Goal: Task Accomplishment & Management: Manage account settings

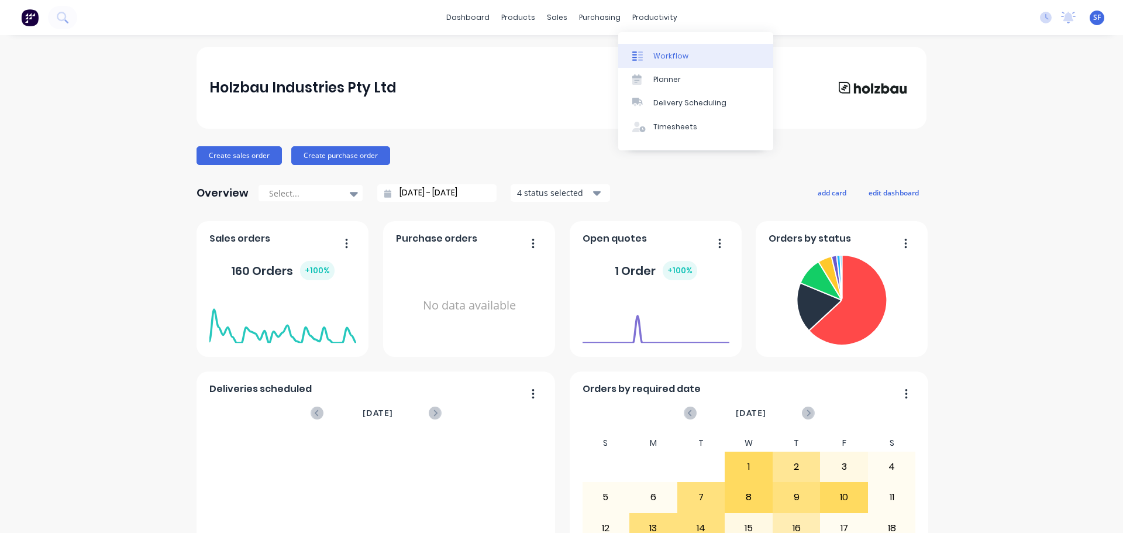
click at [666, 53] on div "Workflow" at bounding box center [670, 56] width 35 height 11
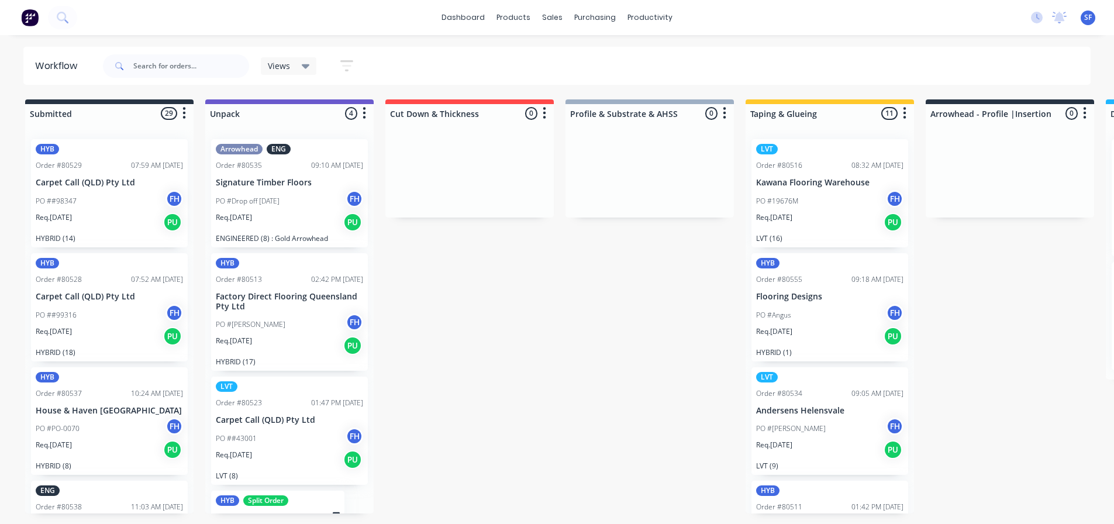
drag, startPoint x: 403, startPoint y: 75, endPoint x: 350, endPoint y: 65, distance: 53.4
drag, startPoint x: 350, startPoint y: 65, endPoint x: 173, endPoint y: 68, distance: 177.2
click at [173, 67] on input "text" at bounding box center [191, 65] width 116 height 23
click at [344, 71] on icon "button" at bounding box center [346, 65] width 13 height 15
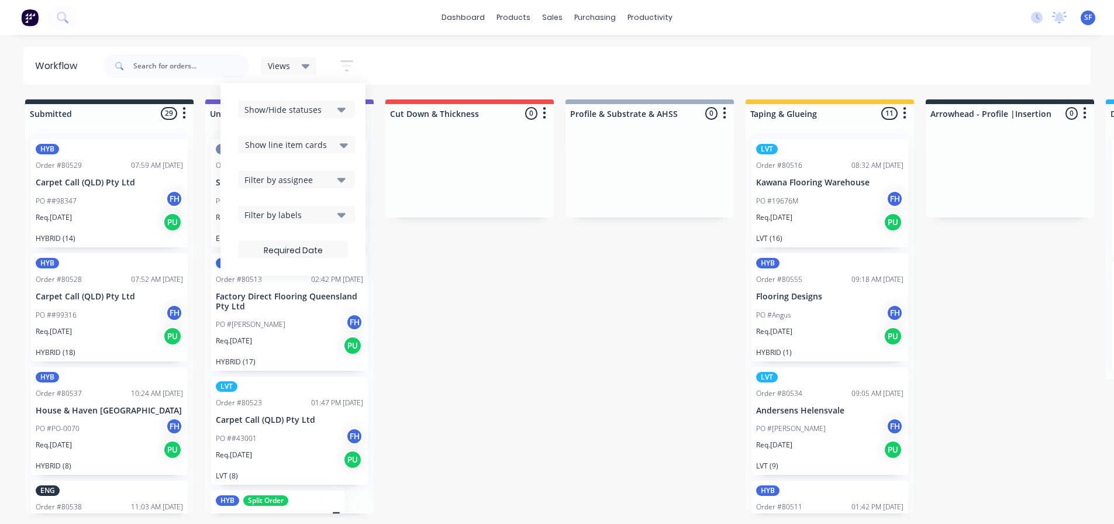
click at [343, 216] on icon "button" at bounding box center [341, 215] width 8 height 5
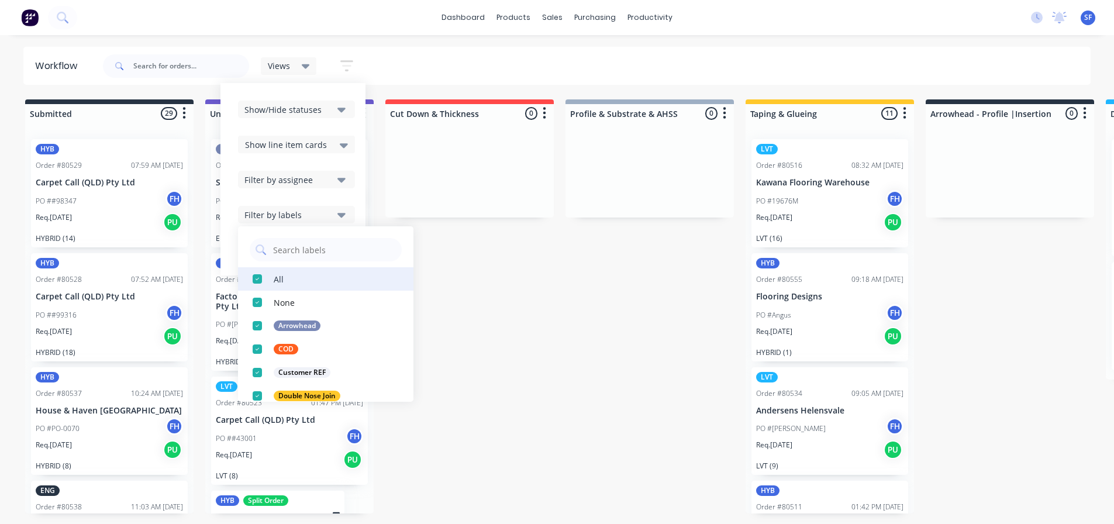
click at [254, 280] on div "button" at bounding box center [257, 278] width 23 height 23
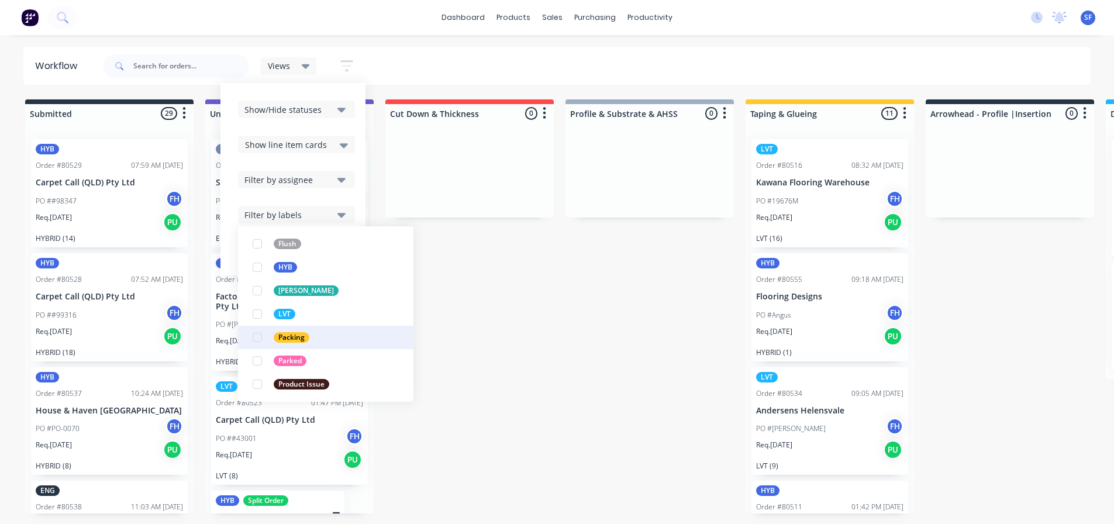
scroll to position [234, 0]
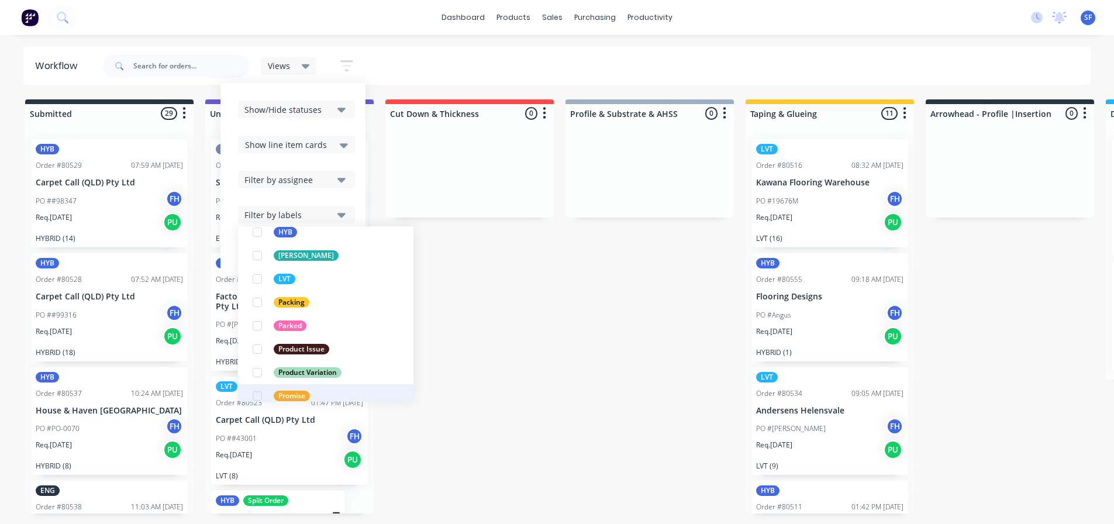
click at [259, 398] on div "button" at bounding box center [257, 395] width 23 height 23
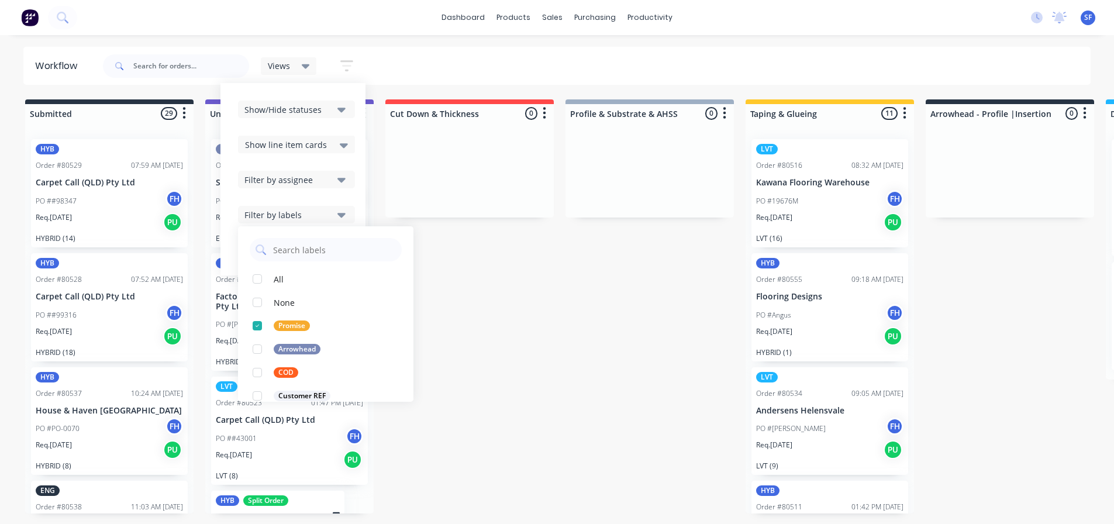
click at [565, 281] on div "Submitted 29 Summaries Total order value Invoiced to date To be invoiced HYB Or…" at bounding box center [1050, 312] width 2119 height 427
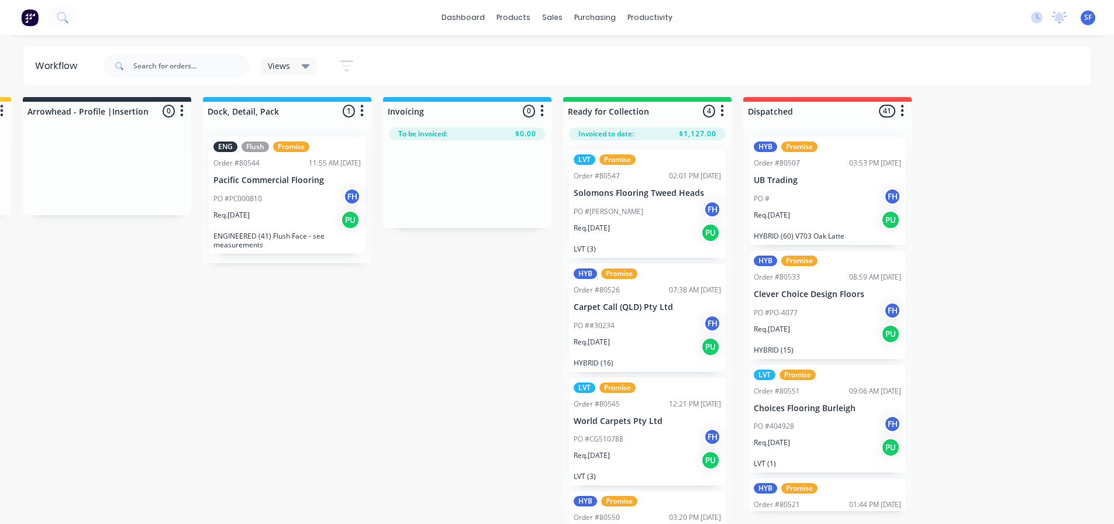
scroll to position [0, 903]
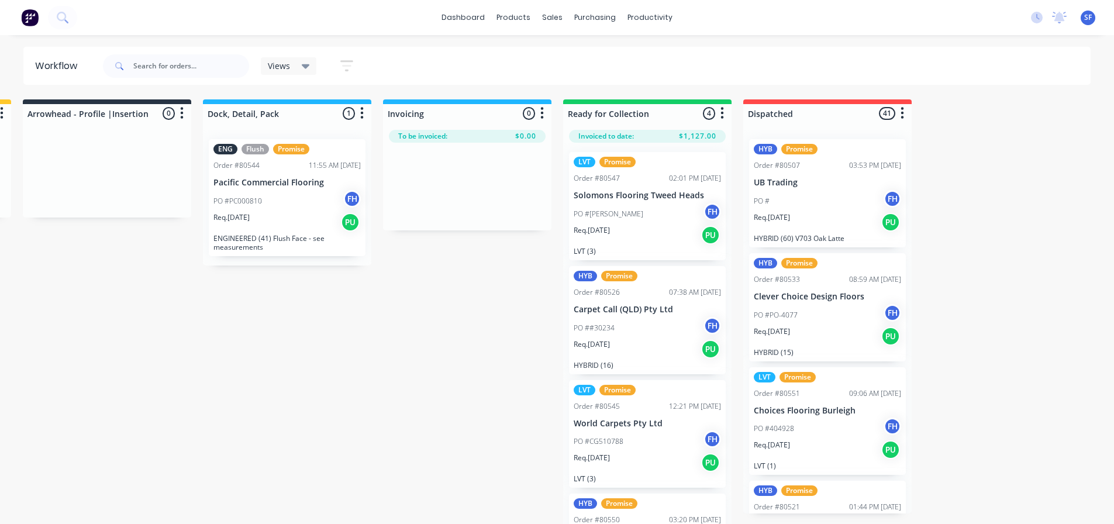
click at [291, 196] on div "PO #PC000810 FH" at bounding box center [286, 201] width 147 height 22
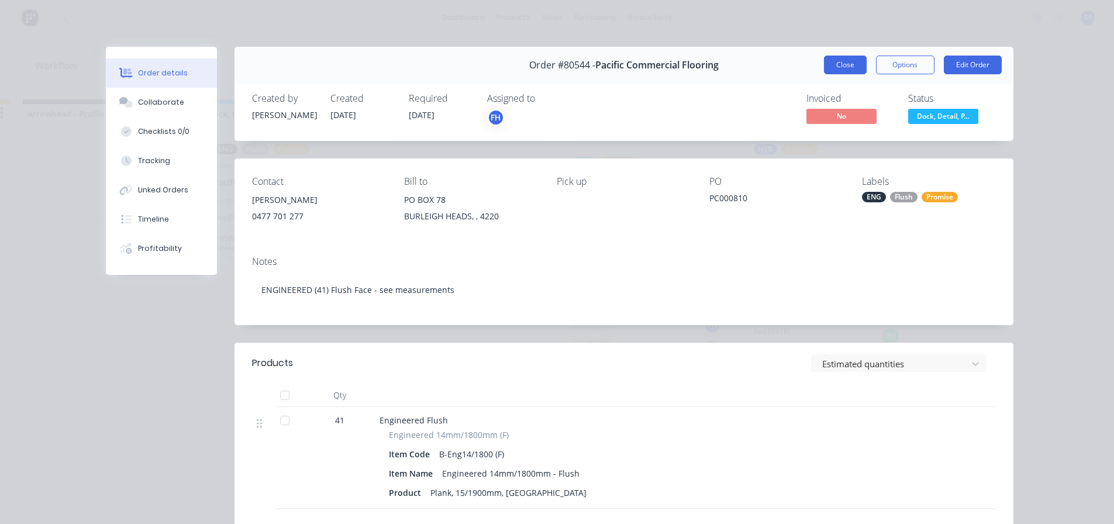
click at [846, 64] on button "Close" at bounding box center [845, 65] width 43 height 19
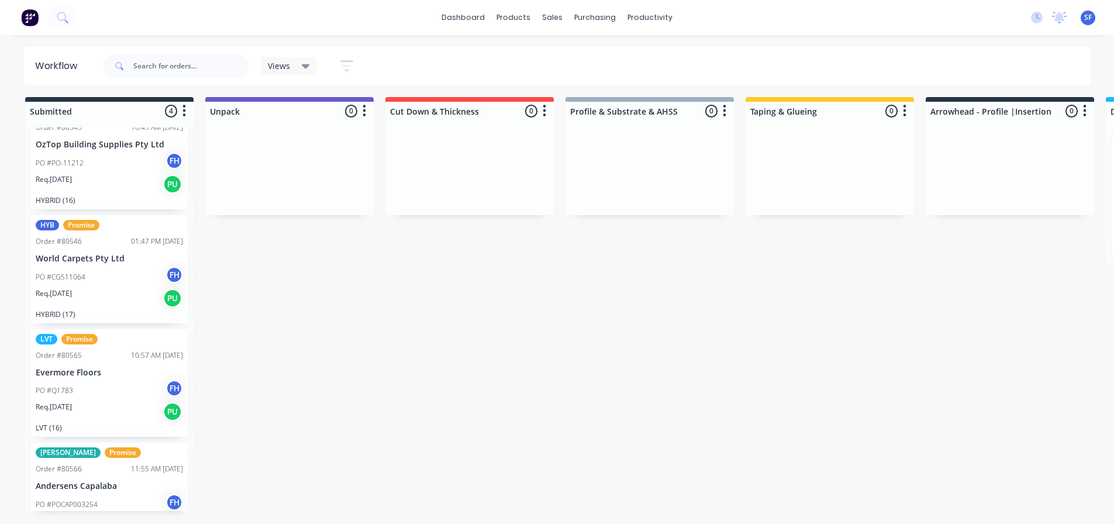
scroll to position [0, 0]
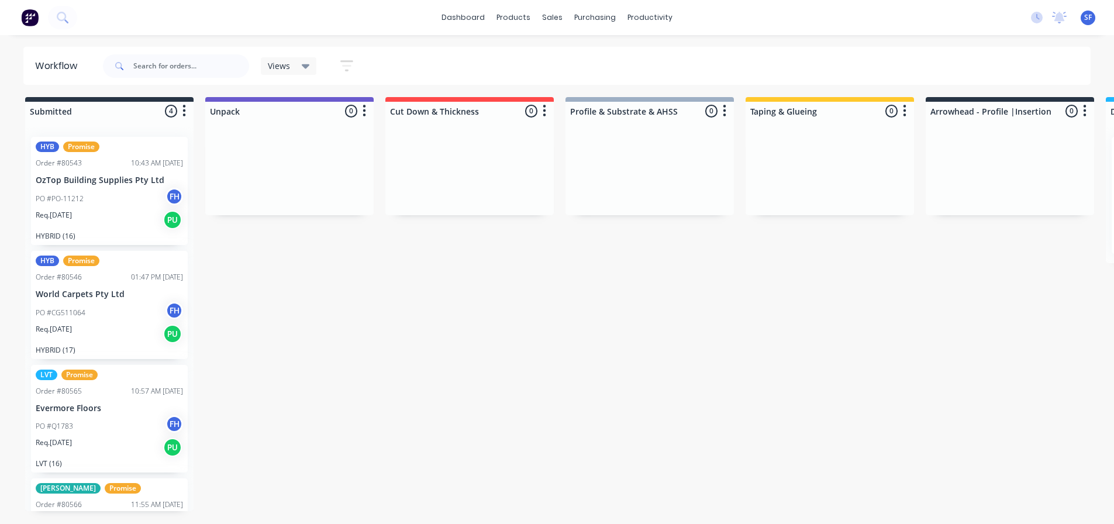
click at [103, 210] on div "Req. [DATE] PU" at bounding box center [109, 220] width 147 height 20
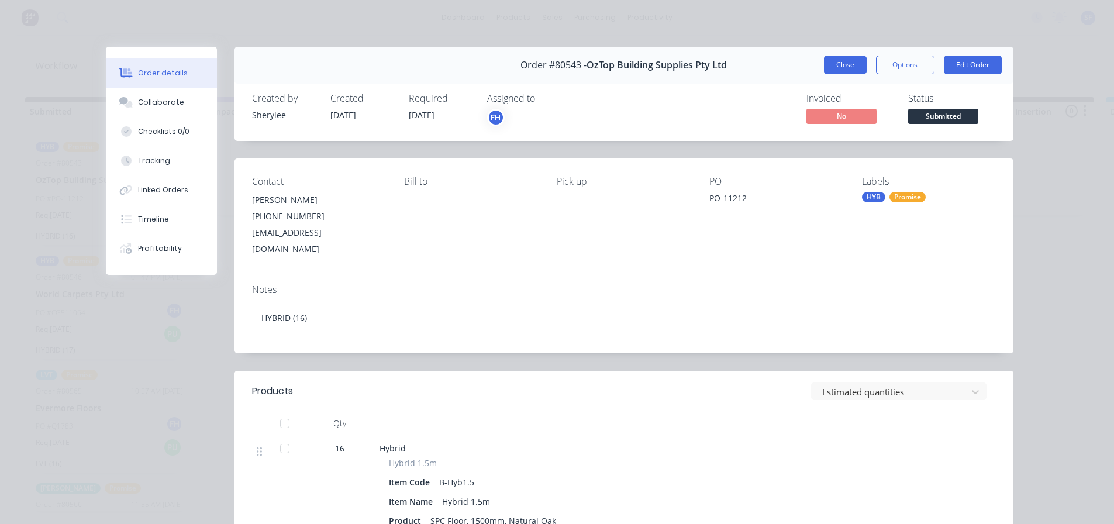
click at [833, 65] on button "Close" at bounding box center [845, 65] width 43 height 19
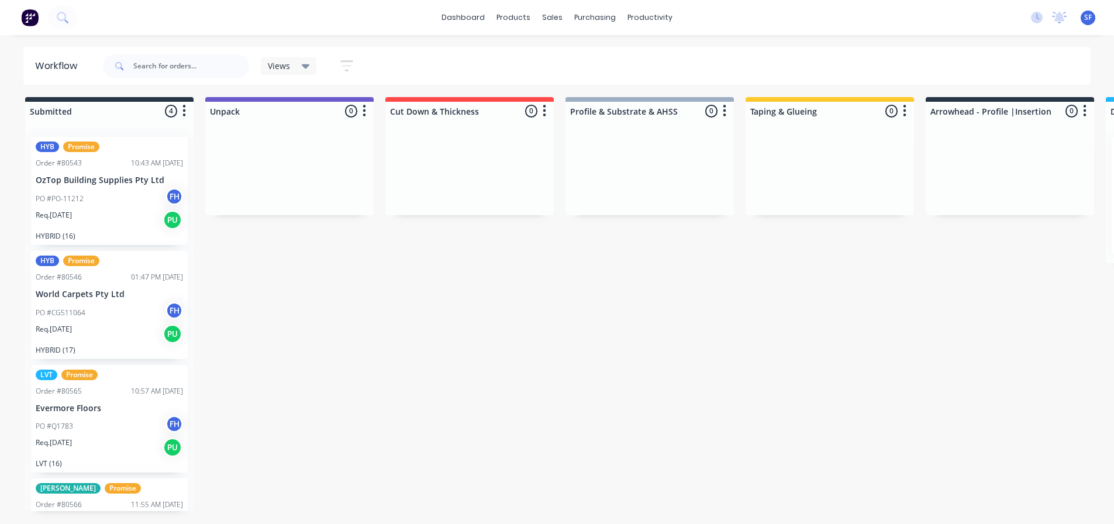
click at [344, 65] on icon "button" at bounding box center [346, 66] width 9 height 2
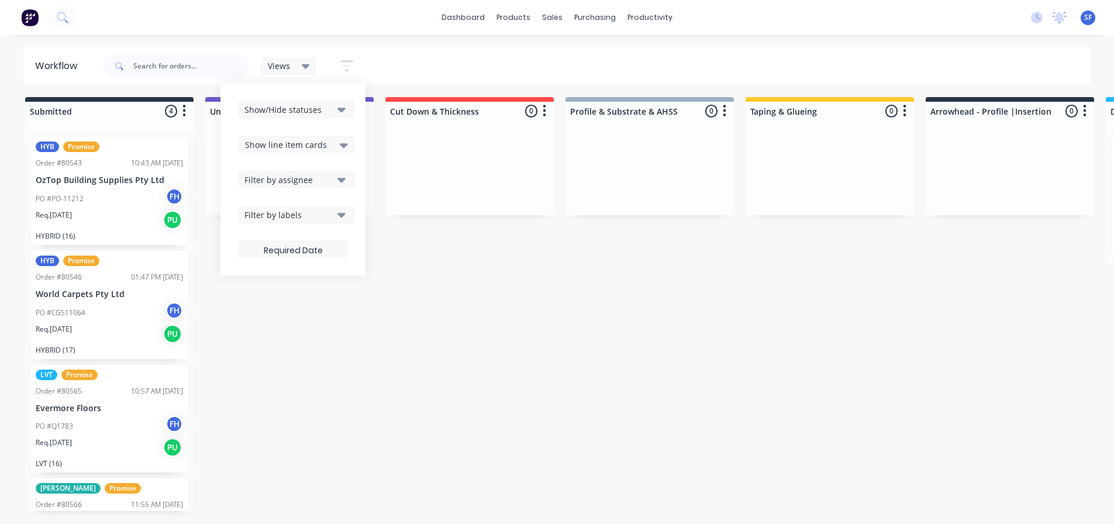
click at [340, 216] on icon "button" at bounding box center [341, 215] width 8 height 5
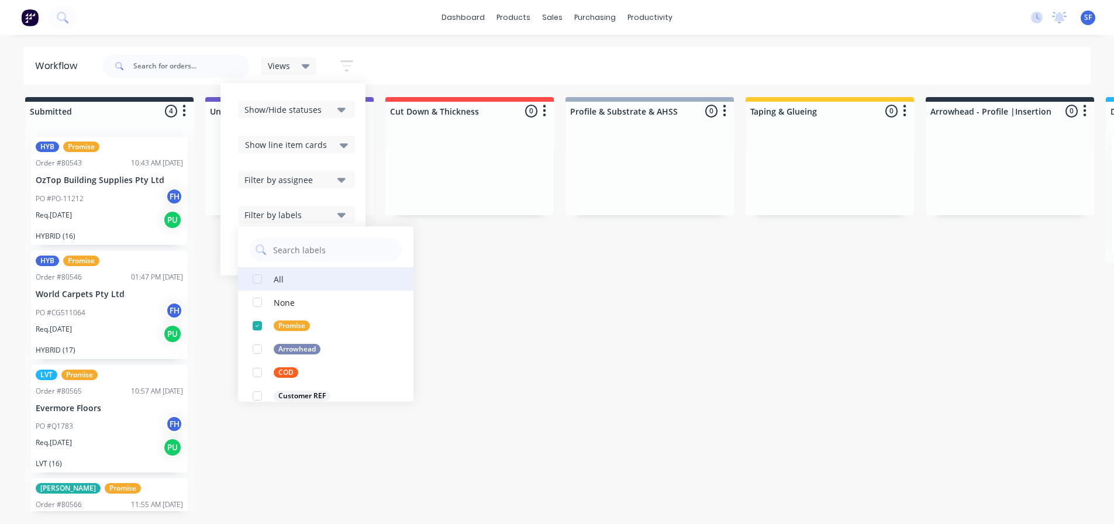
click at [275, 278] on div "All" at bounding box center [279, 278] width 10 height 12
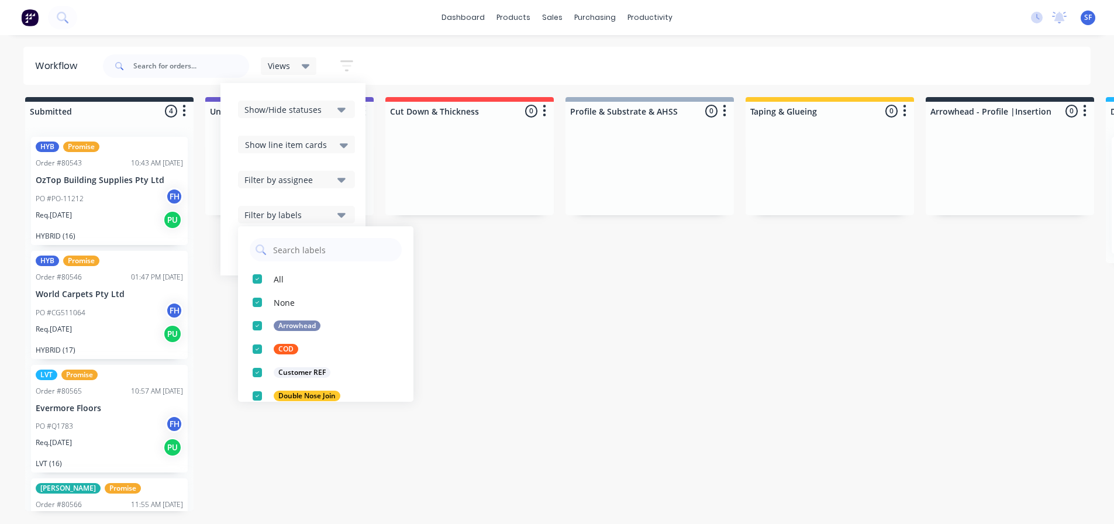
click at [586, 282] on div "Submitted 4 Summaries Total order value Invoiced to date To be invoiced HYB Pro…" at bounding box center [1050, 310] width 2119 height 427
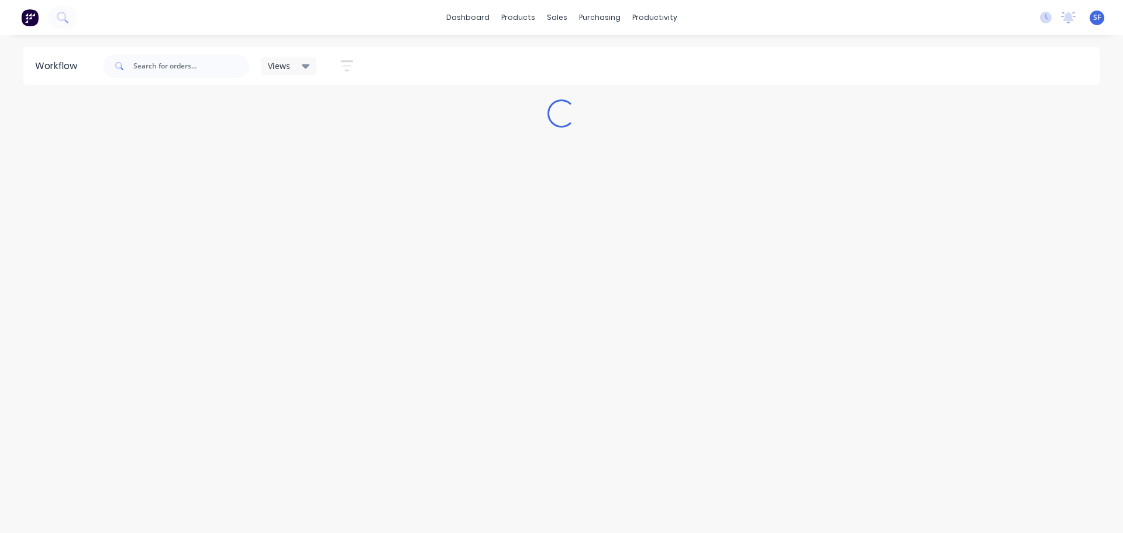
click at [308, 68] on icon at bounding box center [306, 66] width 8 height 13
click at [309, 67] on icon at bounding box center [306, 66] width 8 height 13
click at [349, 67] on icon "button" at bounding box center [346, 66] width 9 height 2
click at [302, 256] on label at bounding box center [293, 249] width 110 height 18
click at [302, 256] on input at bounding box center [293, 250] width 109 height 23
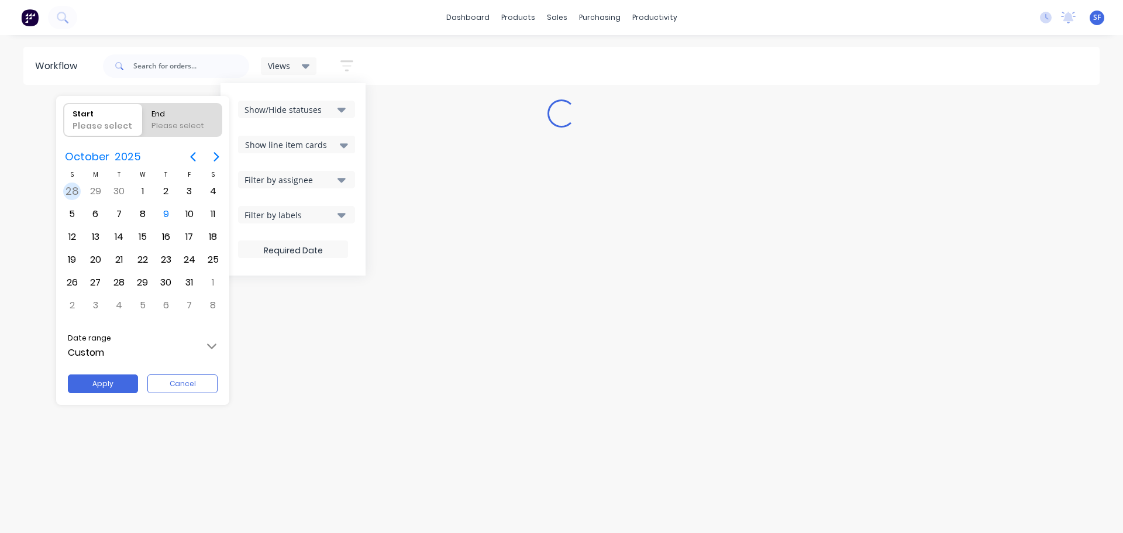
click at [71, 191] on div "28" at bounding box center [72, 191] width 18 height 18
radio input "false"
radio input "true"
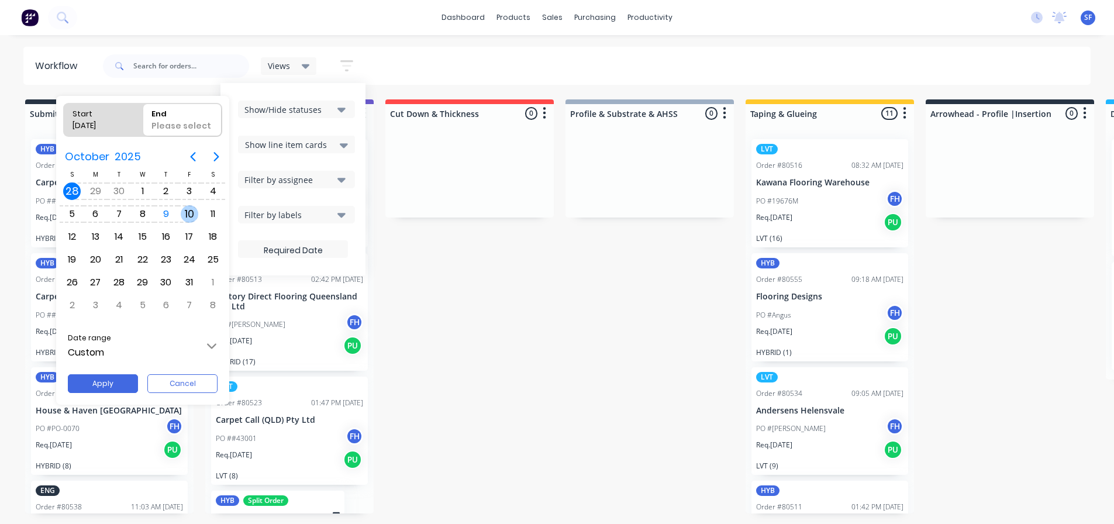
click at [186, 212] on div "10" at bounding box center [190, 214] width 18 height 18
type input "[DATE] - [DATE]"
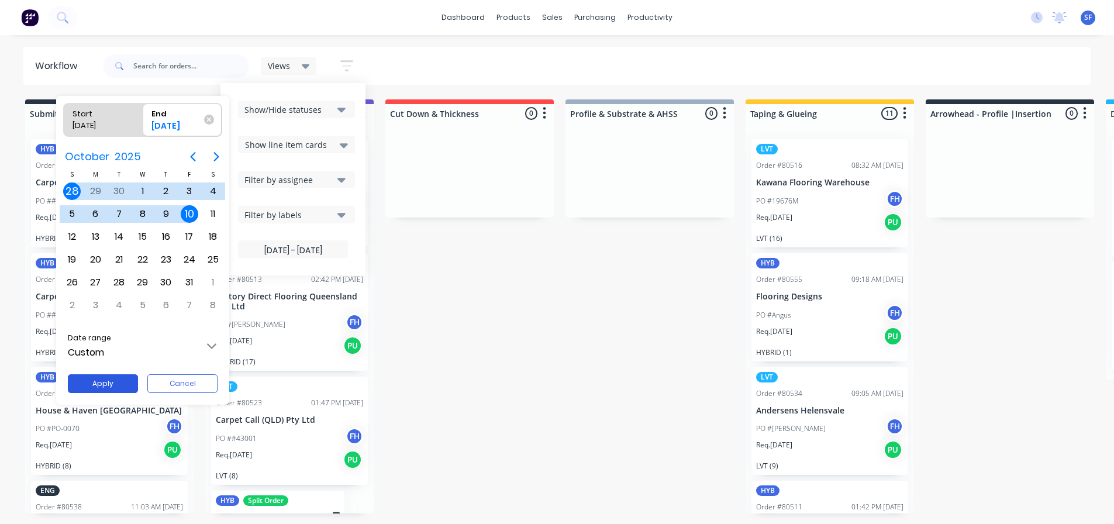
click at [113, 380] on button "Apply" at bounding box center [103, 383] width 70 height 19
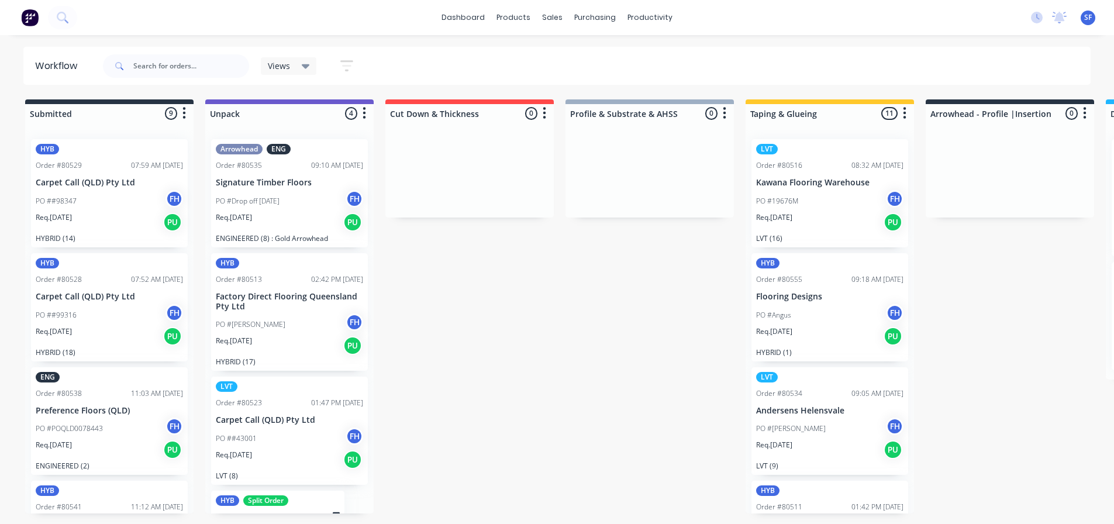
click at [343, 67] on icon "button" at bounding box center [346, 65] width 13 height 15
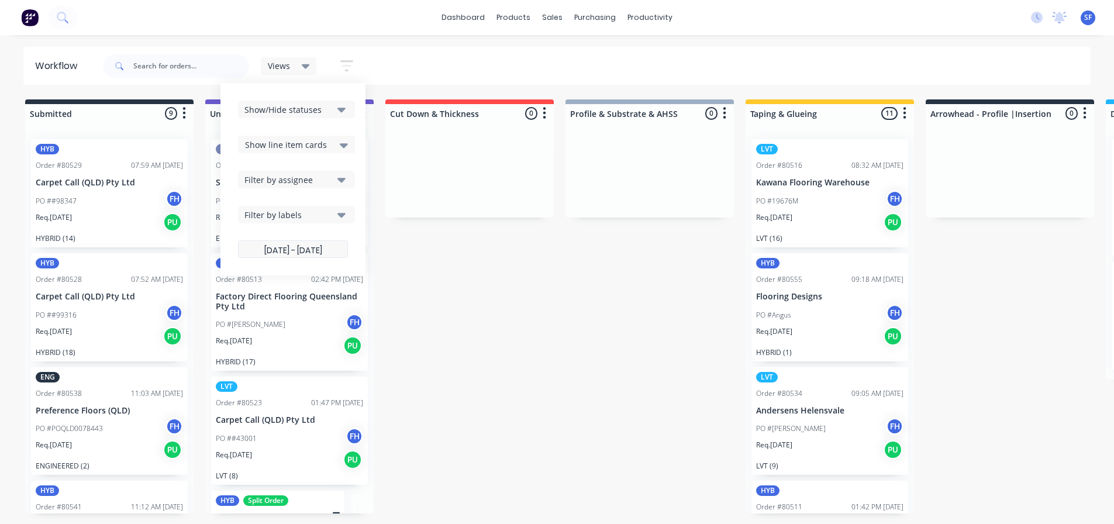
click at [339, 250] on label "[DATE] - [DATE]" at bounding box center [293, 249] width 110 height 18
click at [339, 250] on input "[DATE] - [DATE]" at bounding box center [293, 250] width 109 height 23
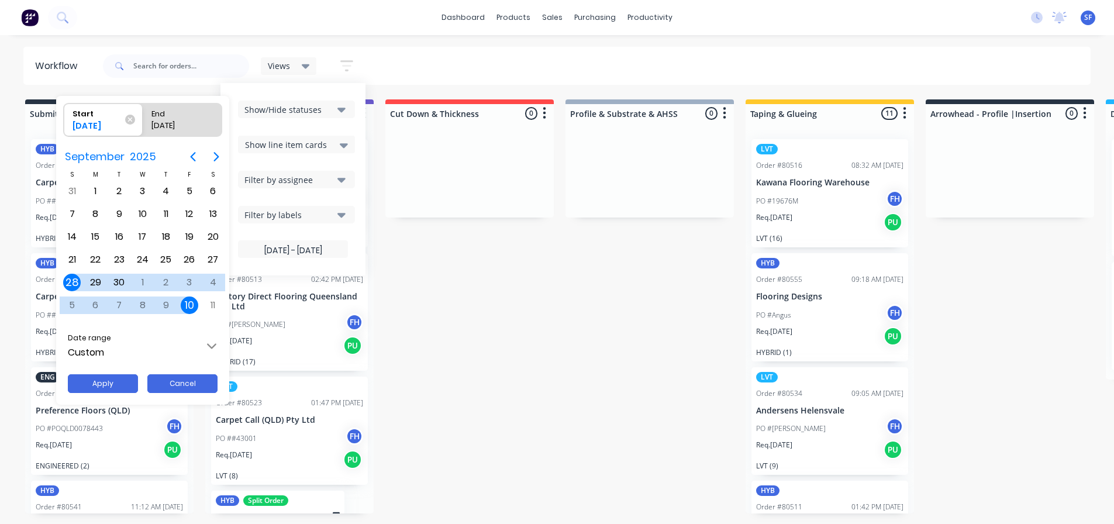
click at [182, 384] on button "Cancel" at bounding box center [182, 383] width 70 height 19
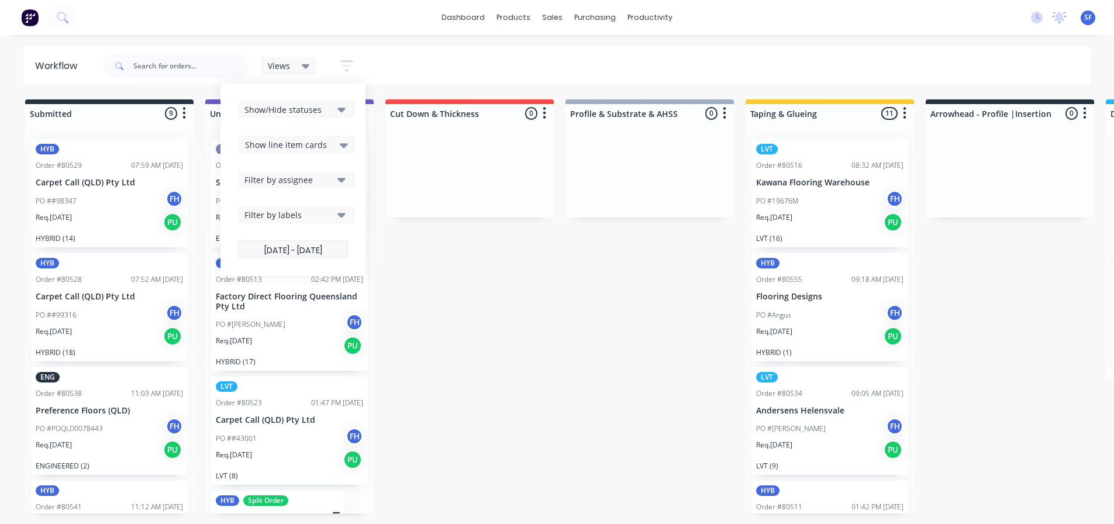
click at [339, 250] on label "[DATE] - [DATE]" at bounding box center [293, 249] width 110 height 18
click at [339, 250] on input "[DATE] - [DATE]" at bounding box center [293, 250] width 109 height 23
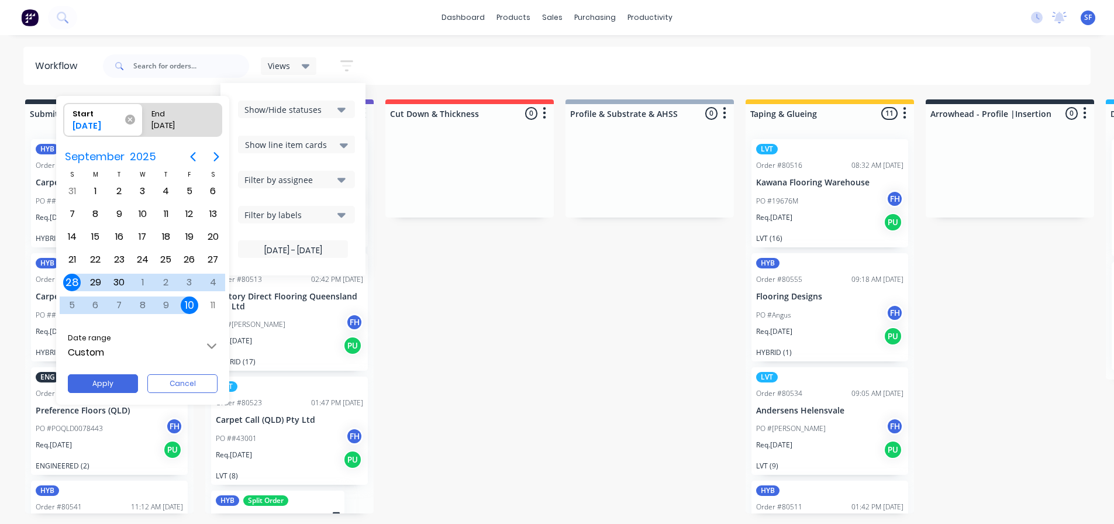
click at [129, 118] on icon at bounding box center [130, 120] width 10 height 10
click at [64, 118] on input "Start [DATE]" at bounding box center [64, 119] width 1 height 33
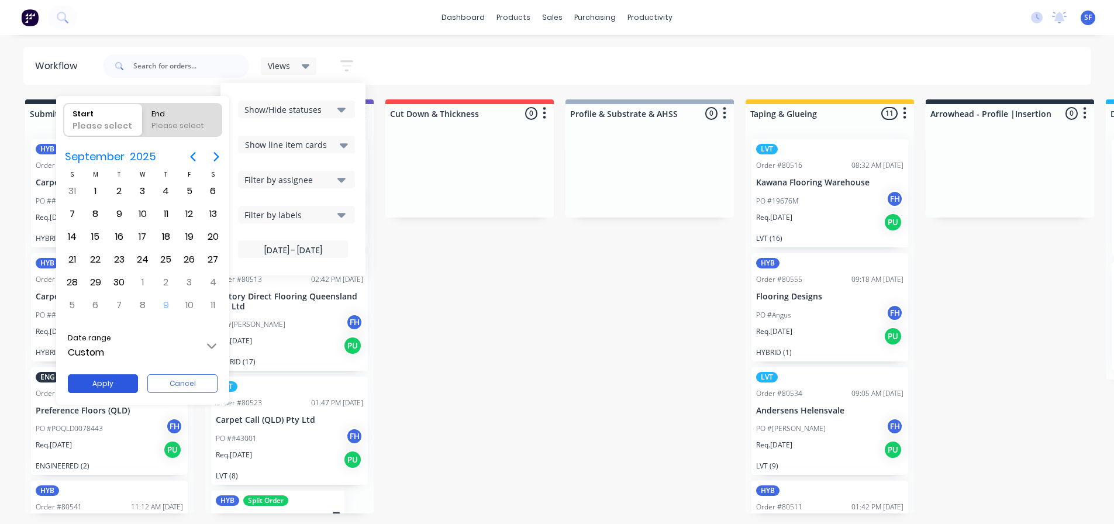
click at [105, 382] on button "Apply" at bounding box center [103, 383] width 70 height 19
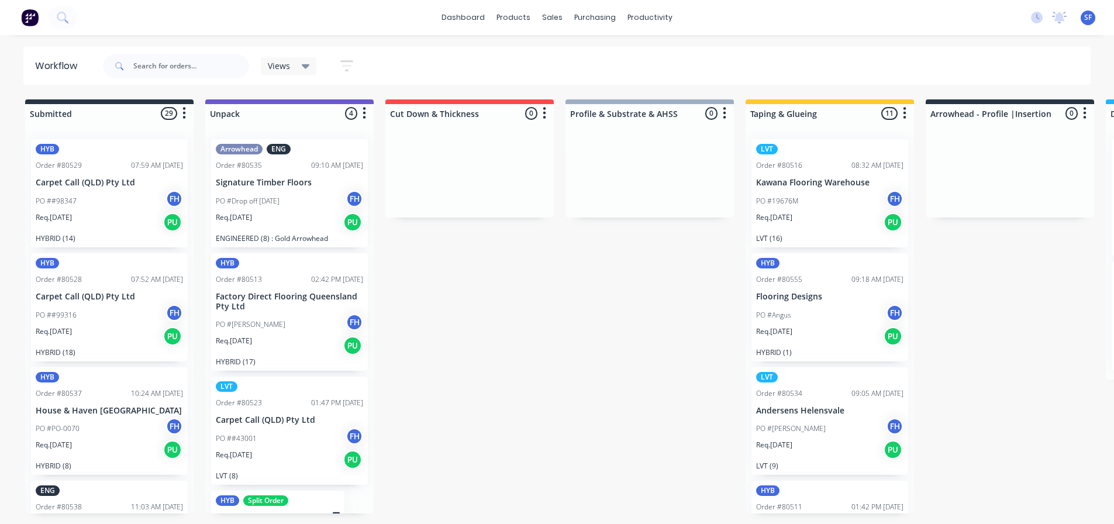
click at [534, 349] on div "Submitted 29 Summaries Total order value Invoiced to date To be invoiced HYB Or…" at bounding box center [1050, 312] width 2119 height 427
click at [61, 18] on icon at bounding box center [62, 17] width 11 height 11
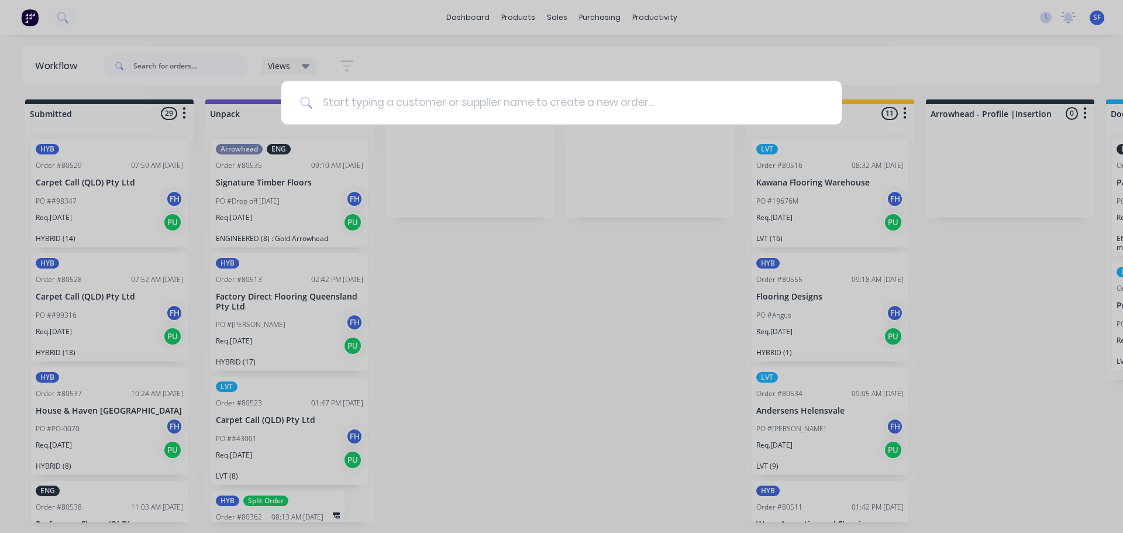
click at [380, 107] on input at bounding box center [568, 103] width 510 height 44
type input "80540"
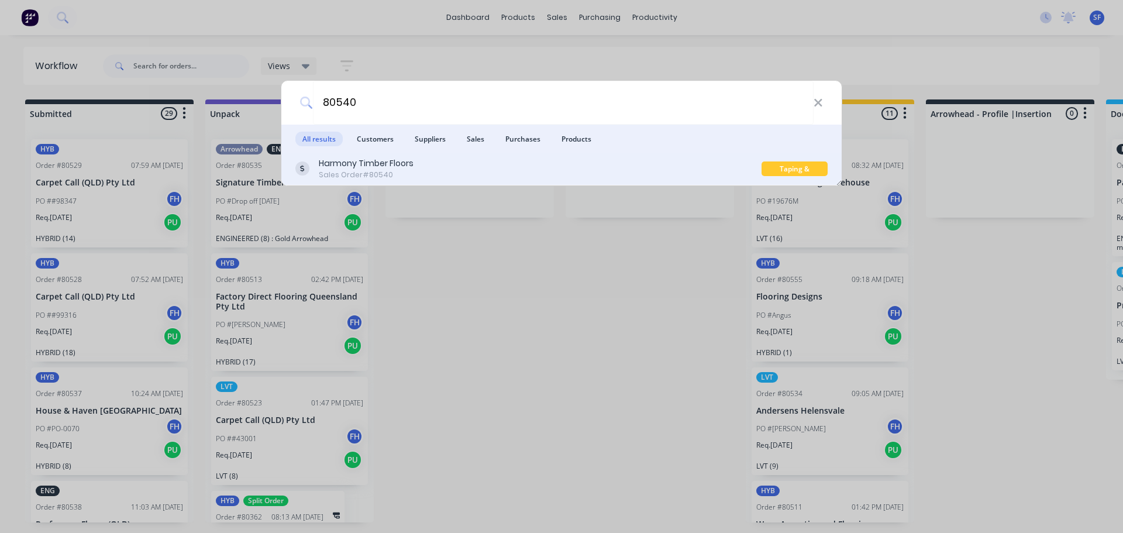
click at [412, 168] on div "Harmony Timber Floors" at bounding box center [366, 163] width 95 height 12
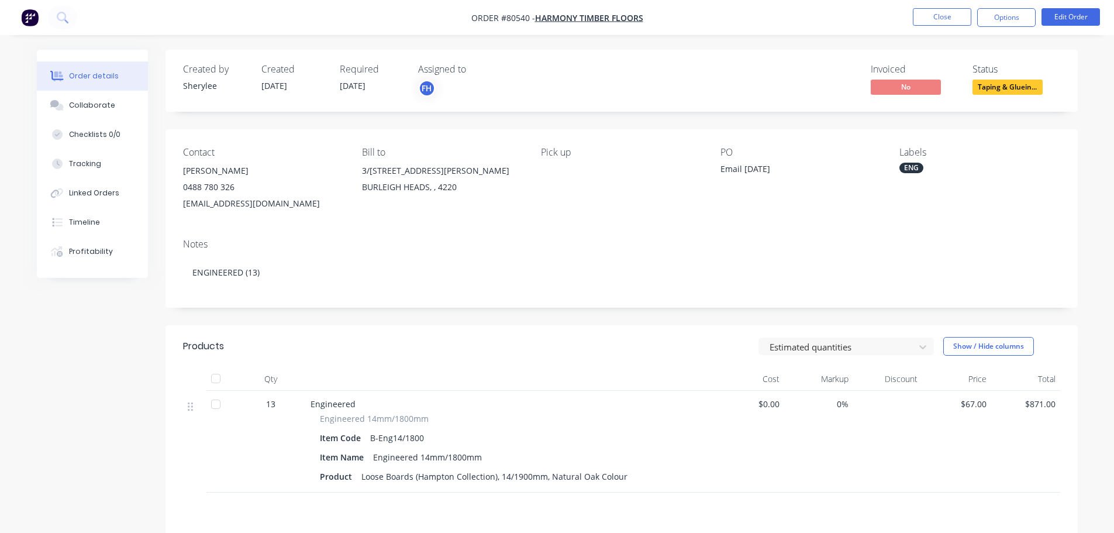
click at [1010, 85] on span "Taping & Gluein..." at bounding box center [1007, 87] width 70 height 15
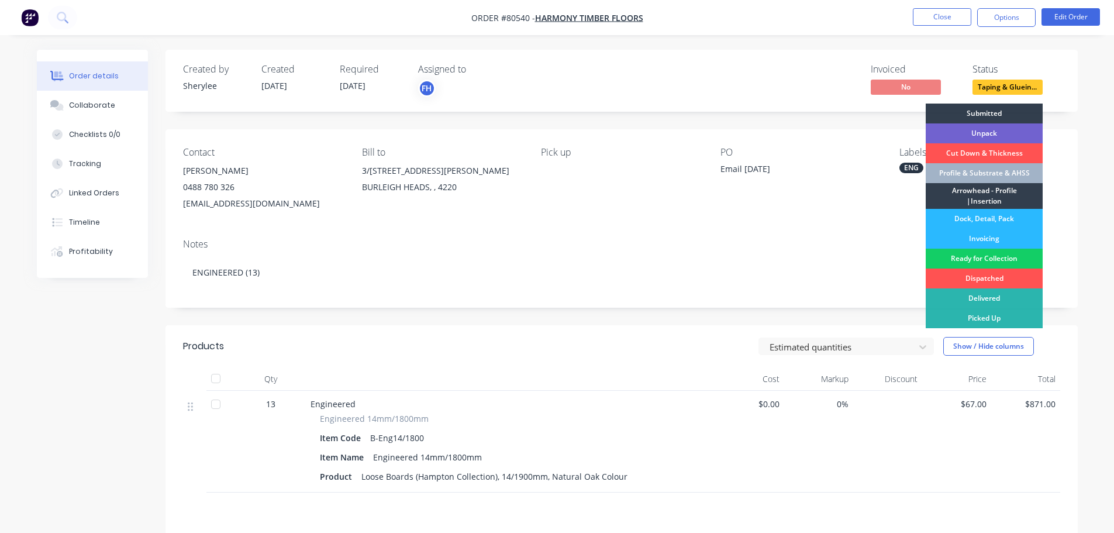
click at [984, 258] on div "Ready for Collection" at bounding box center [984, 258] width 117 height 20
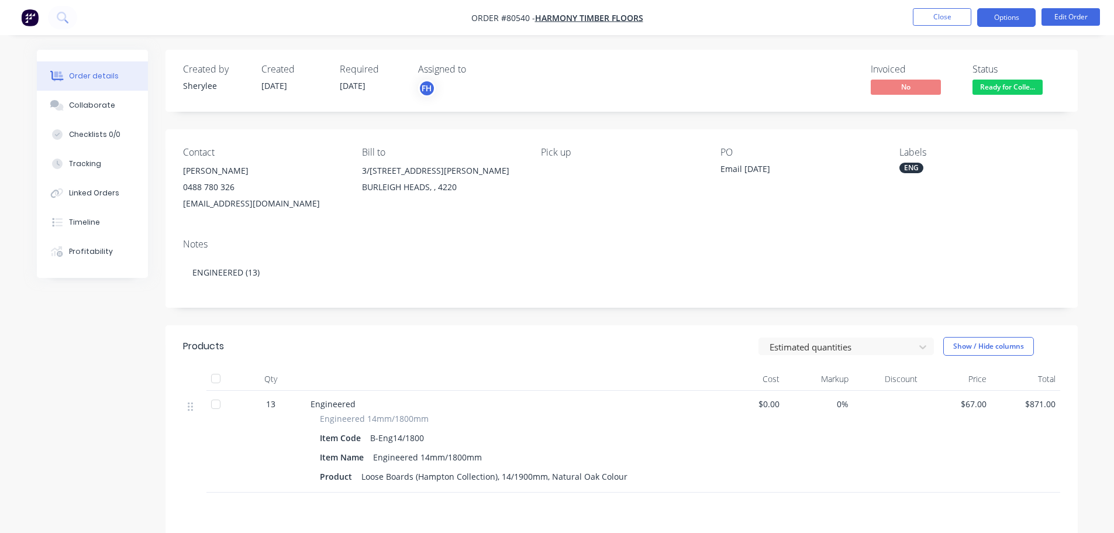
click at [1007, 12] on button "Options" at bounding box center [1006, 17] width 58 height 19
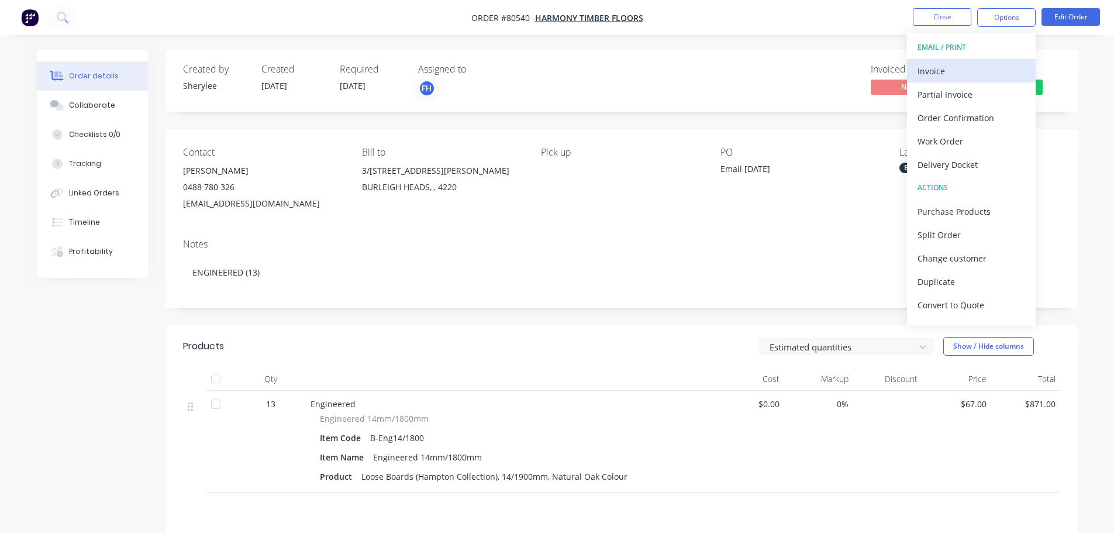
click at [947, 77] on div "Invoice" at bounding box center [971, 71] width 108 height 17
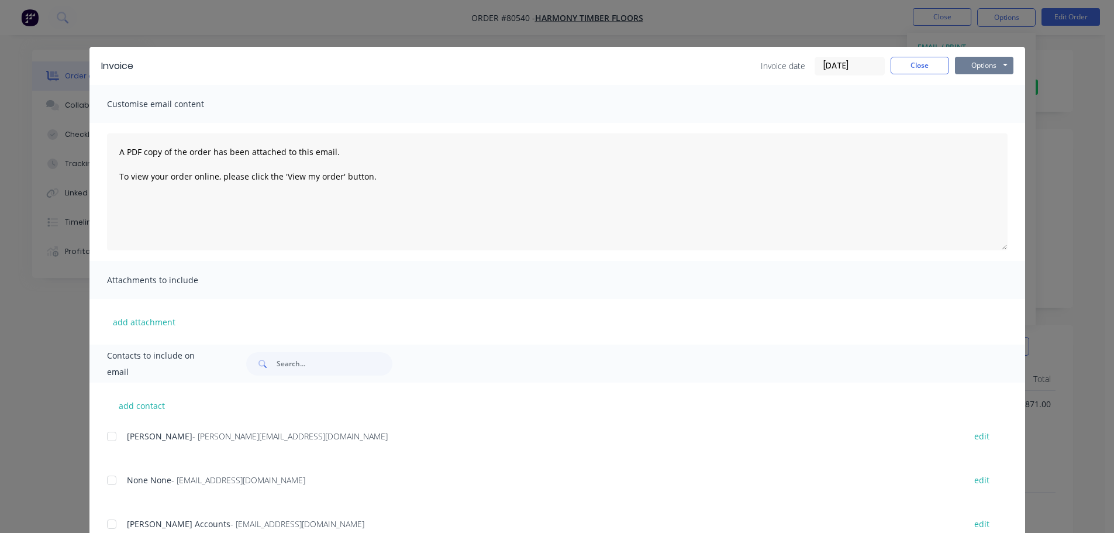
click at [988, 69] on button "Options" at bounding box center [984, 66] width 58 height 18
click at [982, 105] on button "Print" at bounding box center [992, 105] width 75 height 19
click at [942, 68] on button "Close" at bounding box center [919, 66] width 58 height 18
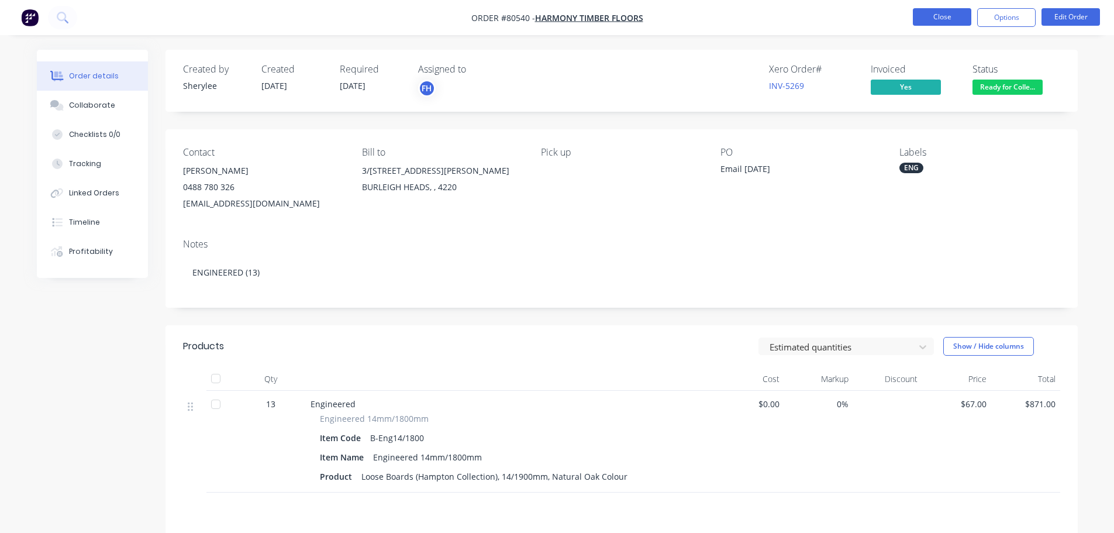
click at [957, 22] on button "Close" at bounding box center [942, 17] width 58 height 18
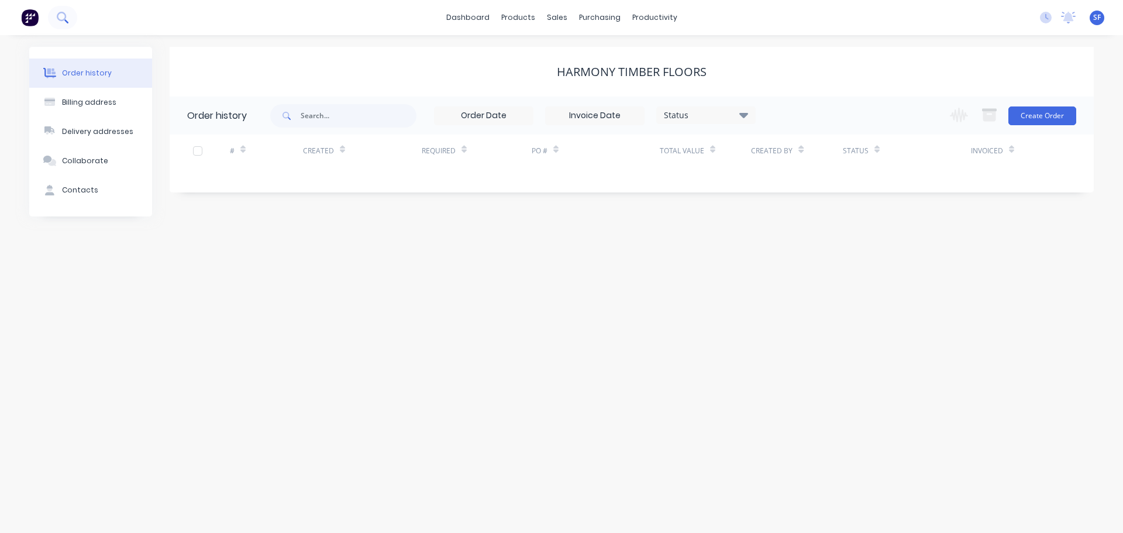
click at [55, 15] on button at bounding box center [62, 17] width 29 height 23
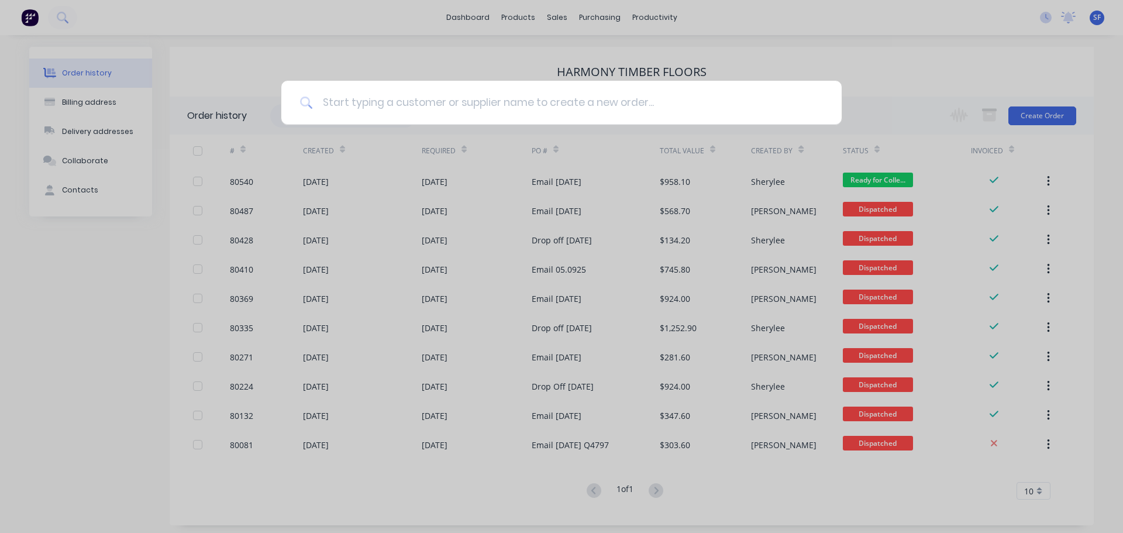
click at [333, 101] on input at bounding box center [568, 103] width 510 height 44
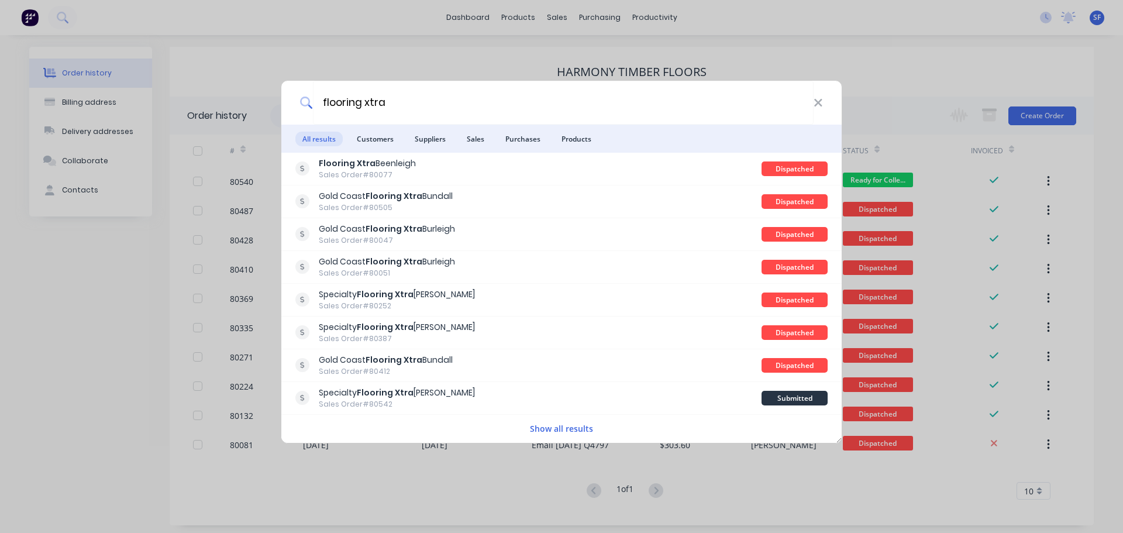
type input "flooring xtra"
click at [551, 427] on button "Show all results" at bounding box center [561, 428] width 70 height 13
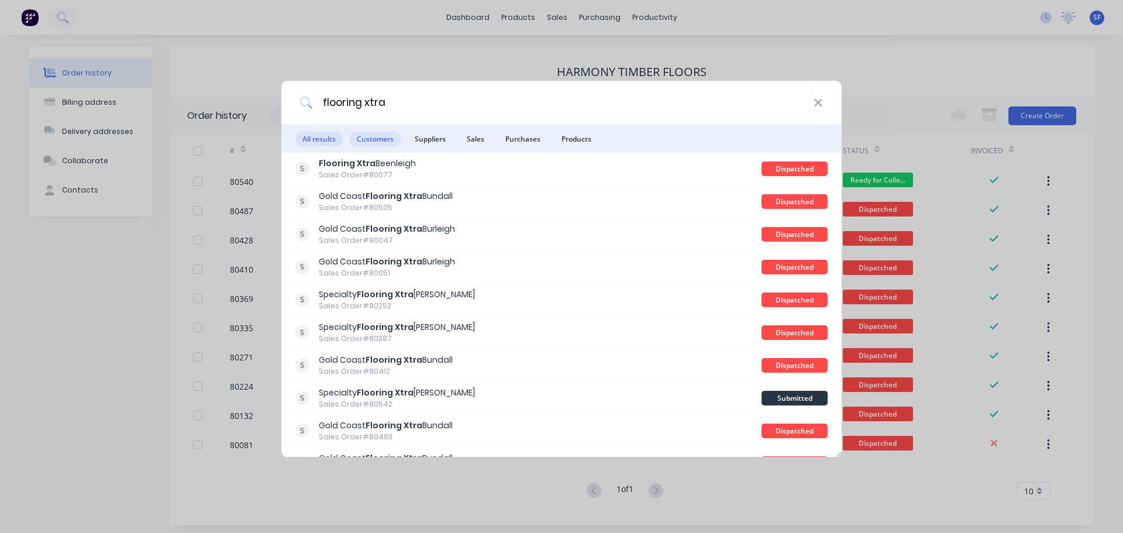
click at [371, 135] on span "Customers" at bounding box center [375, 139] width 51 height 15
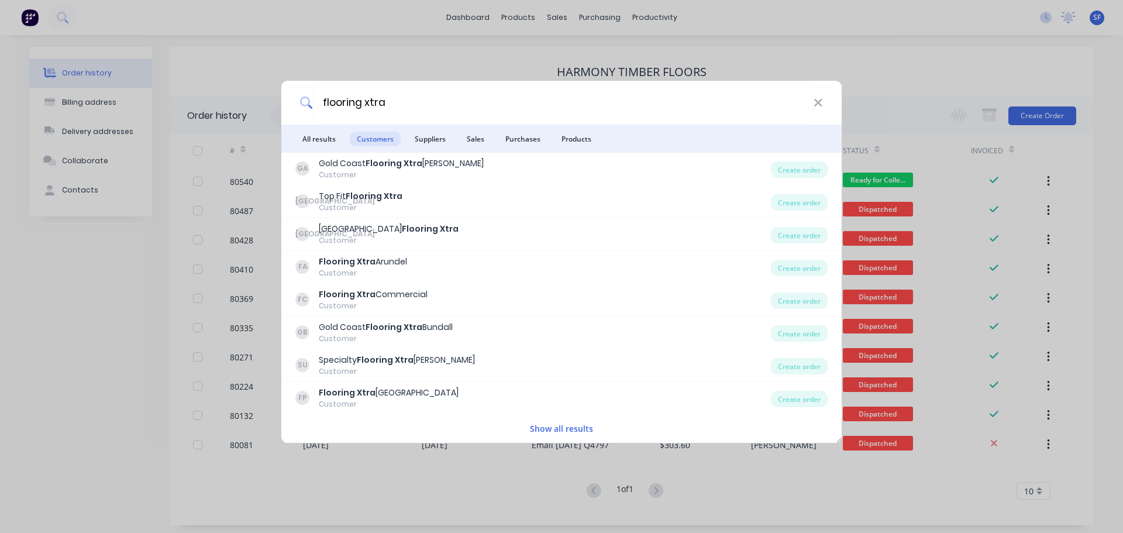
click at [554, 426] on button "Show all results" at bounding box center [561, 428] width 70 height 13
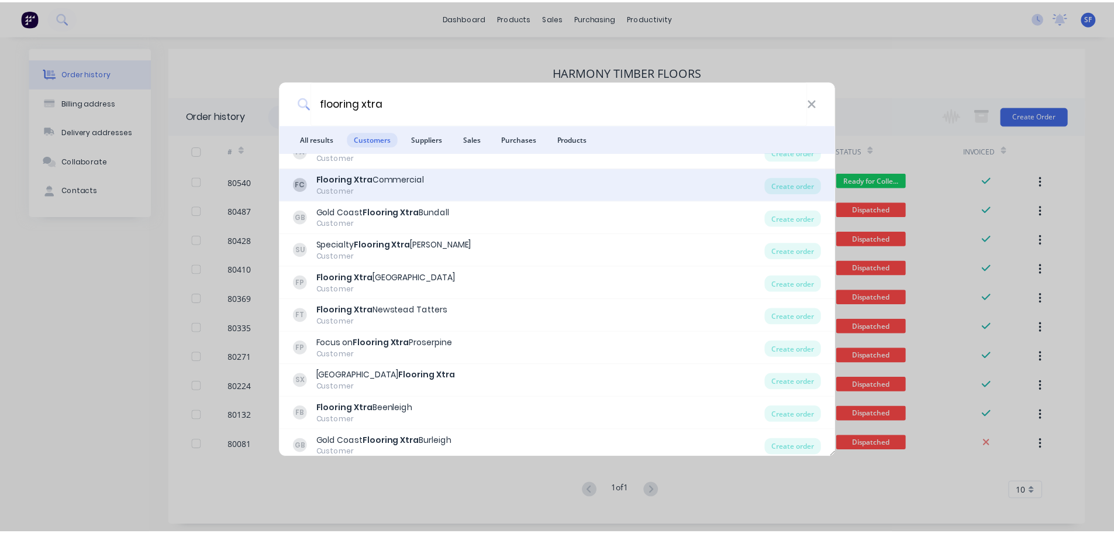
scroll to position [117, 0]
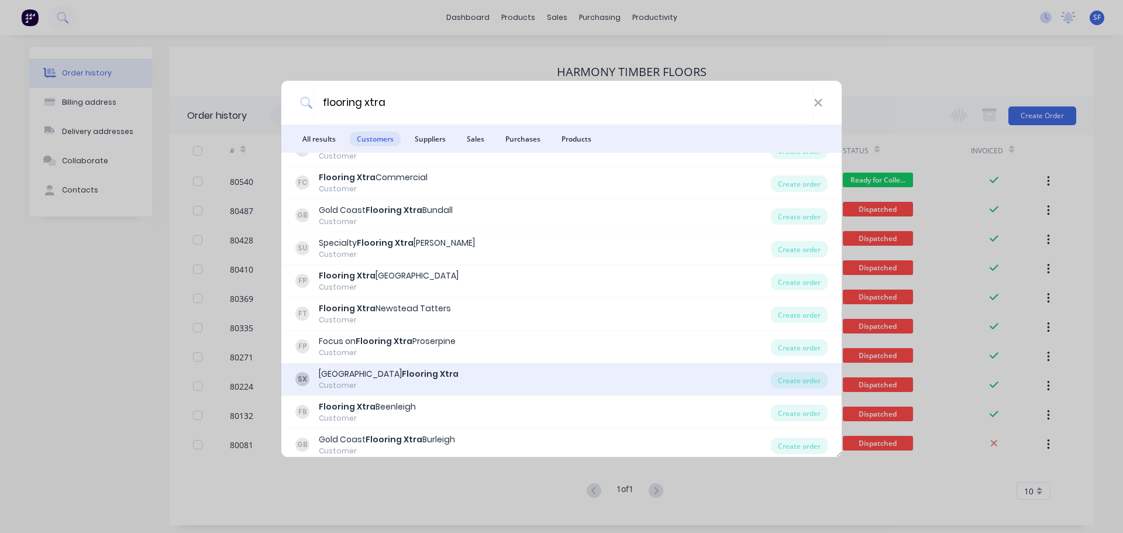
click at [416, 374] on b "Flooring Xtra" at bounding box center [430, 374] width 57 height 12
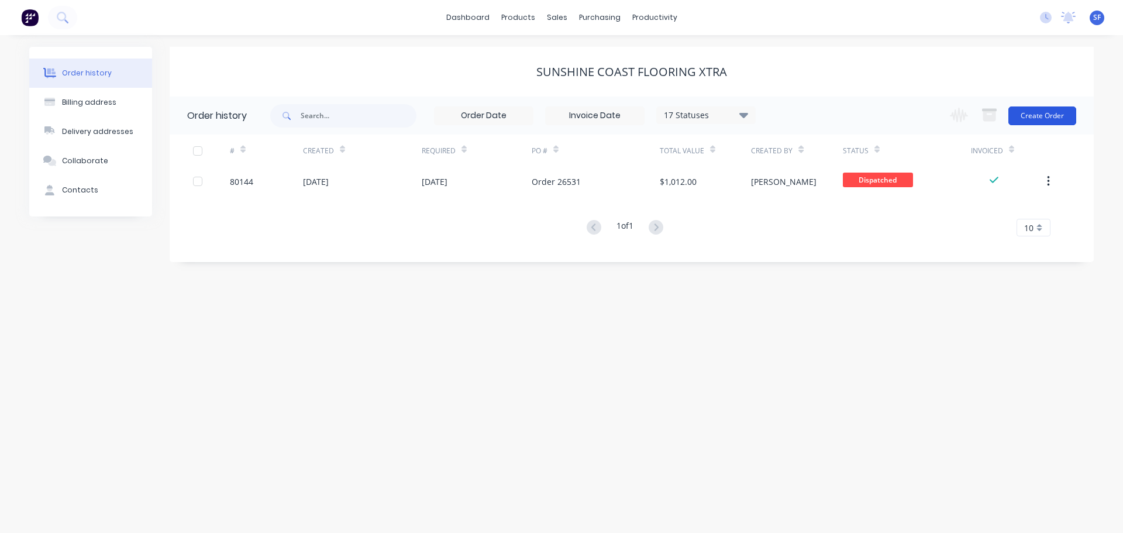
click at [1048, 116] on button "Create Order" at bounding box center [1042, 115] width 68 height 19
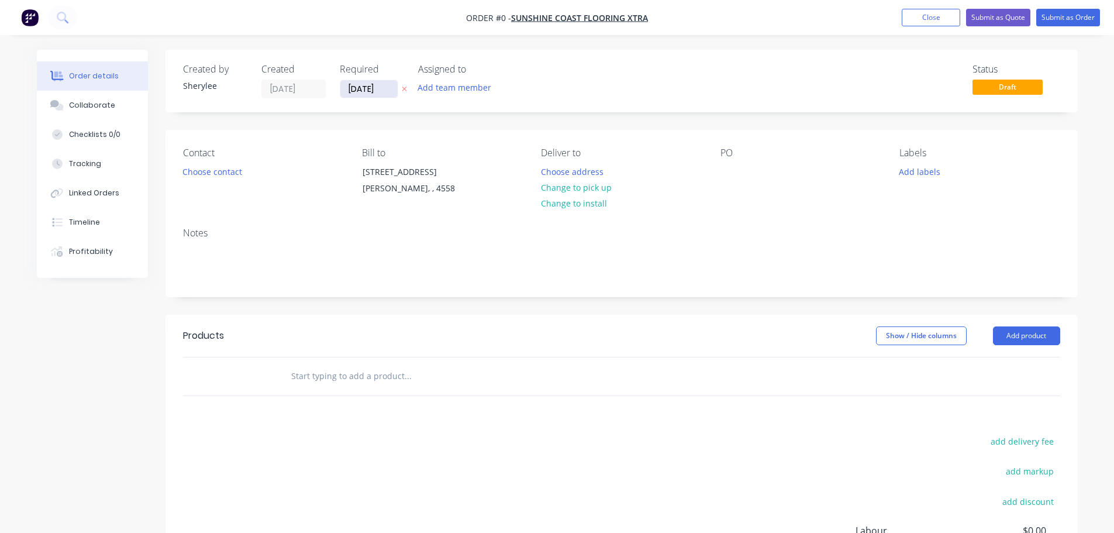
click at [366, 89] on input "[DATE]" at bounding box center [368, 89] width 57 height 18
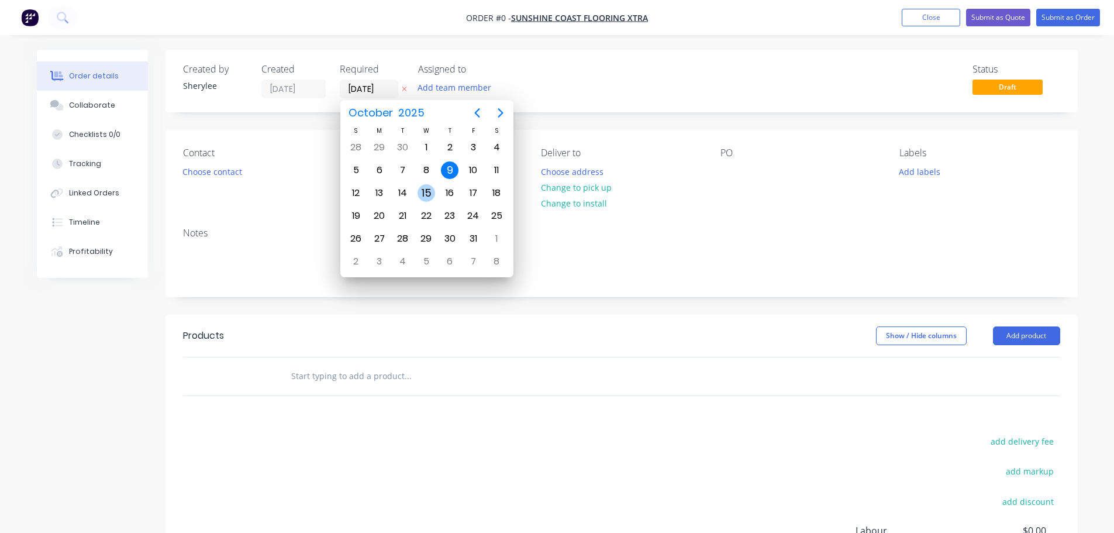
click at [417, 190] on div "15" at bounding box center [426, 193] width 23 height 22
type input "[DATE]"
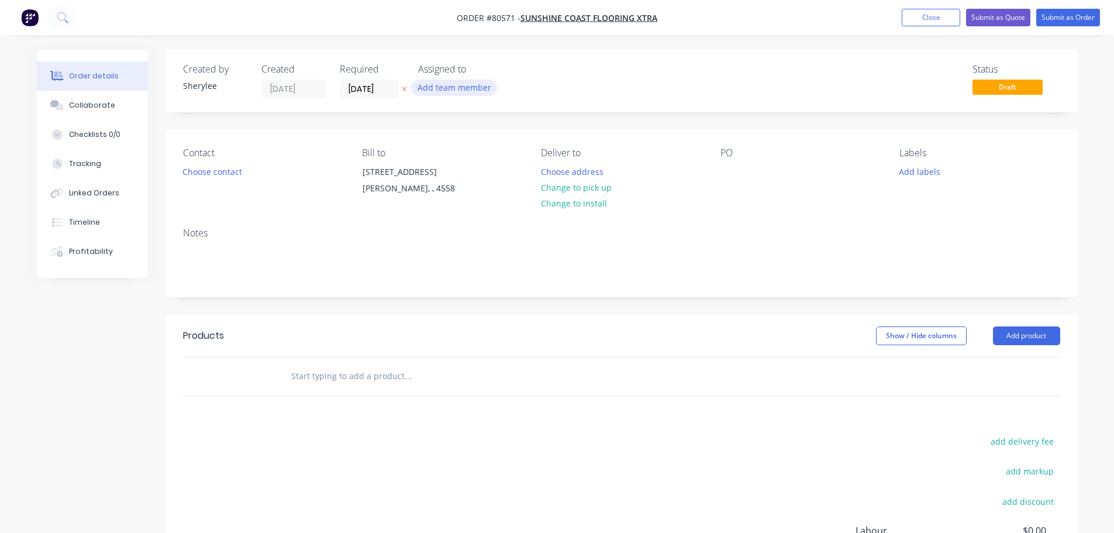
click at [459, 87] on button "Add team member" at bounding box center [454, 88] width 86 height 16
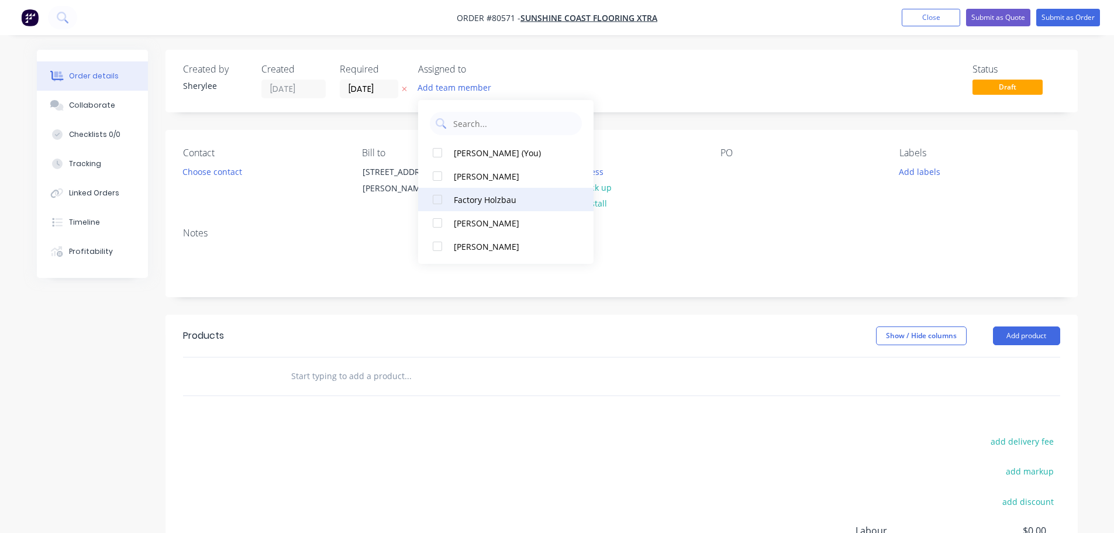
click at [440, 199] on div at bounding box center [437, 199] width 23 height 23
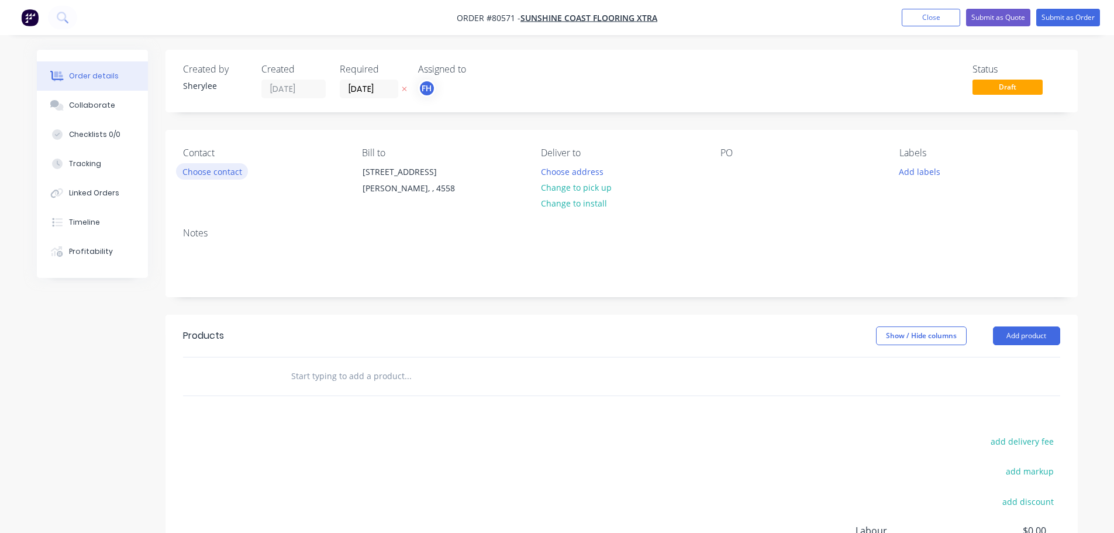
click at [224, 172] on button "Choose contact" at bounding box center [212, 171] width 72 height 16
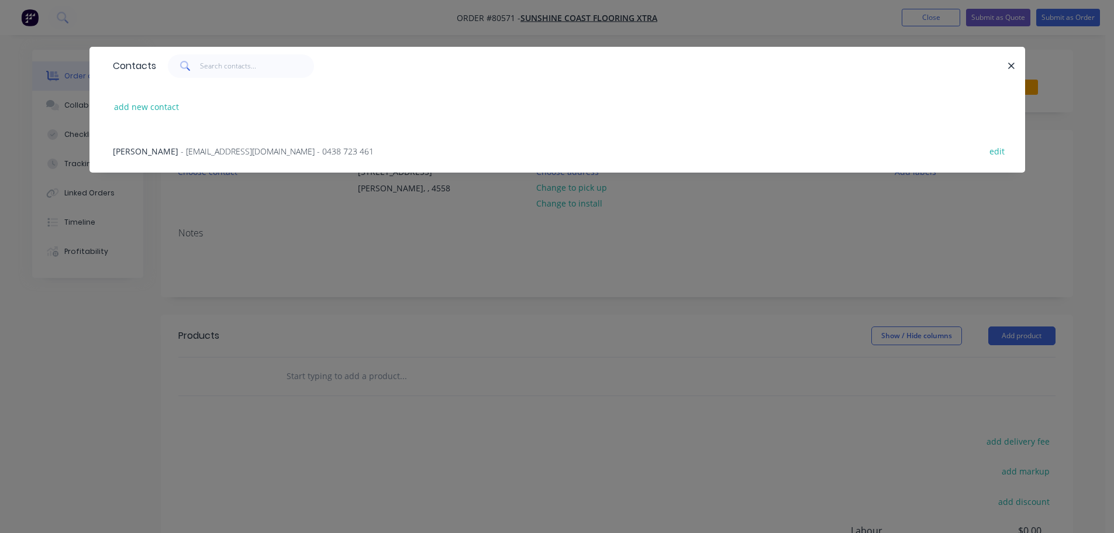
click at [228, 150] on span "- [EMAIL_ADDRESS][DOMAIN_NAME] - 0438 723 461" at bounding box center [277, 151] width 193 height 11
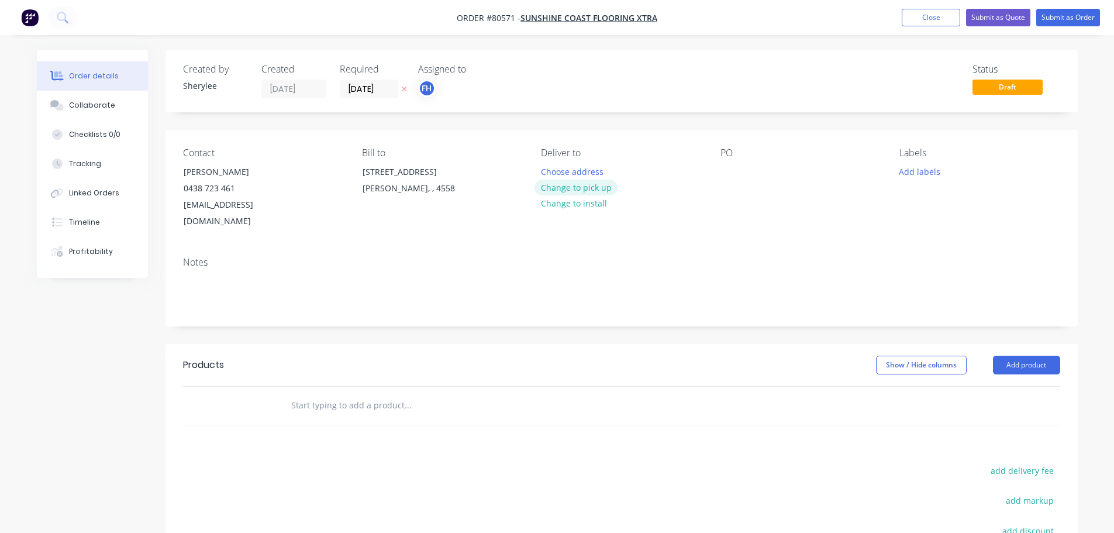
click at [592, 187] on button "Change to pick up" at bounding box center [575, 187] width 83 height 16
click at [583, 172] on div "Pick up Change to delivery Change to install" at bounding box center [621, 188] width 160 height 82
click at [566, 174] on div "Pick up Change to delivery Change to install" at bounding box center [621, 188] width 160 height 82
click at [554, 171] on div at bounding box center [550, 171] width 19 height 17
click at [727, 178] on div at bounding box center [729, 171] width 19 height 17
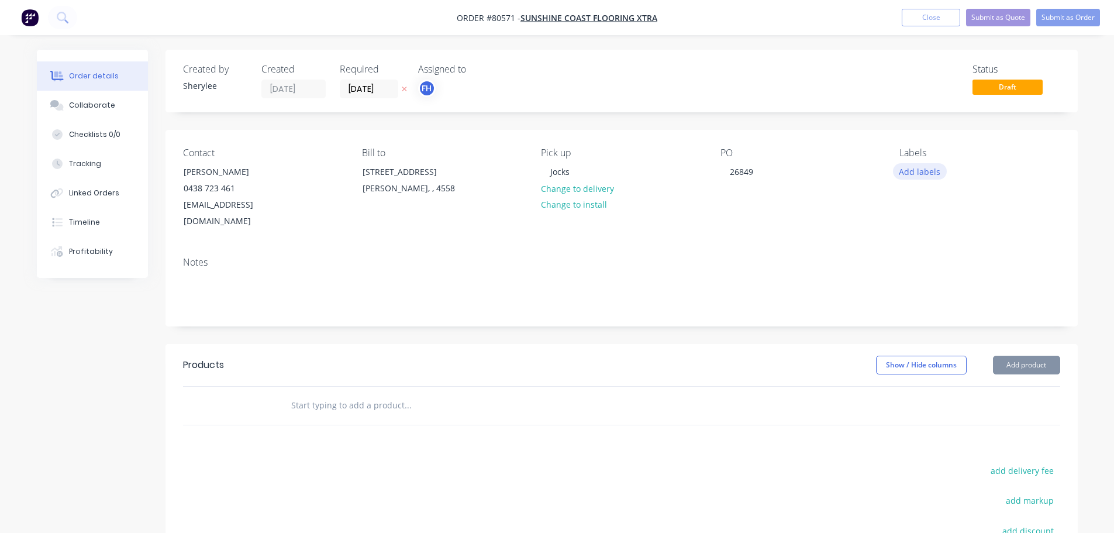
click at [916, 168] on button "Add labels" at bounding box center [920, 171] width 54 height 16
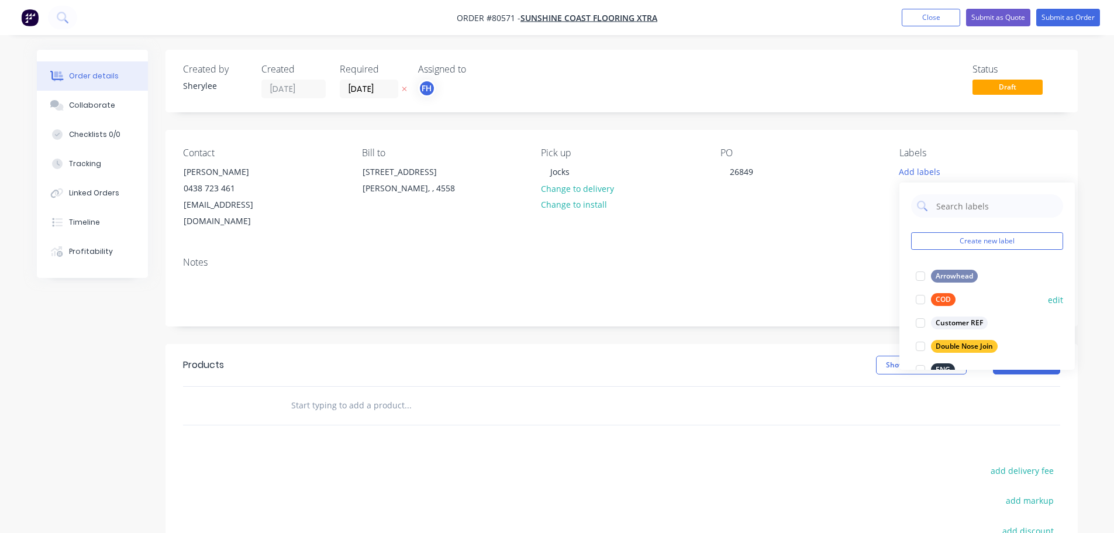
scroll to position [117, 0]
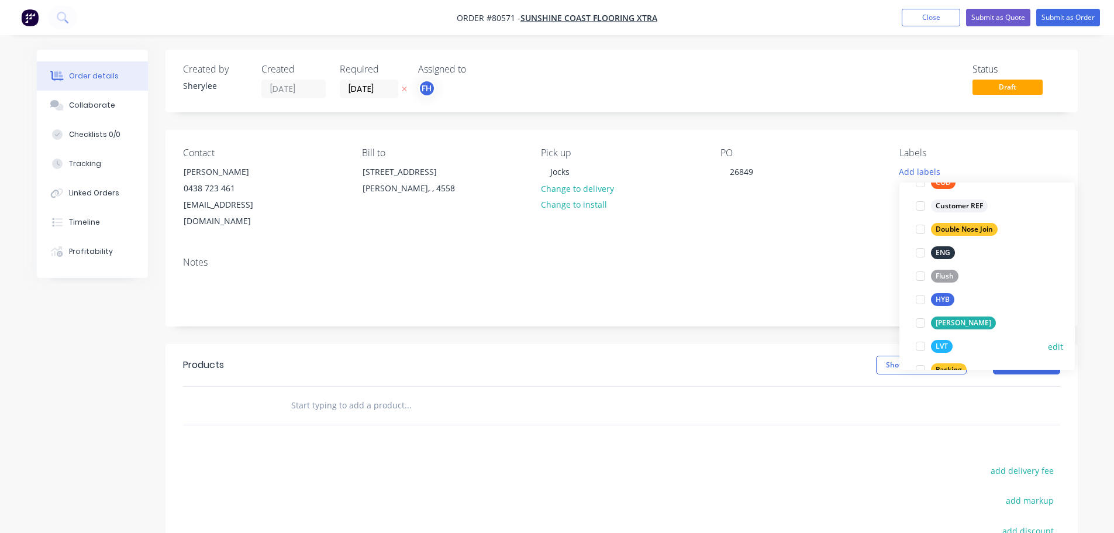
click at [921, 346] on div at bounding box center [920, 345] width 23 height 23
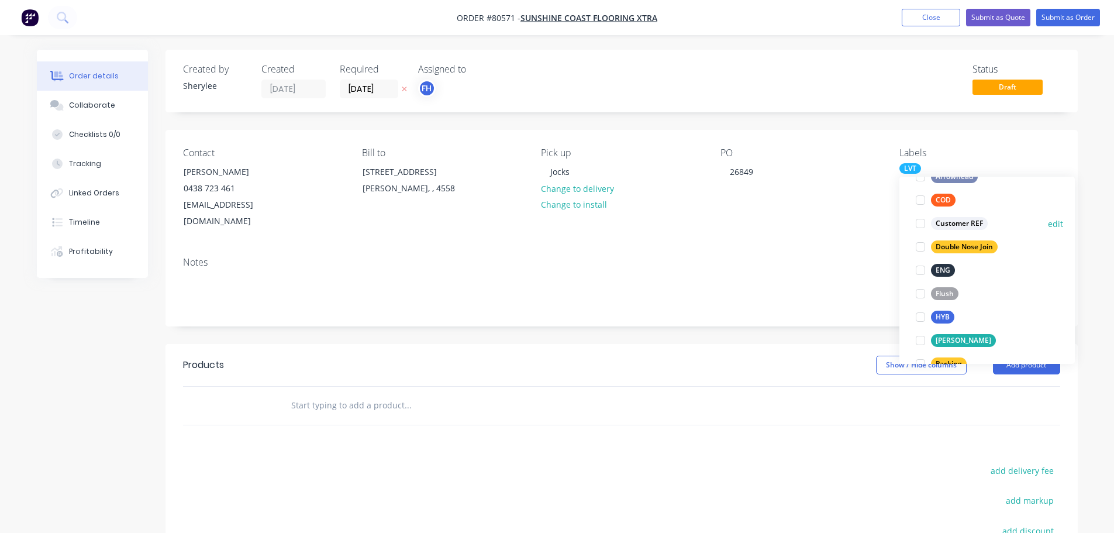
scroll to position [0, 0]
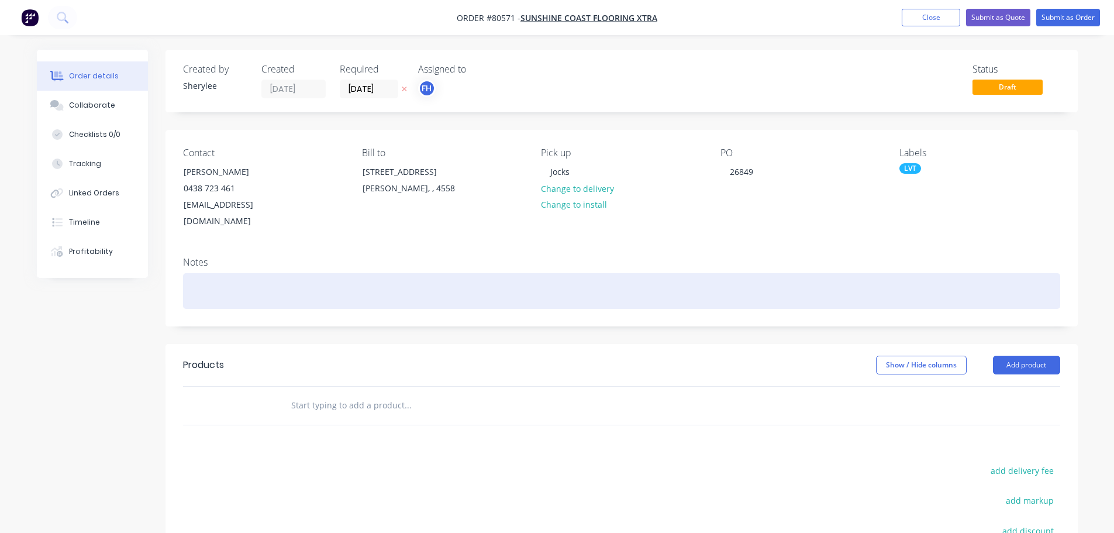
click at [285, 277] on div at bounding box center [621, 291] width 877 height 36
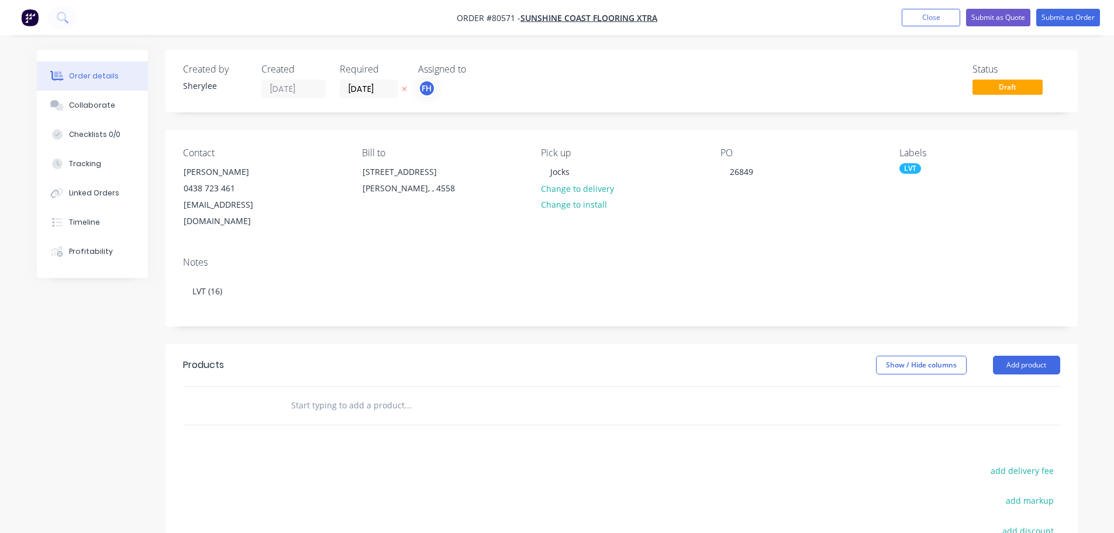
click at [346, 393] on input "text" at bounding box center [408, 404] width 234 height 23
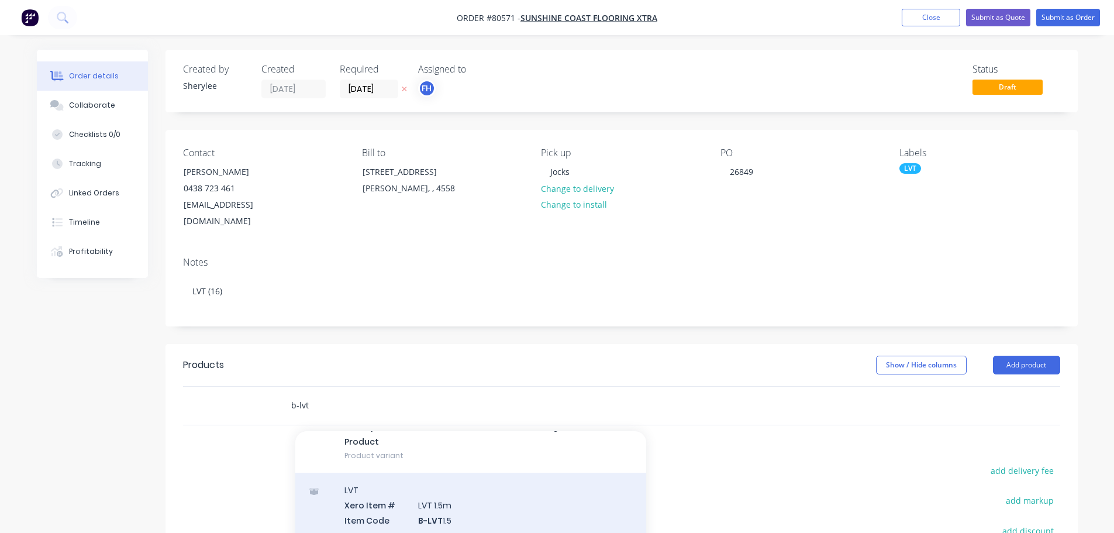
scroll to position [117, 0]
type input "b-lvt"
click at [467, 481] on div "LVT Xero Item # LVT 1.5m Item Code B-LVT 1.5 Item Name LVT 1.5m Description Man…" at bounding box center [470, 537] width 351 height 125
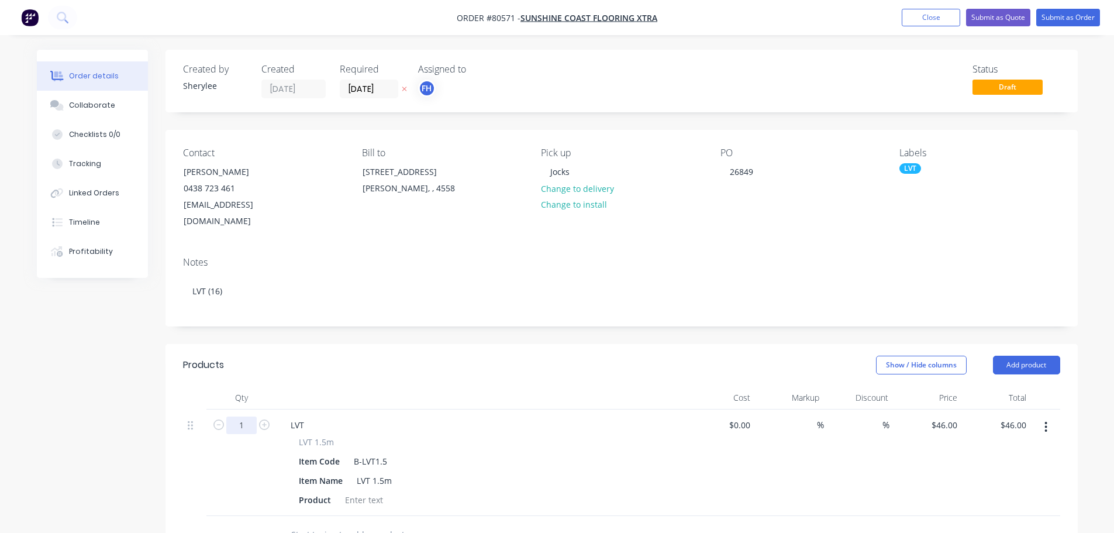
click at [253, 416] on input "1" at bounding box center [241, 425] width 30 height 18
type input "16"
type input "$736.00"
click at [351, 491] on div at bounding box center [363, 499] width 47 height 17
click at [352, 491] on div at bounding box center [363, 499] width 47 height 17
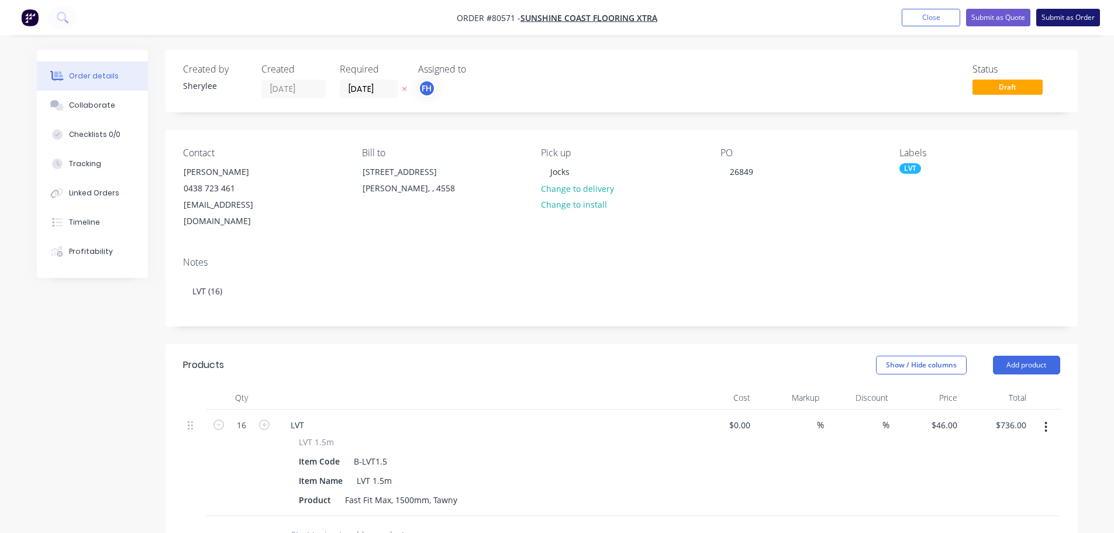
click at [1061, 17] on button "Submit as Order" at bounding box center [1068, 18] width 64 height 18
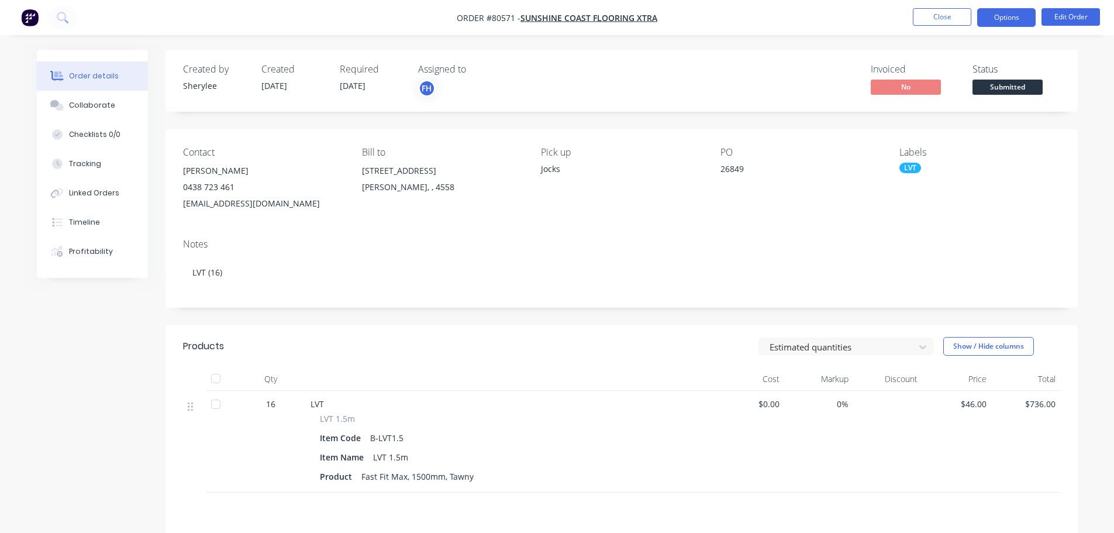
click at [989, 23] on button "Options" at bounding box center [1006, 17] width 58 height 19
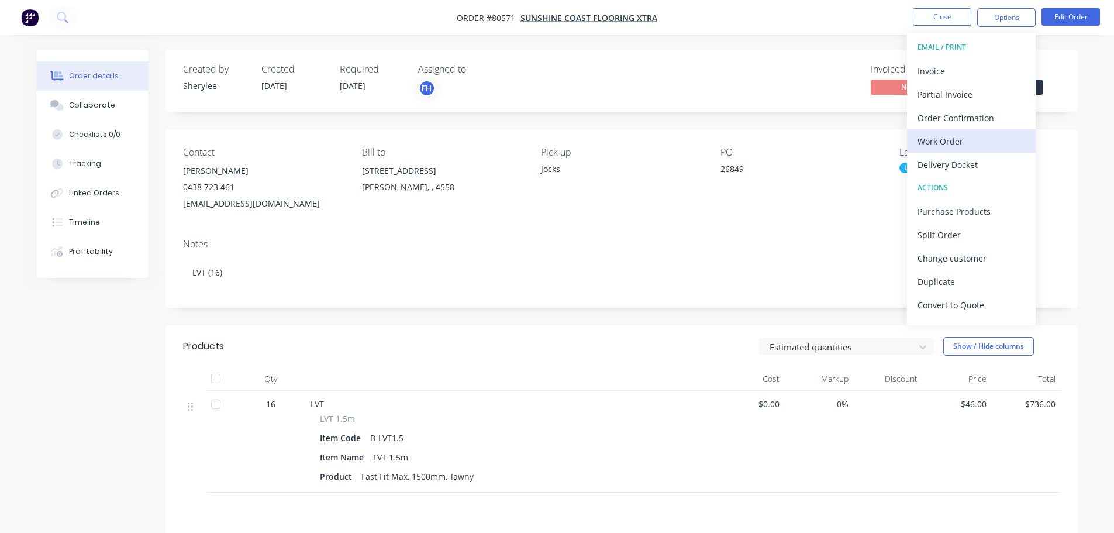
click at [957, 133] on div "Work Order" at bounding box center [971, 141] width 108 height 17
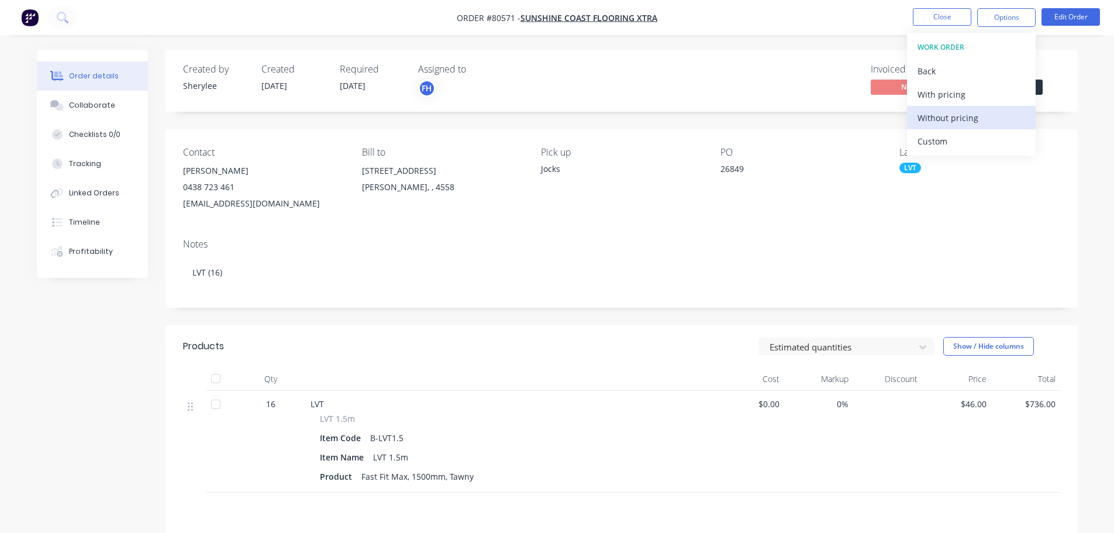
click at [956, 120] on div "Without pricing" at bounding box center [971, 117] width 108 height 17
click at [64, 17] on icon at bounding box center [62, 17] width 11 height 11
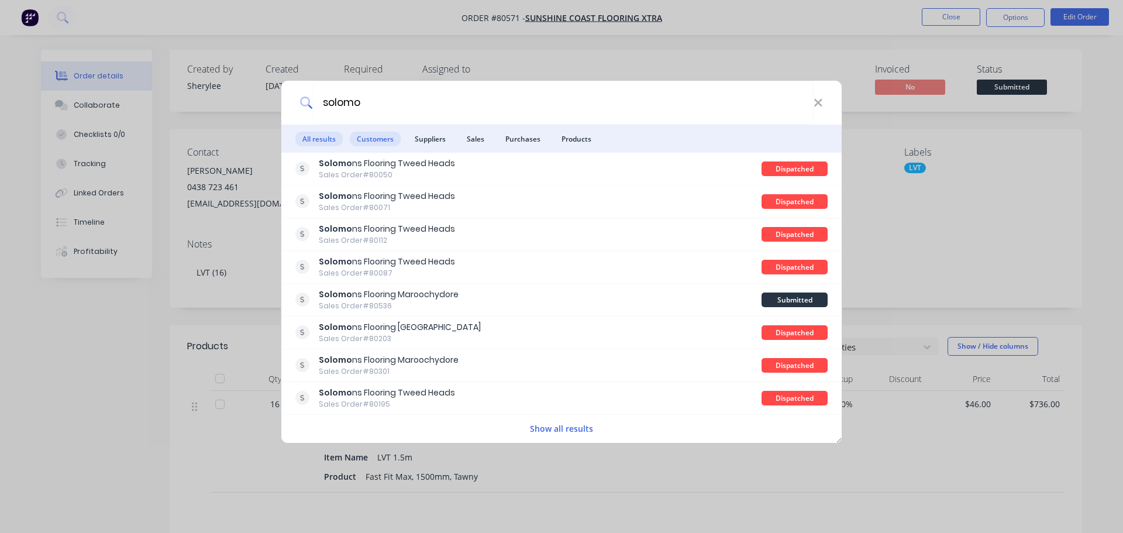
type input "solomo"
click at [383, 137] on span "Customers" at bounding box center [375, 139] width 51 height 15
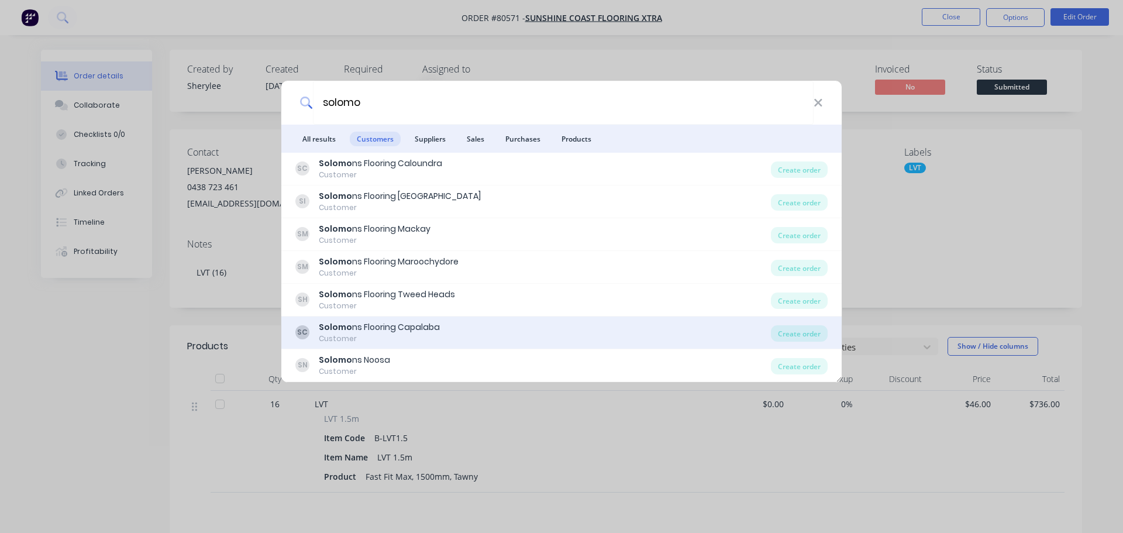
click at [375, 326] on div "Solomo ns Flooring Capalaba" at bounding box center [379, 327] width 121 height 12
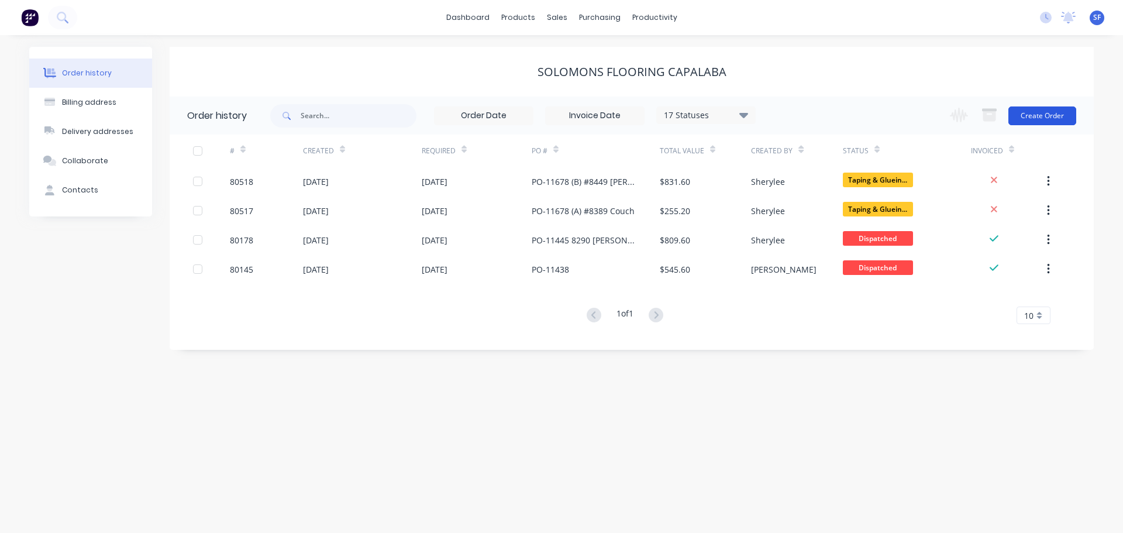
click at [1023, 119] on button "Create Order" at bounding box center [1042, 115] width 68 height 19
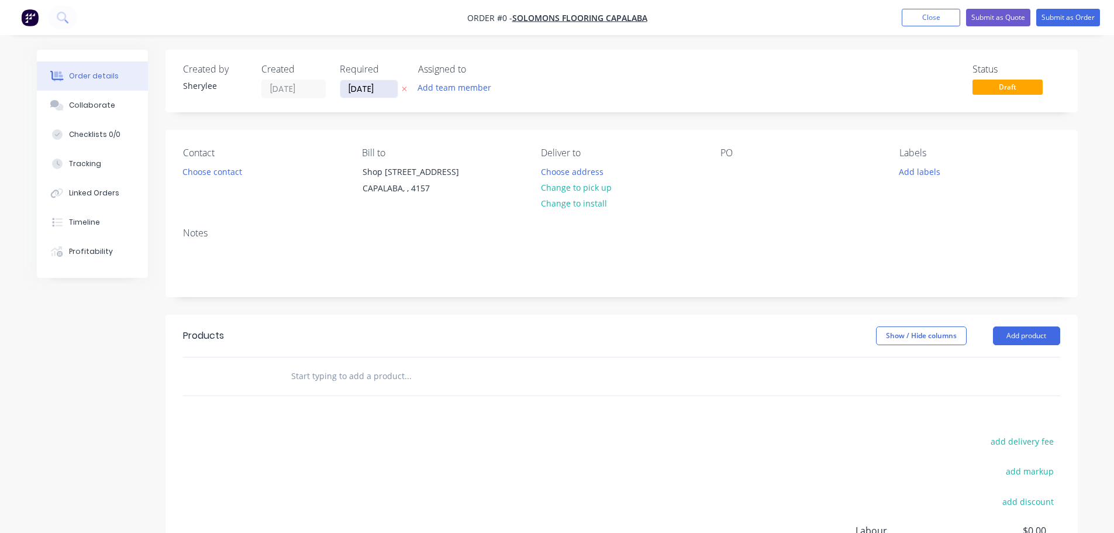
click at [367, 89] on input "[DATE]" at bounding box center [368, 89] width 57 height 18
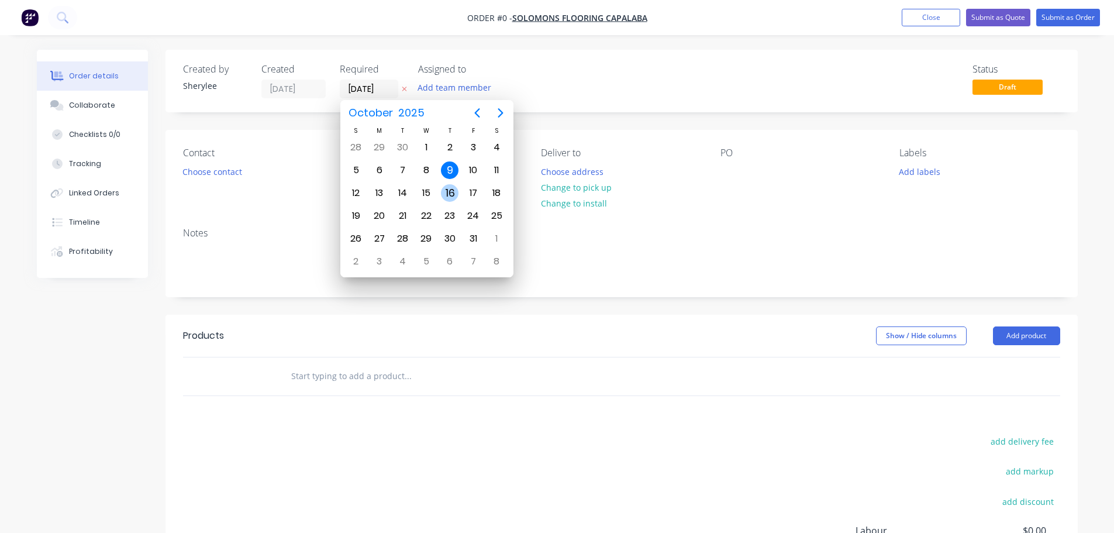
click at [450, 193] on div "16" at bounding box center [450, 193] width 18 height 18
type input "[DATE]"
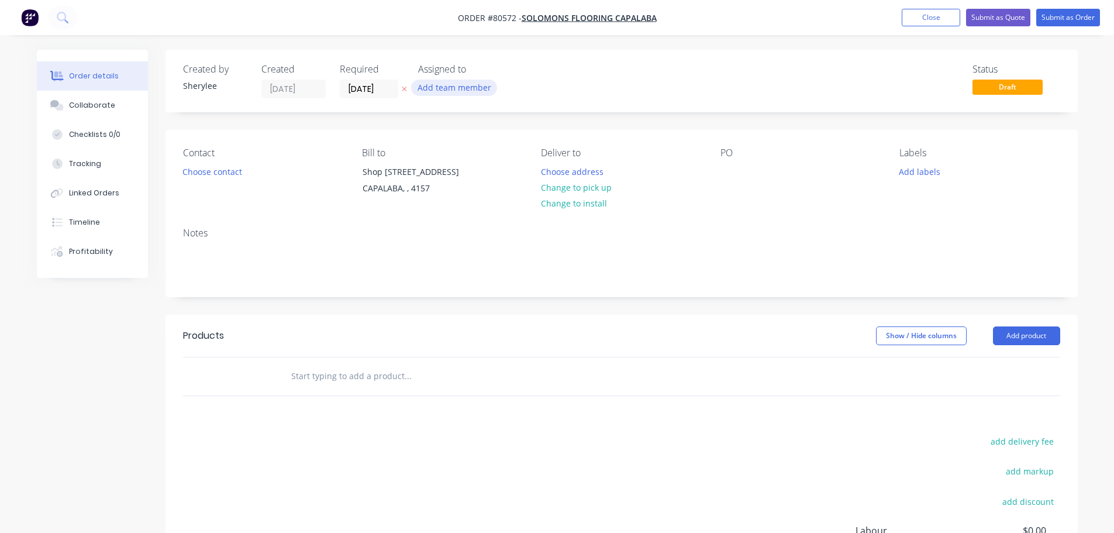
click at [467, 91] on button "Add team member" at bounding box center [454, 88] width 86 height 16
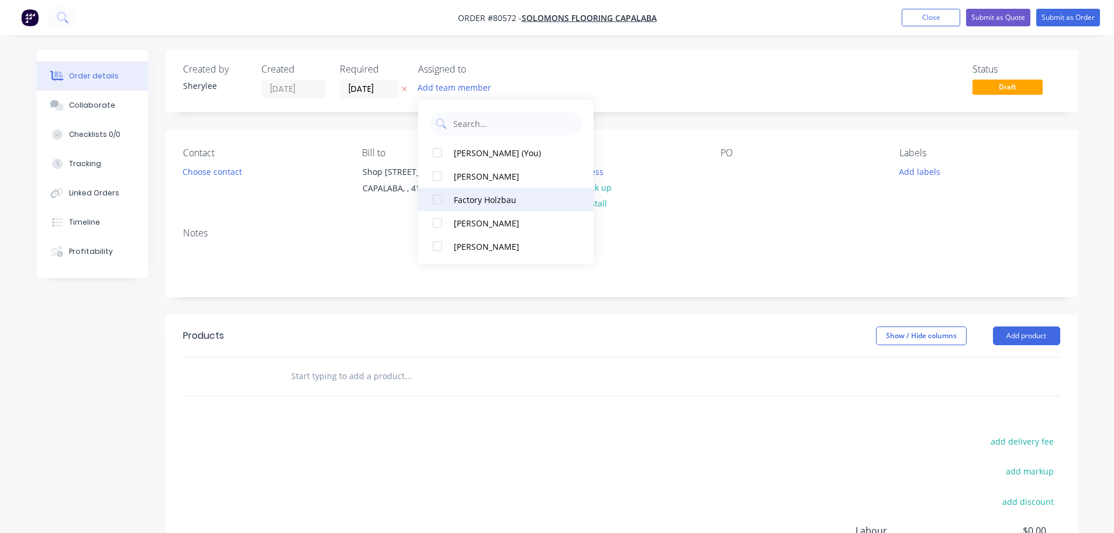
click at [439, 199] on div at bounding box center [437, 199] width 23 height 23
click at [225, 173] on button "Choose contact" at bounding box center [212, 171] width 72 height 16
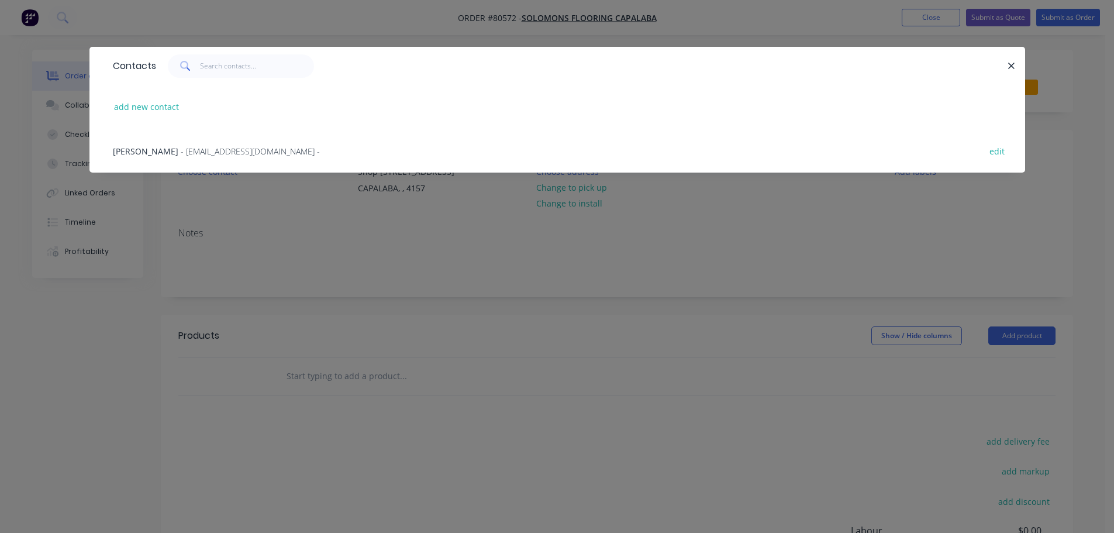
click at [232, 147] on span "- [EMAIL_ADDRESS][DOMAIN_NAME] -" at bounding box center [250, 151] width 139 height 11
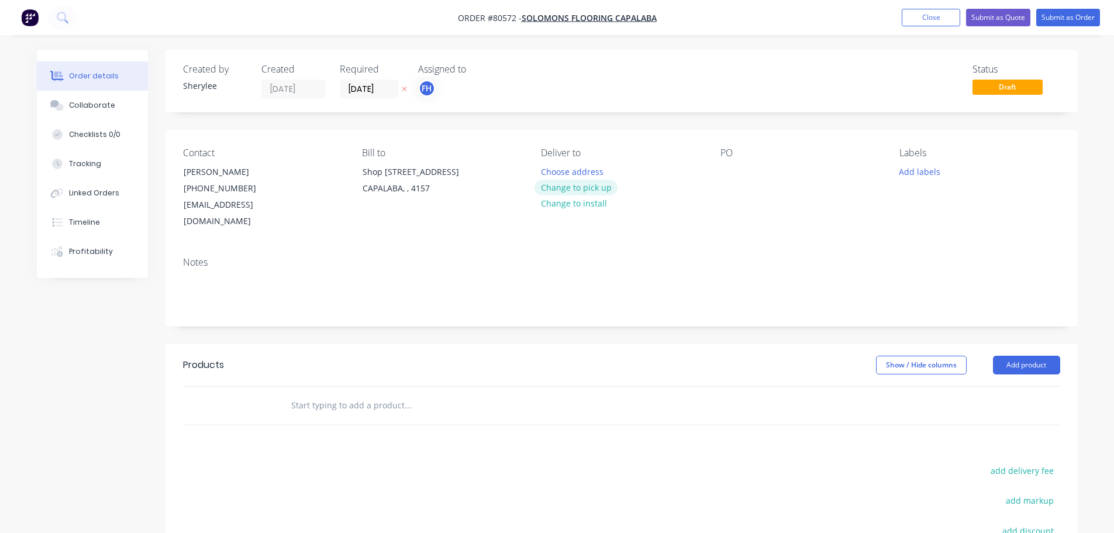
click at [554, 189] on button "Change to pick up" at bounding box center [575, 187] width 83 height 16
click at [736, 175] on div at bounding box center [729, 171] width 19 height 17
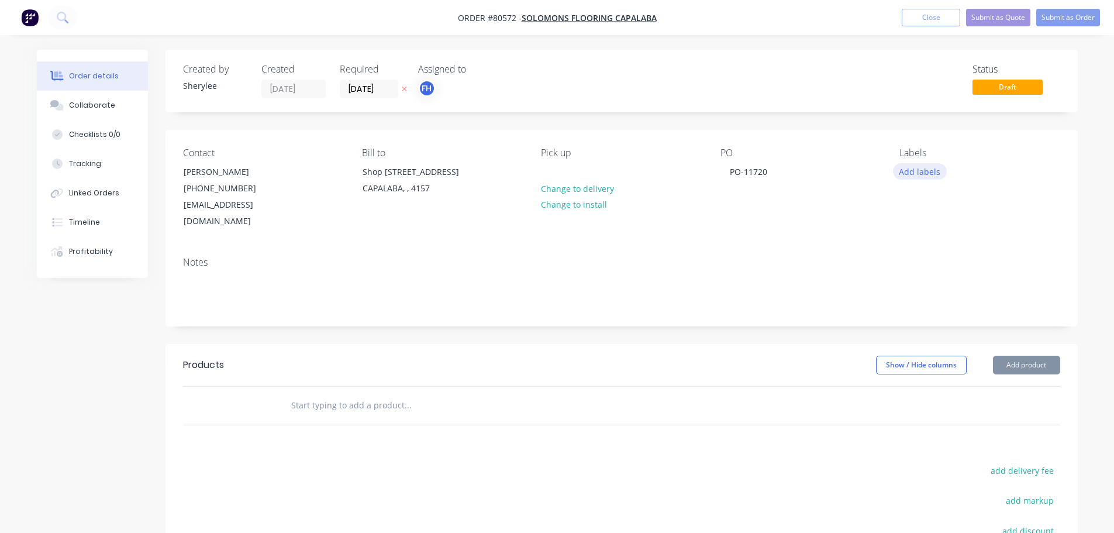
click at [911, 175] on button "Add labels" at bounding box center [920, 171] width 54 height 16
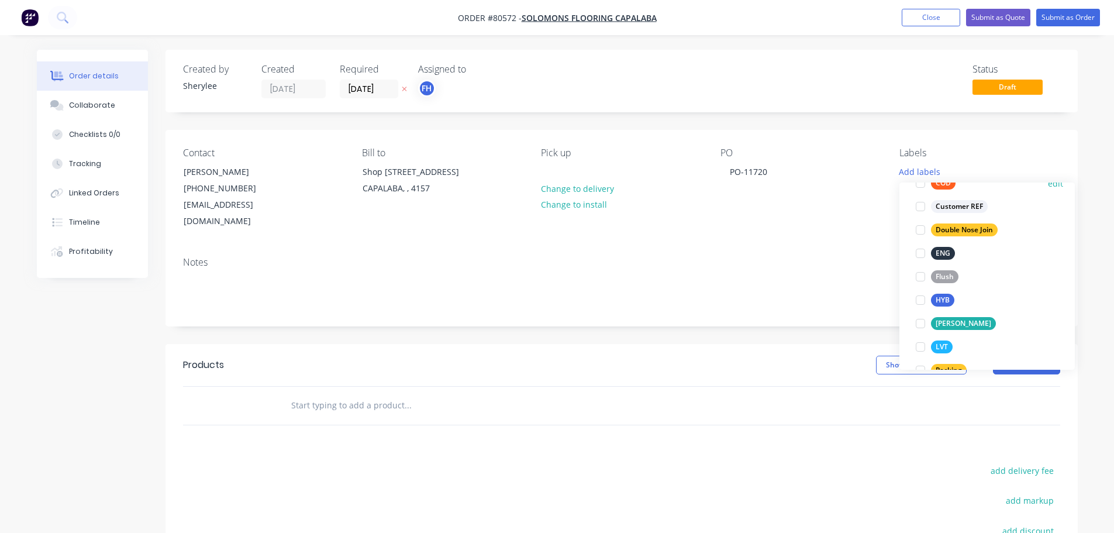
scroll to position [175, 0]
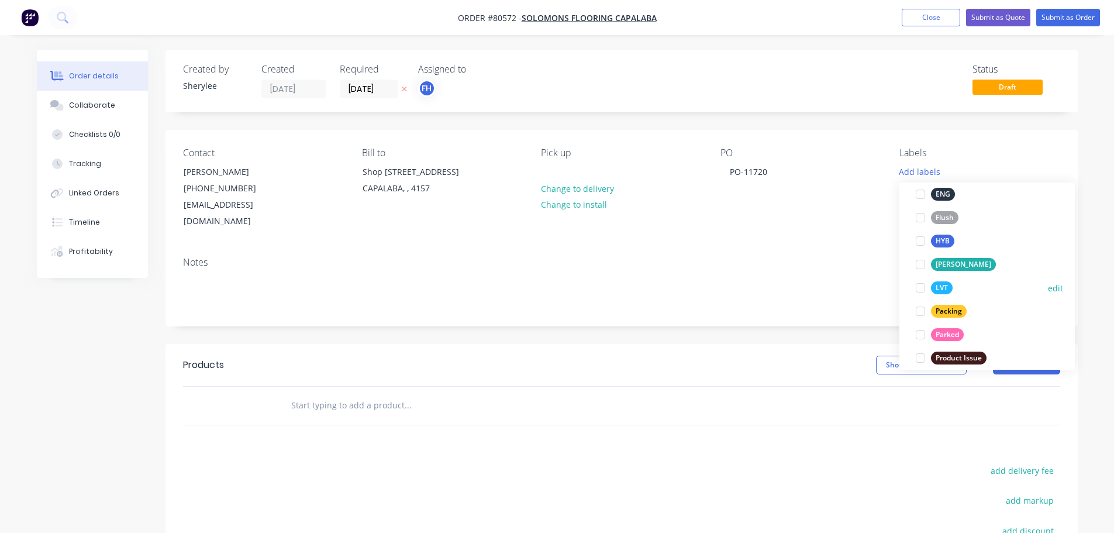
click at [921, 289] on div at bounding box center [920, 287] width 23 height 23
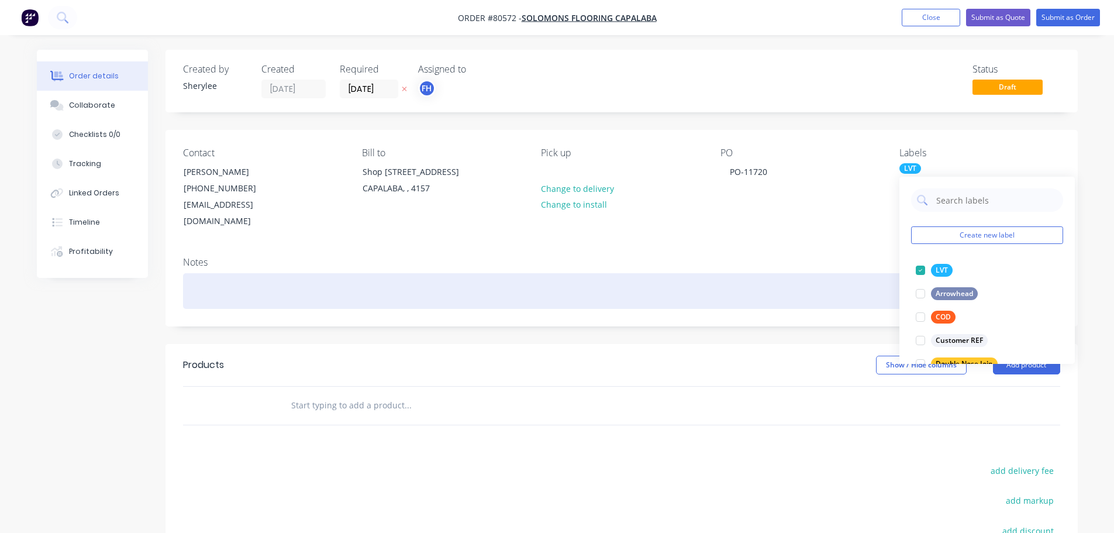
click at [333, 277] on div at bounding box center [621, 291] width 877 height 36
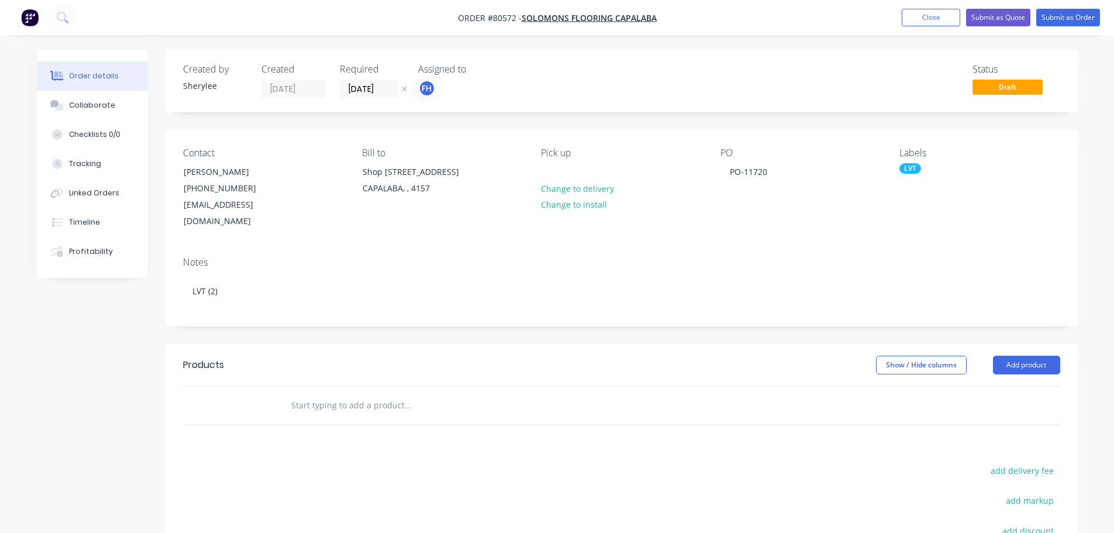
click at [325, 393] on input "text" at bounding box center [408, 404] width 234 height 23
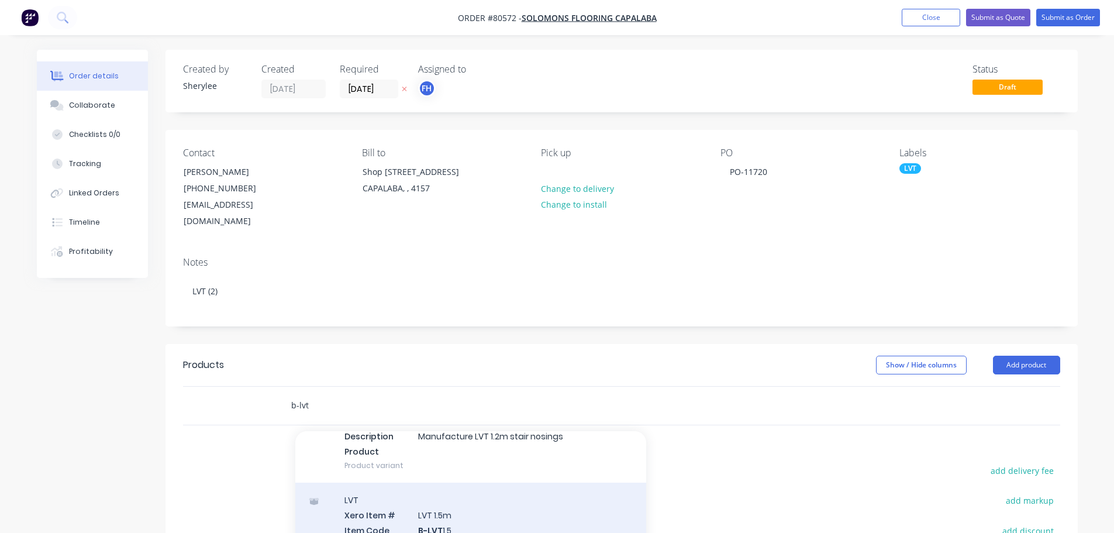
scroll to position [117, 0]
type input "b-lvt"
click at [458, 499] on div "LVT Xero Item # LVT 1.5m Item Code B-LVT 1.5 Item Name LVT 1.5m Description Man…" at bounding box center [470, 537] width 351 height 125
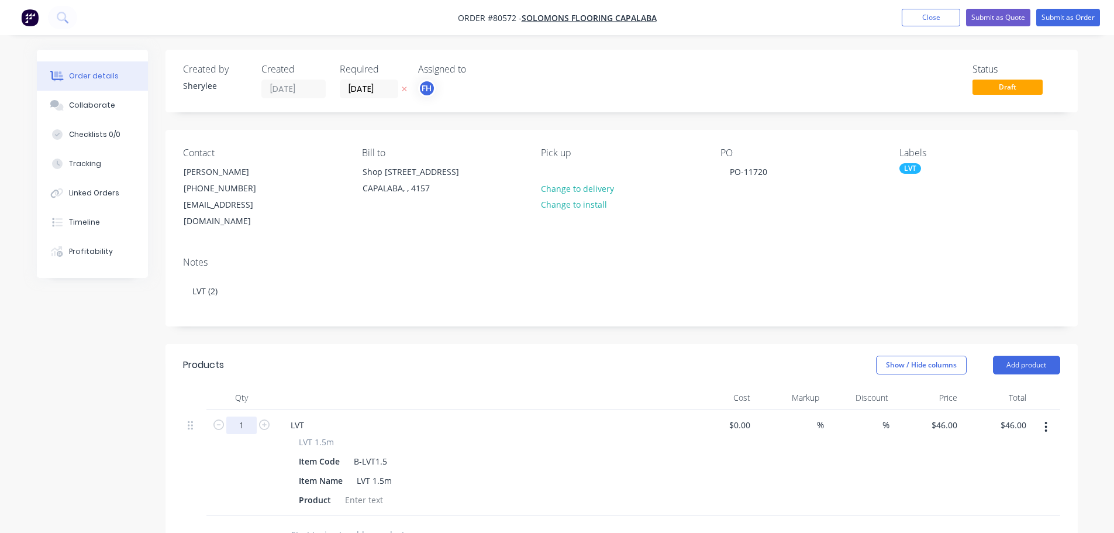
click at [248, 416] on input "1" at bounding box center [241, 425] width 30 height 18
type input "2"
type input "$92.00"
click at [365, 491] on div at bounding box center [363, 499] width 47 height 17
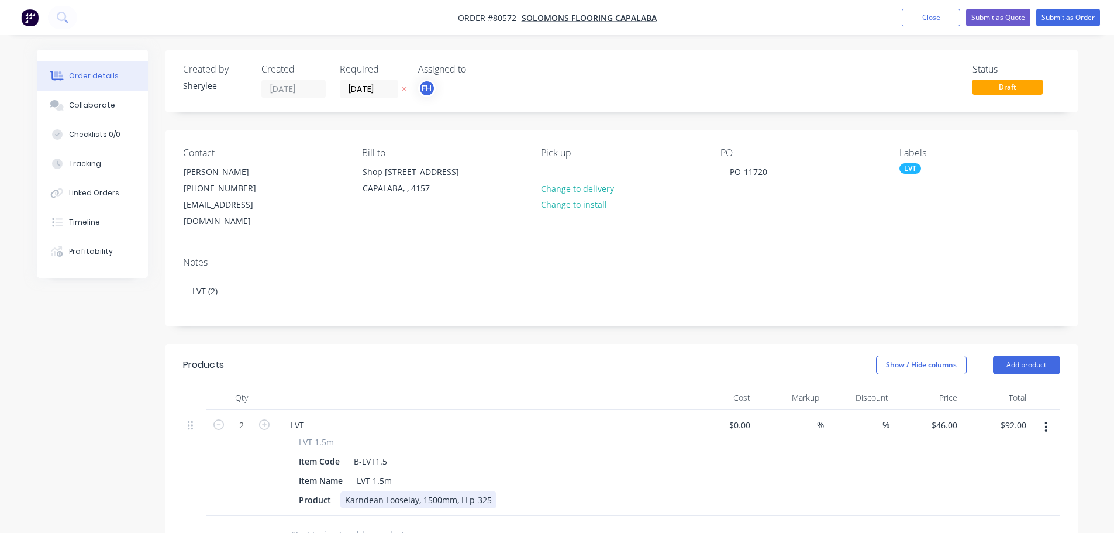
drag, startPoint x: 468, startPoint y: 484, endPoint x: 478, endPoint y: 482, distance: 10.7
click at [470, 491] on div "Karndean Looselay, 1500mm, LLp-325" at bounding box center [418, 499] width 156 height 17
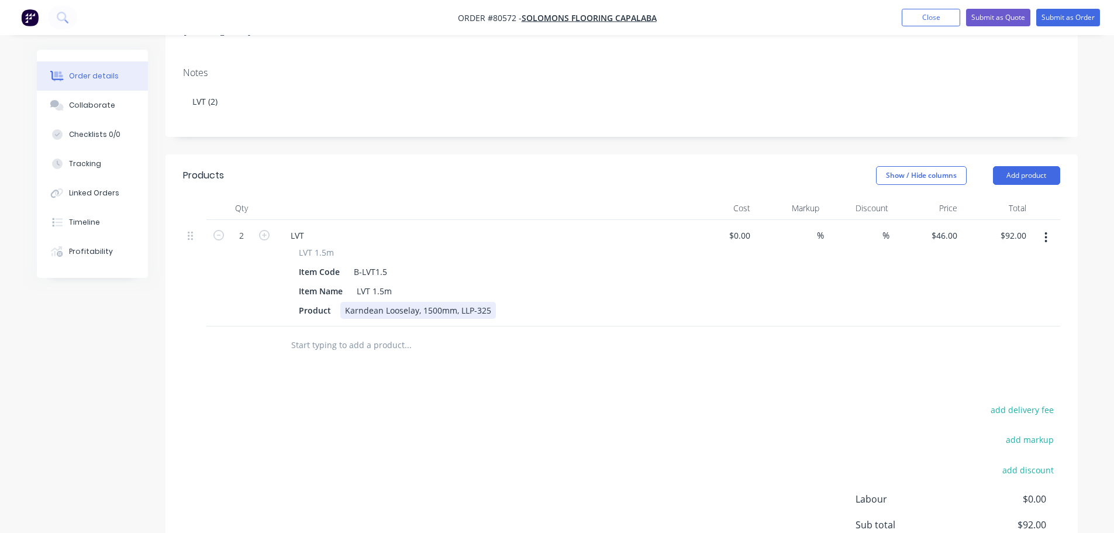
scroll to position [234, 0]
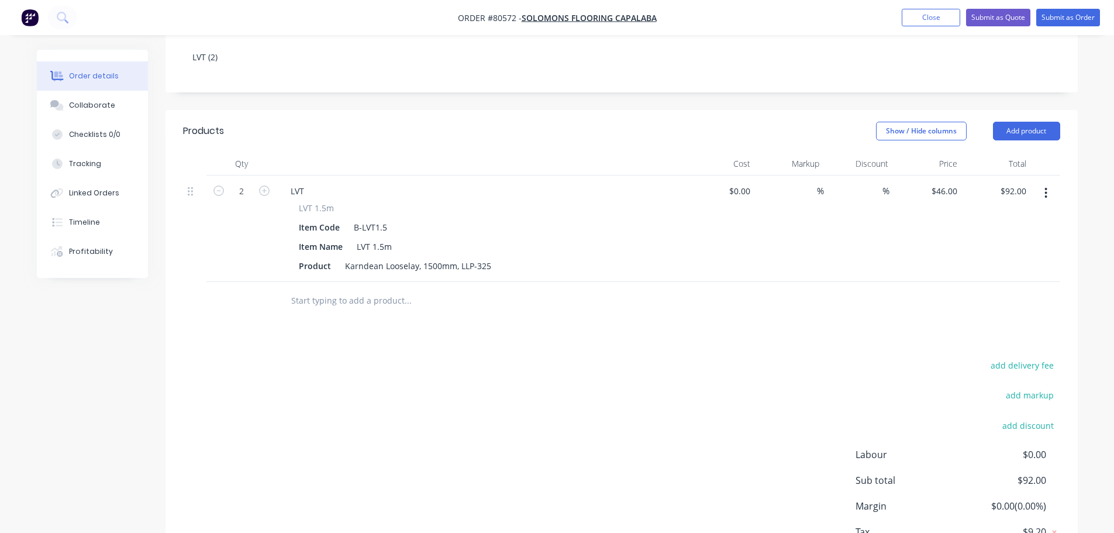
click at [341, 291] on input "text" at bounding box center [408, 300] width 234 height 23
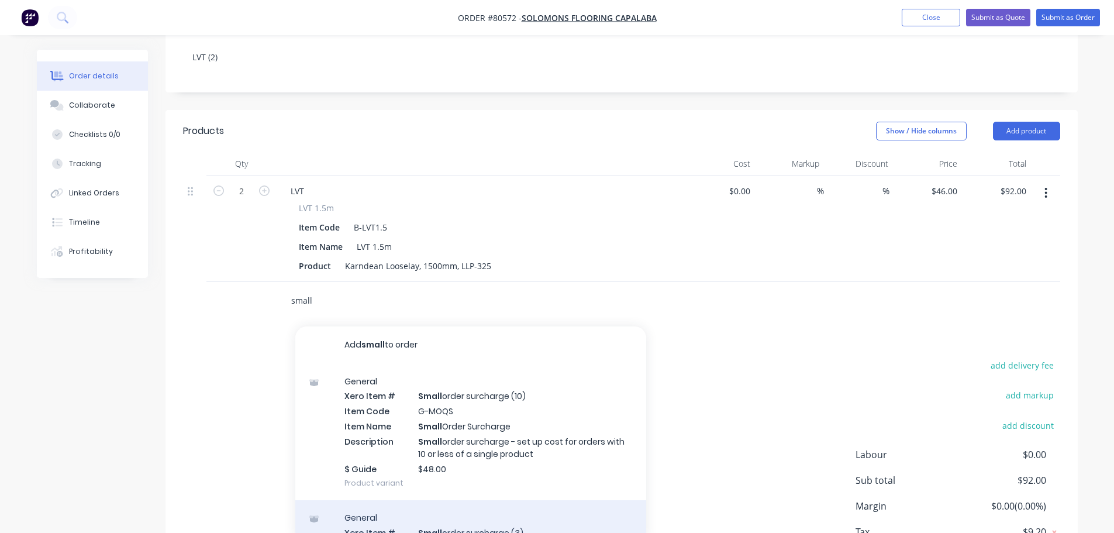
type input "small"
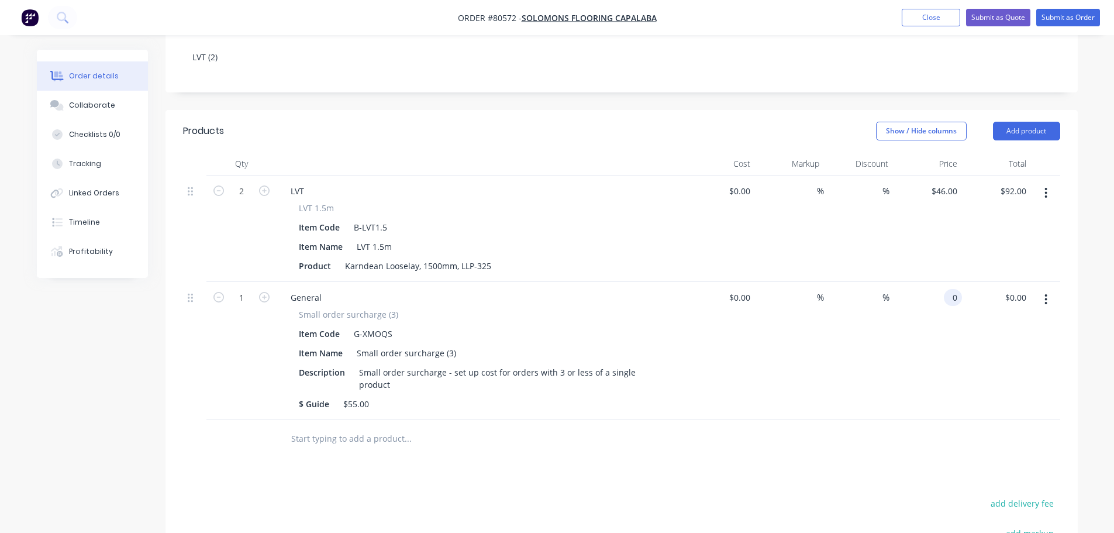
click at [938, 282] on div "0 0" at bounding box center [927, 351] width 69 height 138
type input "$55.00"
click at [514, 451] on div "Products Show / Hide columns Add product Qty Cost Markup Discount Price Total 2…" at bounding box center [621, 424] width 912 height 629
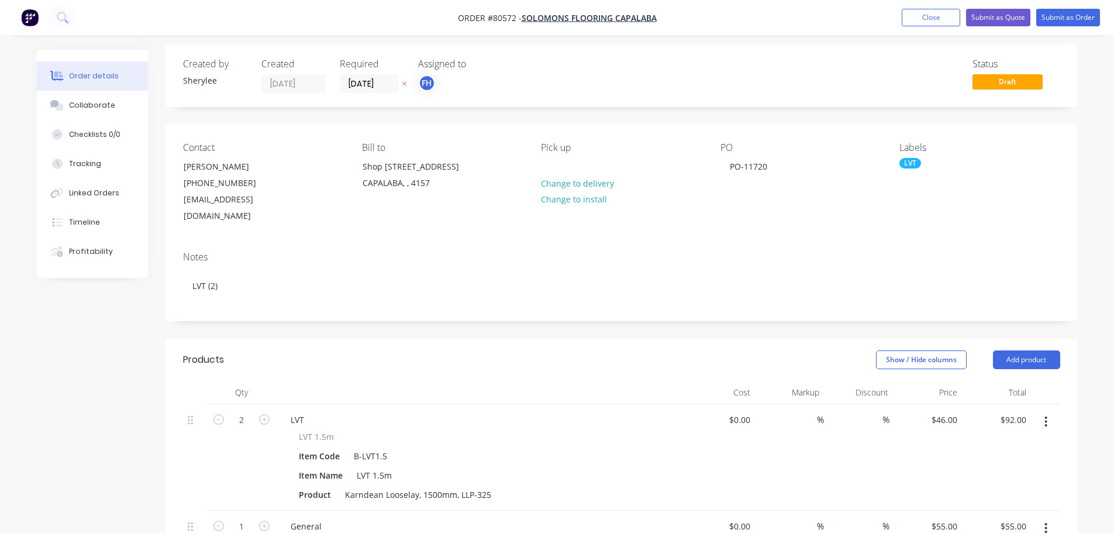
scroll to position [0, 0]
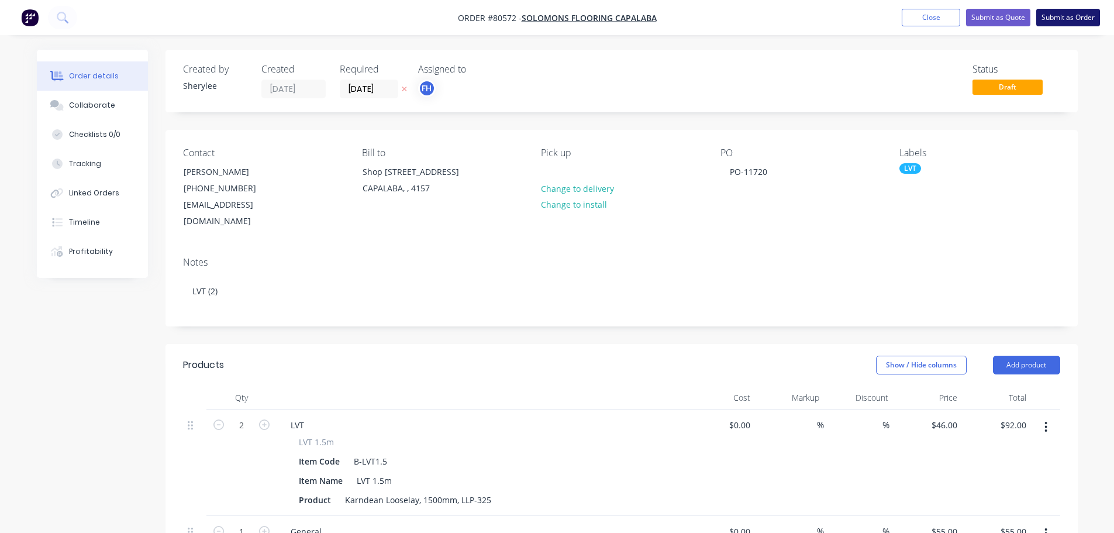
click at [1065, 24] on button "Submit as Order" at bounding box center [1068, 18] width 64 height 18
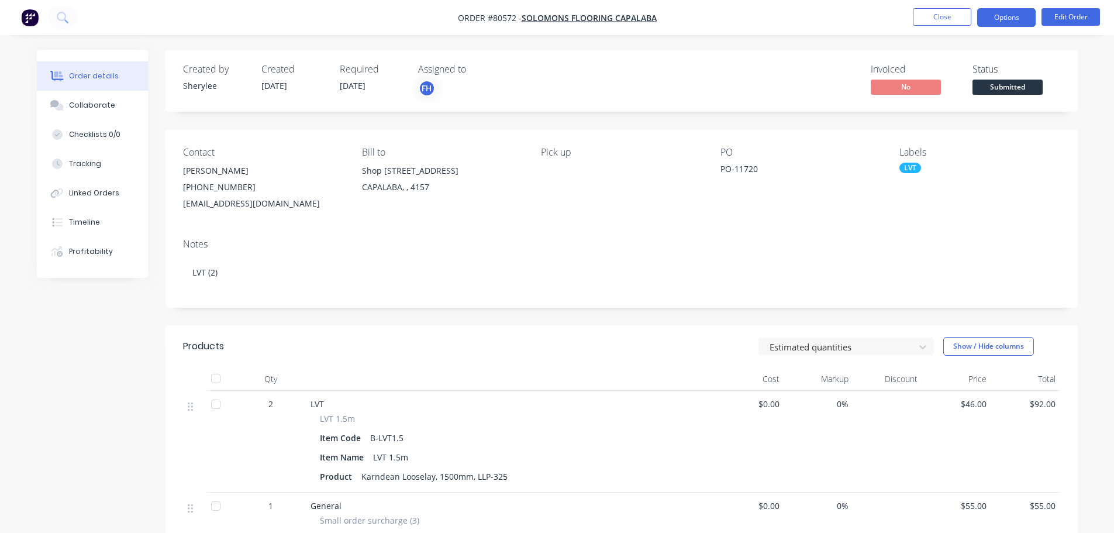
click at [1014, 10] on button "Options" at bounding box center [1006, 17] width 58 height 19
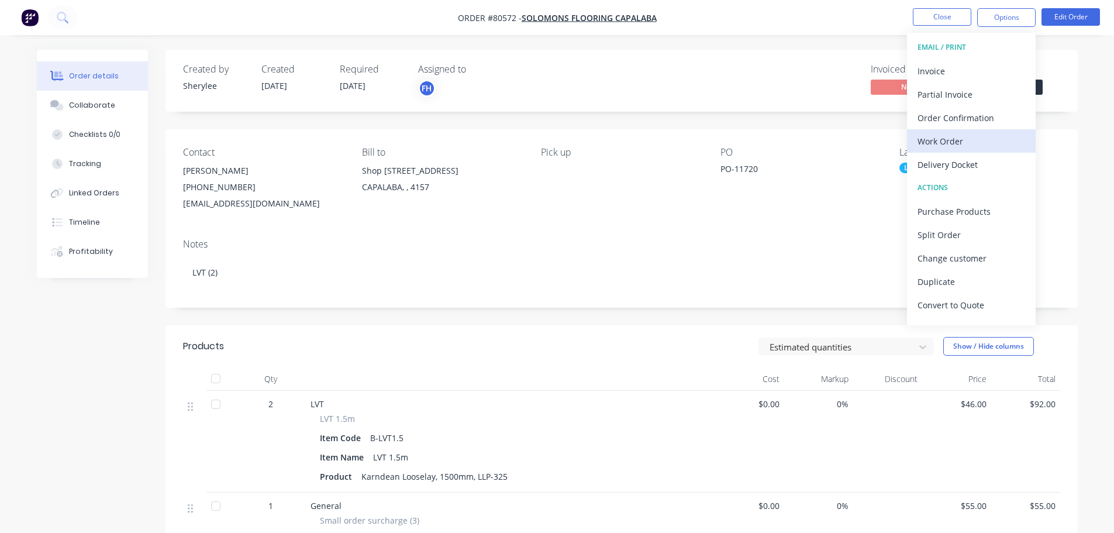
click at [955, 143] on div "Work Order" at bounding box center [971, 141] width 108 height 17
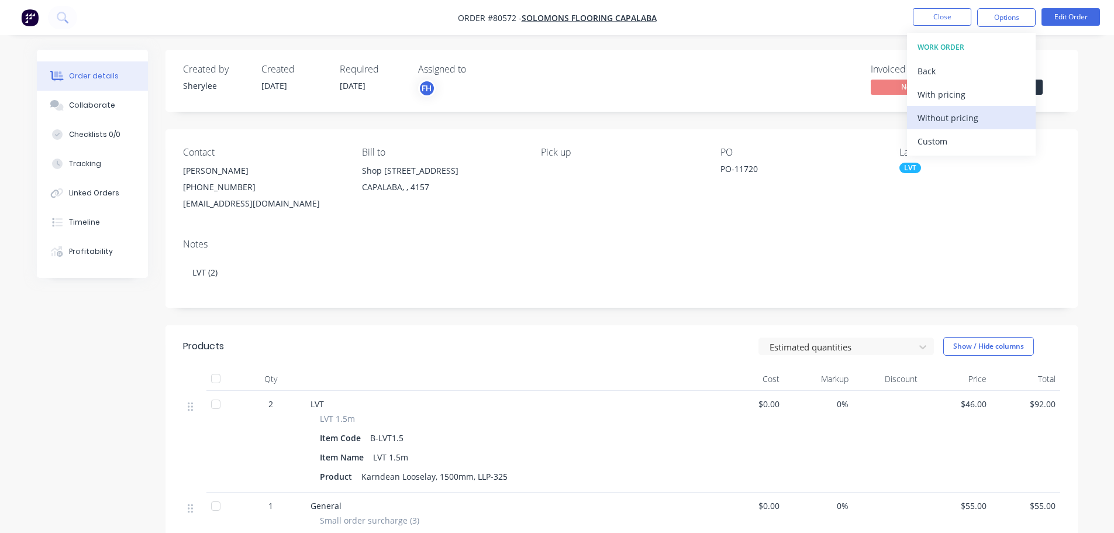
click at [955, 118] on div "Without pricing" at bounding box center [971, 117] width 108 height 17
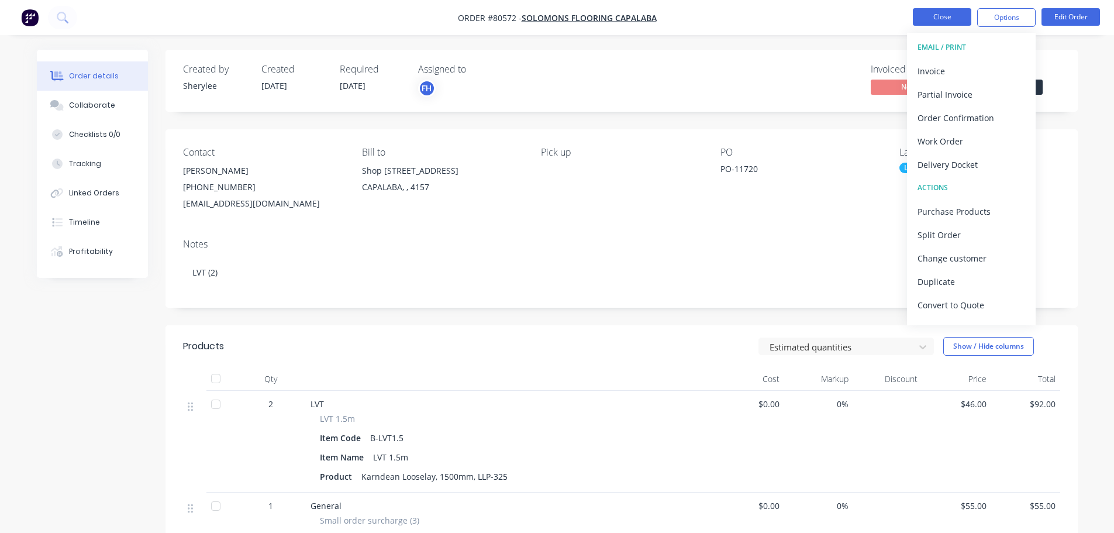
click at [940, 19] on button "Close" at bounding box center [942, 17] width 58 height 18
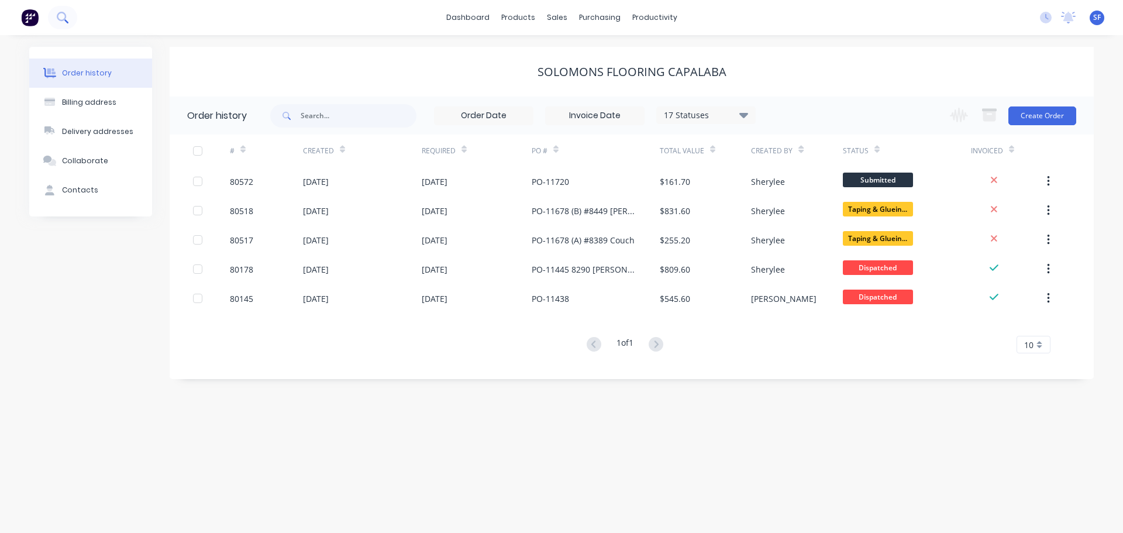
click at [60, 15] on icon at bounding box center [62, 17] width 11 height 11
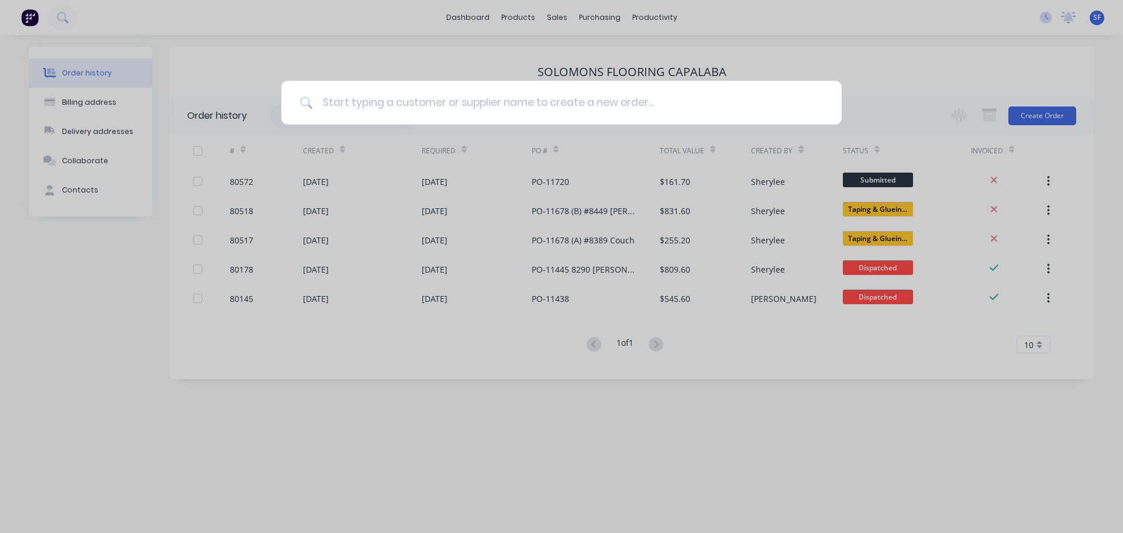
click at [368, 99] on input at bounding box center [568, 103] width 510 height 44
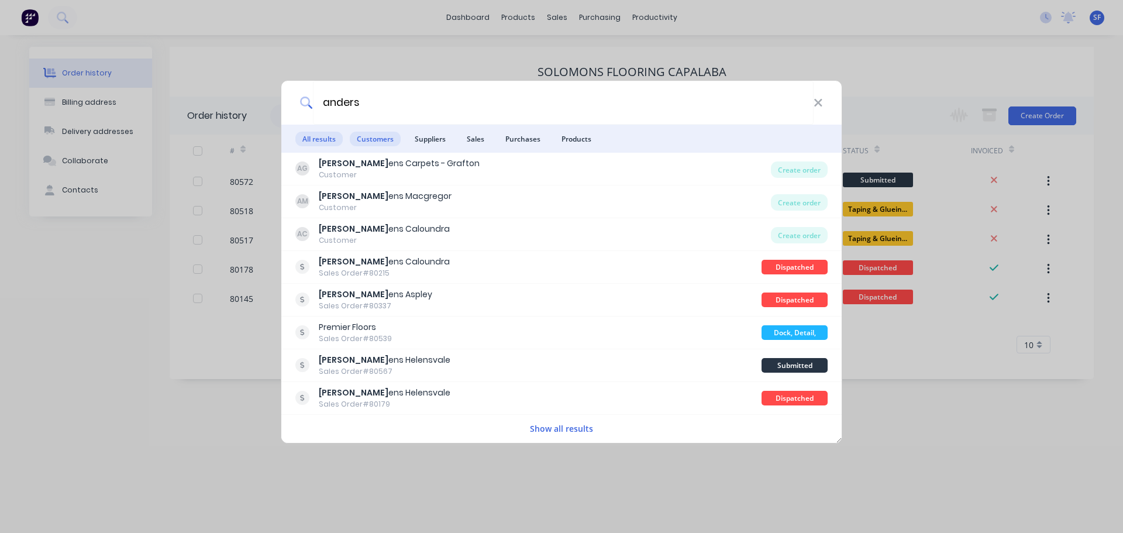
type input "anders"
click at [366, 136] on span "Customers" at bounding box center [375, 139] width 51 height 15
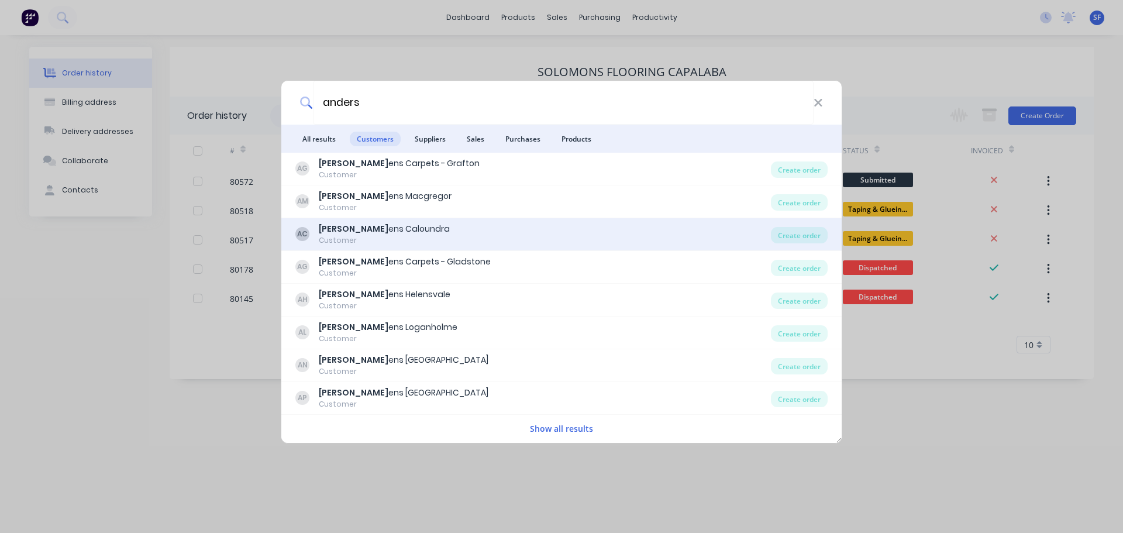
click at [373, 229] on div "[PERSON_NAME] Caloundra" at bounding box center [384, 229] width 131 height 12
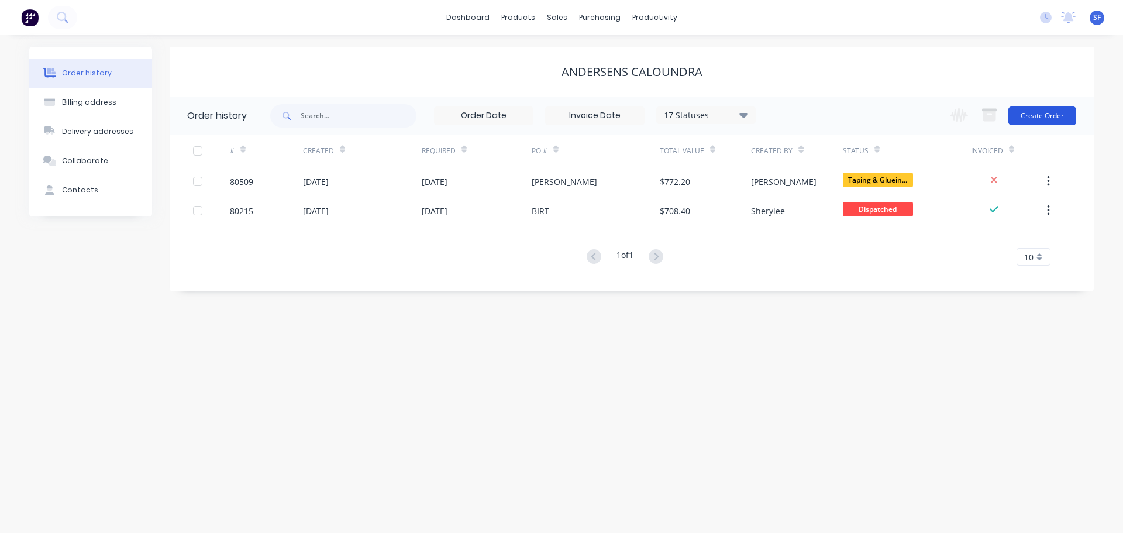
click at [1041, 112] on button "Create Order" at bounding box center [1042, 115] width 68 height 19
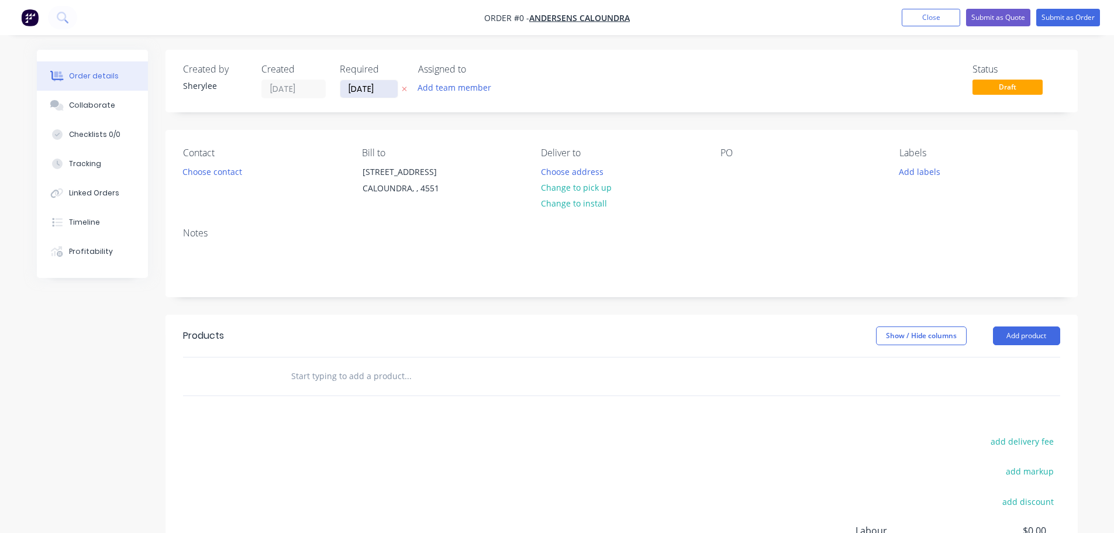
click at [370, 92] on input "[DATE]" at bounding box center [368, 89] width 57 height 18
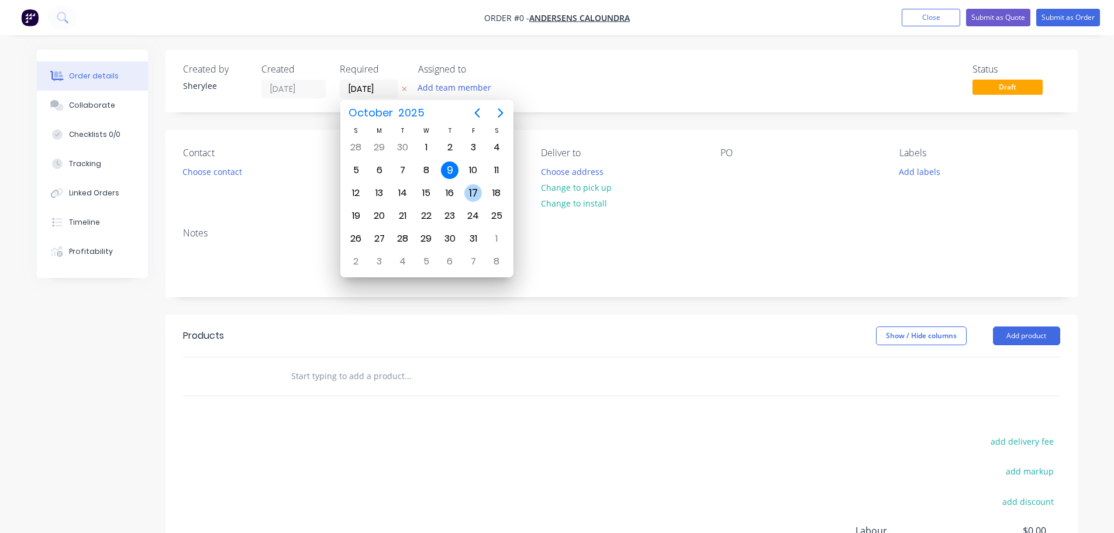
click at [473, 193] on div "17" at bounding box center [473, 193] width 18 height 18
type input "[DATE]"
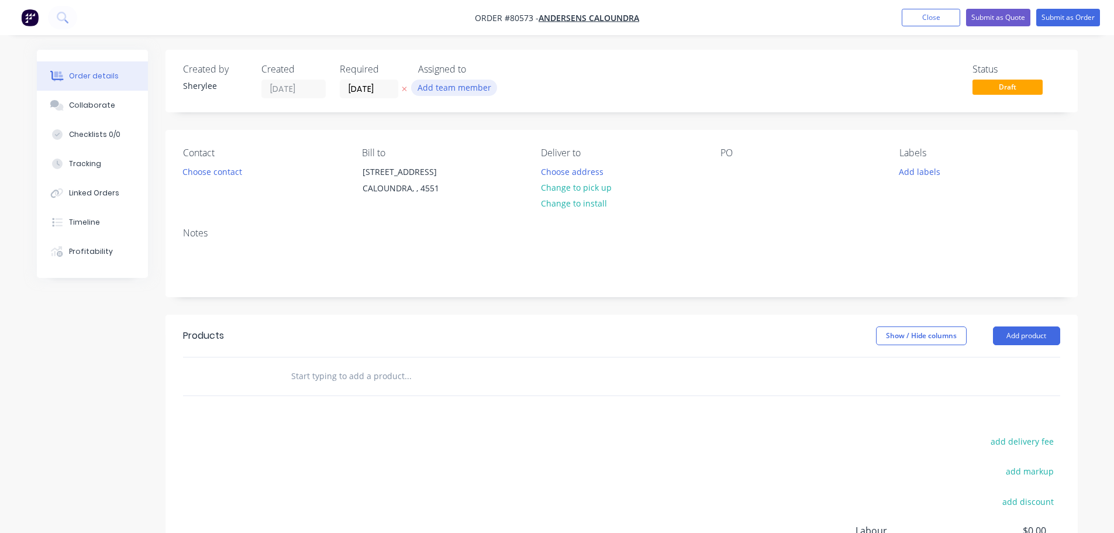
click at [453, 87] on button "Add team member" at bounding box center [454, 88] width 86 height 16
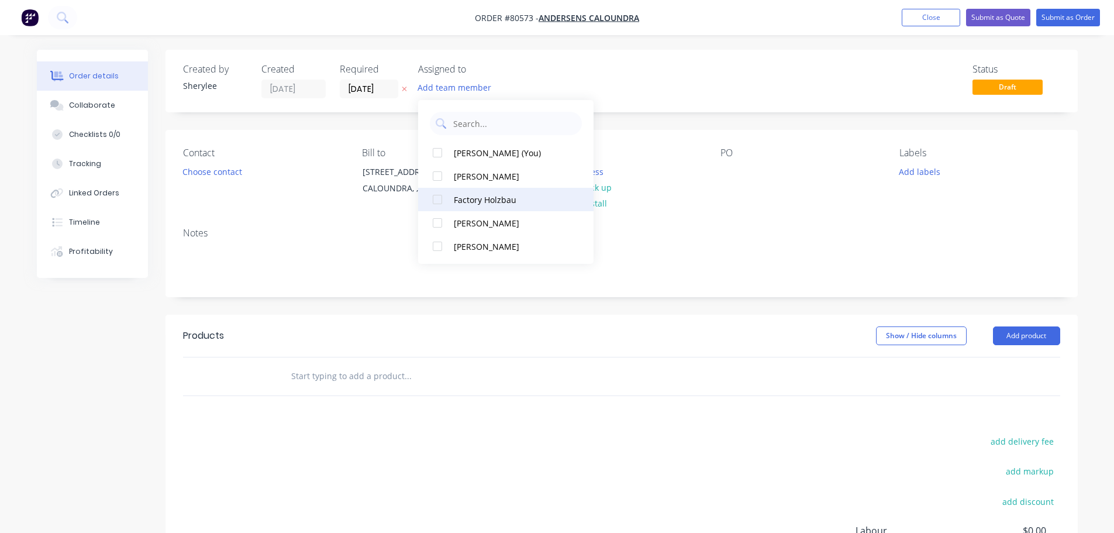
click at [435, 205] on div at bounding box center [437, 199] width 23 height 23
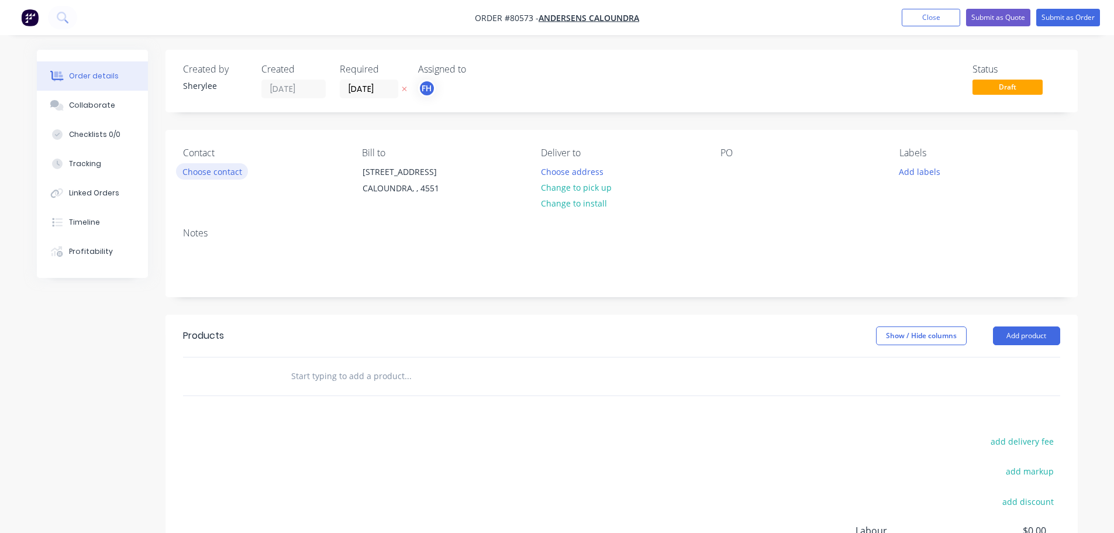
click at [213, 171] on button "Choose contact" at bounding box center [212, 171] width 72 height 16
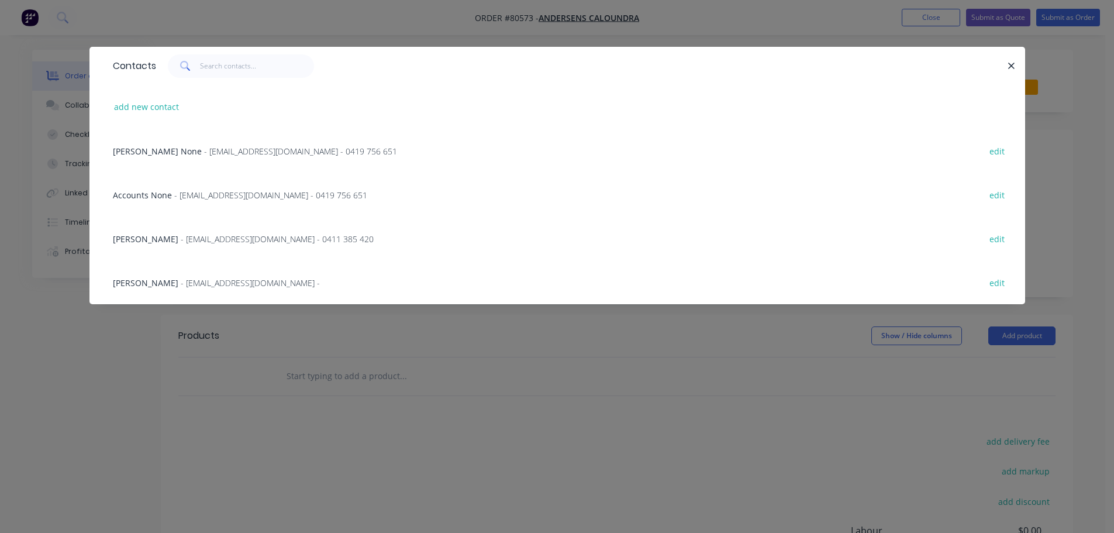
click at [216, 237] on span "- [EMAIL_ADDRESS][DOMAIN_NAME] - 0411 385 420" at bounding box center [277, 238] width 193 height 11
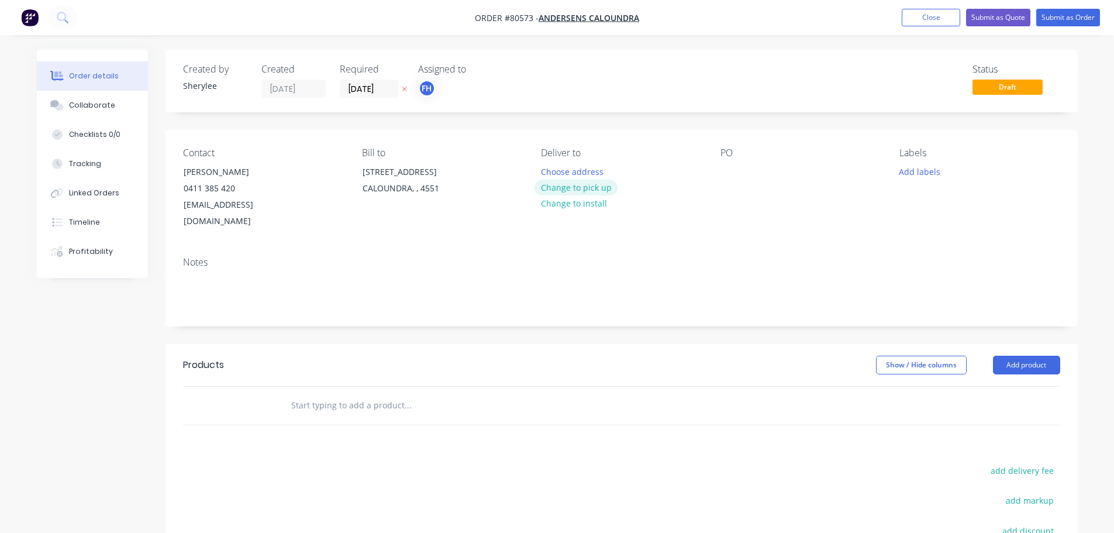
click at [600, 187] on button "Change to pick up" at bounding box center [575, 187] width 83 height 16
click at [561, 167] on div "Pick up Change to delivery Change to install" at bounding box center [621, 188] width 160 height 82
click at [551, 174] on div at bounding box center [550, 171] width 19 height 17
click at [728, 172] on div at bounding box center [729, 171] width 19 height 17
click at [919, 171] on button "Add labels" at bounding box center [920, 171] width 54 height 16
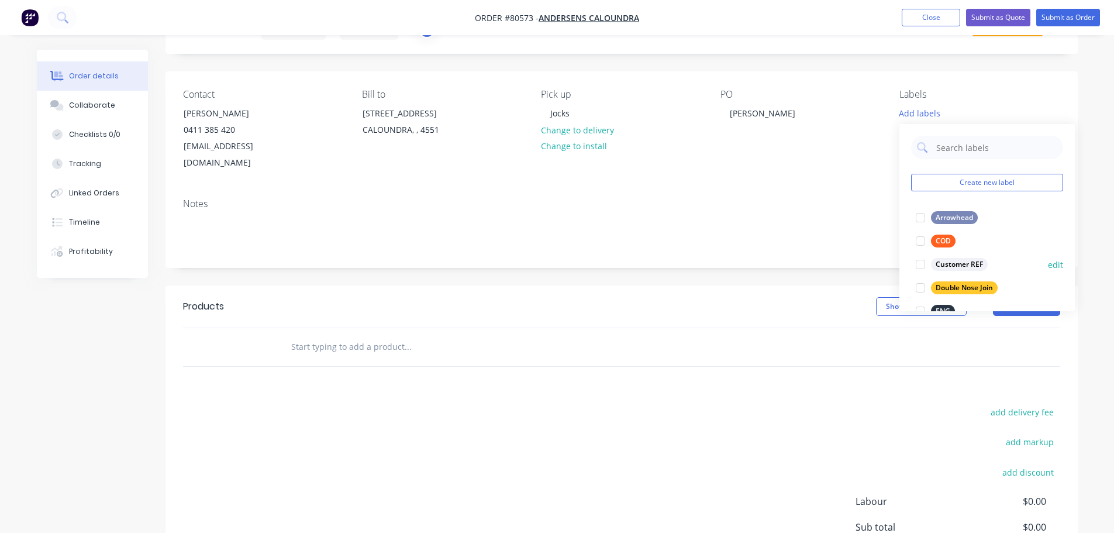
scroll to position [117, 0]
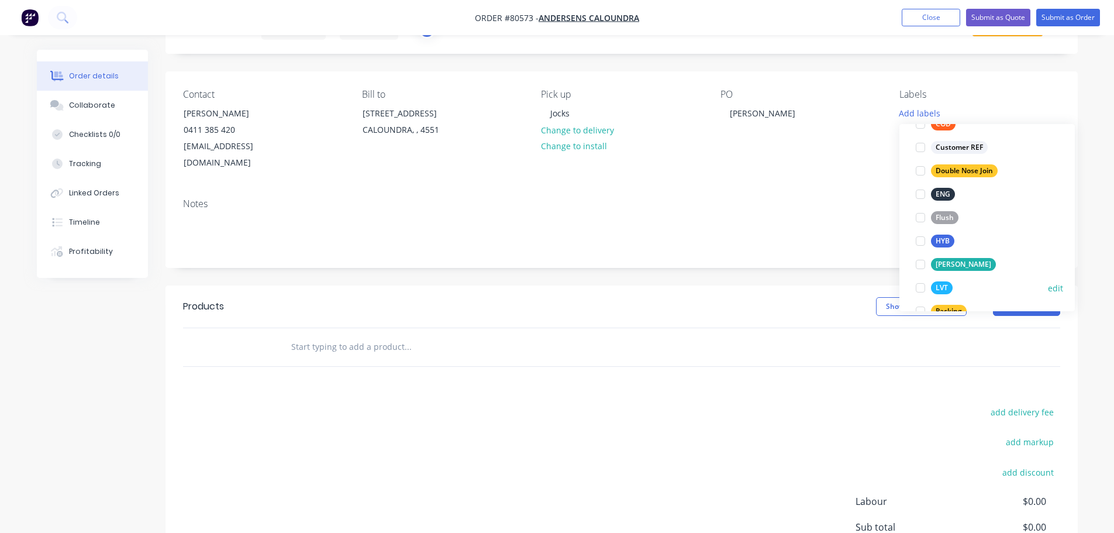
click at [921, 288] on div at bounding box center [920, 287] width 23 height 23
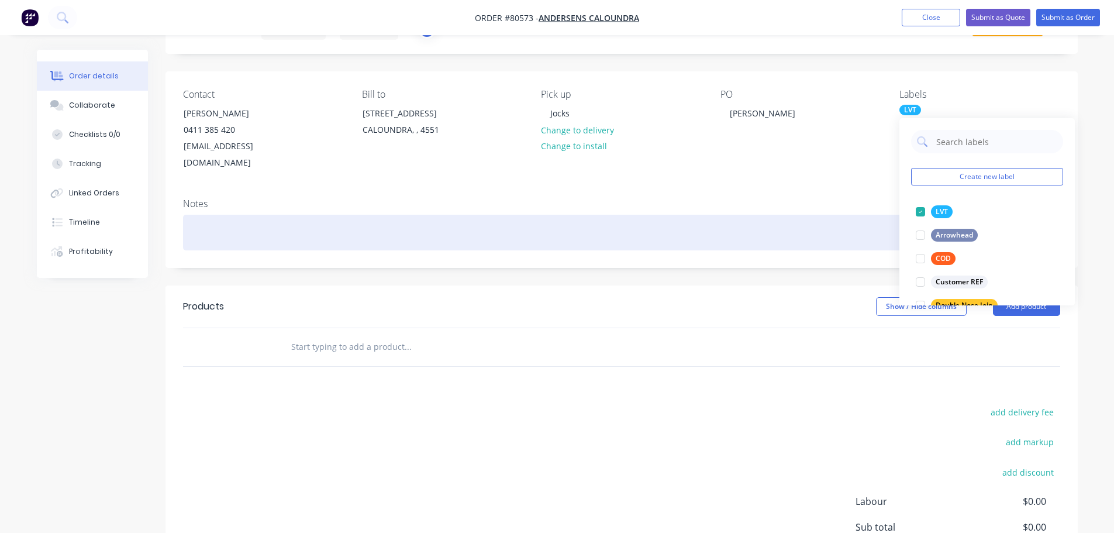
click at [219, 216] on div at bounding box center [621, 233] width 877 height 36
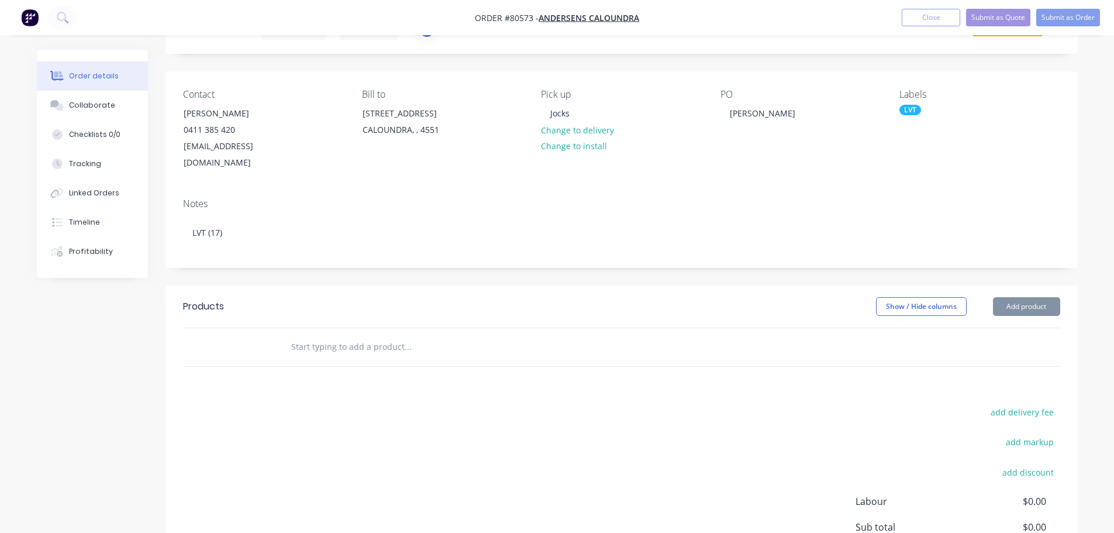
drag, startPoint x: 321, startPoint y: 328, endPoint x: 326, endPoint y: 313, distance: 15.9
click at [322, 335] on input "text" at bounding box center [408, 346] width 234 height 23
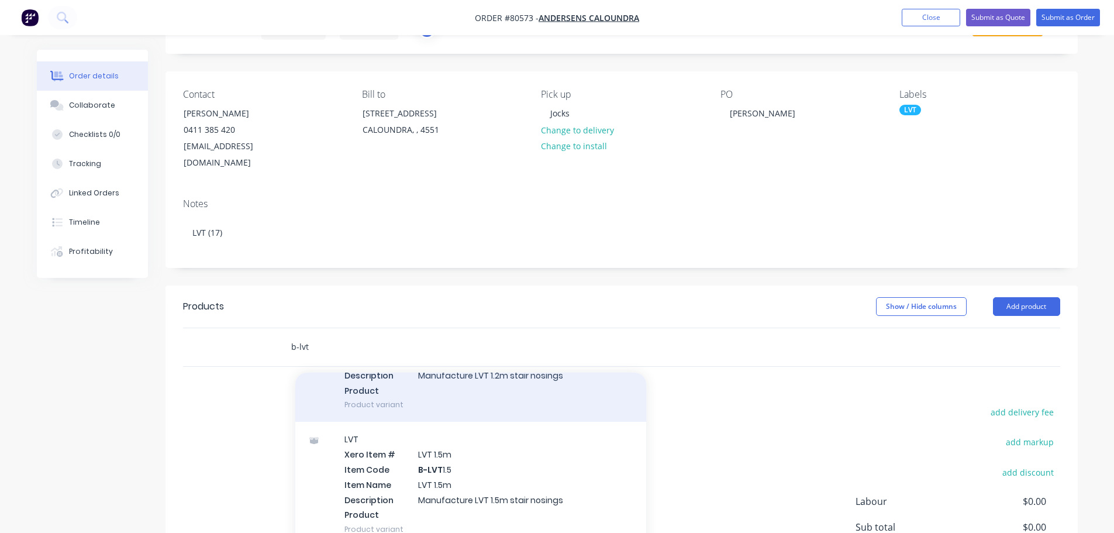
scroll to position [117, 0]
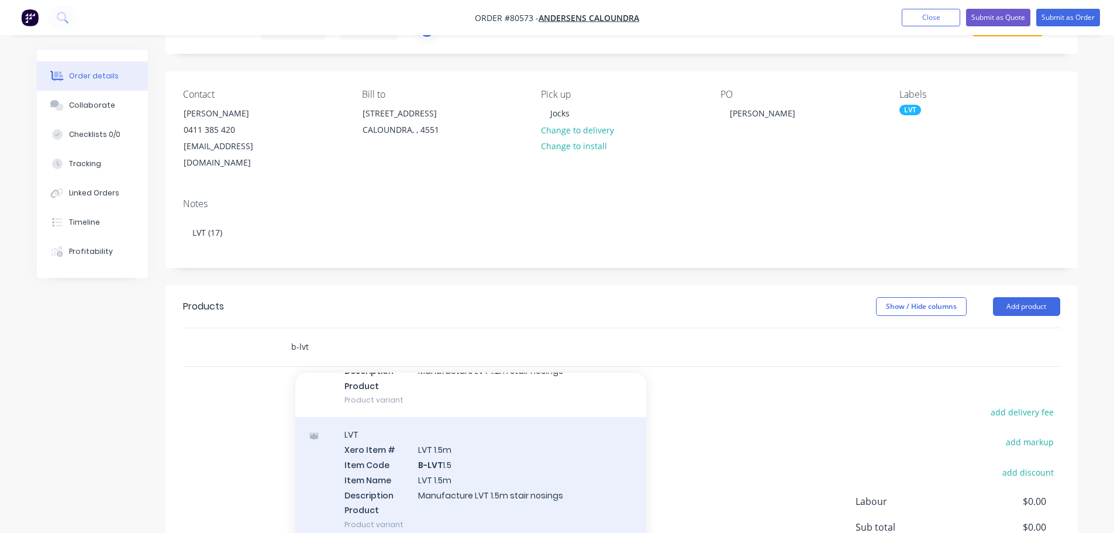
type input "b-lvt"
click at [461, 456] on div "LVT Xero Item # LVT 1.5m Item Code B-LVT 1.5 Item Name LVT 1.5m Description Man…" at bounding box center [470, 479] width 351 height 125
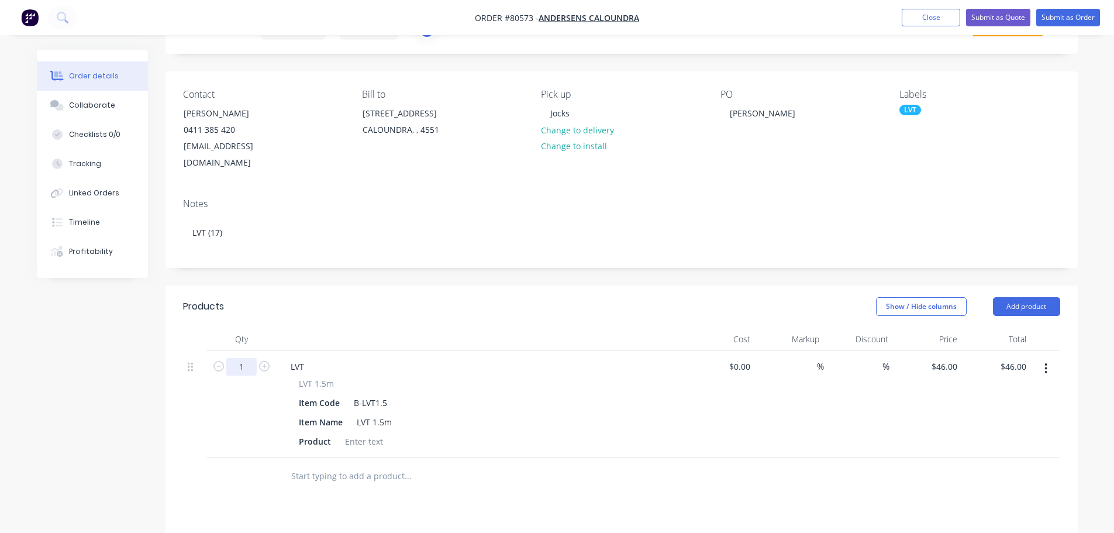
click at [254, 358] on input "1" at bounding box center [241, 367] width 30 height 18
type input "17"
type input "$782.00"
click at [358, 433] on div at bounding box center [363, 441] width 47 height 17
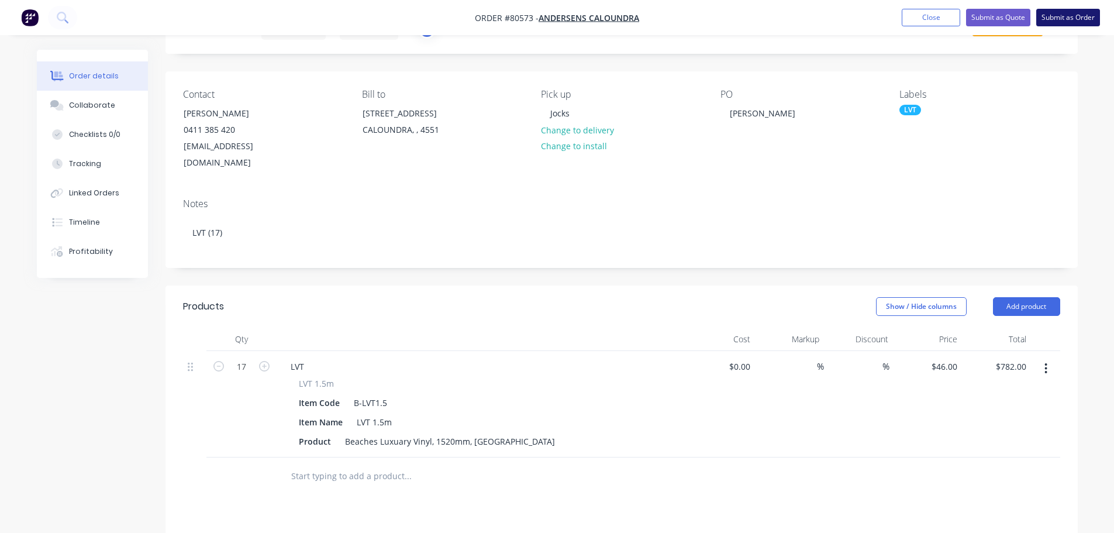
click at [1071, 19] on button "Submit as Order" at bounding box center [1068, 18] width 64 height 18
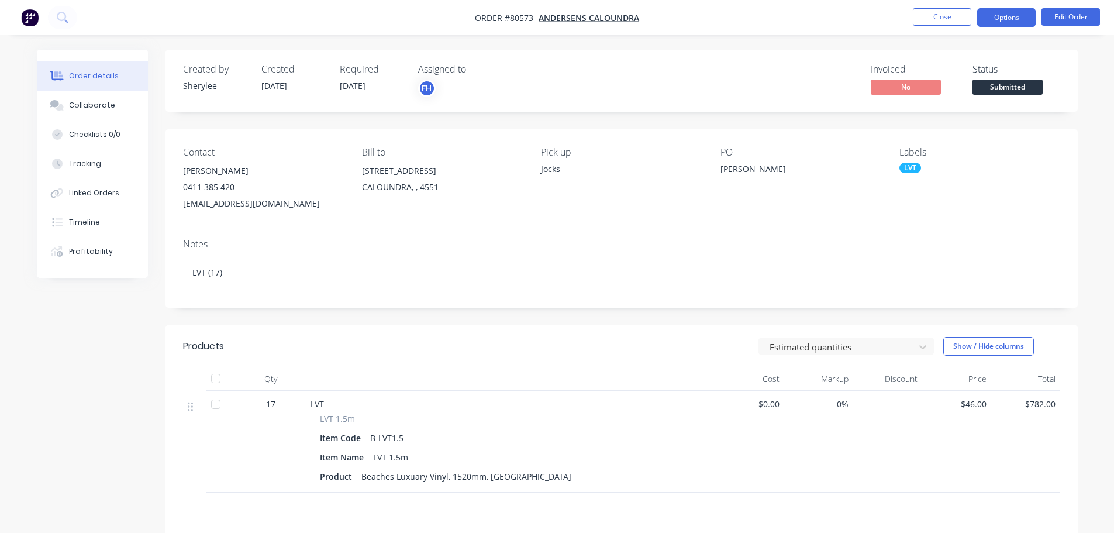
click at [1001, 20] on button "Options" at bounding box center [1006, 17] width 58 height 19
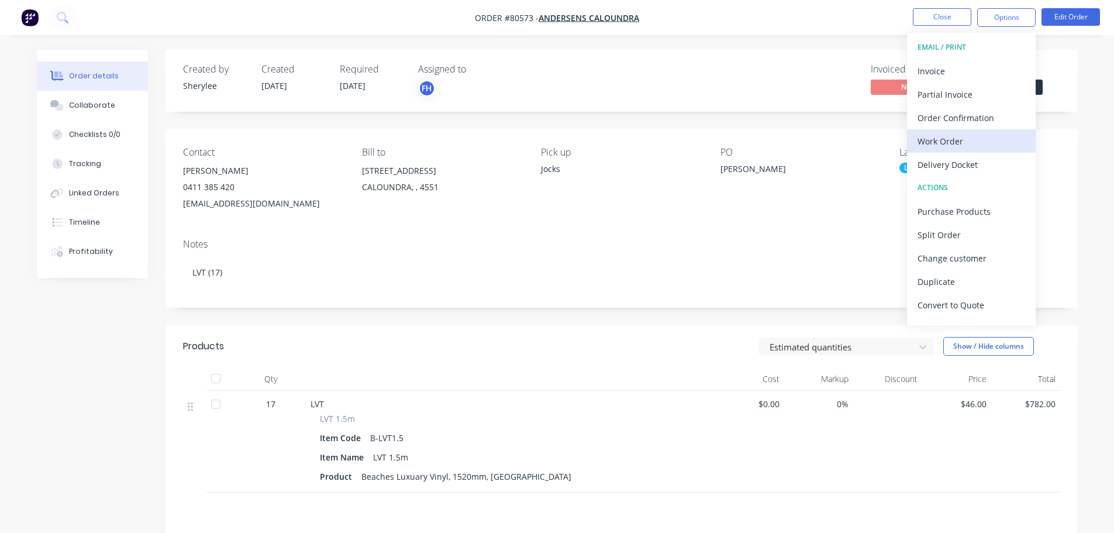
click at [964, 141] on div "Work Order" at bounding box center [971, 141] width 108 height 17
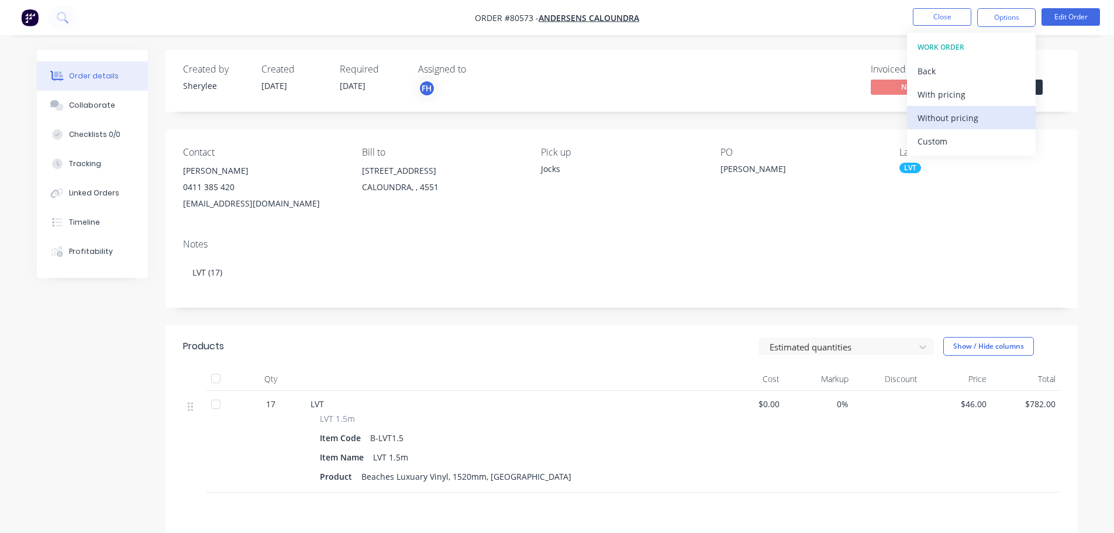
click at [963, 120] on div "Without pricing" at bounding box center [971, 117] width 108 height 17
click at [67, 15] on icon at bounding box center [62, 17] width 11 height 11
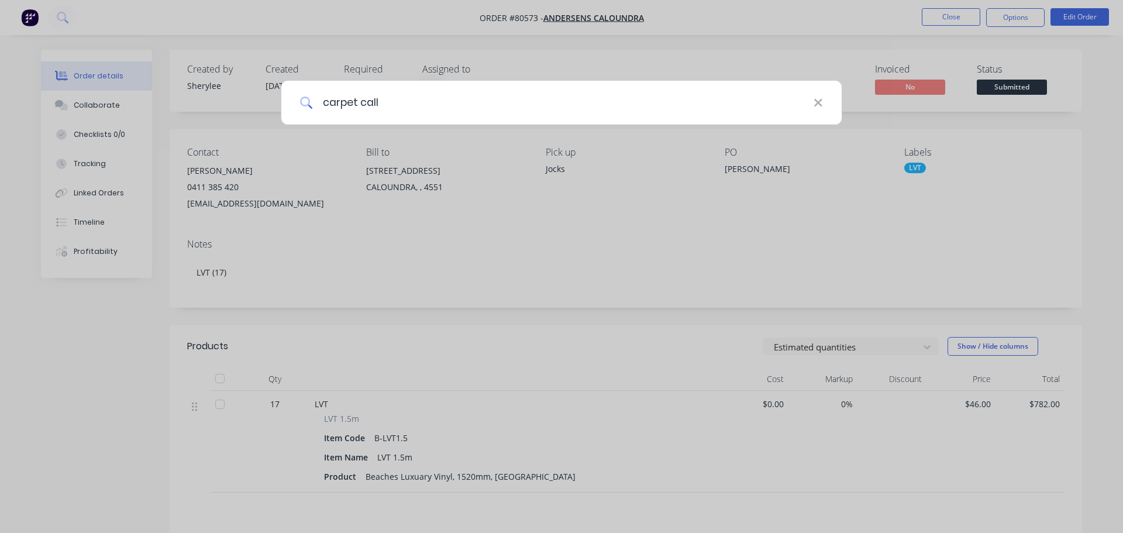
type input "carpet call"
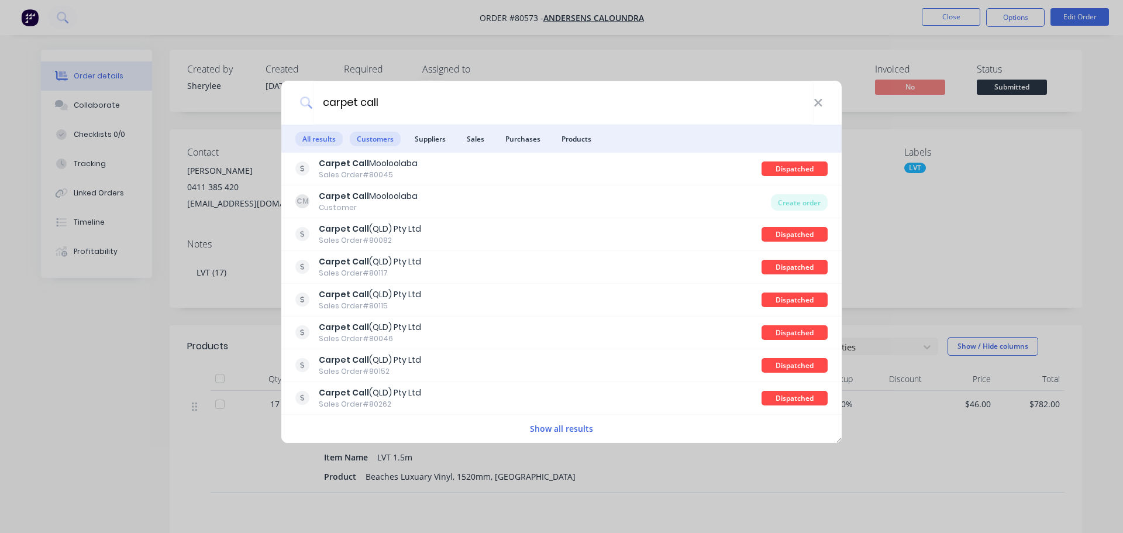
click at [370, 141] on span "Customers" at bounding box center [375, 139] width 51 height 15
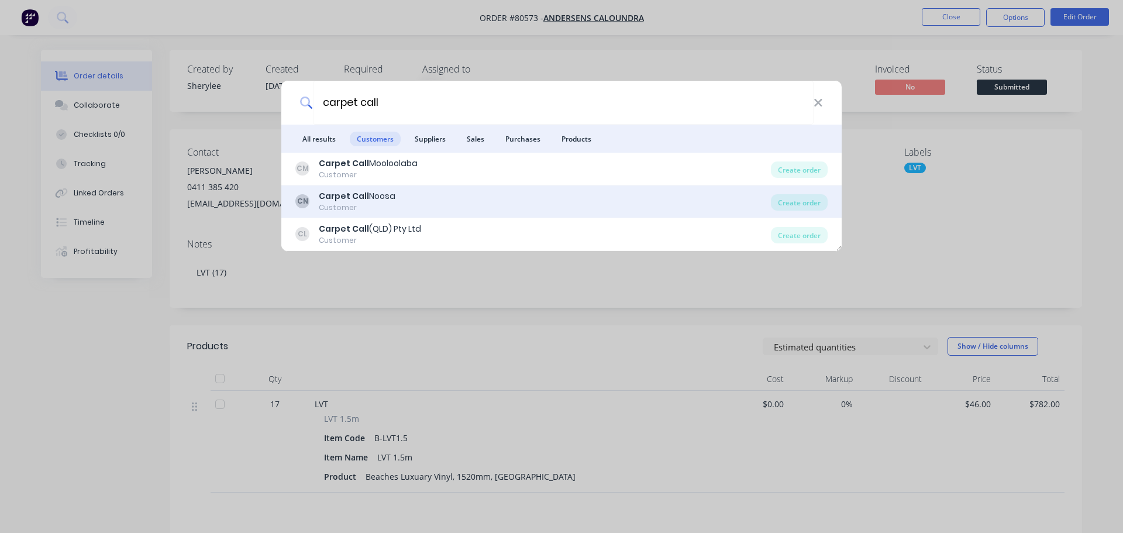
click at [370, 202] on div "Carpet Call Noosa" at bounding box center [357, 196] width 77 height 12
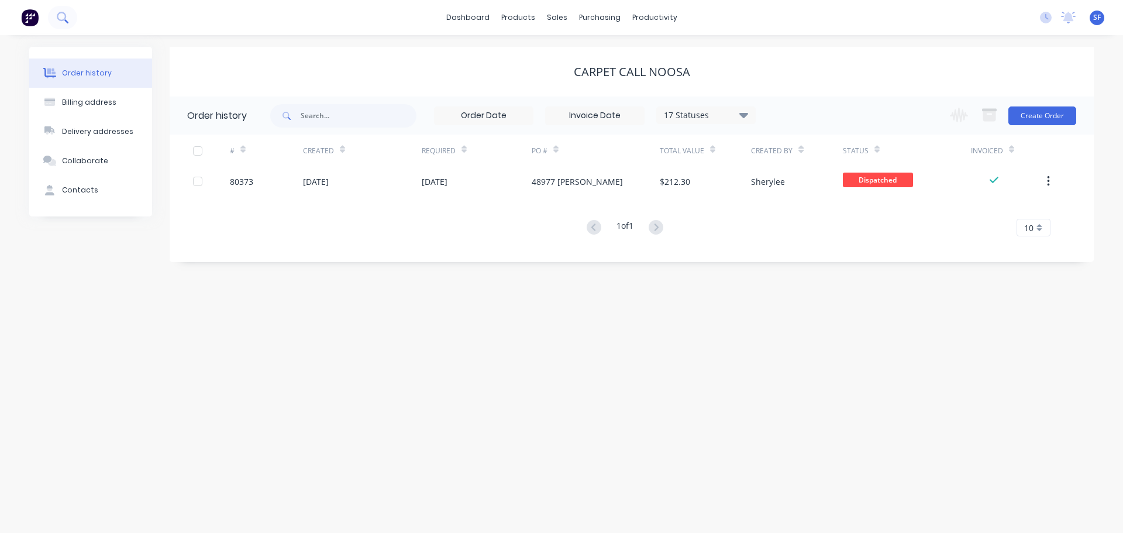
click at [67, 16] on icon at bounding box center [62, 17] width 11 height 11
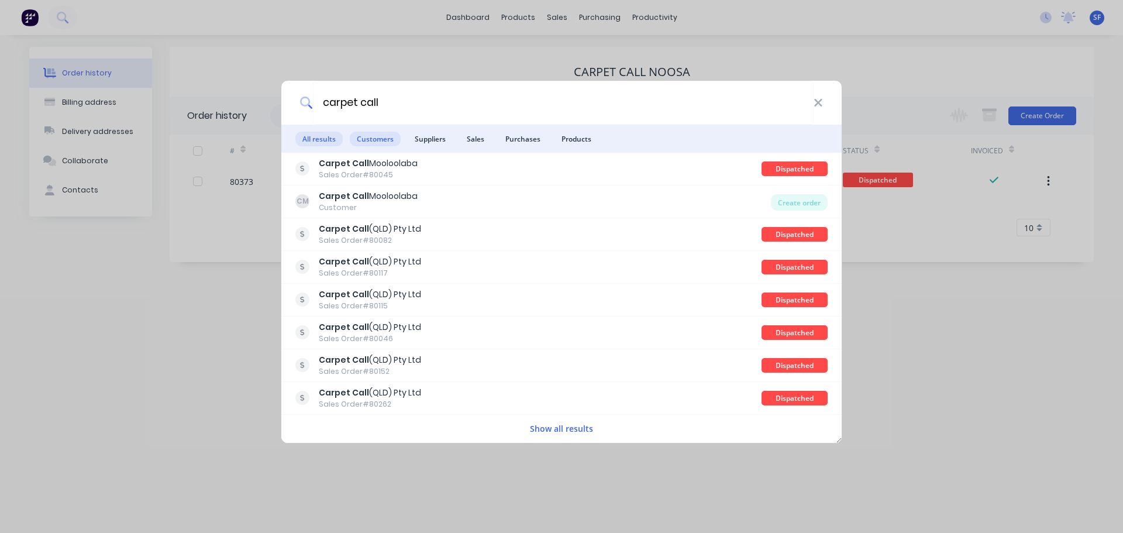
type input "carpet call"
click at [370, 137] on span "Customers" at bounding box center [375, 139] width 51 height 15
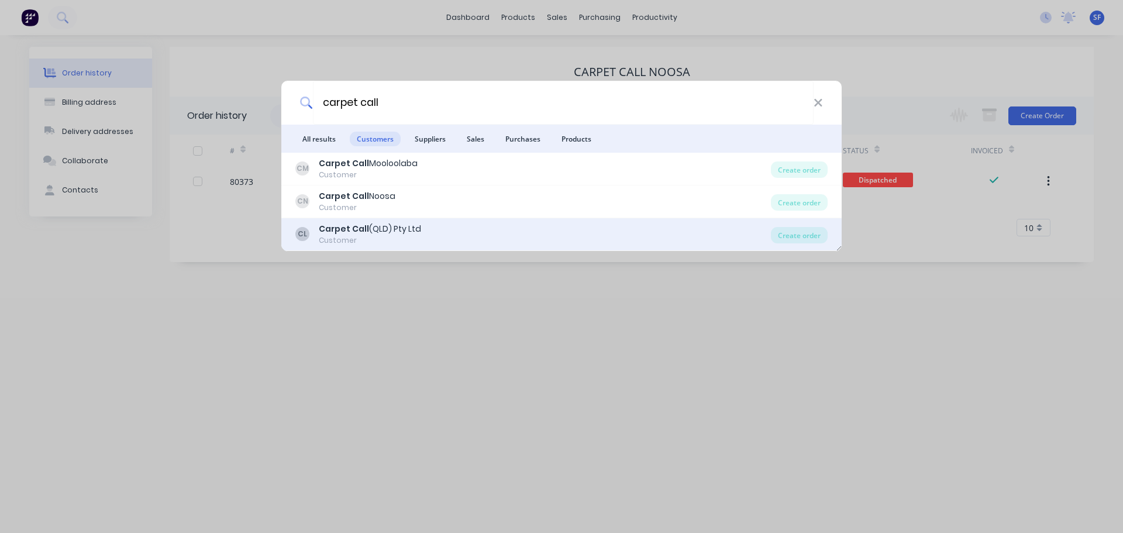
click at [375, 229] on div "Carpet Call (QLD) Pty Ltd" at bounding box center [370, 229] width 102 height 12
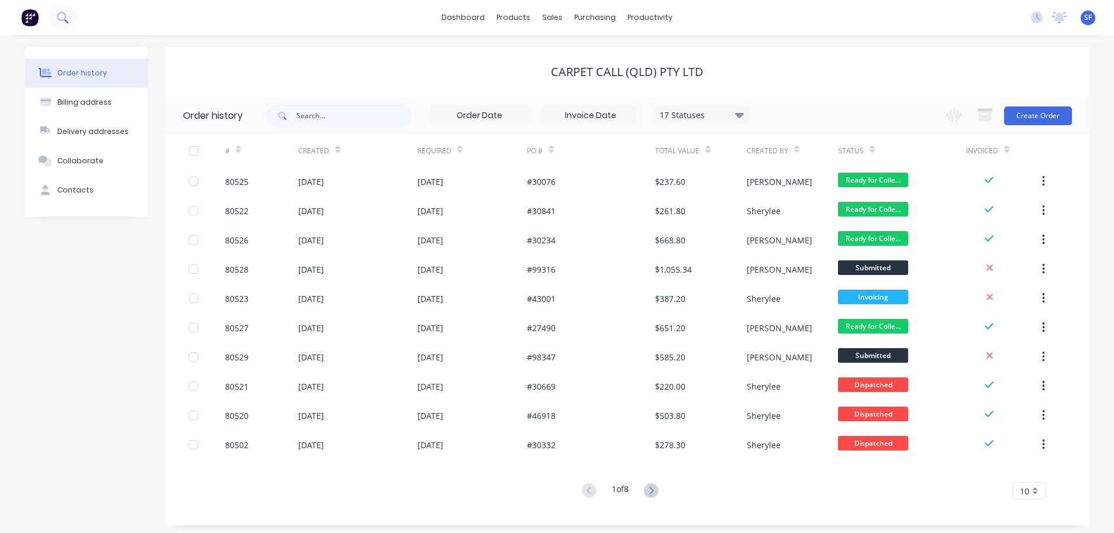
click at [63, 15] on icon at bounding box center [62, 17] width 11 height 11
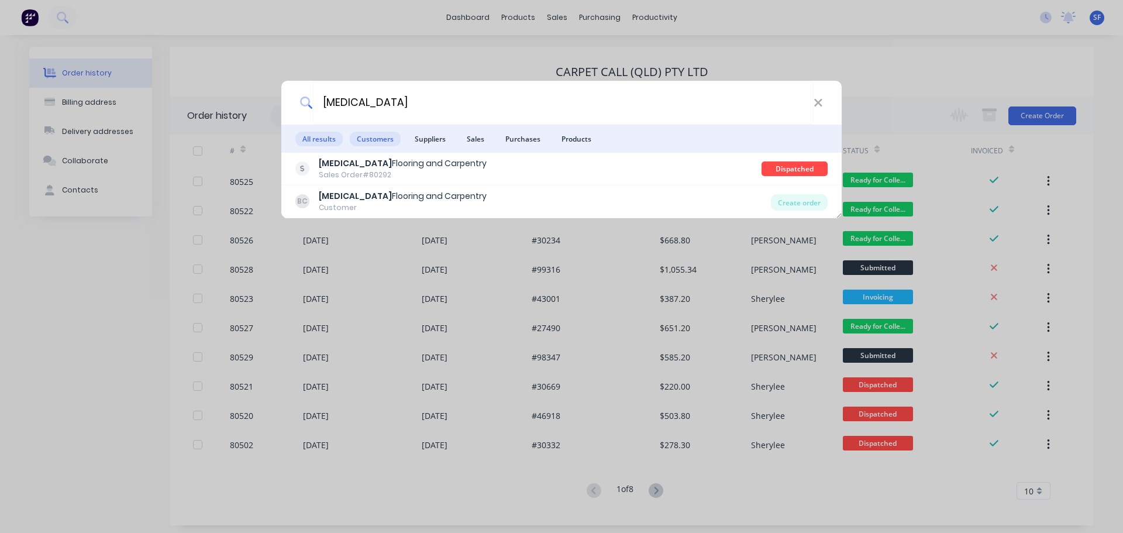
type input "[MEDICAL_DATA]"
click at [368, 136] on span "Customers" at bounding box center [375, 139] width 51 height 15
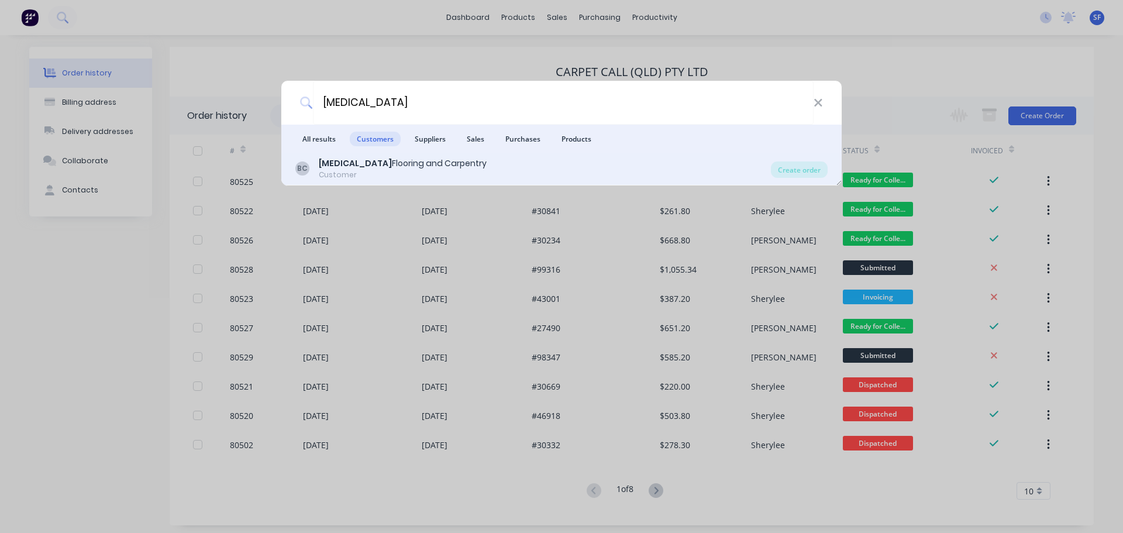
click at [368, 161] on div "[MEDICAL_DATA] Flooring and Carpentry" at bounding box center [403, 163] width 168 height 12
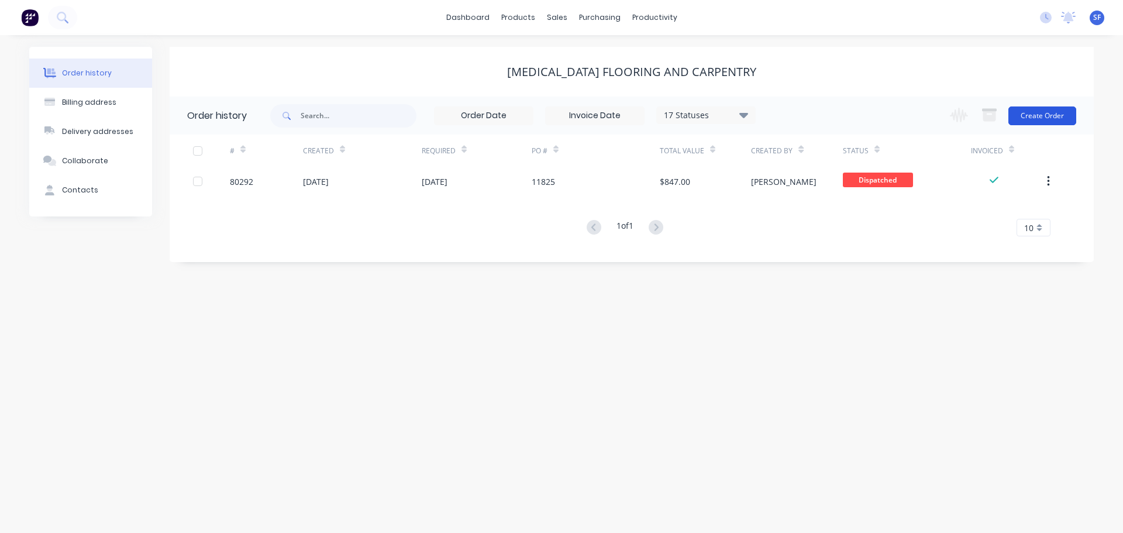
click at [1042, 115] on button "Create Order" at bounding box center [1042, 115] width 68 height 19
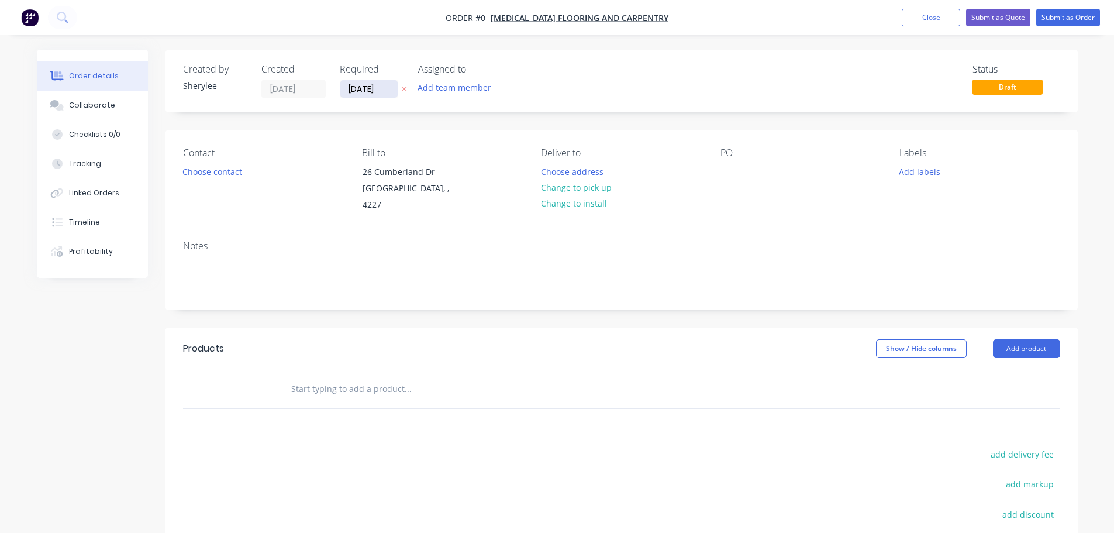
click at [376, 89] on input "[DATE]" at bounding box center [368, 89] width 57 height 18
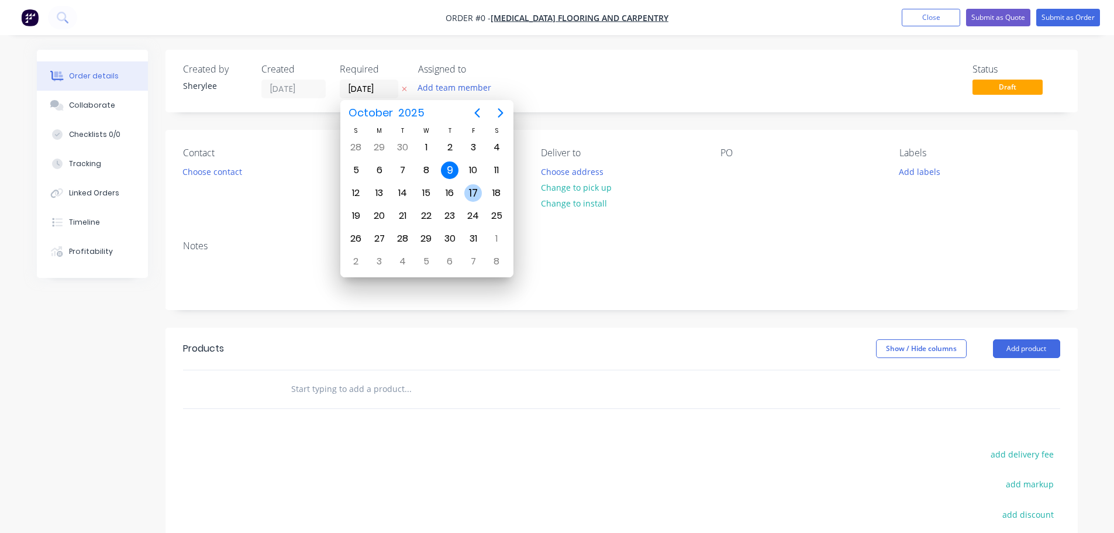
click at [478, 194] on div "17" at bounding box center [473, 193] width 18 height 18
type input "[DATE]"
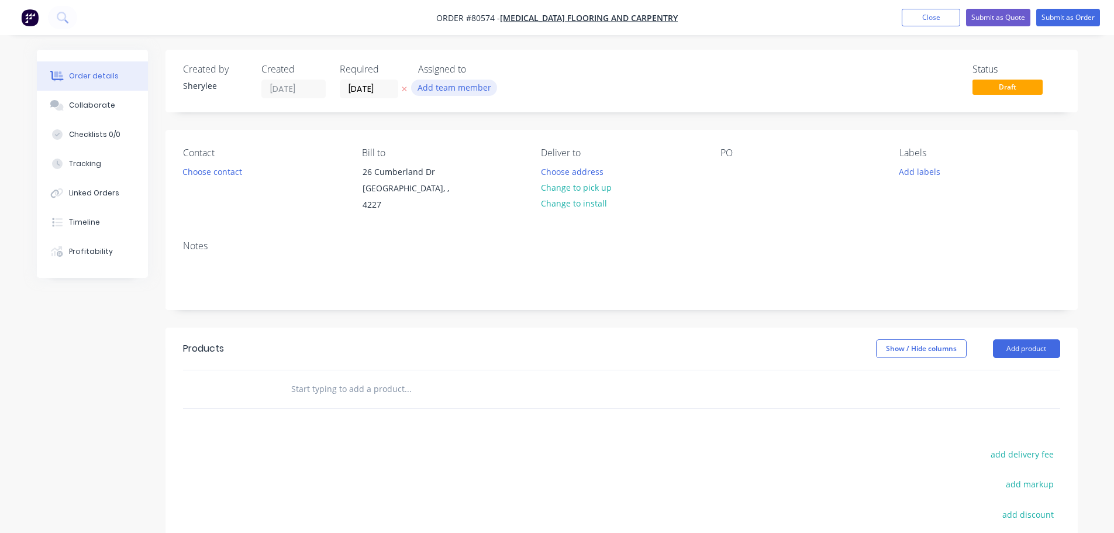
click at [450, 91] on button "Add team member" at bounding box center [454, 88] width 86 height 16
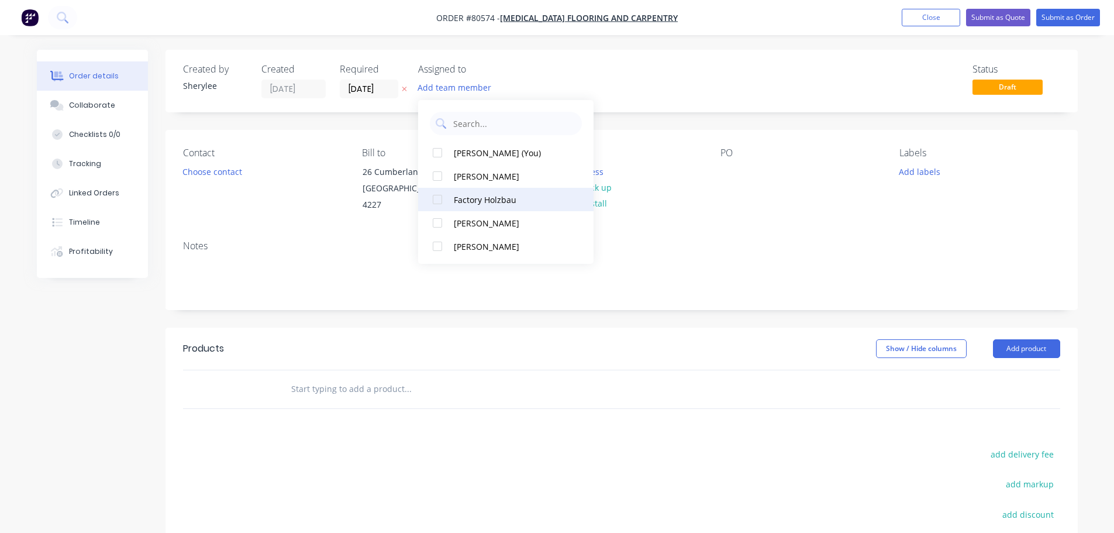
click at [436, 199] on div at bounding box center [437, 199] width 23 height 23
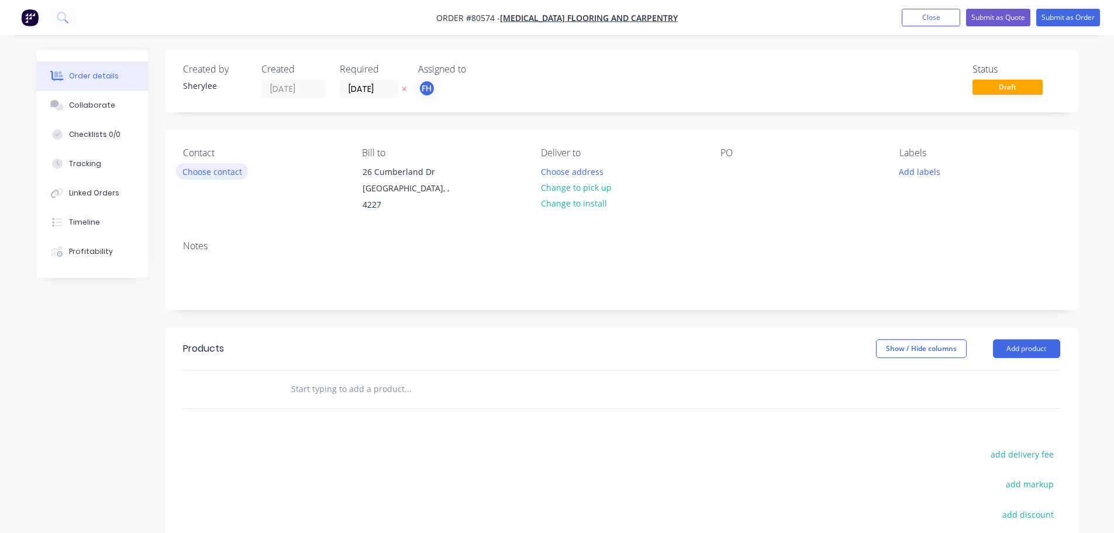
click at [225, 170] on button "Choose contact" at bounding box center [212, 171] width 72 height 16
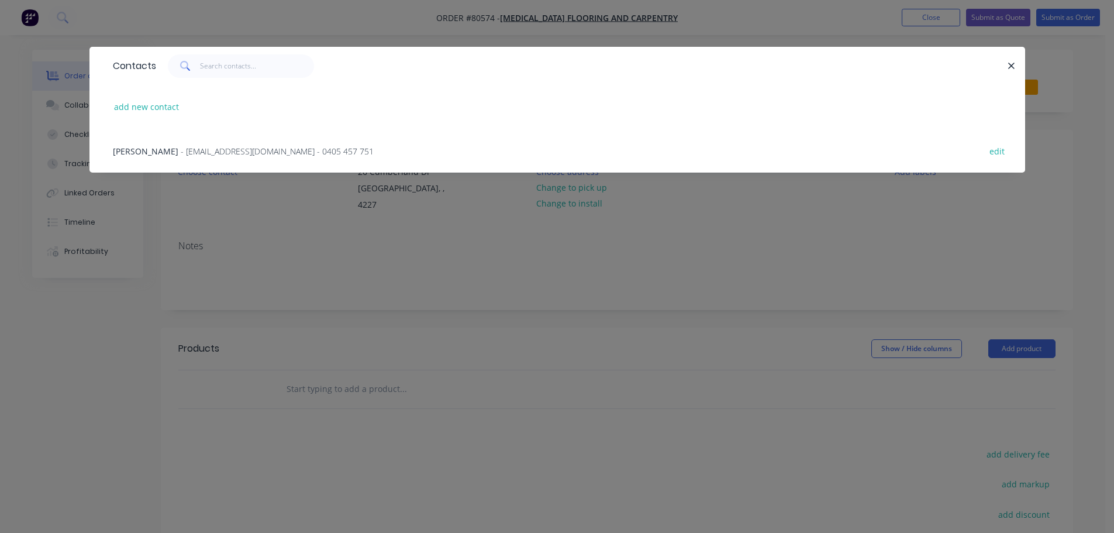
click at [227, 150] on span "- [EMAIL_ADDRESS][DOMAIN_NAME] - 0405 457 751" at bounding box center [277, 151] width 193 height 11
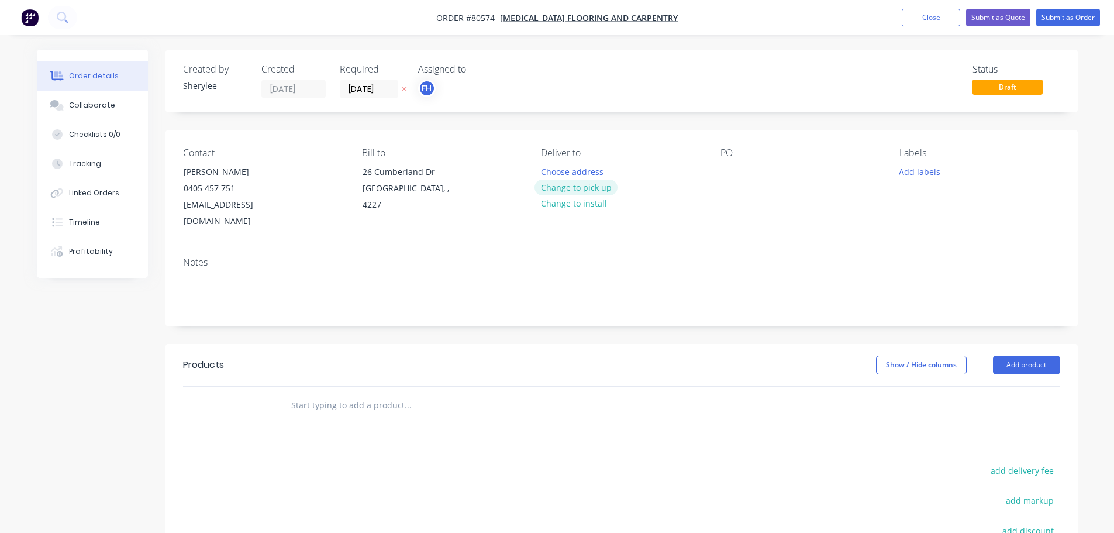
click at [568, 188] on button "Change to pick up" at bounding box center [575, 187] width 83 height 16
click at [735, 173] on div at bounding box center [729, 171] width 19 height 17
click at [920, 171] on button "Add labels" at bounding box center [920, 171] width 54 height 16
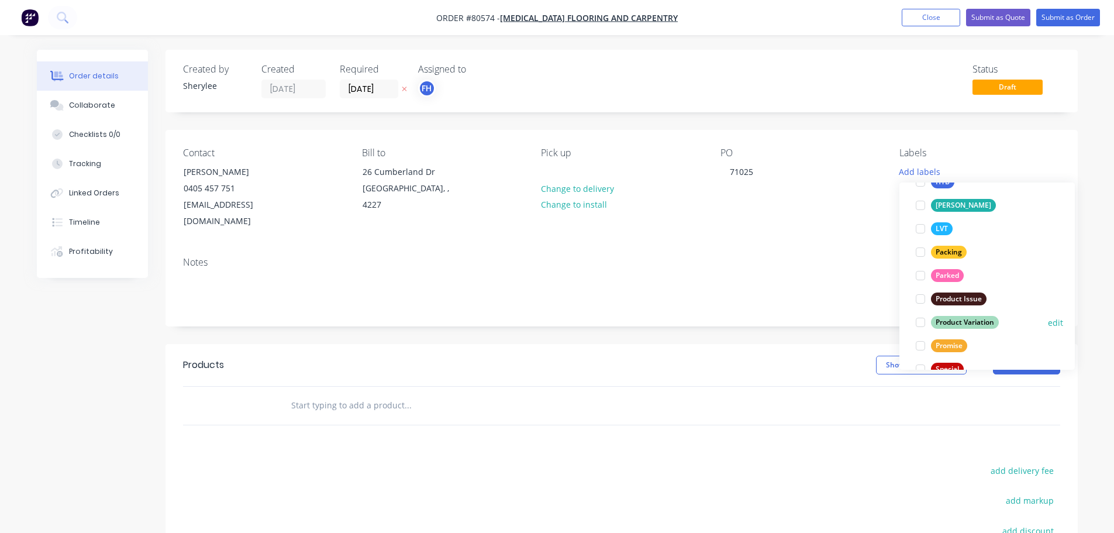
scroll to position [234, 0]
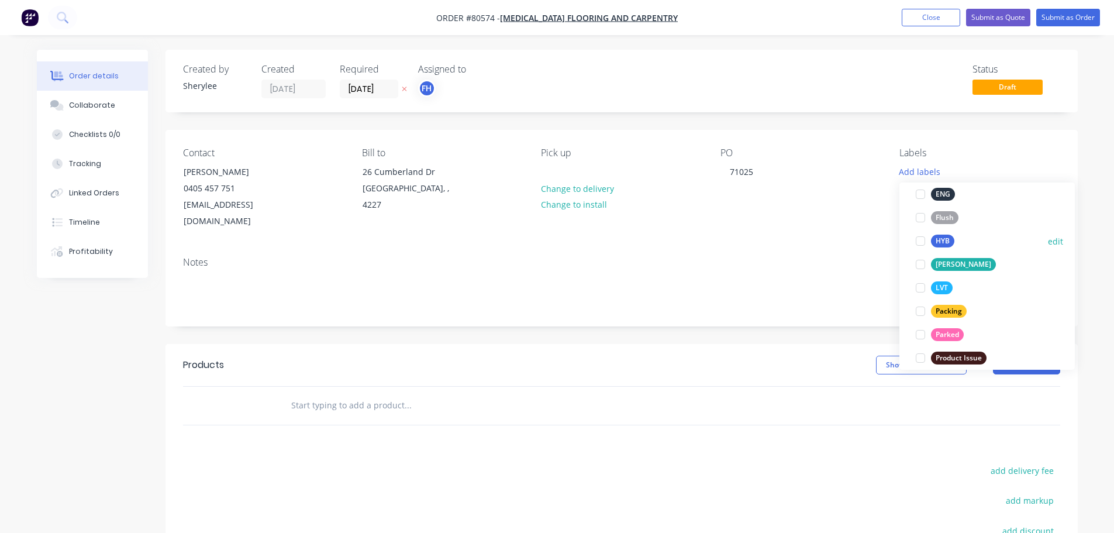
click at [921, 241] on div at bounding box center [920, 240] width 23 height 23
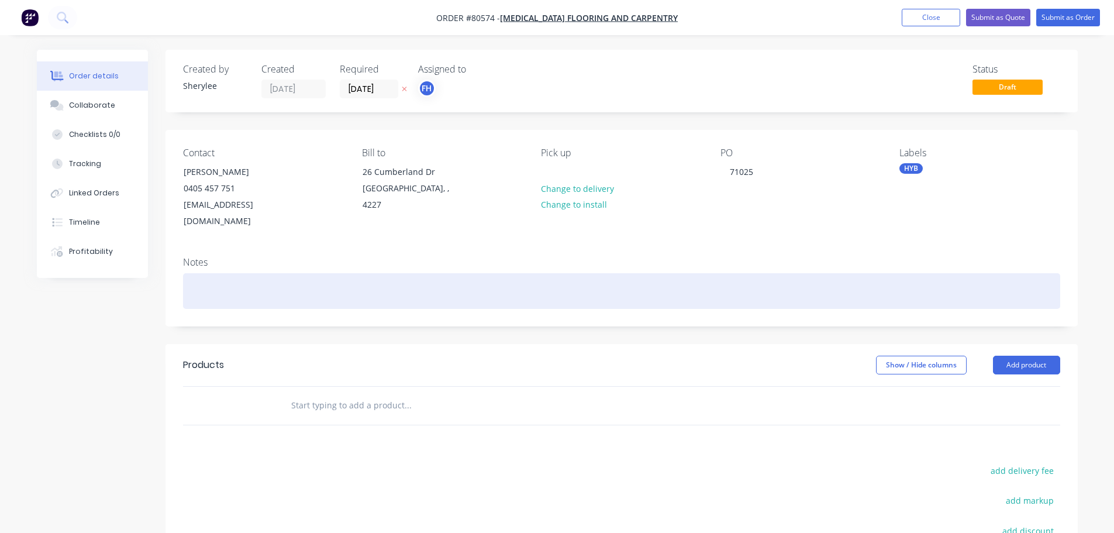
click at [329, 283] on div at bounding box center [621, 291] width 877 height 36
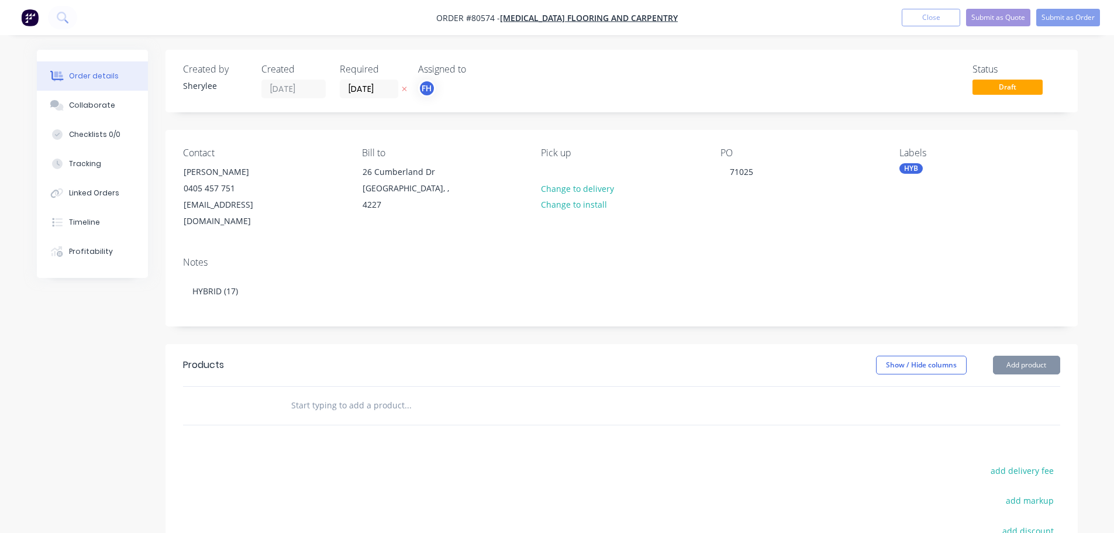
click at [372, 393] on input "text" at bounding box center [408, 404] width 234 height 23
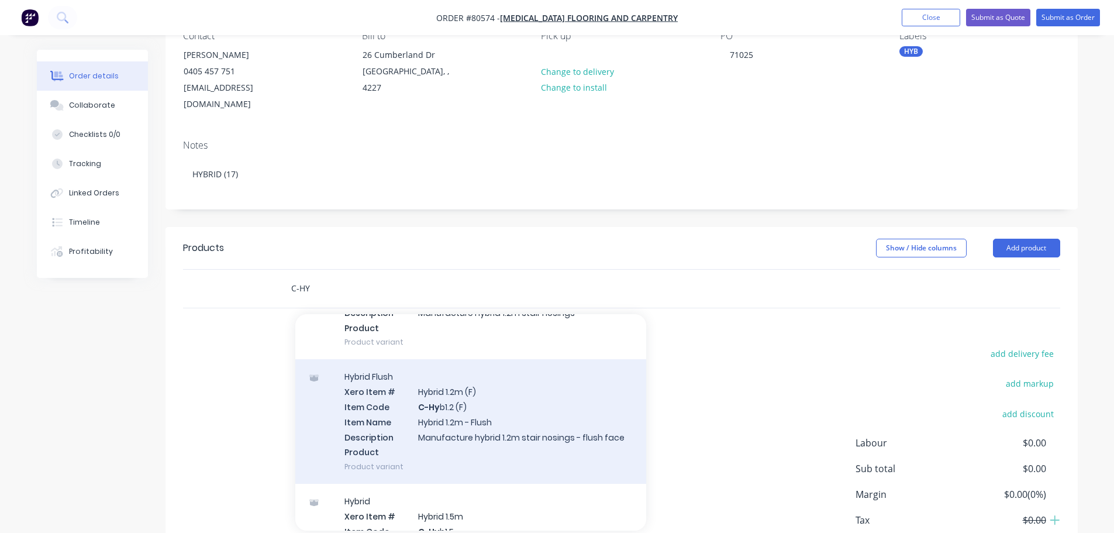
scroll to position [117, 0]
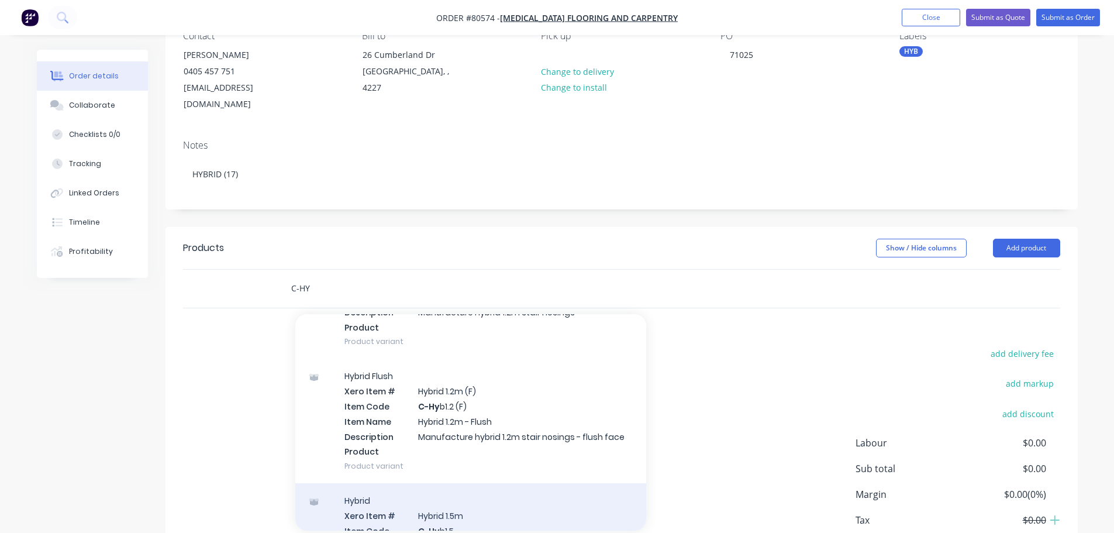
type input "C-HY"
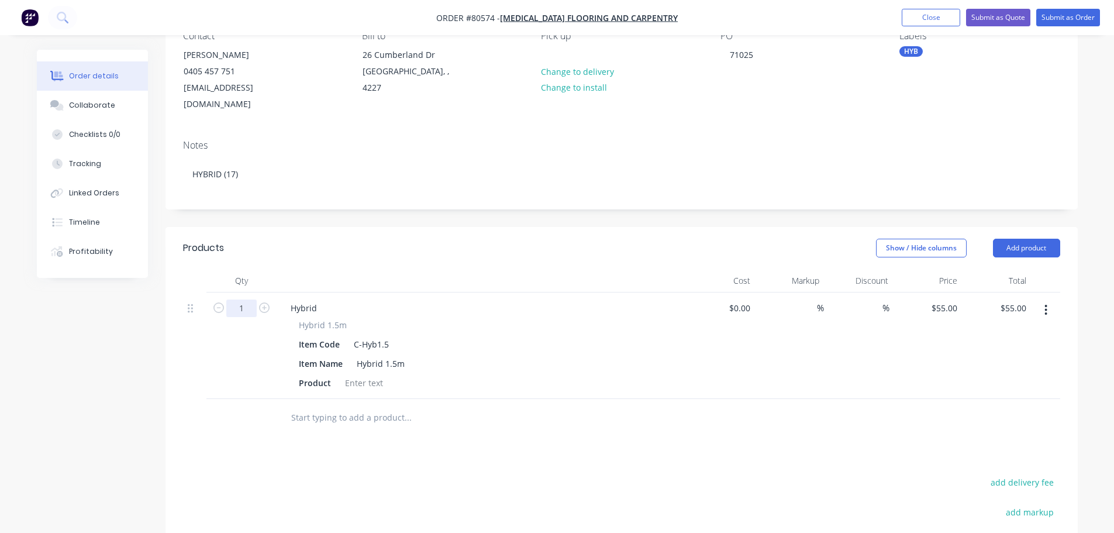
click at [250, 299] on input "1" at bounding box center [241, 308] width 30 height 18
type input "17"
type input "$935.00"
click at [365, 374] on div at bounding box center [363, 382] width 47 height 17
click at [363, 374] on div at bounding box center [363, 382] width 47 height 17
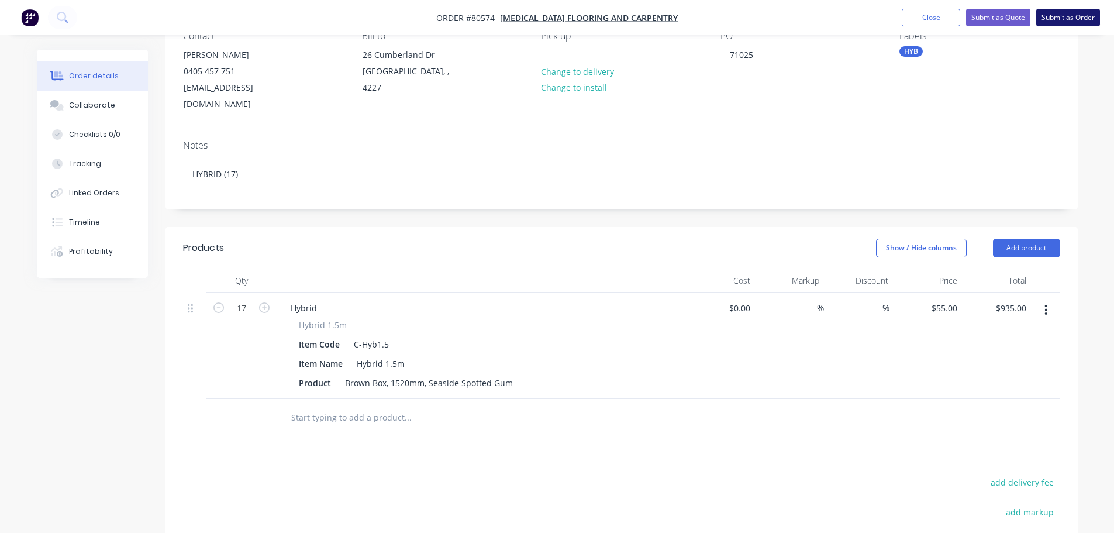
click at [1059, 12] on button "Submit as Order" at bounding box center [1068, 18] width 64 height 18
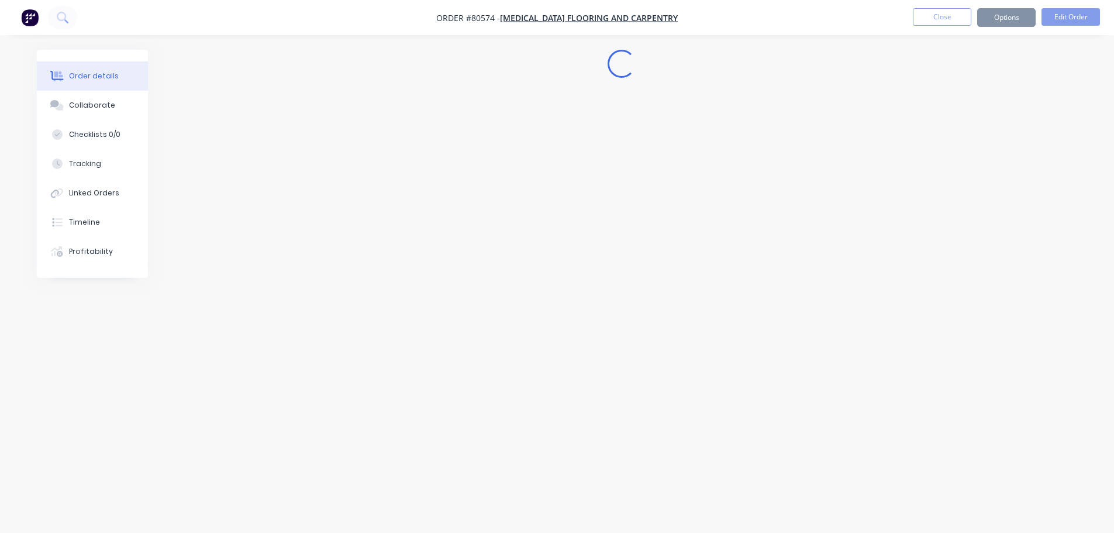
scroll to position [0, 0]
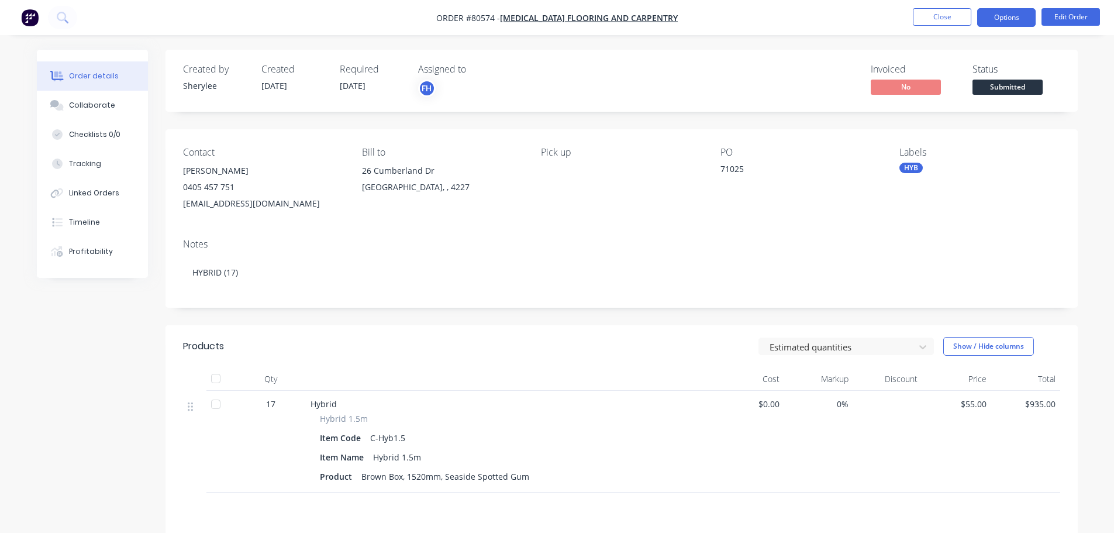
click at [1014, 16] on button "Options" at bounding box center [1006, 17] width 58 height 19
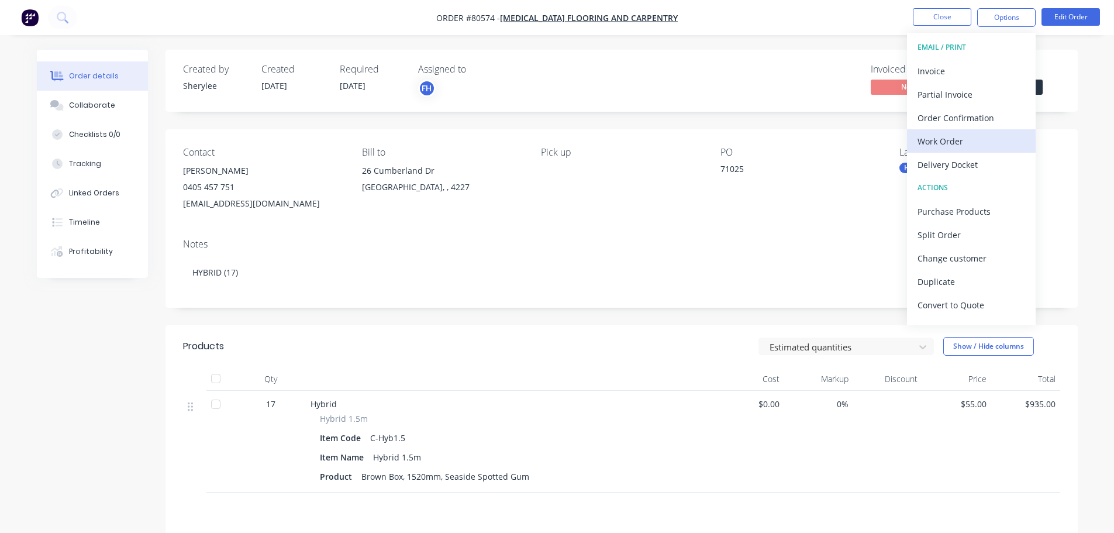
click at [951, 140] on div "Work Order" at bounding box center [971, 141] width 108 height 17
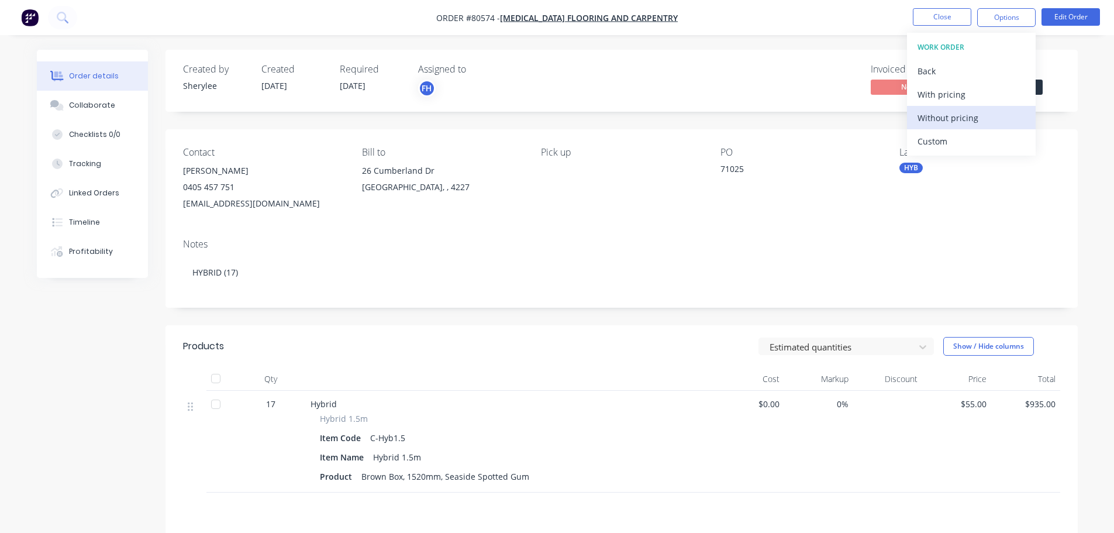
click at [958, 116] on div "Without pricing" at bounding box center [971, 117] width 108 height 17
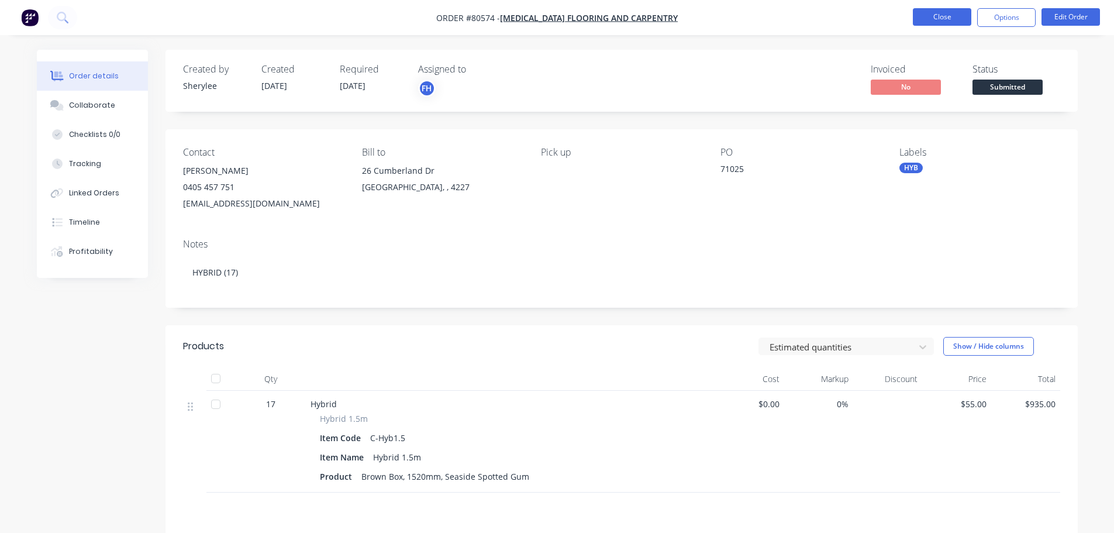
click at [940, 22] on button "Close" at bounding box center [942, 17] width 58 height 18
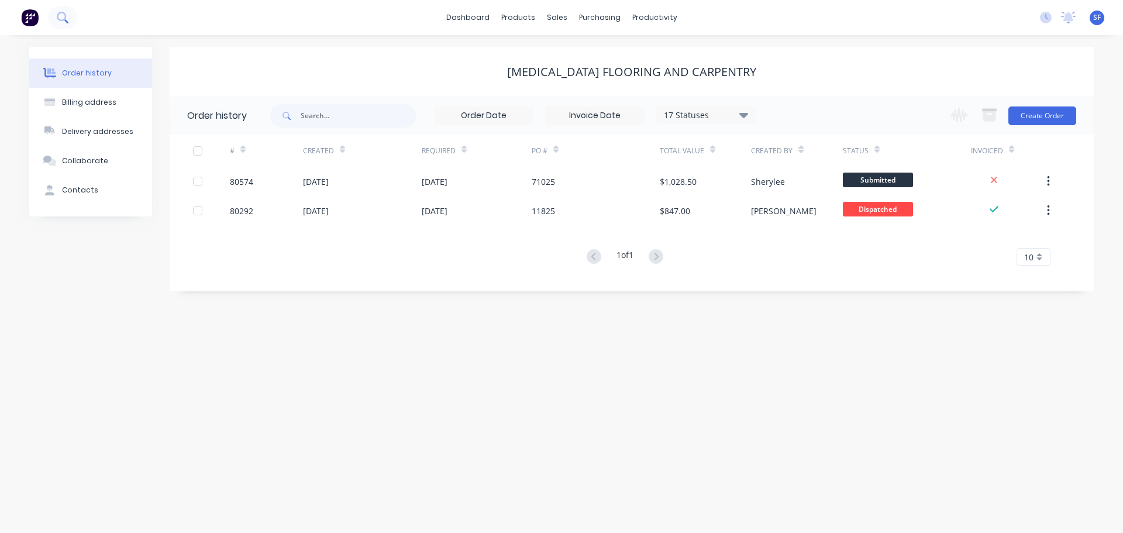
click at [58, 15] on icon at bounding box center [61, 16] width 9 height 9
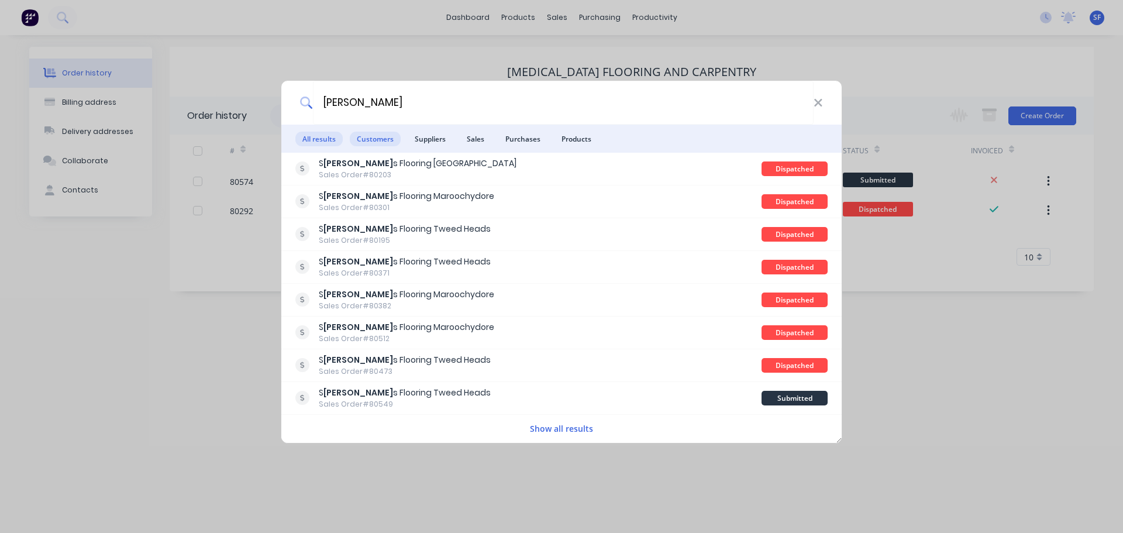
type input "[PERSON_NAME]"
click at [367, 137] on span "Customers" at bounding box center [375, 139] width 51 height 15
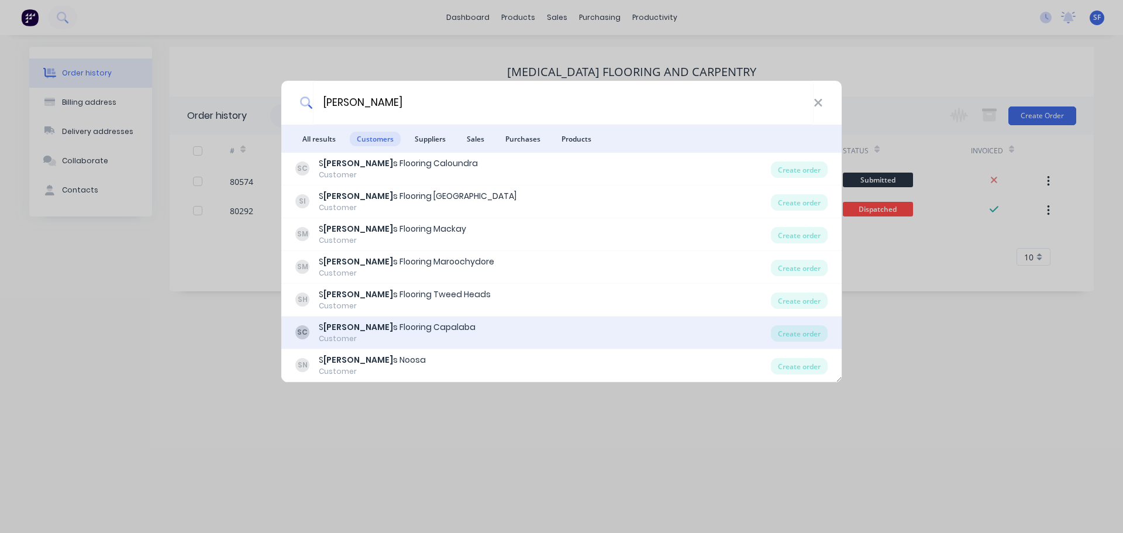
click at [374, 327] on div "S [PERSON_NAME] s Flooring Capalaba" at bounding box center [397, 327] width 157 height 12
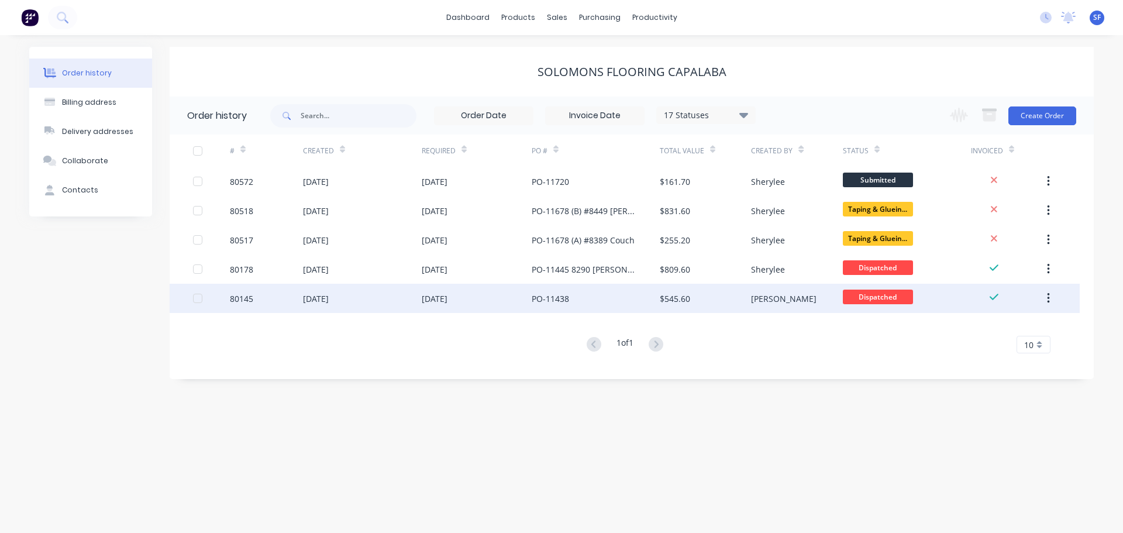
click at [607, 297] on div "PO-11438" at bounding box center [595, 298] width 128 height 29
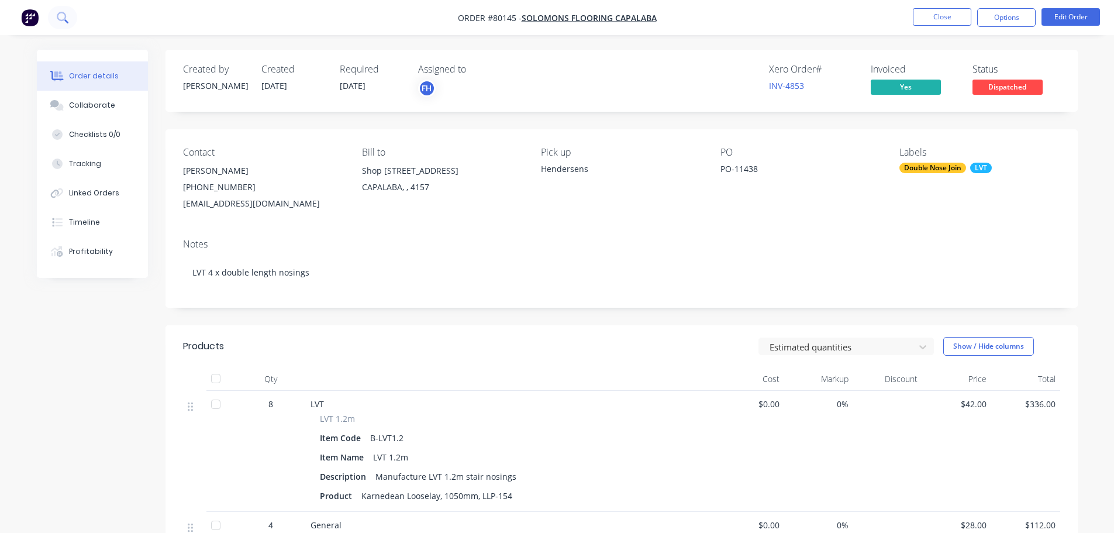
click at [53, 19] on button at bounding box center [62, 17] width 29 height 23
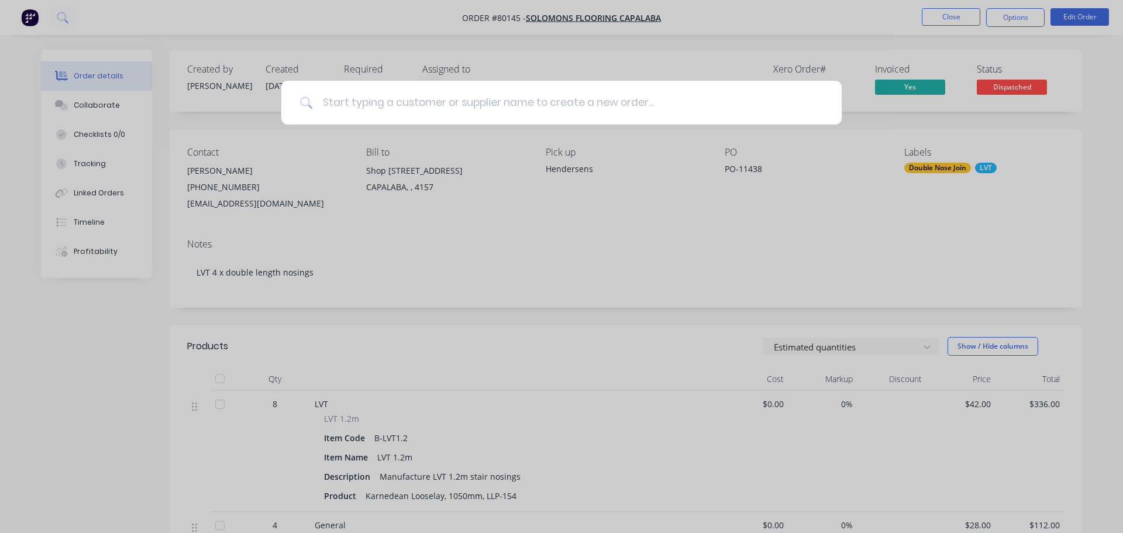
click at [341, 101] on input at bounding box center [568, 103] width 510 height 44
type input "80517"
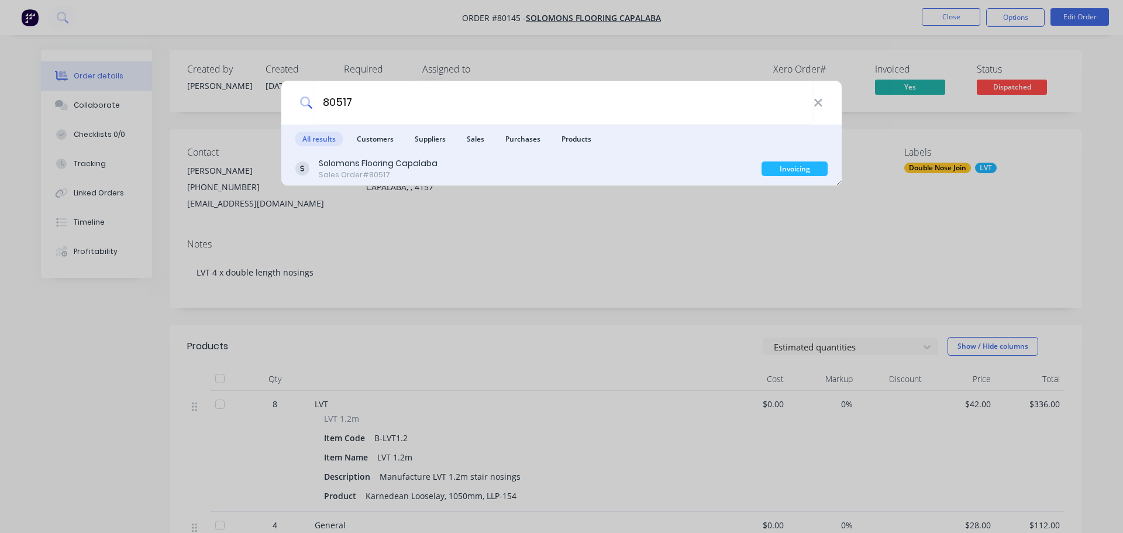
click at [420, 172] on div "Sales Order #80517" at bounding box center [378, 175] width 119 height 11
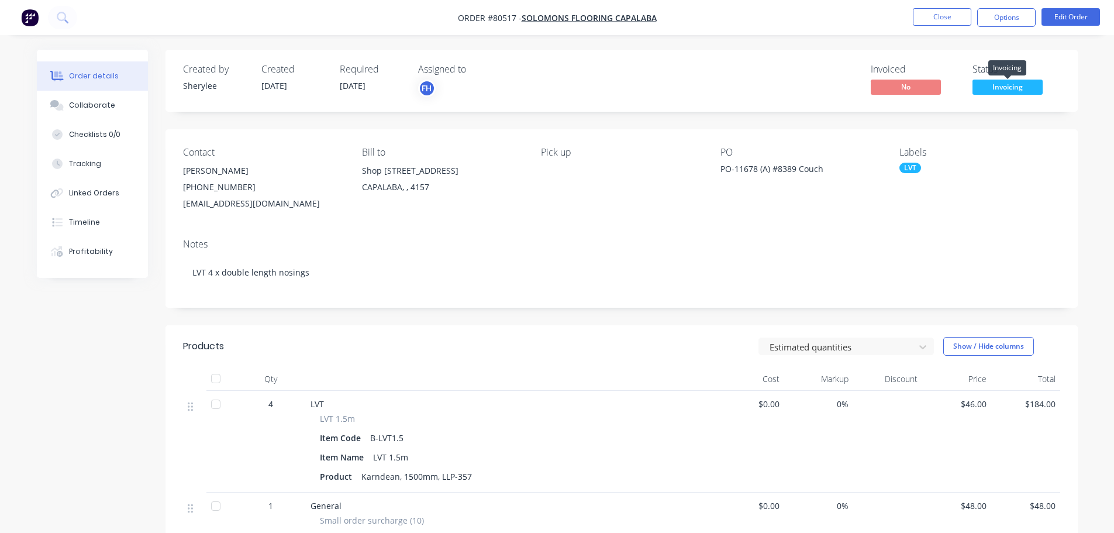
click at [1012, 91] on span "Invoicing" at bounding box center [1007, 87] width 70 height 15
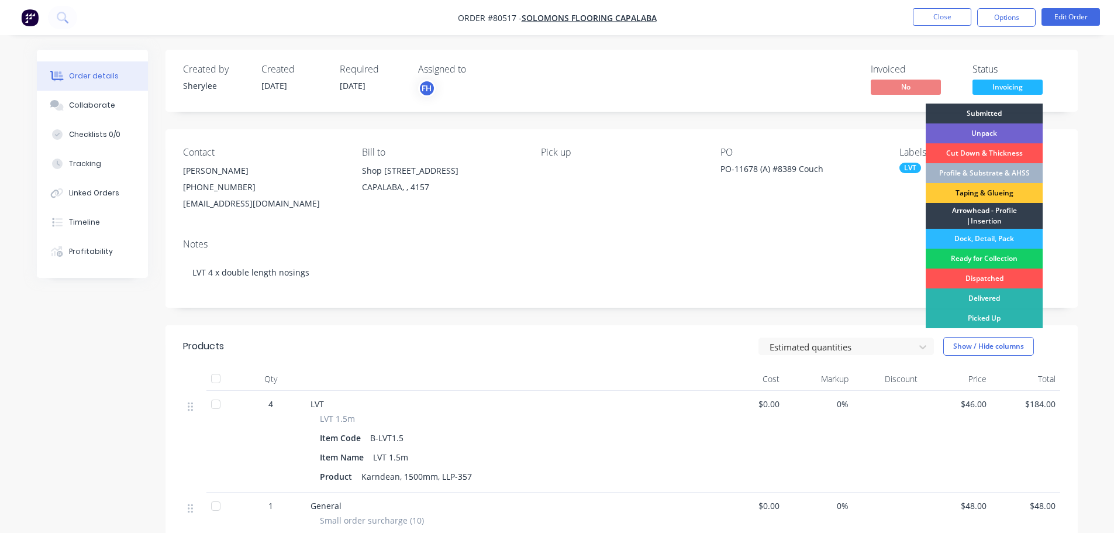
click at [1004, 257] on div "Ready for Collection" at bounding box center [984, 258] width 117 height 20
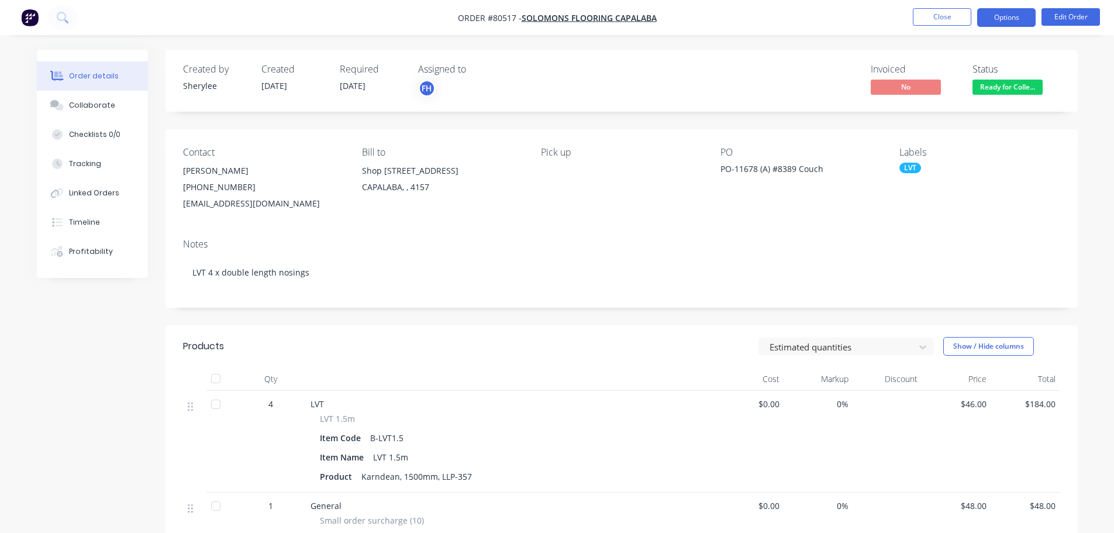
click at [1000, 17] on button "Options" at bounding box center [1006, 17] width 58 height 19
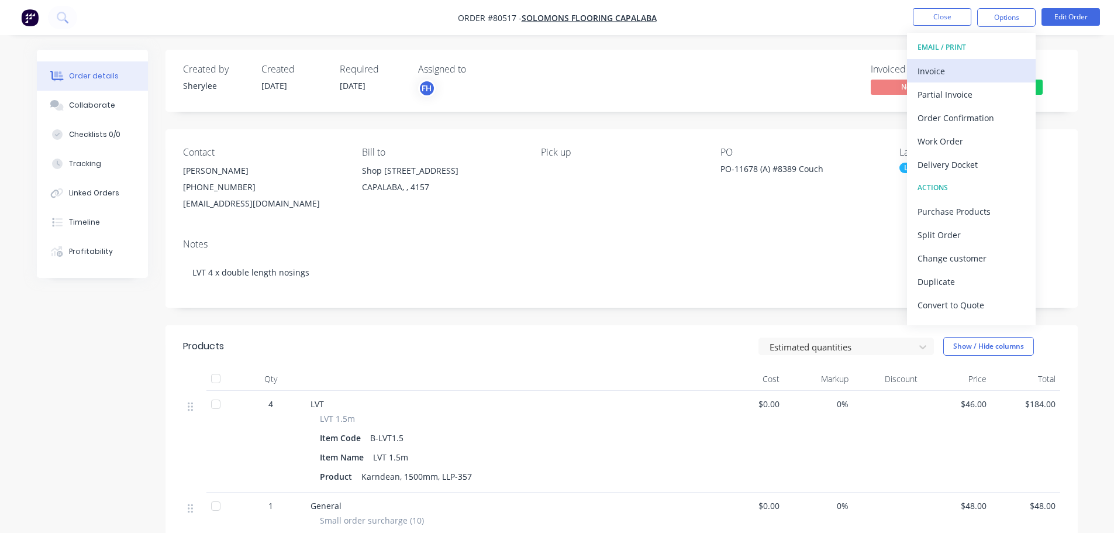
click at [944, 64] on div "Invoice" at bounding box center [971, 71] width 108 height 17
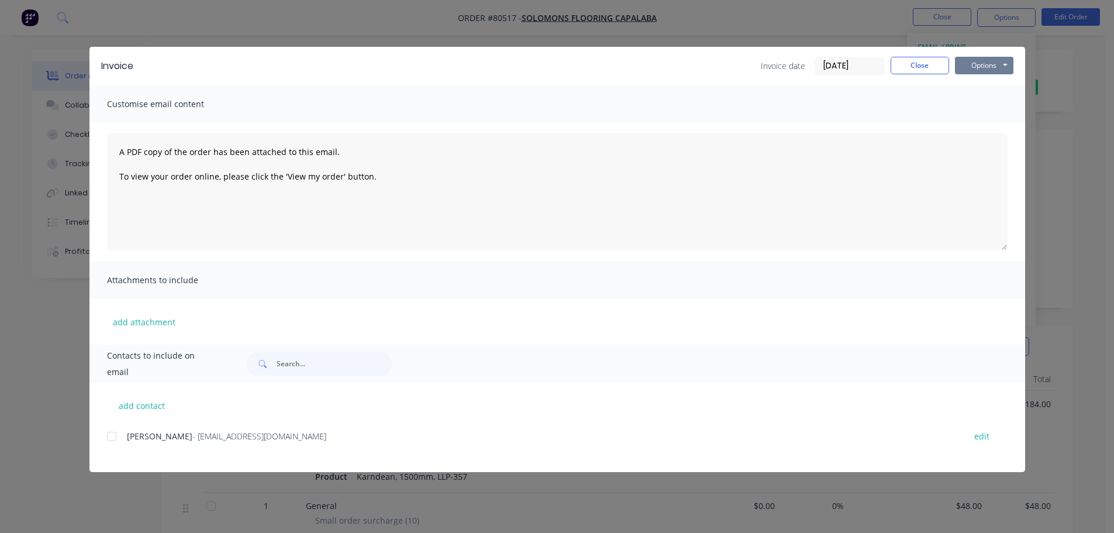
click at [990, 69] on button "Options" at bounding box center [984, 66] width 58 height 18
click at [989, 104] on button "Print" at bounding box center [992, 105] width 75 height 19
click at [915, 65] on button "Close" at bounding box center [919, 66] width 58 height 18
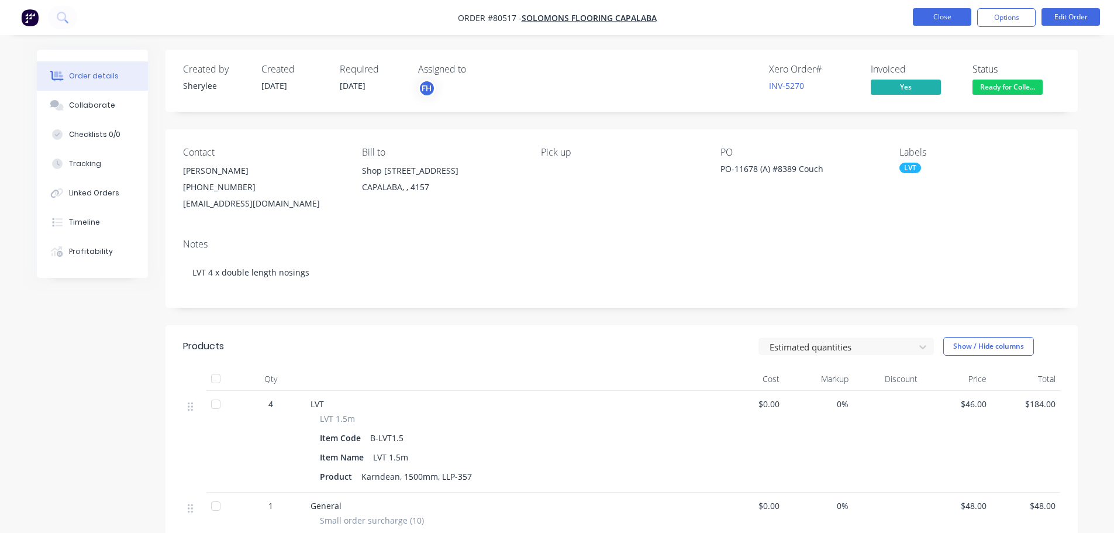
click at [954, 18] on button "Close" at bounding box center [942, 17] width 58 height 18
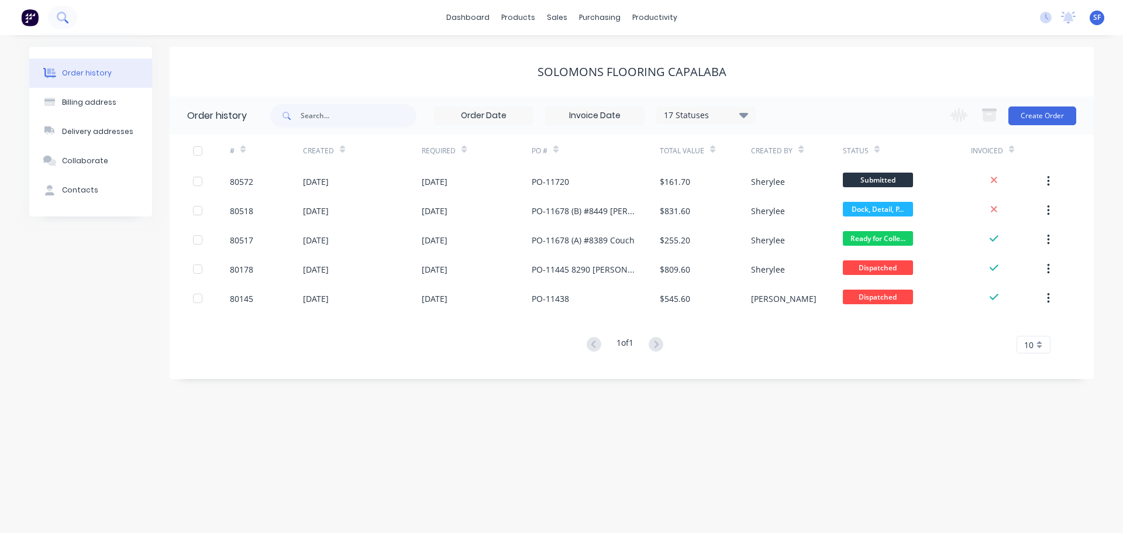
click at [70, 20] on button at bounding box center [62, 17] width 29 height 23
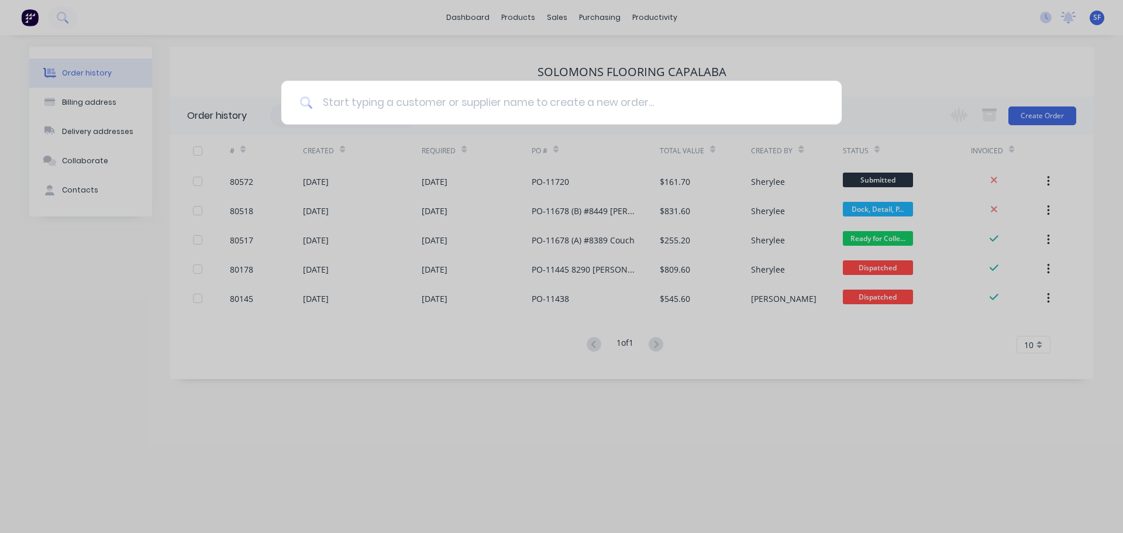
click at [353, 100] on input at bounding box center [568, 103] width 510 height 44
type input "80523"
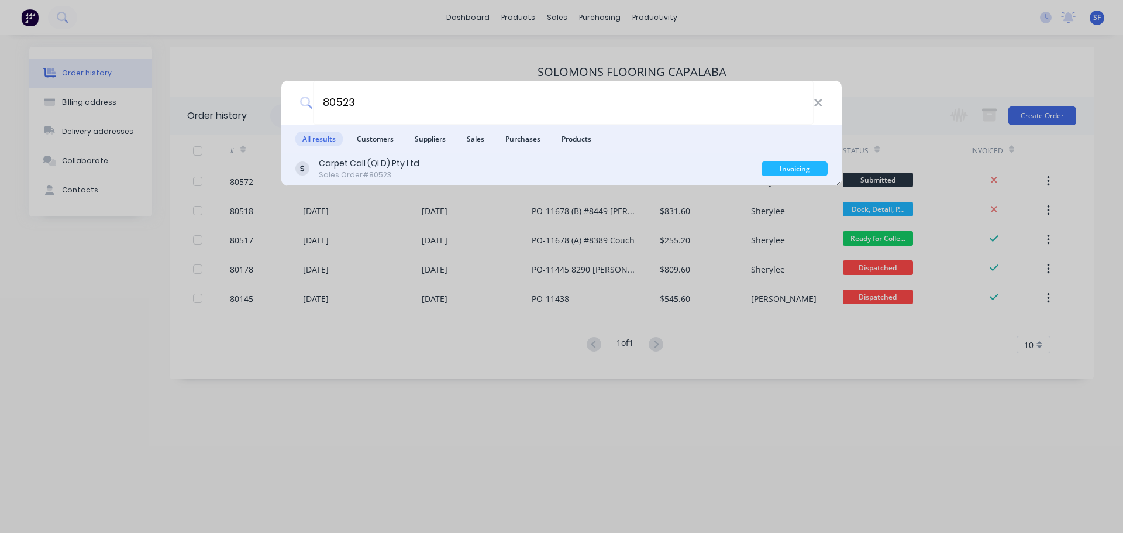
click at [364, 163] on div "Carpet Call (QLD) Pty Ltd" at bounding box center [369, 163] width 101 height 12
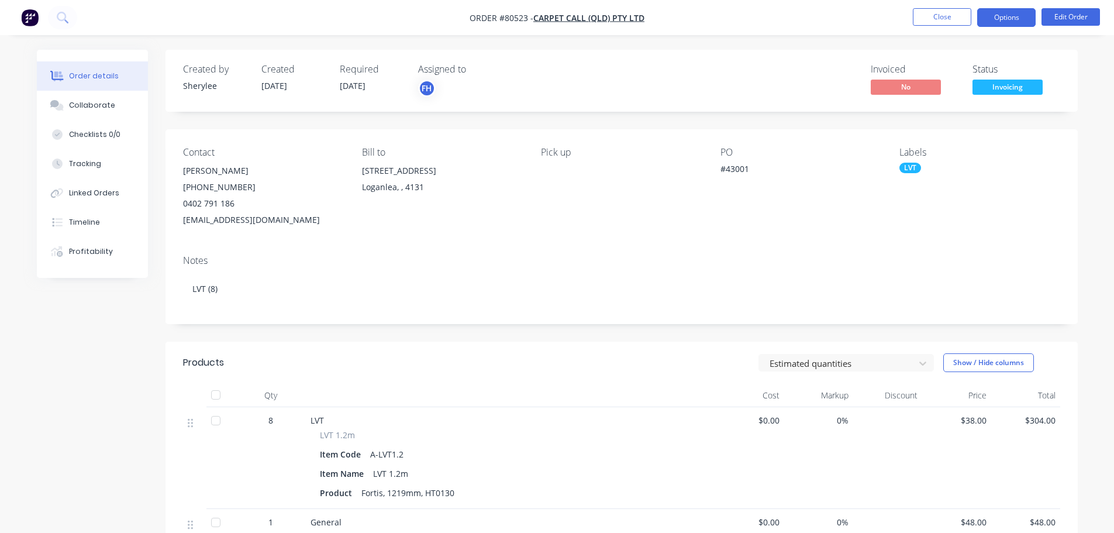
click at [1004, 22] on button "Options" at bounding box center [1006, 17] width 58 height 19
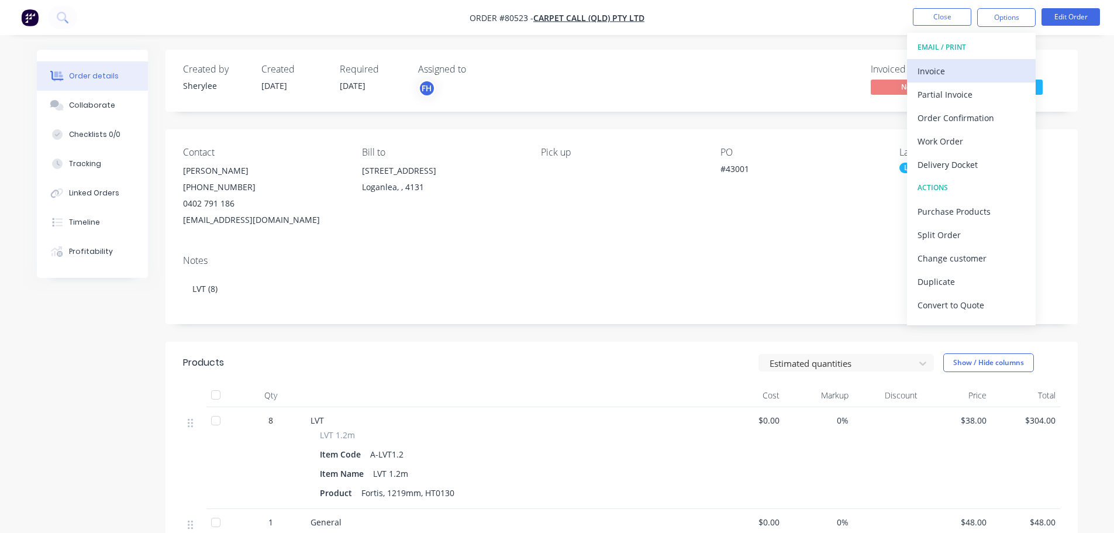
click at [972, 74] on div "Invoice" at bounding box center [971, 71] width 108 height 17
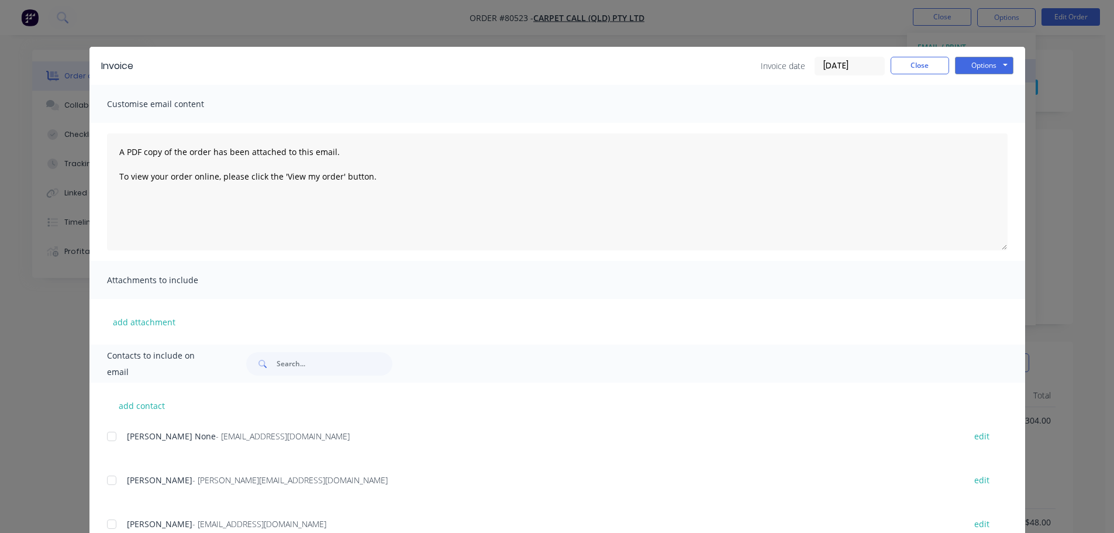
click at [972, 74] on div "Options Preview Print Email" at bounding box center [984, 66] width 58 height 19
click at [978, 75] on div "Invoice Invoice date [DATE] Close Options Preview Print Email" at bounding box center [556, 66] width 935 height 38
click at [982, 65] on button "Options" at bounding box center [984, 66] width 58 height 18
click at [980, 103] on button "Print" at bounding box center [992, 105] width 75 height 19
click at [919, 61] on button "Close" at bounding box center [919, 66] width 58 height 18
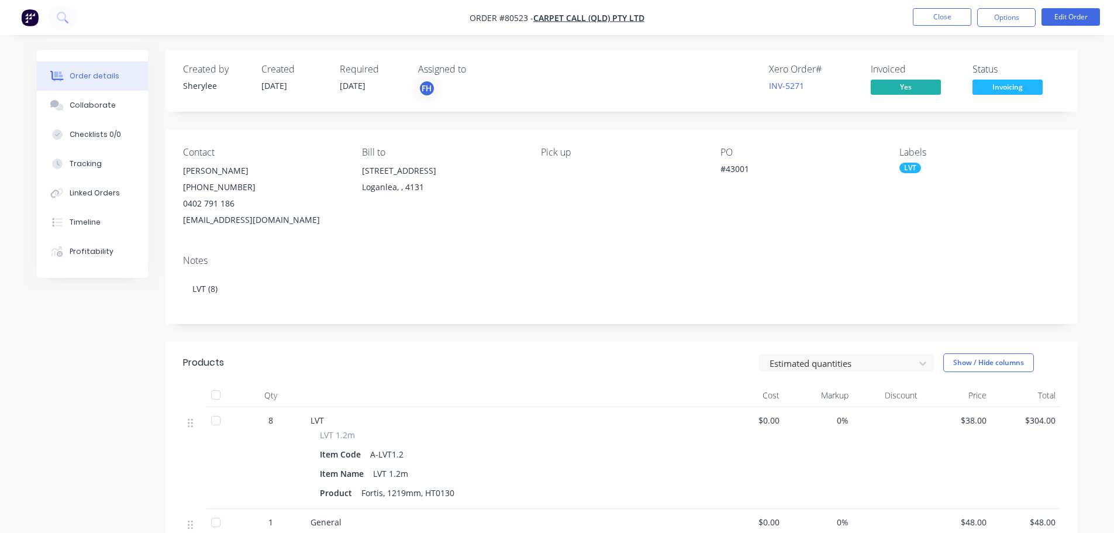
click at [988, 85] on span "Invoicing" at bounding box center [1007, 87] width 70 height 15
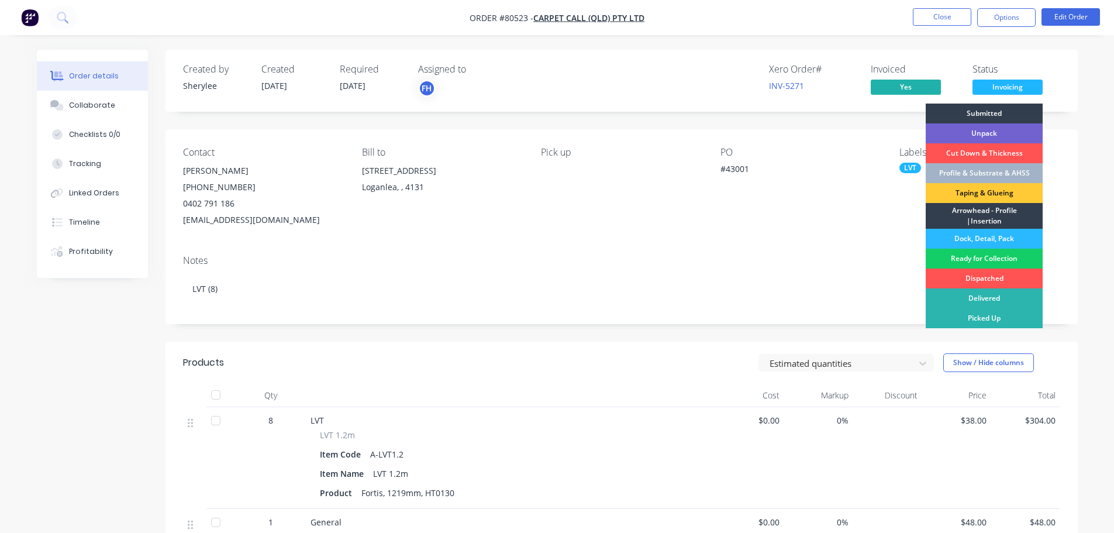
click at [995, 254] on div "Ready for Collection" at bounding box center [984, 258] width 117 height 20
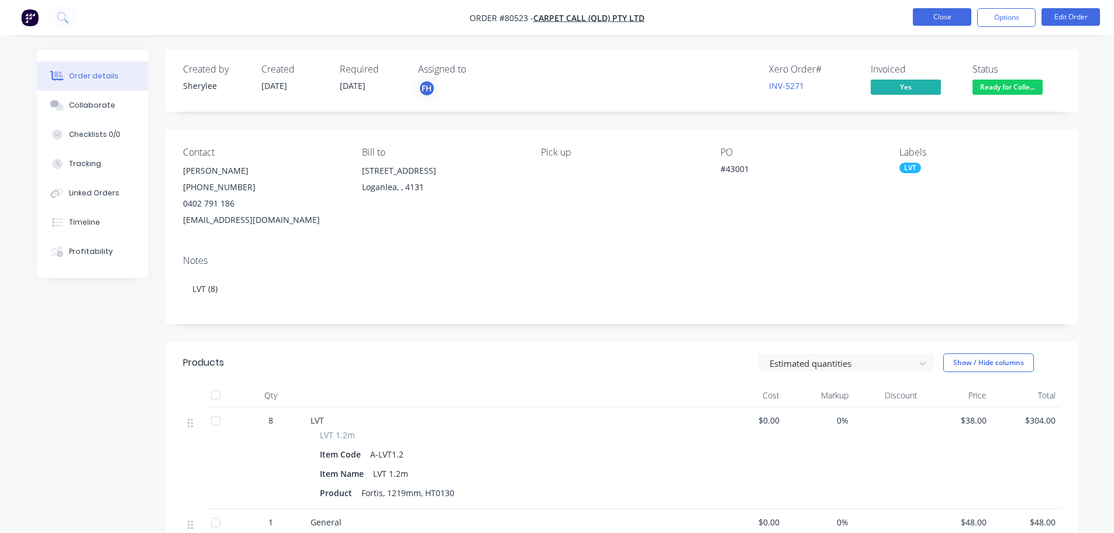
click at [944, 19] on button "Close" at bounding box center [942, 17] width 58 height 18
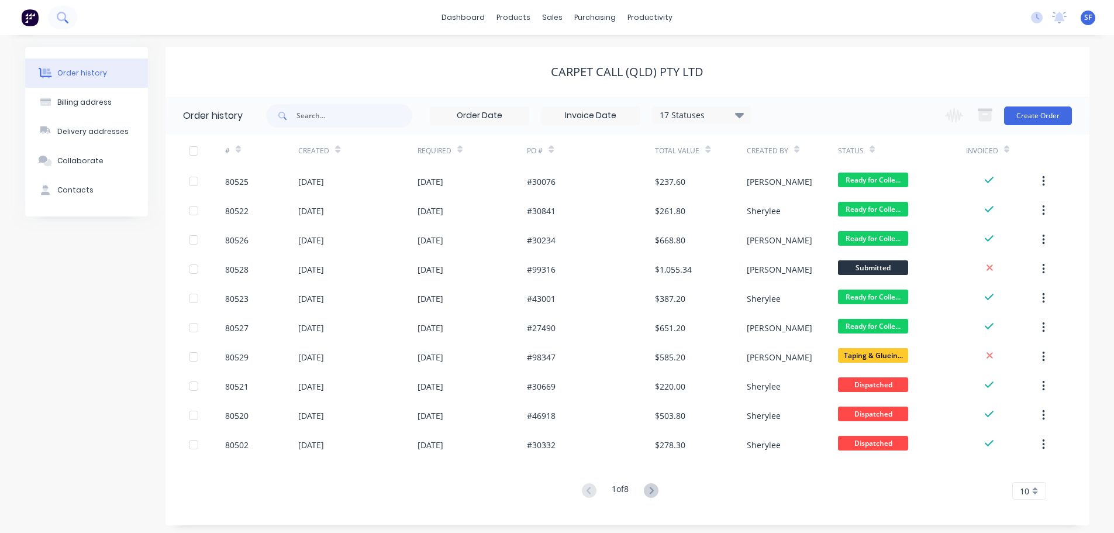
click at [60, 18] on icon at bounding box center [62, 17] width 11 height 11
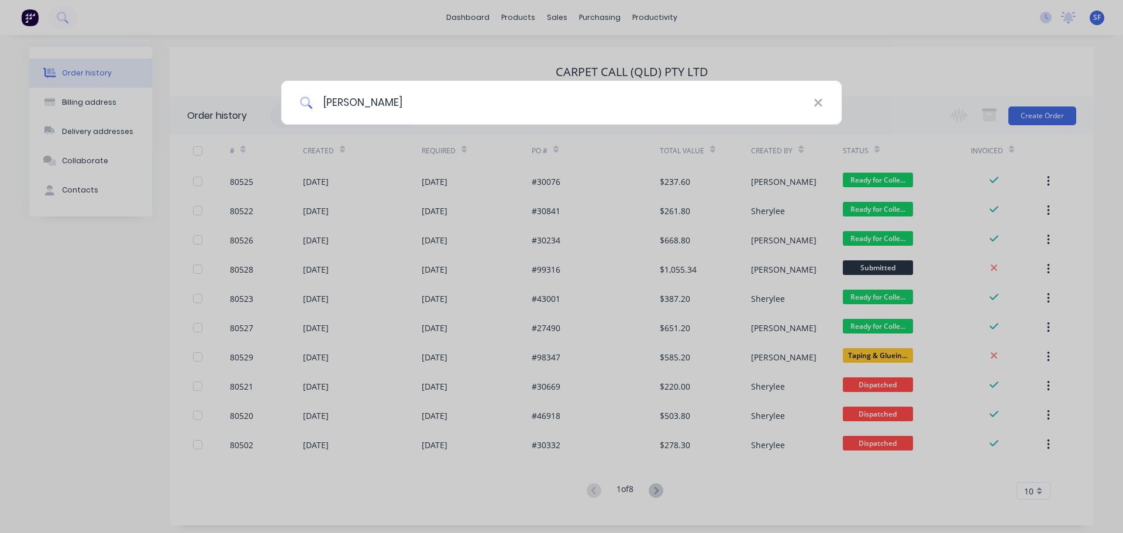
type input "[PERSON_NAME]"
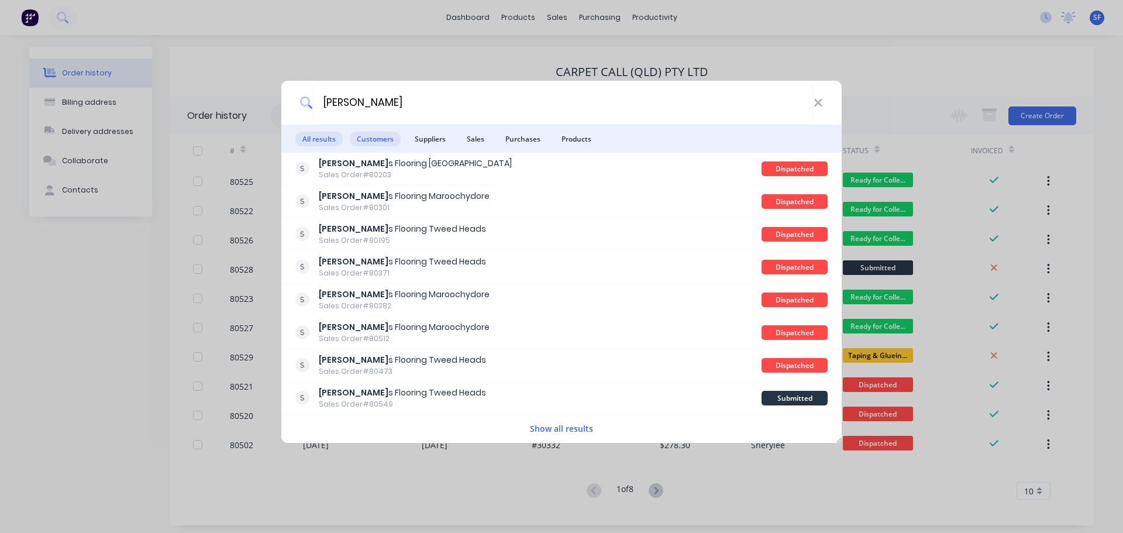
click at [379, 143] on span "Customers" at bounding box center [375, 139] width 51 height 15
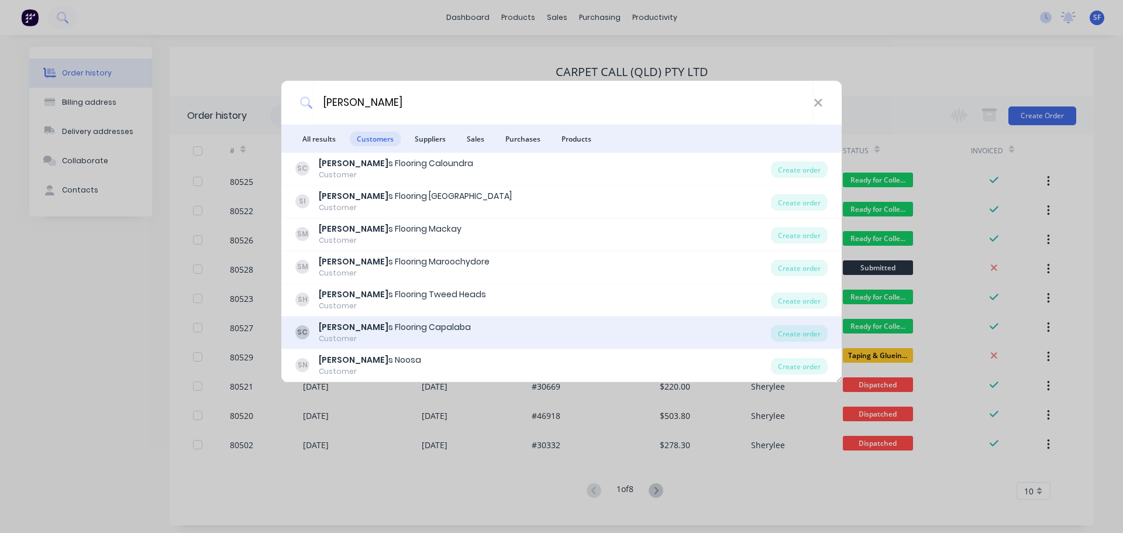
click at [379, 329] on div "[PERSON_NAME] s Flooring Capalaba" at bounding box center [395, 327] width 152 height 12
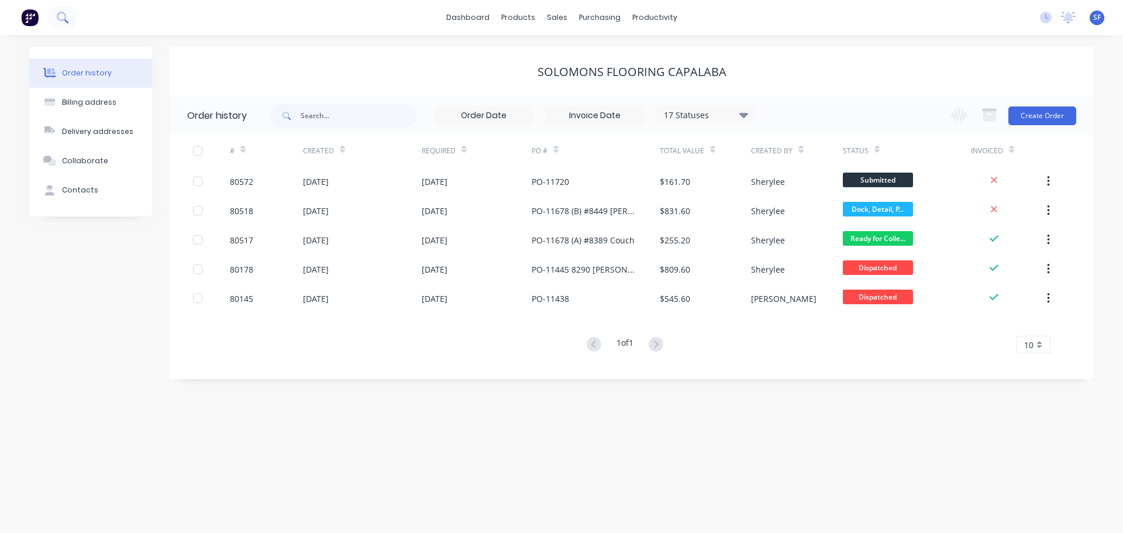
click at [71, 15] on button at bounding box center [62, 17] width 29 height 23
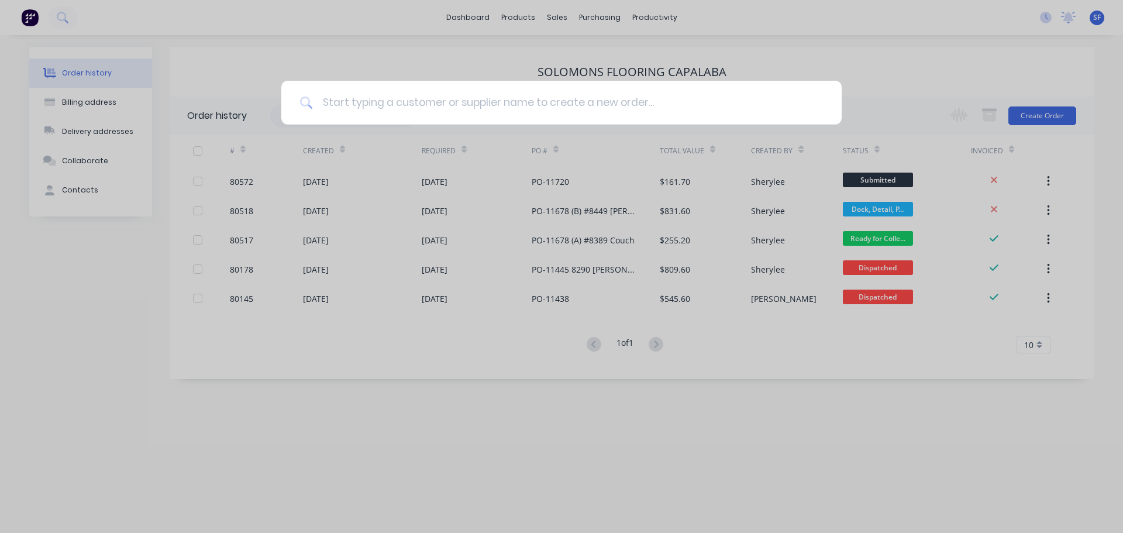
click at [334, 103] on input at bounding box center [568, 103] width 510 height 44
type input "80547"
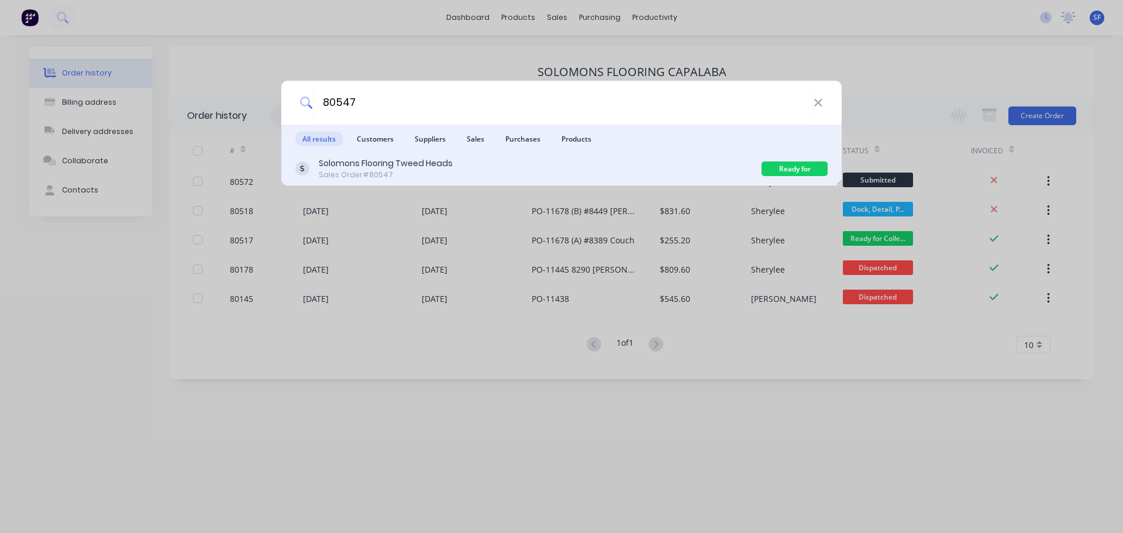
click at [375, 163] on div "Solomons Flooring Tweed Heads" at bounding box center [386, 163] width 134 height 12
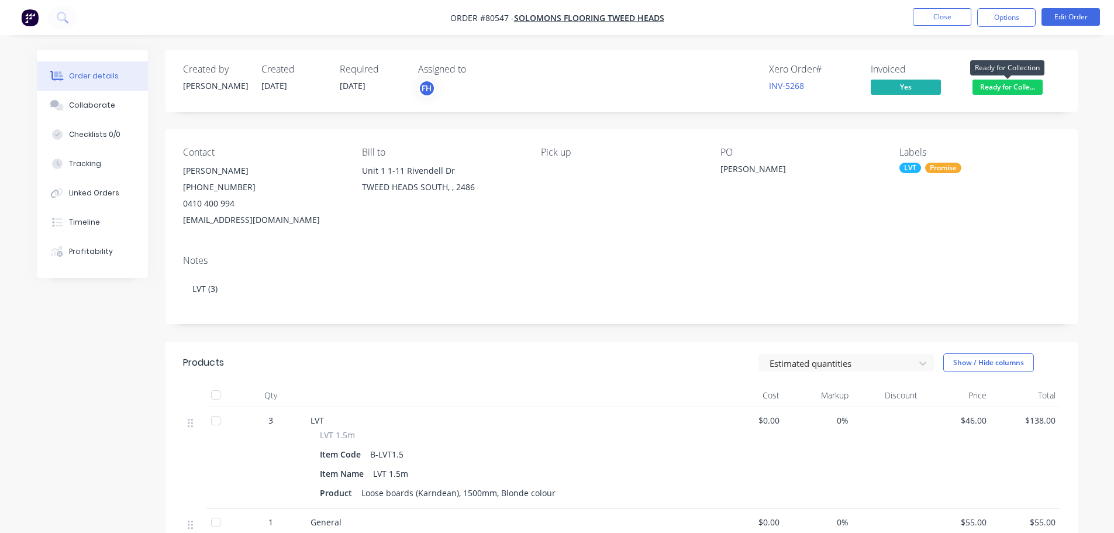
click at [1003, 89] on span "Ready for Colle..." at bounding box center [1007, 87] width 70 height 15
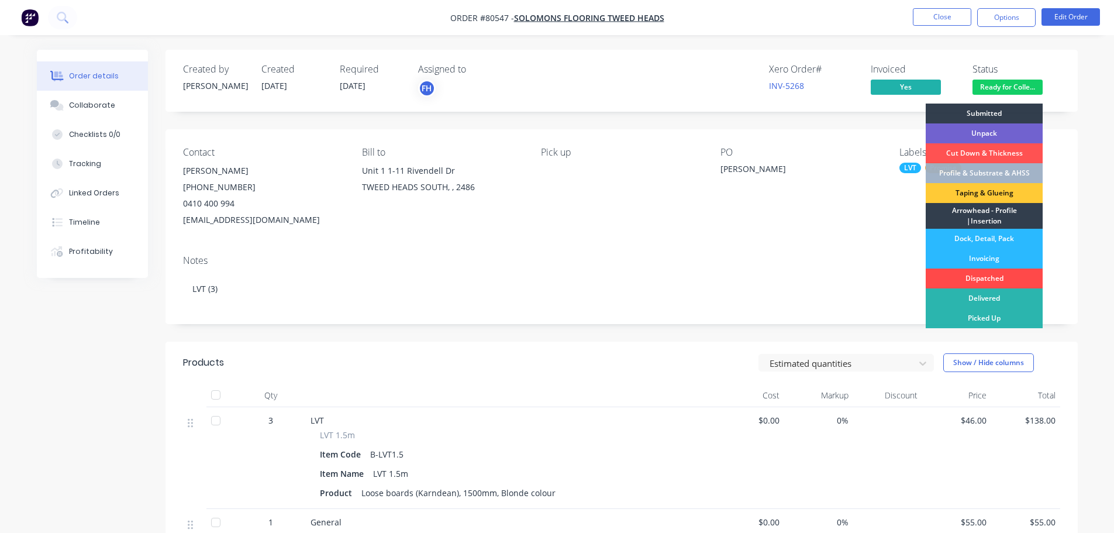
click at [988, 275] on div "Dispatched" at bounding box center [984, 278] width 117 height 20
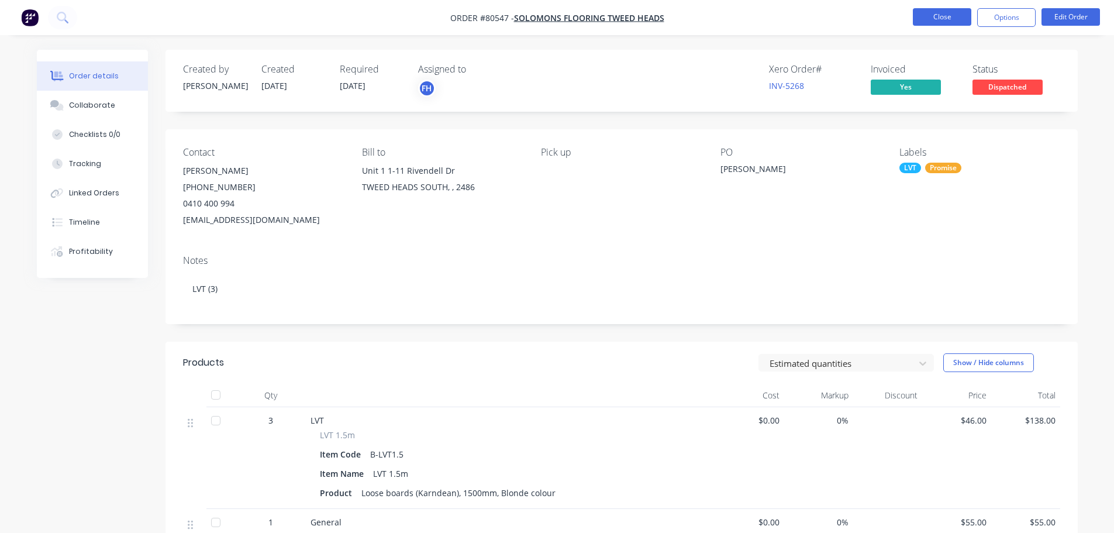
click at [953, 23] on button "Close" at bounding box center [942, 17] width 58 height 18
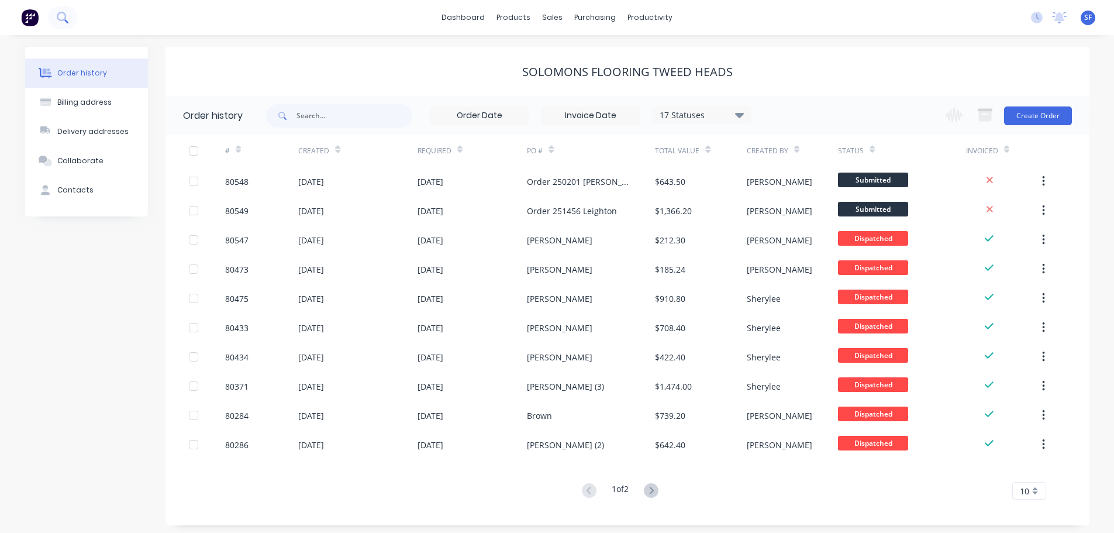
click at [63, 15] on icon at bounding box center [62, 17] width 11 height 11
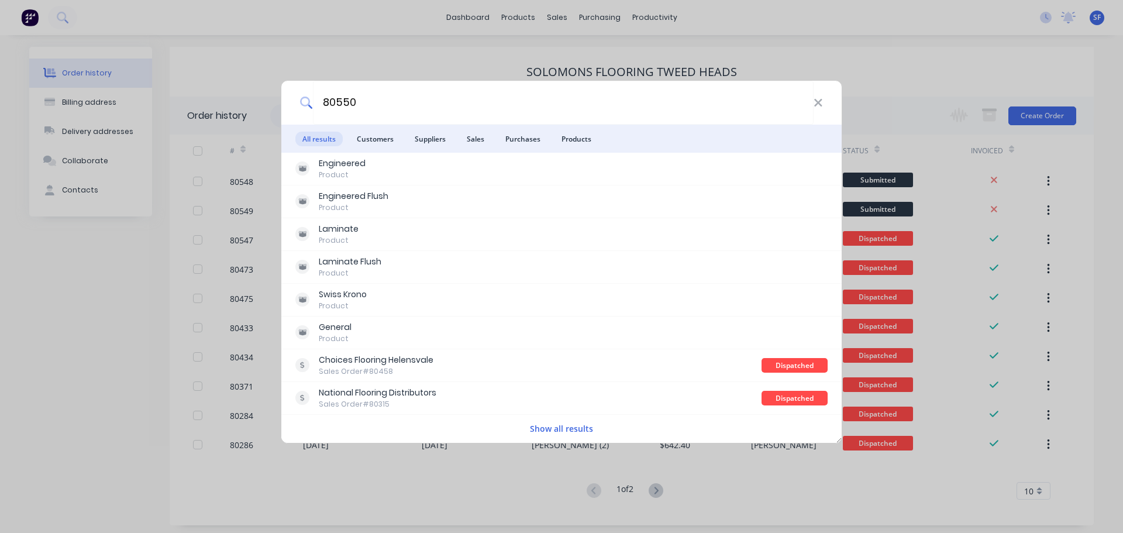
type input "80550"
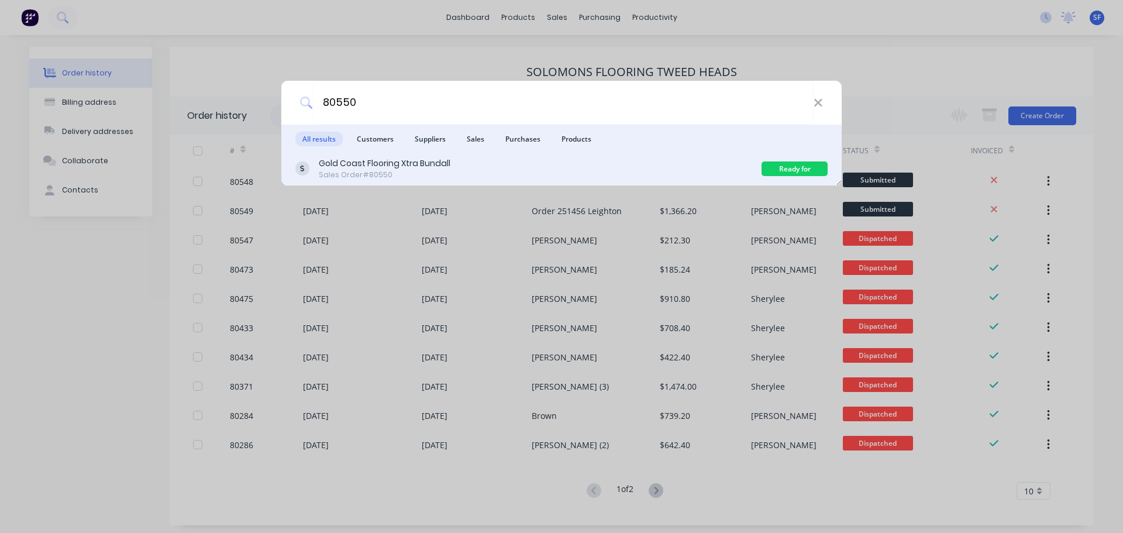
click at [462, 168] on div "Gold Coast Flooring Xtra Bundall Sales Order #80550" at bounding box center [528, 168] width 466 height 23
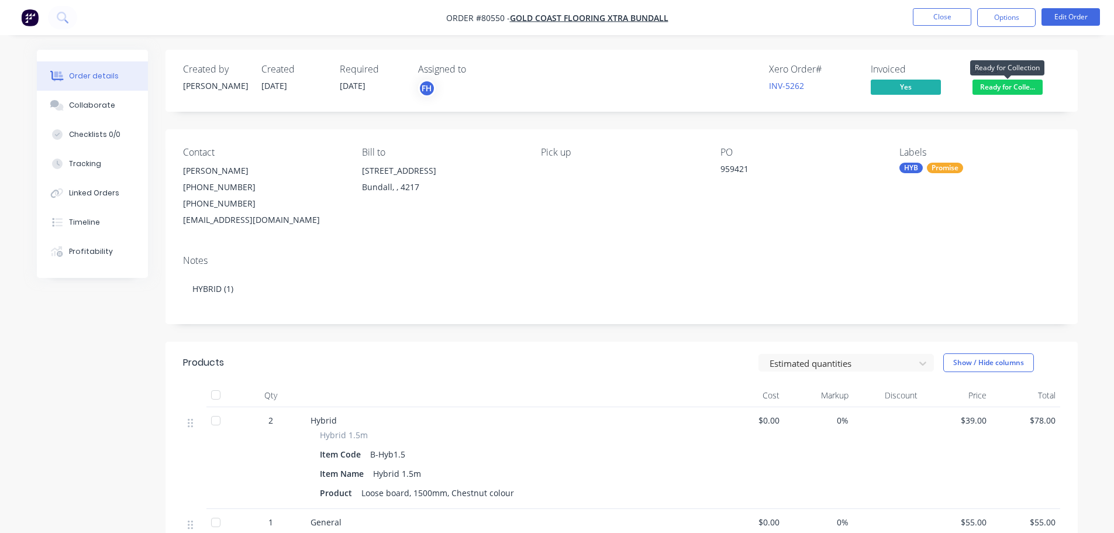
click at [1018, 90] on span "Ready for Colle..." at bounding box center [1007, 87] width 70 height 15
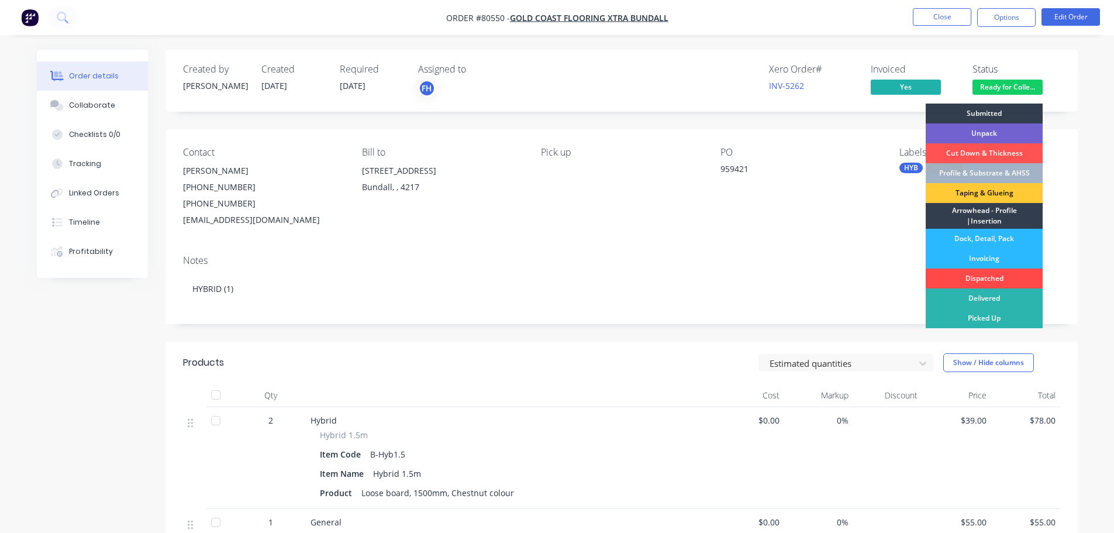
click at [979, 276] on div "Dispatched" at bounding box center [984, 278] width 117 height 20
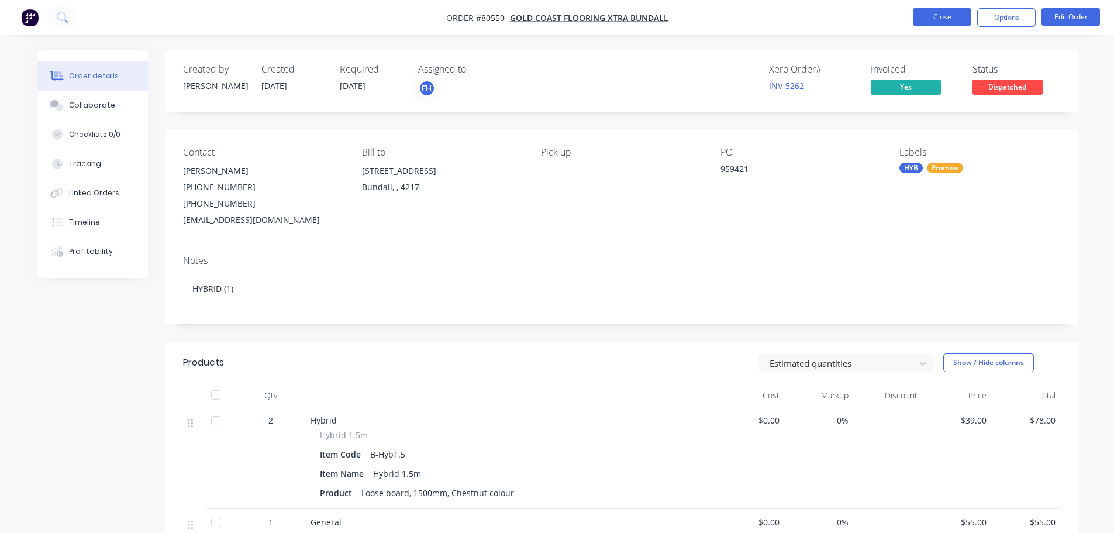
click at [954, 18] on button "Close" at bounding box center [942, 17] width 58 height 18
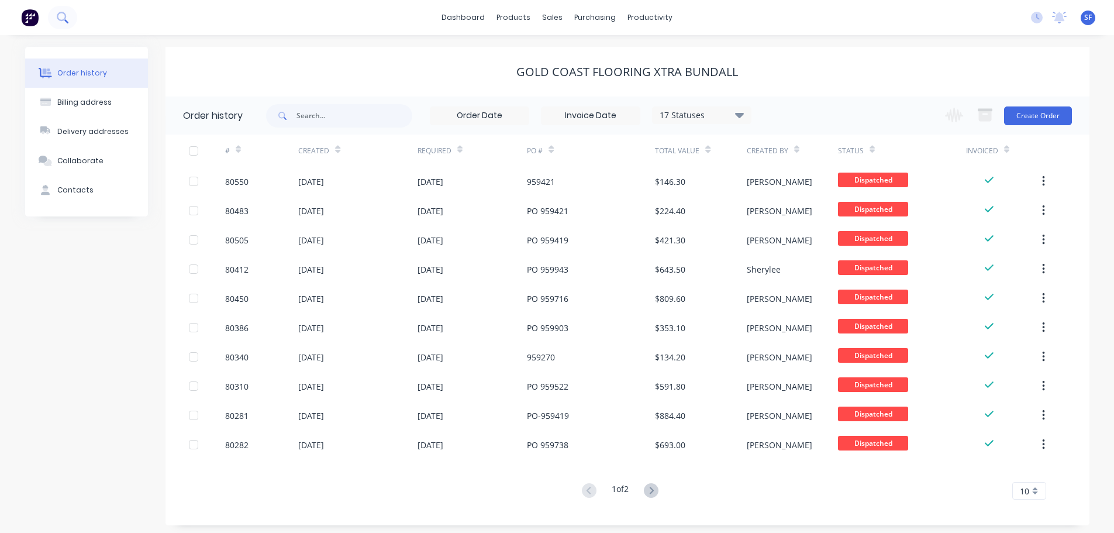
click at [58, 23] on icon at bounding box center [62, 17] width 11 height 11
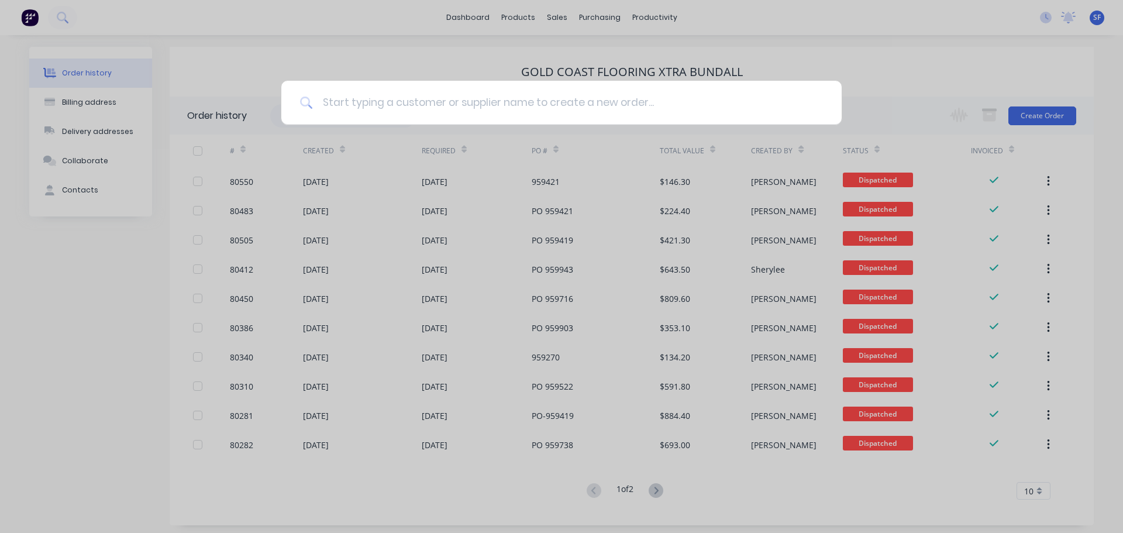
click at [353, 104] on input at bounding box center [568, 103] width 510 height 44
type input "80465"
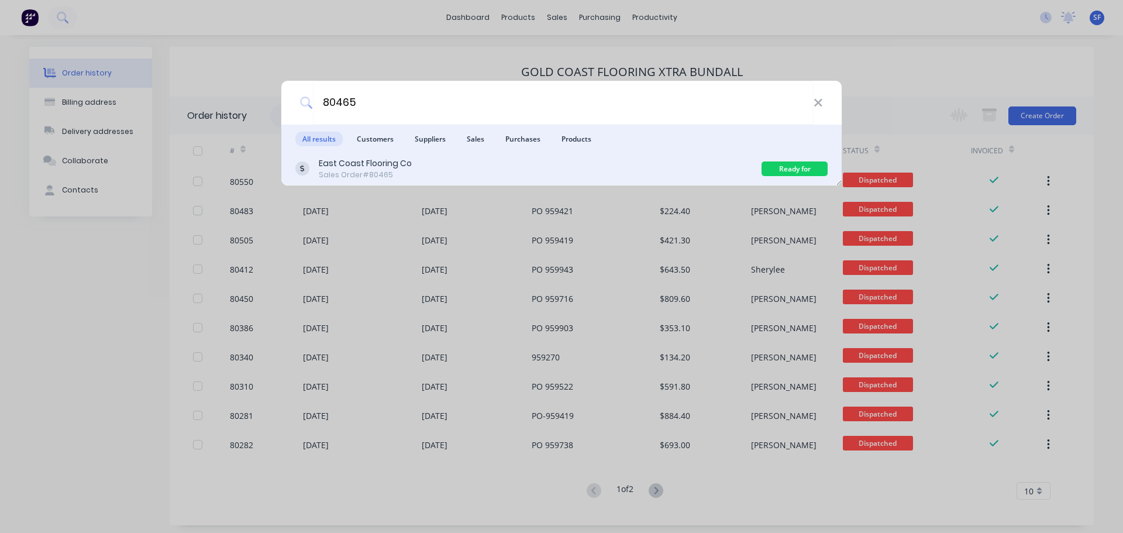
click at [621, 165] on div "East Coast Flooring Co Sales Order #80465" at bounding box center [528, 168] width 466 height 23
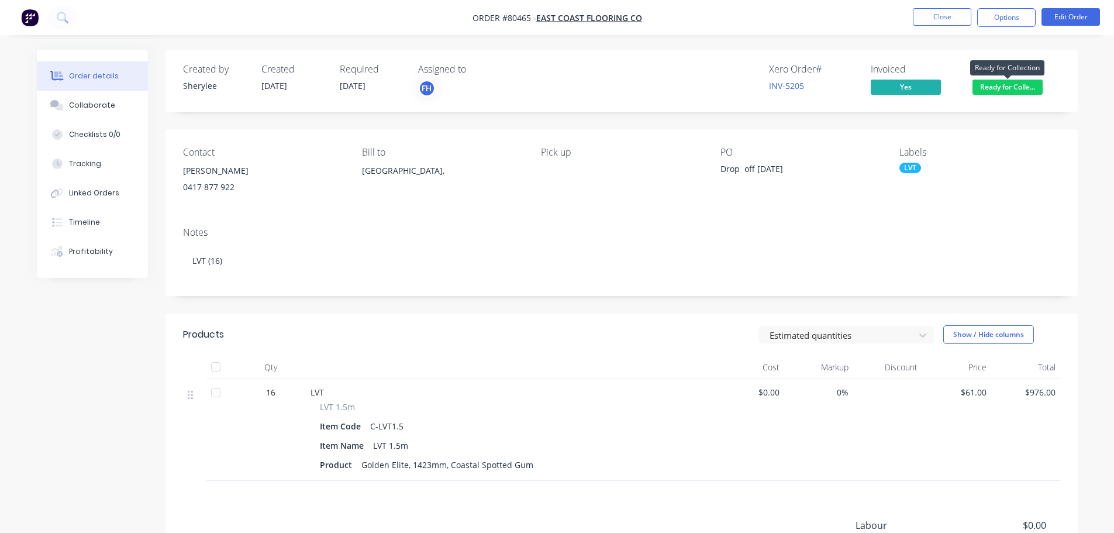
click at [1007, 88] on span "Ready for Colle..." at bounding box center [1007, 87] width 70 height 15
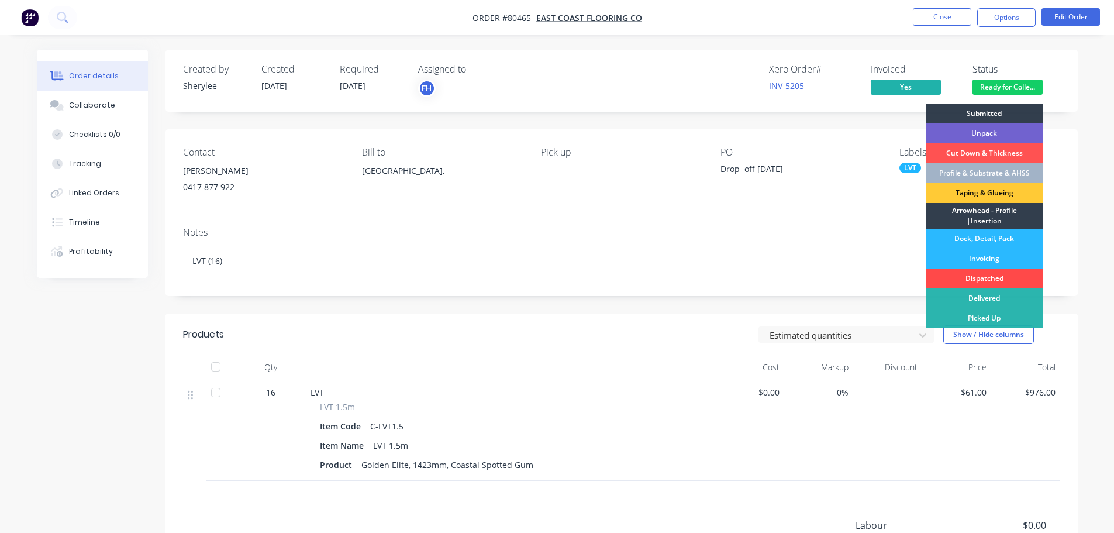
click at [984, 277] on div "Dispatched" at bounding box center [984, 278] width 117 height 20
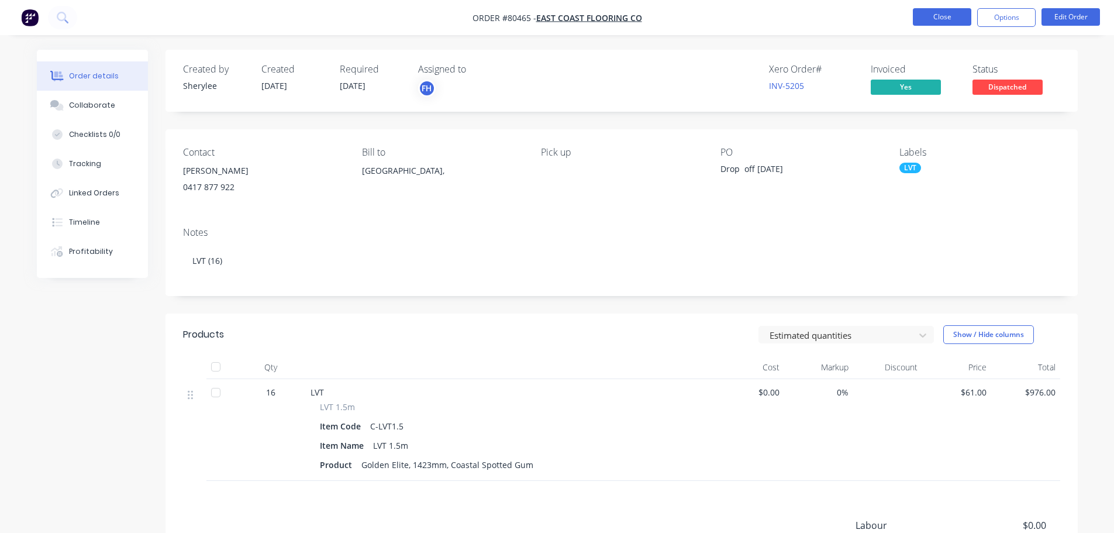
click at [949, 25] on button "Close" at bounding box center [942, 17] width 58 height 18
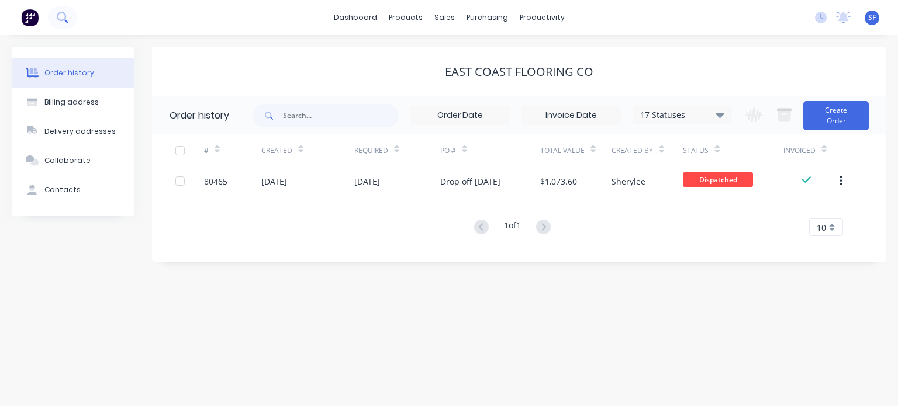
click at [61, 18] on icon at bounding box center [62, 17] width 11 height 11
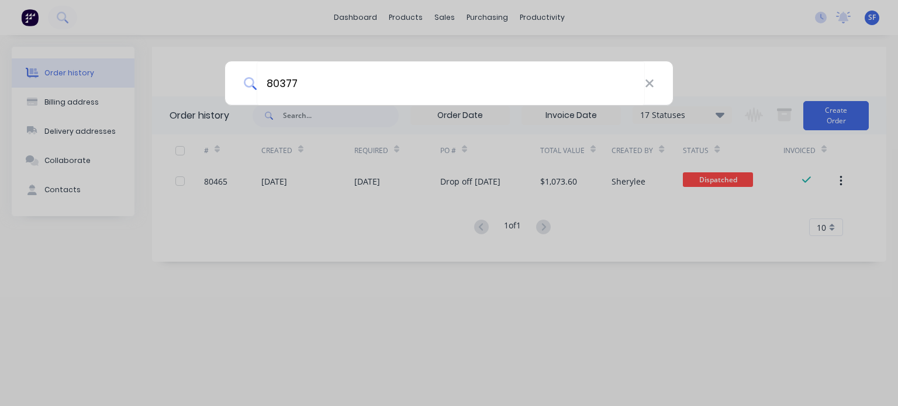
type input "80377"
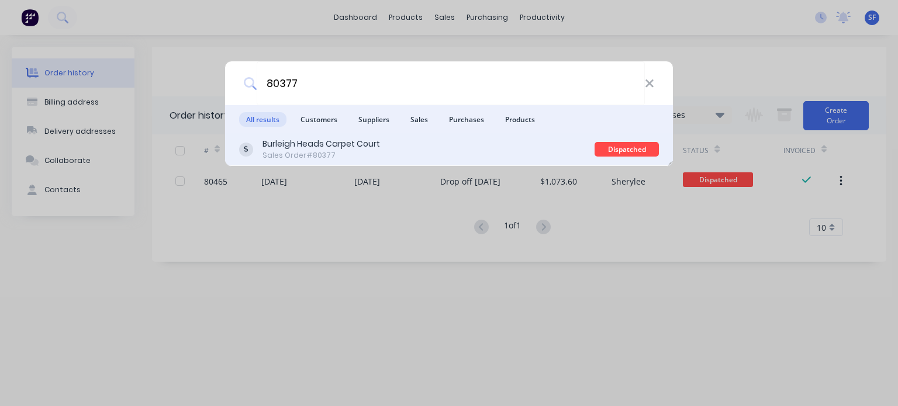
click at [375, 149] on div "Burleigh Heads Carpet Court" at bounding box center [322, 144] width 118 height 12
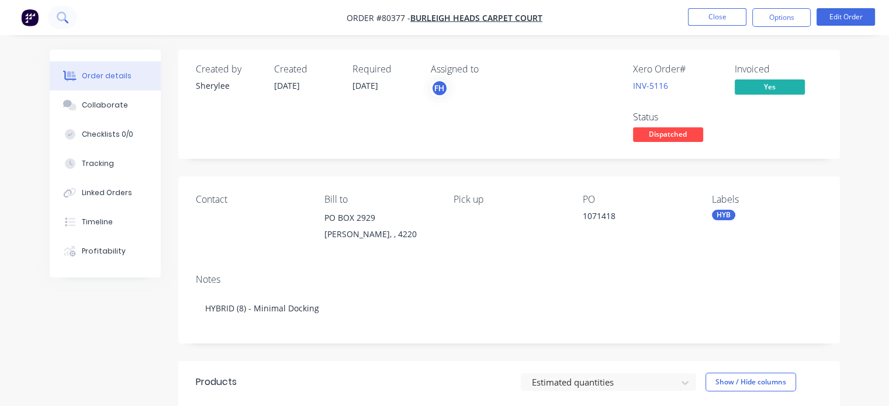
click at [68, 20] on icon at bounding box center [62, 17] width 11 height 11
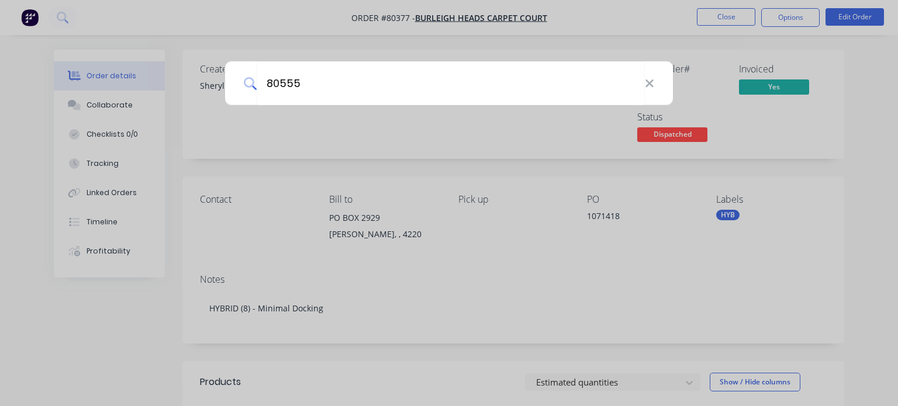
type input "80555"
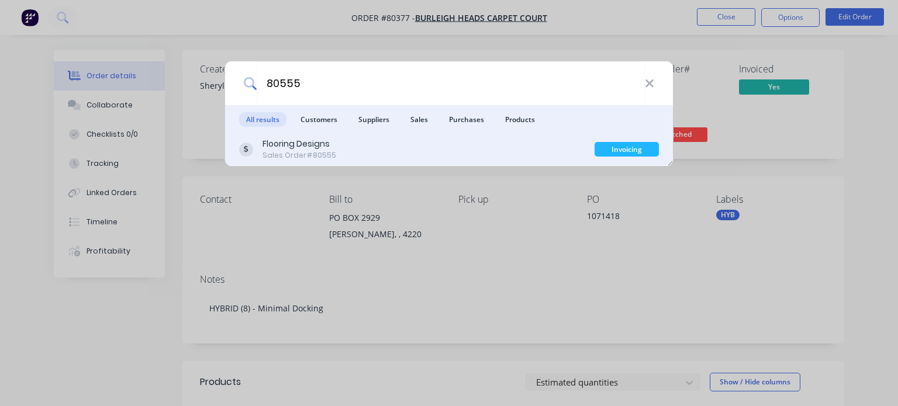
click at [412, 144] on div "Flooring Designs Sales Order #80555" at bounding box center [416, 149] width 355 height 23
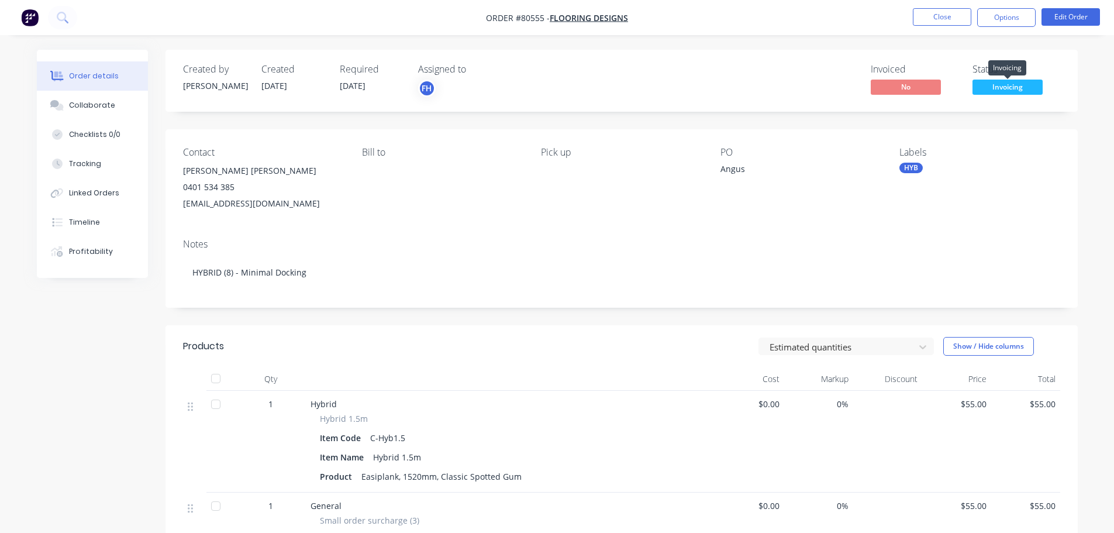
click at [1000, 91] on span "Invoicing" at bounding box center [1007, 87] width 70 height 15
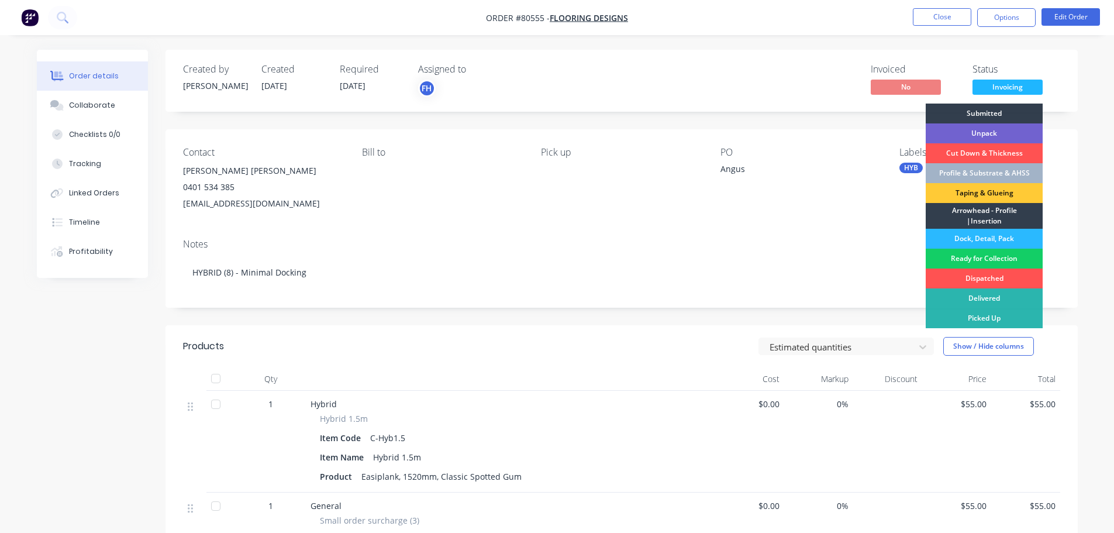
click at [983, 257] on div "Ready for Collection" at bounding box center [984, 258] width 117 height 20
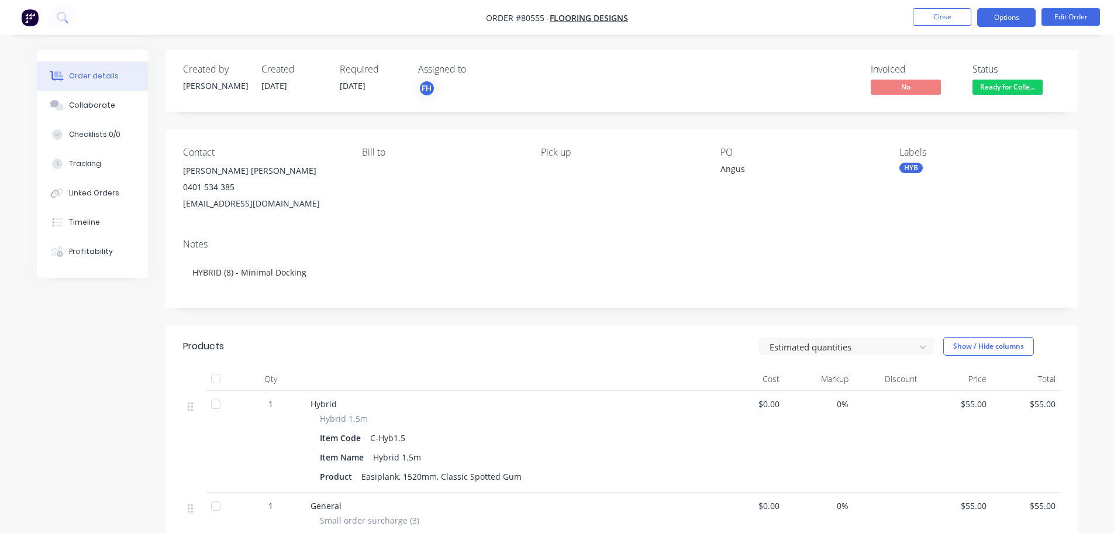
click at [1008, 14] on button "Options" at bounding box center [1006, 17] width 58 height 19
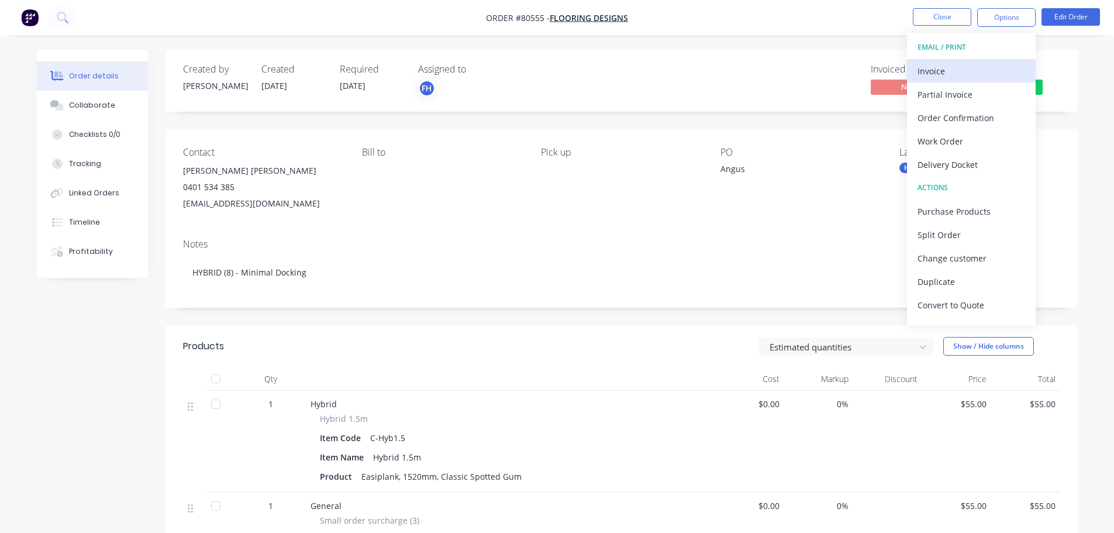
click at [947, 71] on div "Invoice" at bounding box center [971, 71] width 108 height 17
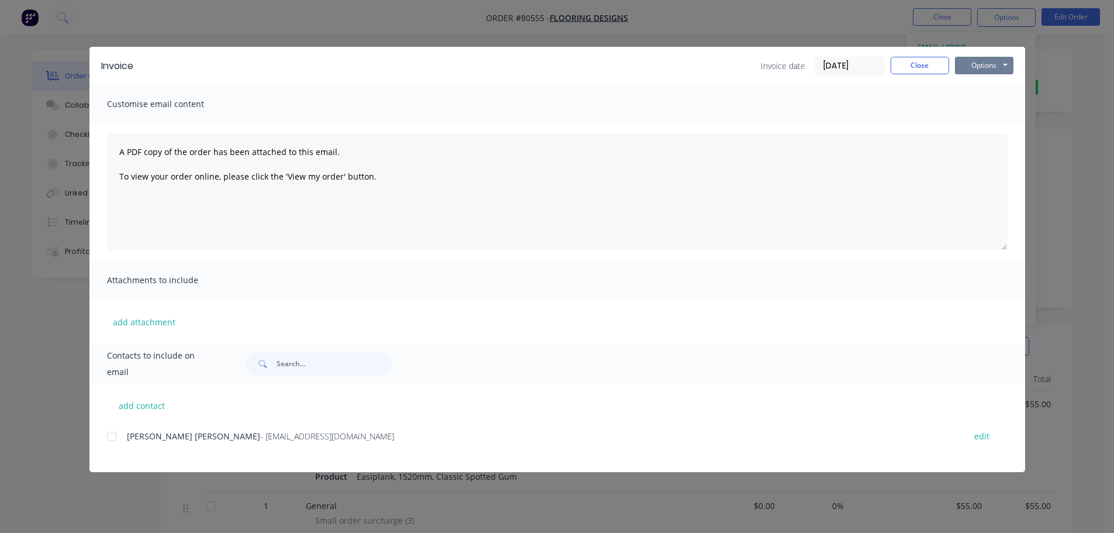
click at [991, 64] on button "Options" at bounding box center [984, 66] width 58 height 18
click at [990, 105] on button "Print" at bounding box center [992, 105] width 75 height 19
click at [923, 58] on button "Close" at bounding box center [919, 66] width 58 height 18
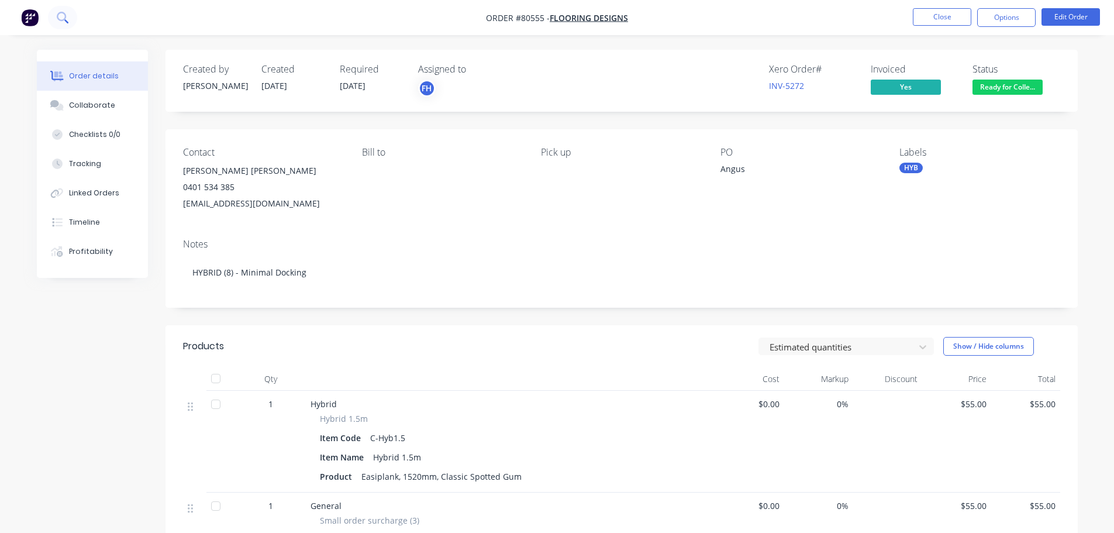
click at [64, 22] on icon at bounding box center [62, 17] width 11 height 11
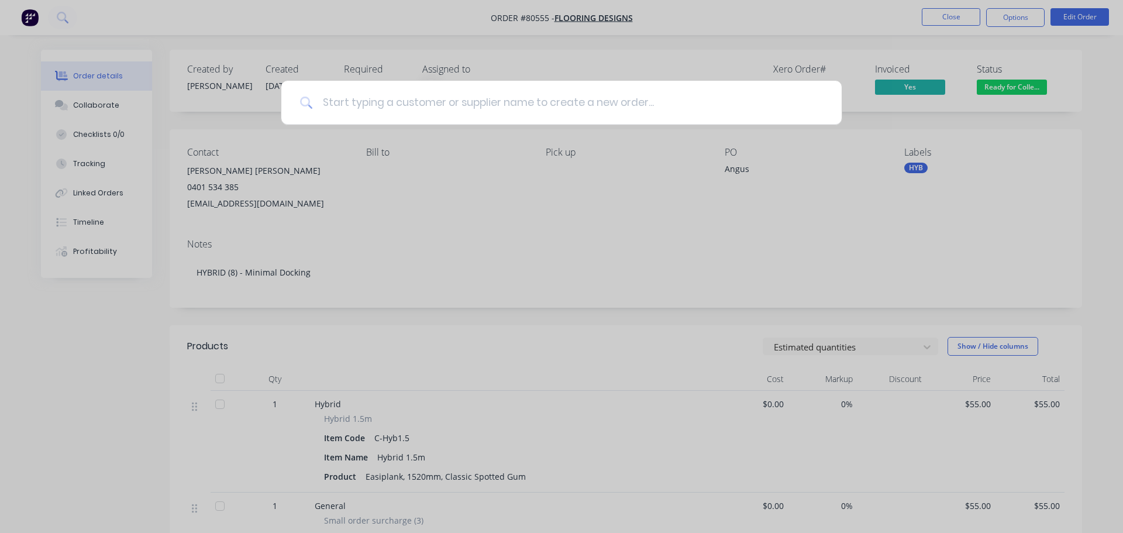
click at [376, 109] on input at bounding box center [568, 103] width 510 height 44
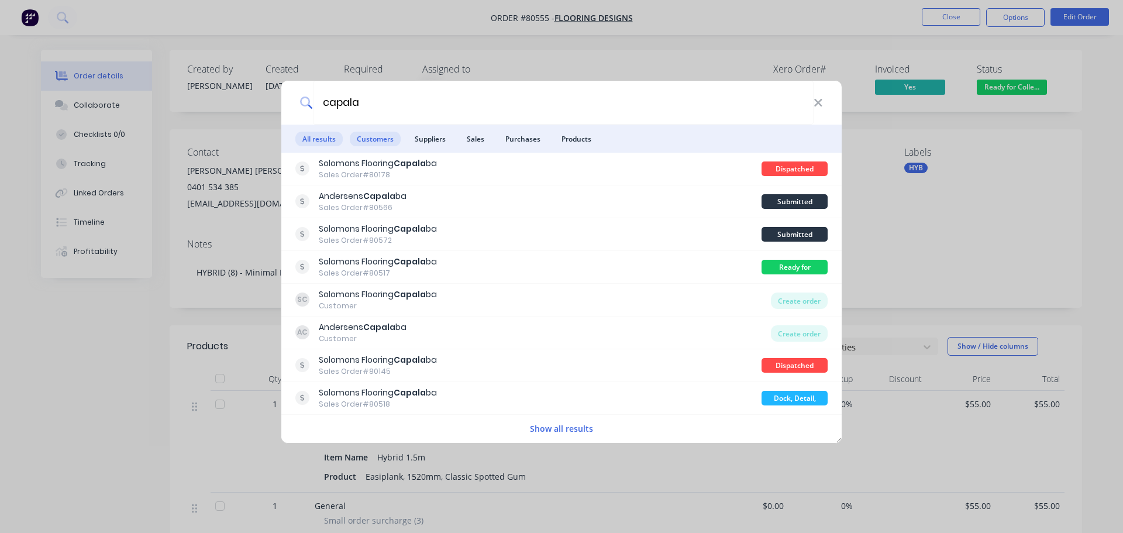
type input "capala"
click at [368, 140] on span "Customers" at bounding box center [375, 139] width 51 height 15
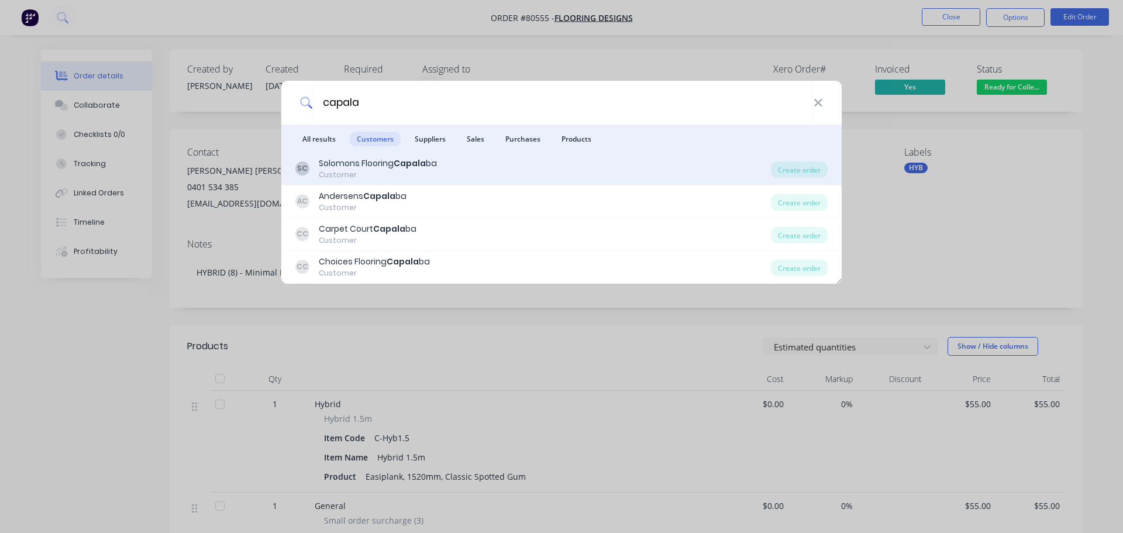
click at [378, 174] on div "Customer" at bounding box center [378, 175] width 118 height 11
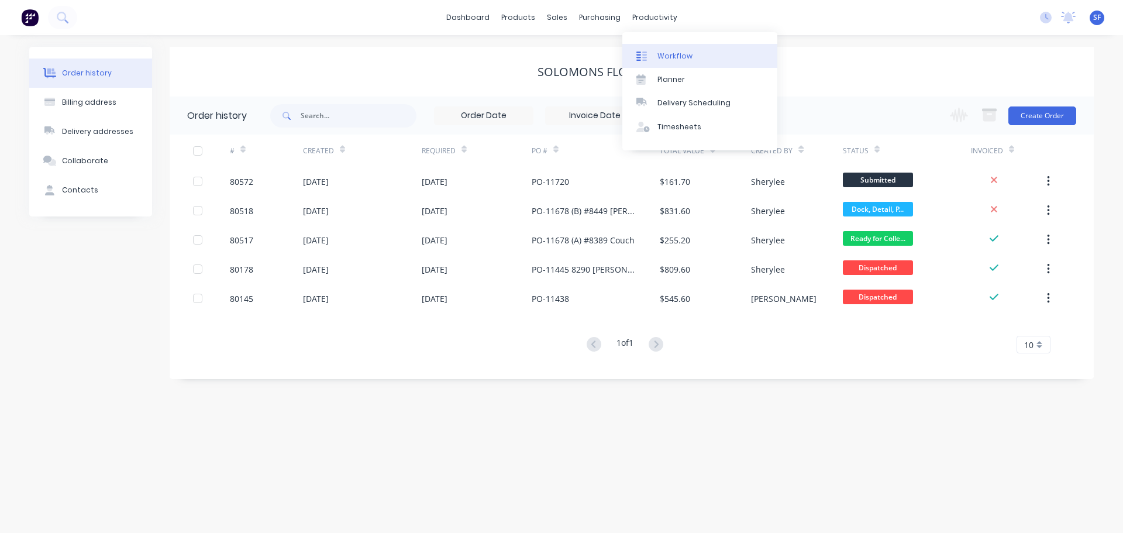
click at [676, 53] on div "Workflow" at bounding box center [674, 56] width 35 height 11
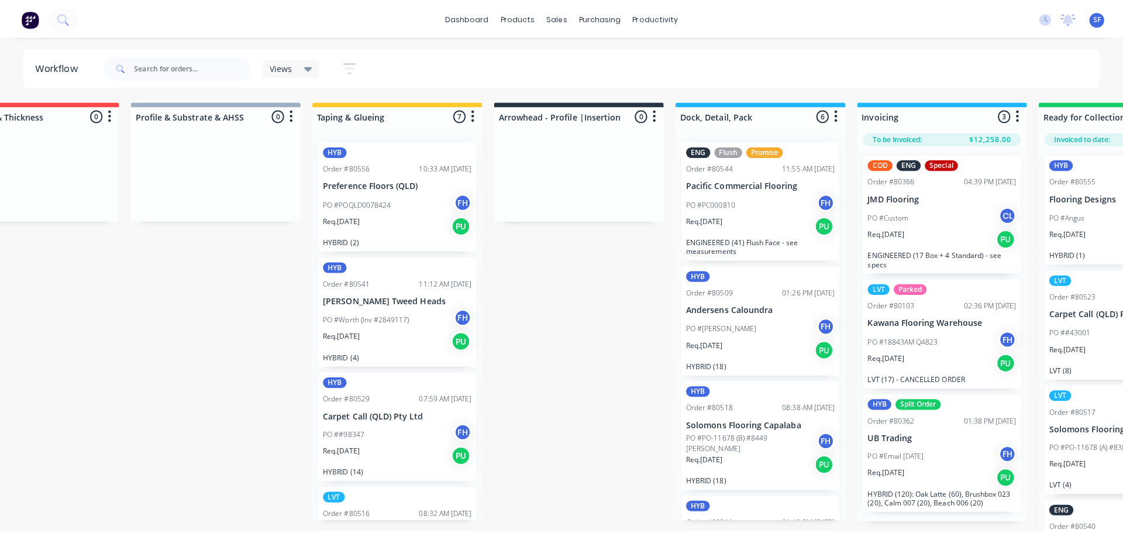
scroll to position [0, 441]
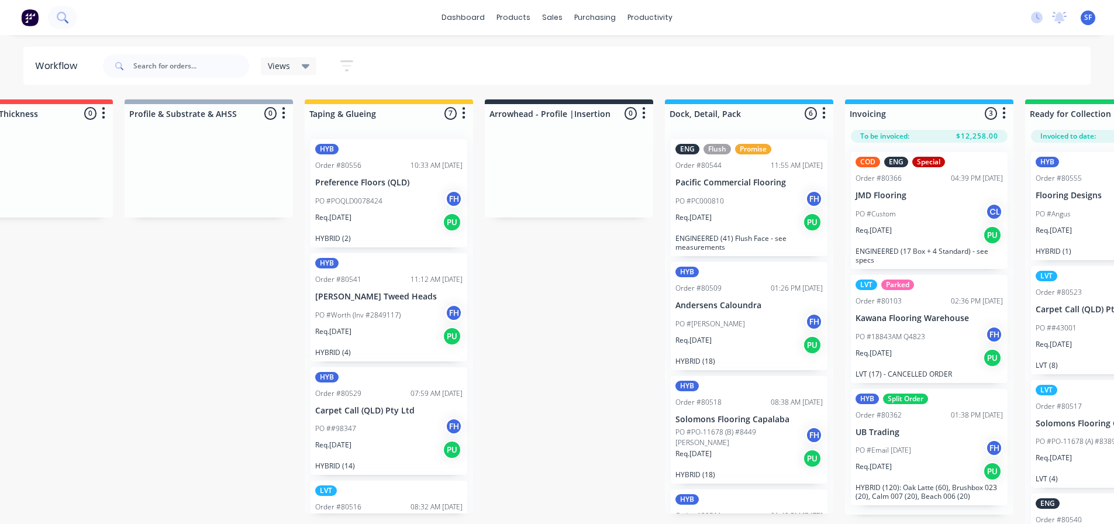
click at [58, 15] on icon at bounding box center [61, 16] width 9 height 9
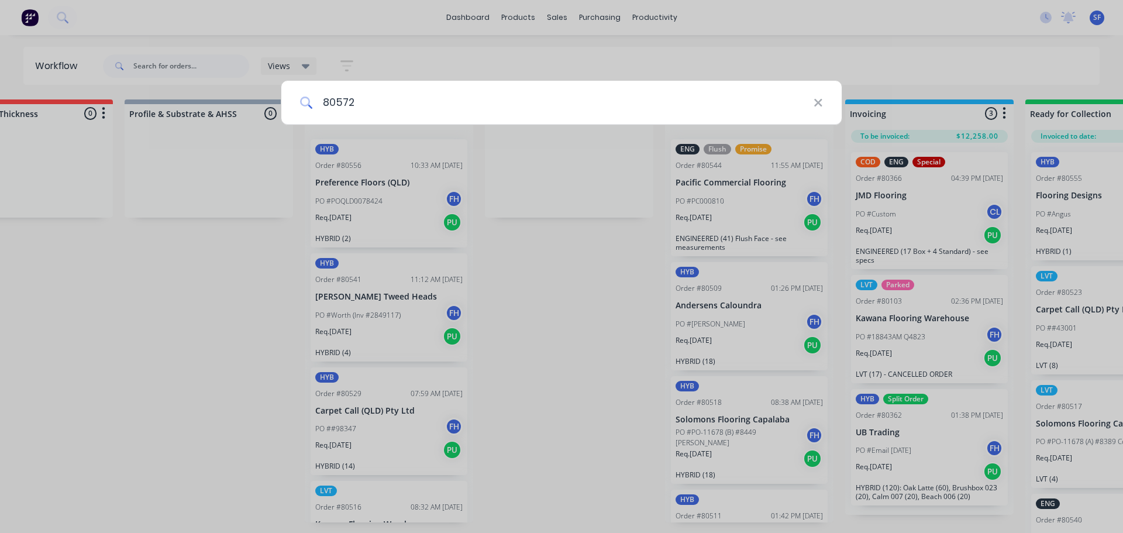
type input "80572"
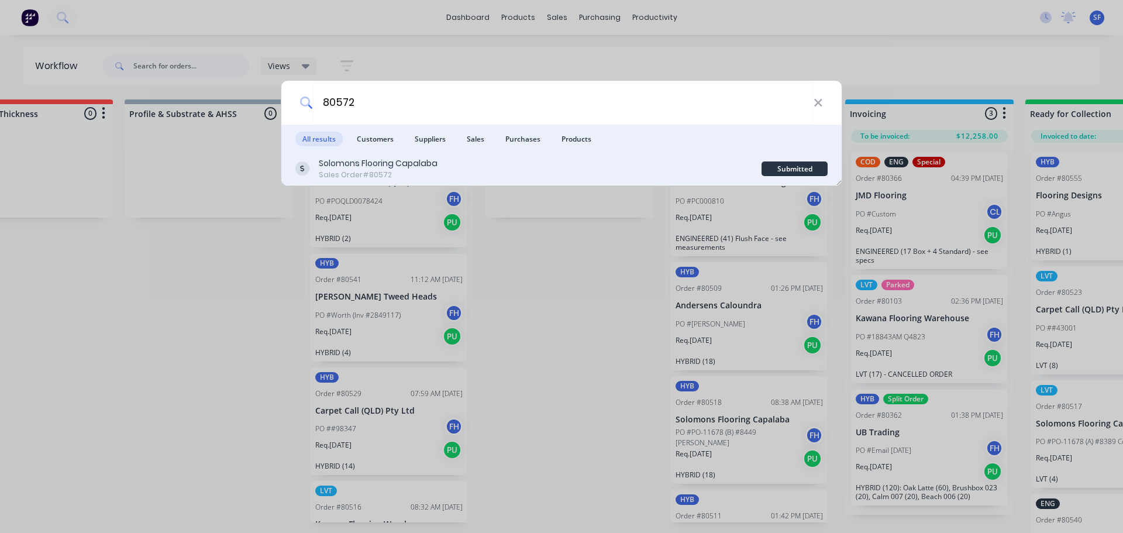
click at [399, 168] on div "Solomons Flooring Capalaba" at bounding box center [378, 163] width 119 height 12
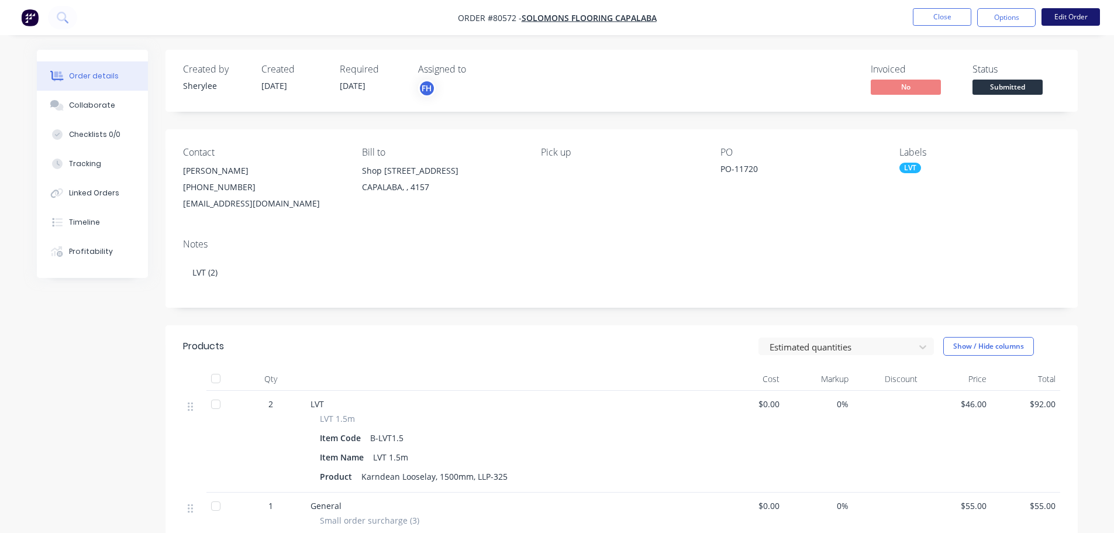
click at [1063, 20] on button "Edit Order" at bounding box center [1070, 17] width 58 height 18
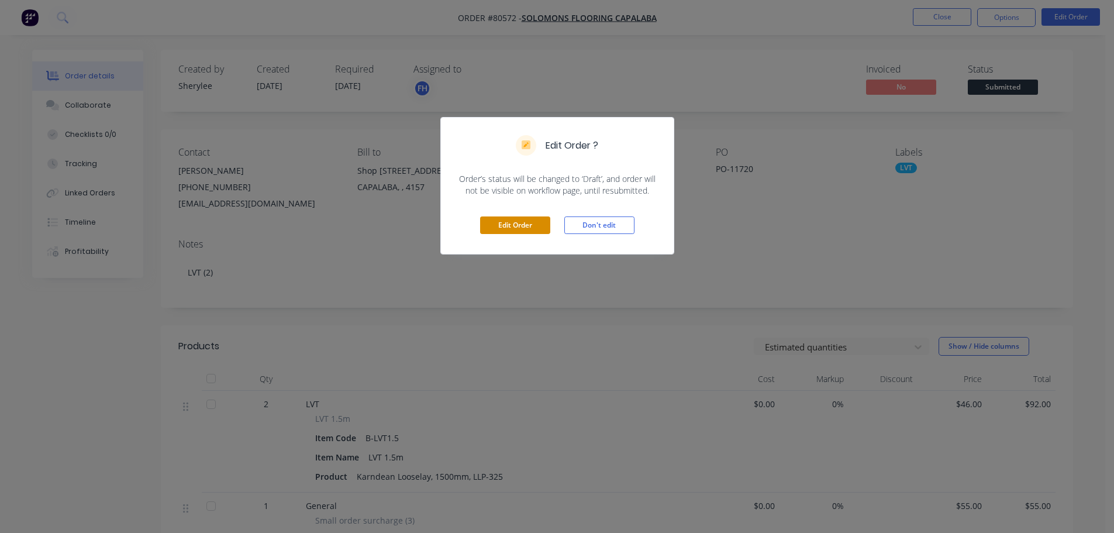
click at [516, 221] on button "Edit Order" at bounding box center [515, 225] width 70 height 18
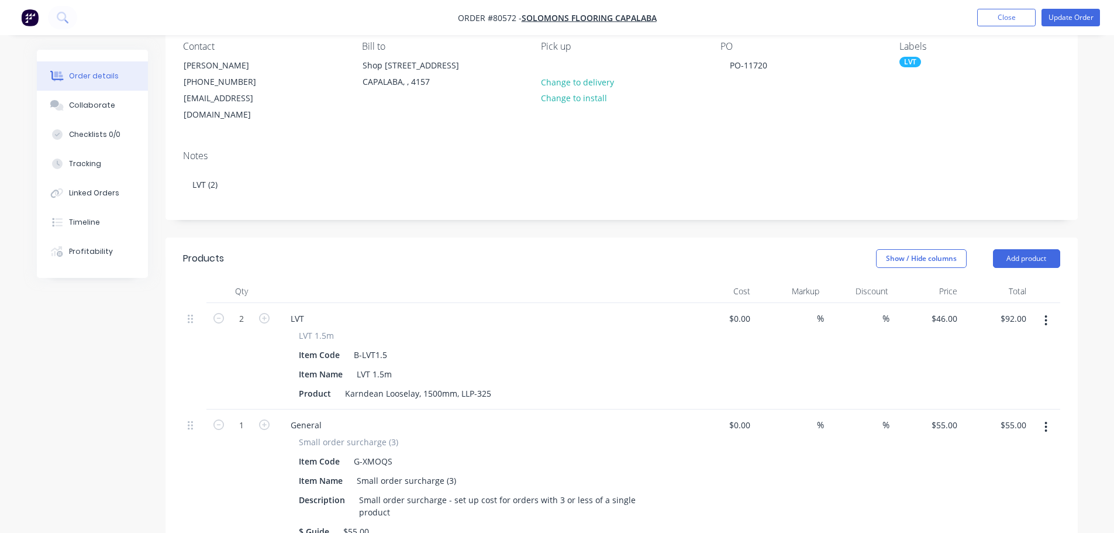
scroll to position [117, 0]
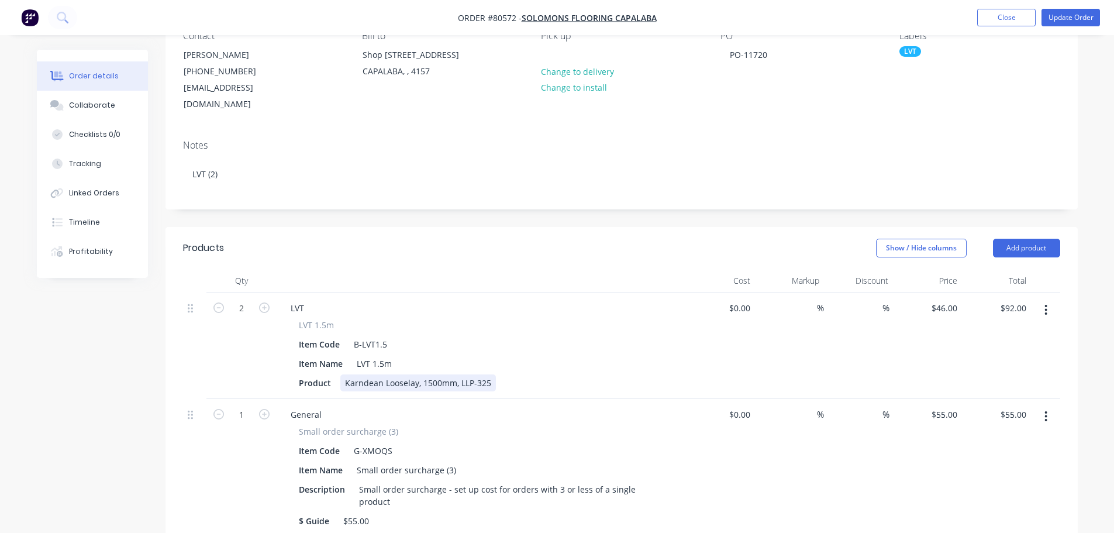
click at [495, 374] on div "Product Karndean Looselay, 1500mm, LLP-325" at bounding box center [479, 382] width 370 height 17
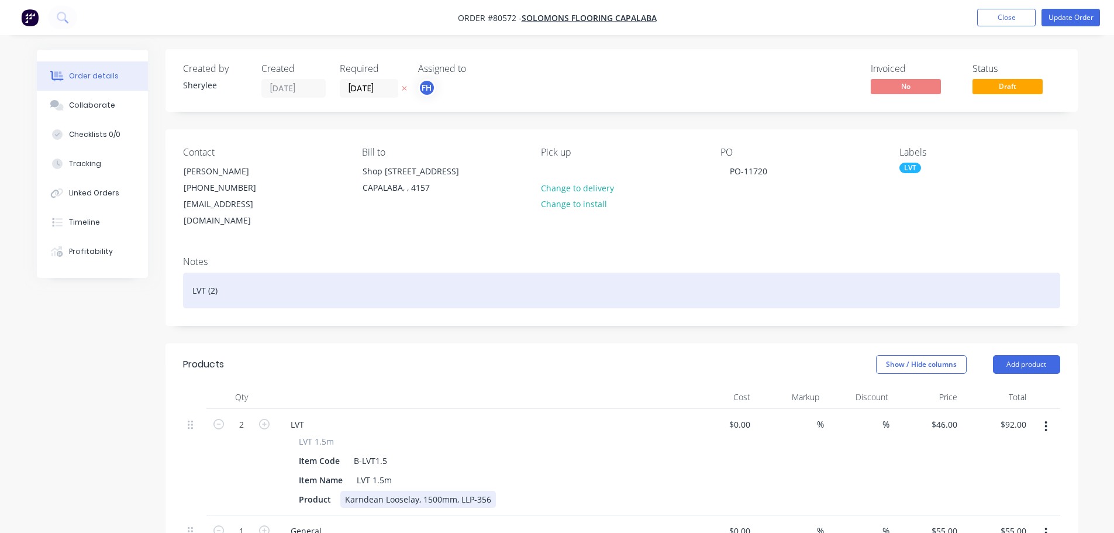
scroll to position [0, 0]
click at [241, 277] on div "LVT (2)" at bounding box center [621, 291] width 877 height 36
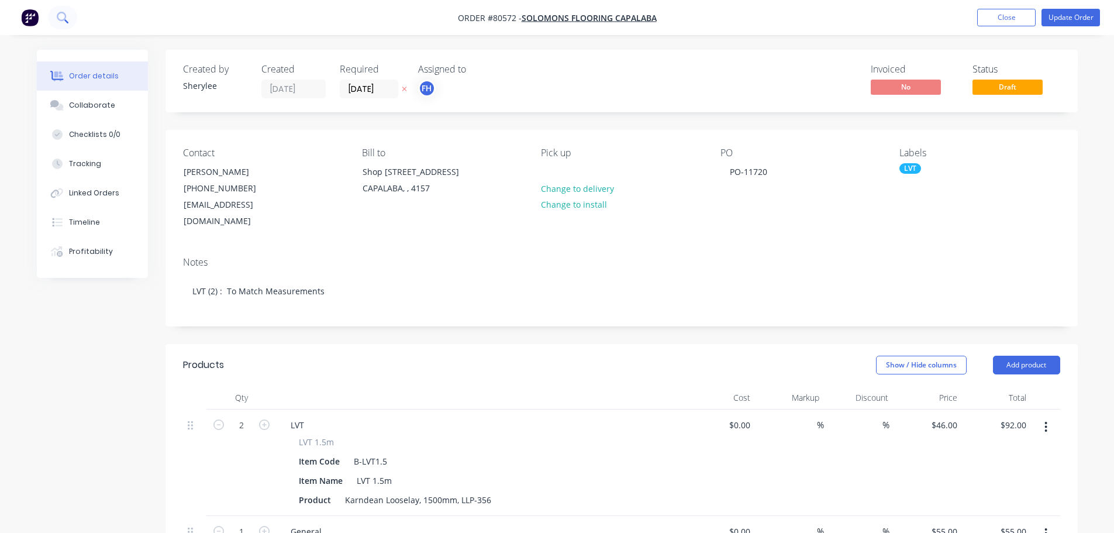
click at [65, 15] on icon at bounding box center [61, 16] width 9 height 9
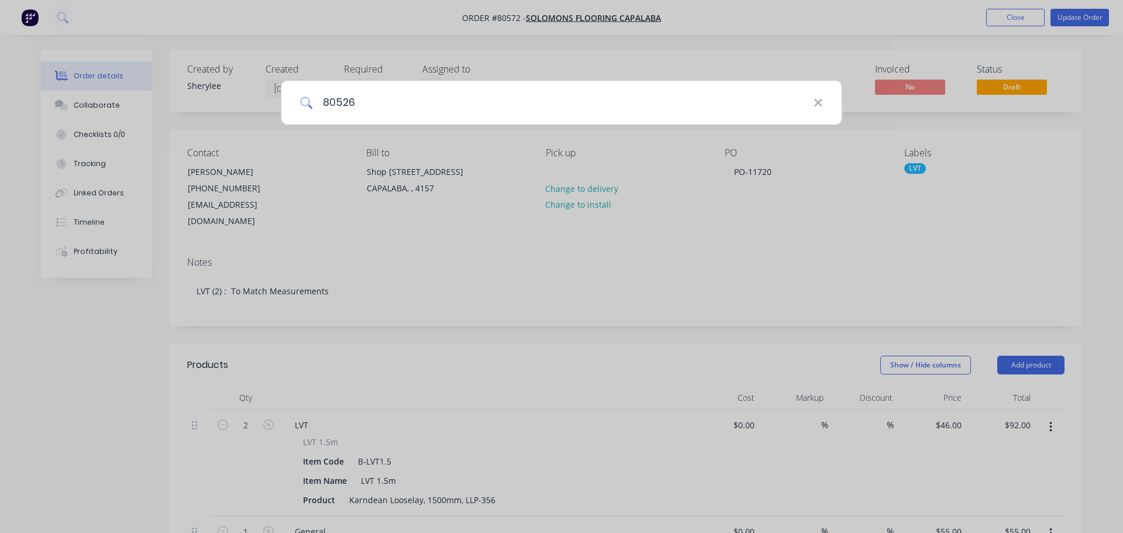
type input "80526"
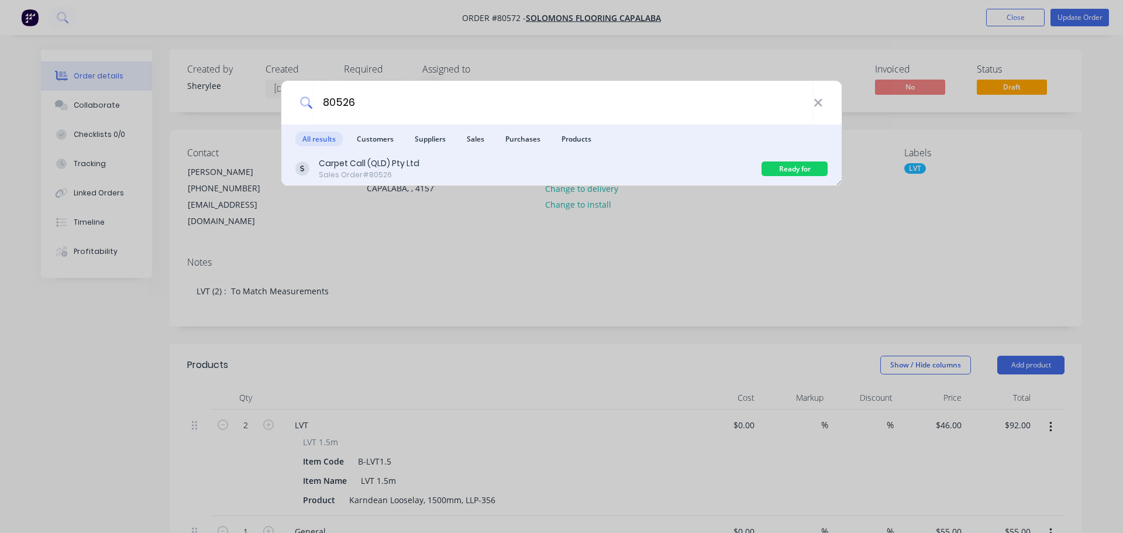
click at [425, 174] on div "Carpet Call (QLD) Pty Ltd Sales Order #80526" at bounding box center [528, 168] width 466 height 23
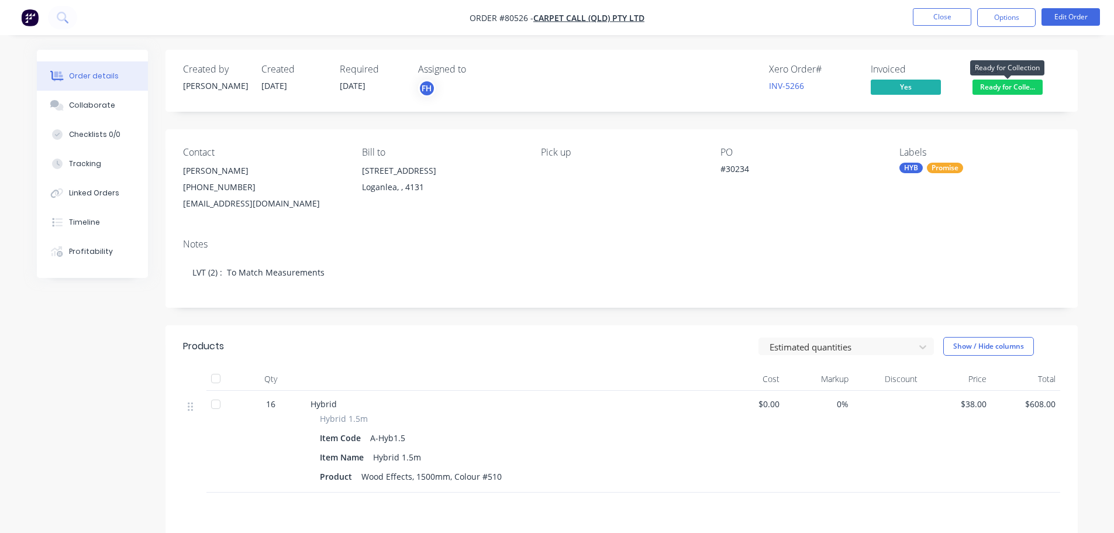
click at [1024, 87] on span "Ready for Colle..." at bounding box center [1007, 87] width 70 height 15
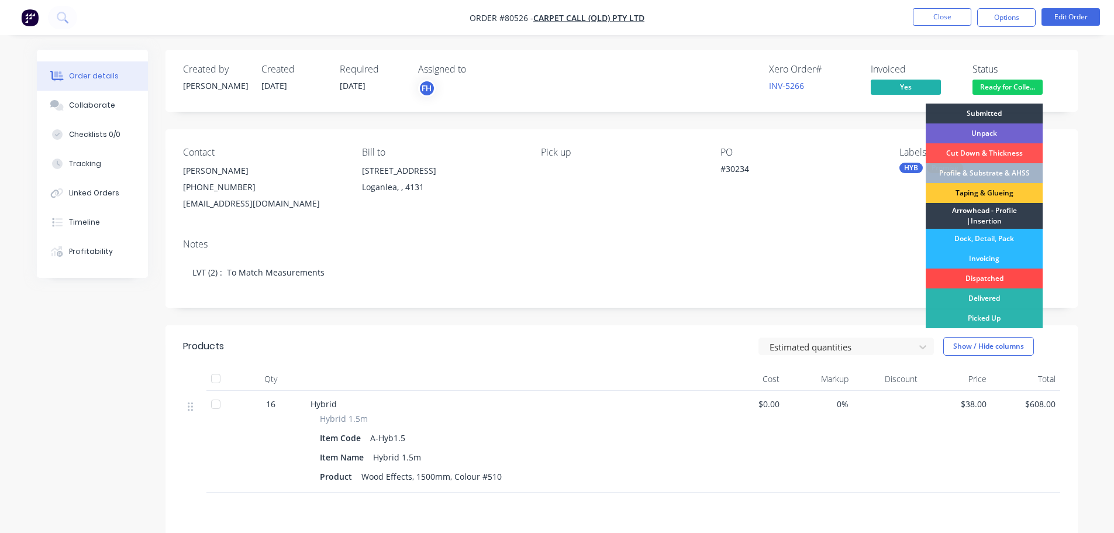
click at [1003, 275] on div "Dispatched" at bounding box center [984, 278] width 117 height 20
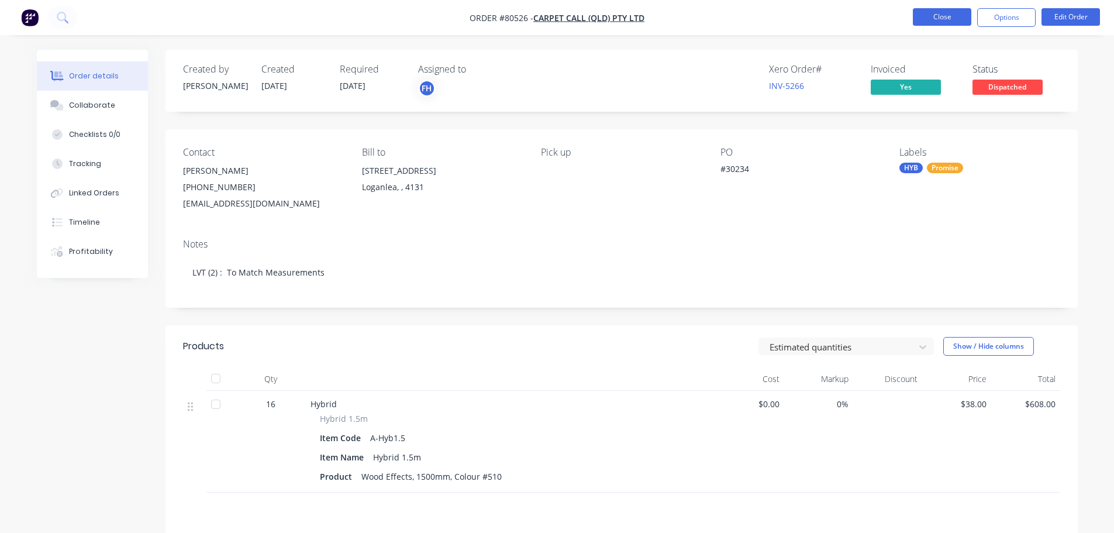
click at [955, 19] on button "Close" at bounding box center [942, 17] width 58 height 18
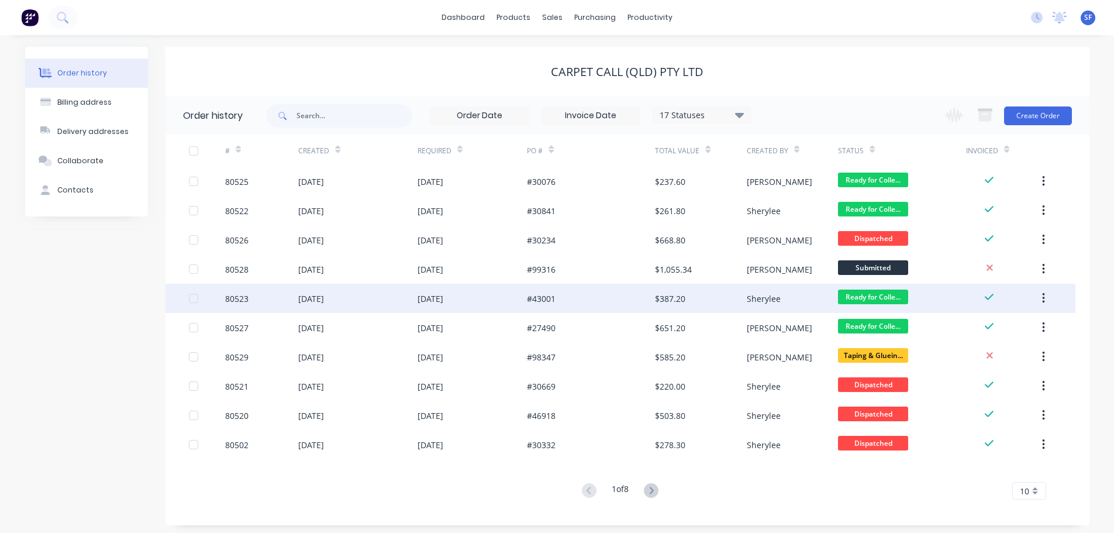
click at [258, 298] on div "80523" at bounding box center [261, 298] width 73 height 29
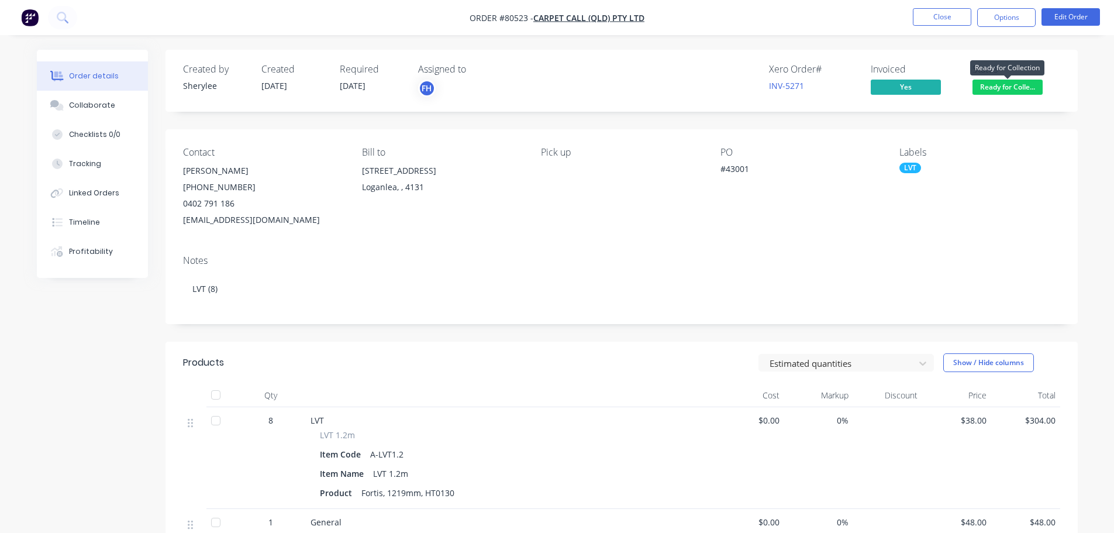
click at [999, 82] on span "Ready for Colle..." at bounding box center [1007, 87] width 70 height 15
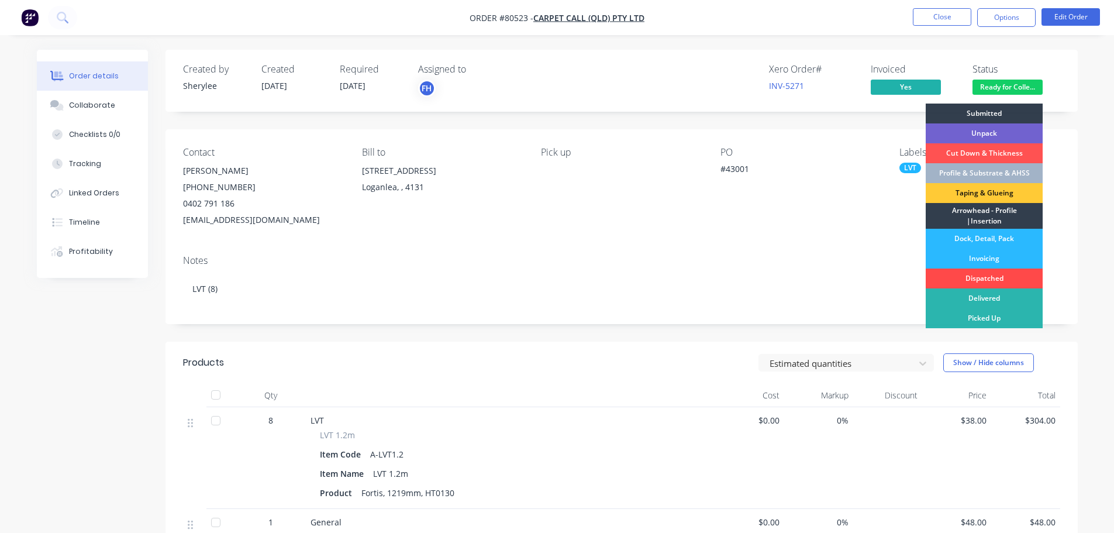
click at [979, 279] on div "Dispatched" at bounding box center [984, 278] width 117 height 20
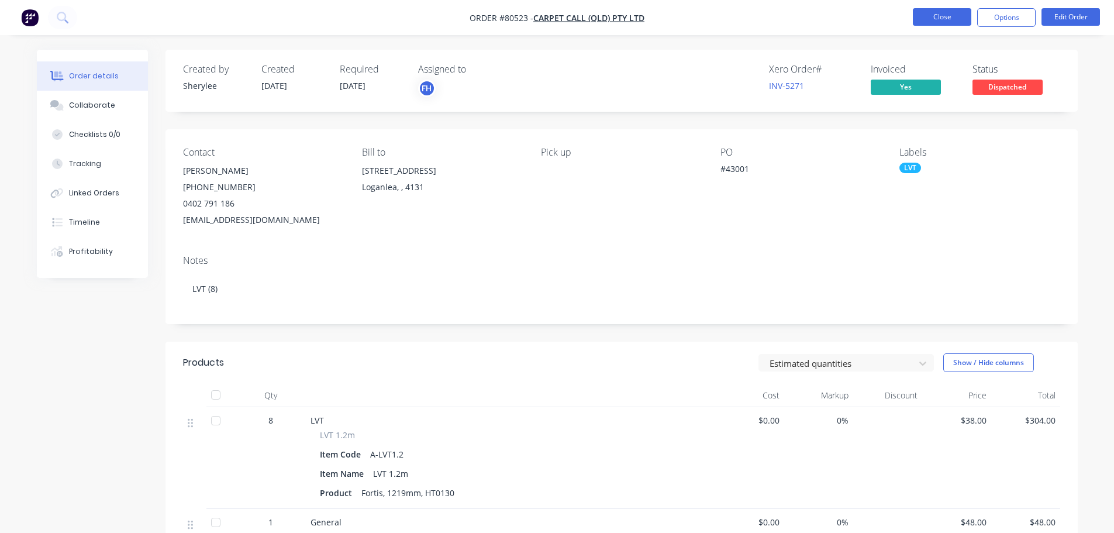
click at [955, 23] on button "Close" at bounding box center [942, 17] width 58 height 18
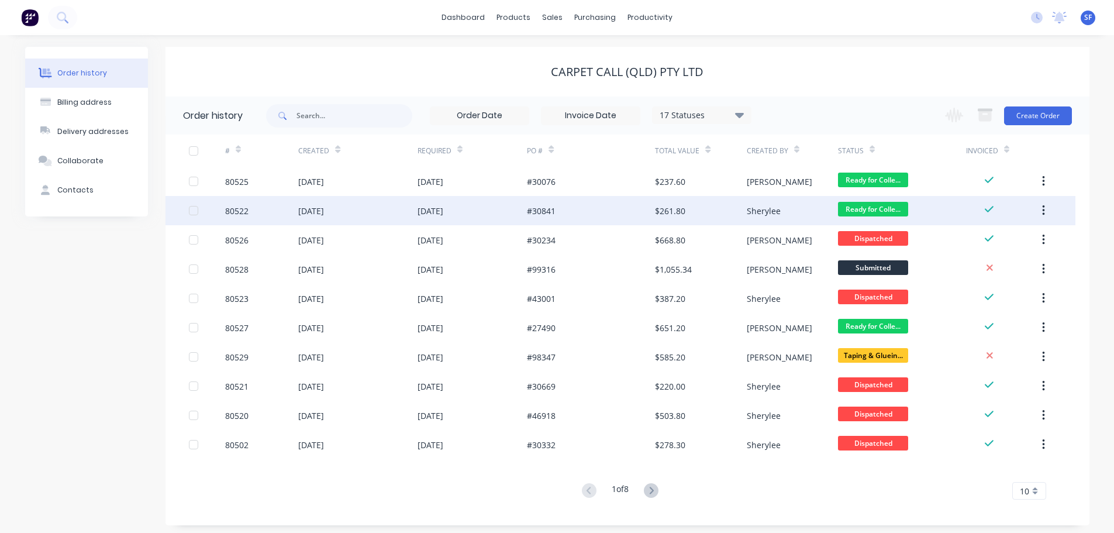
click at [256, 208] on div "80522" at bounding box center [261, 210] width 73 height 29
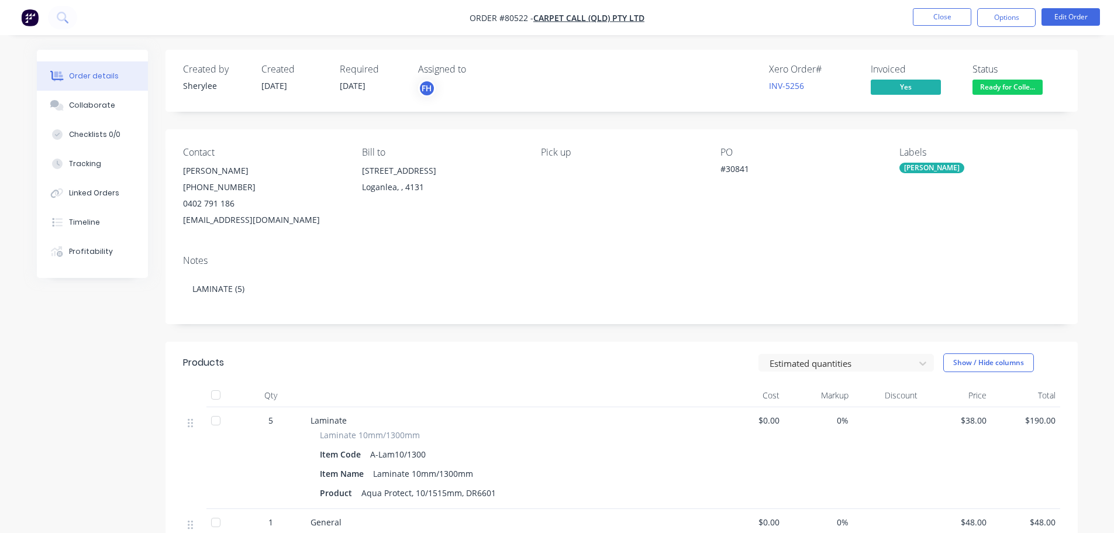
click at [1009, 88] on span "Ready for Colle..." at bounding box center [1007, 87] width 70 height 15
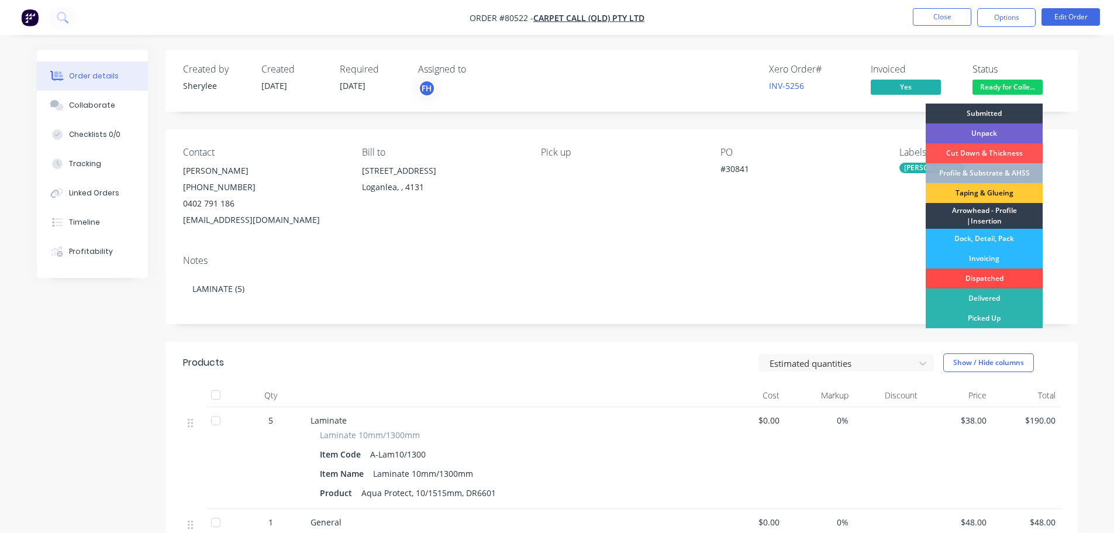
click at [987, 275] on div "Dispatched" at bounding box center [984, 278] width 117 height 20
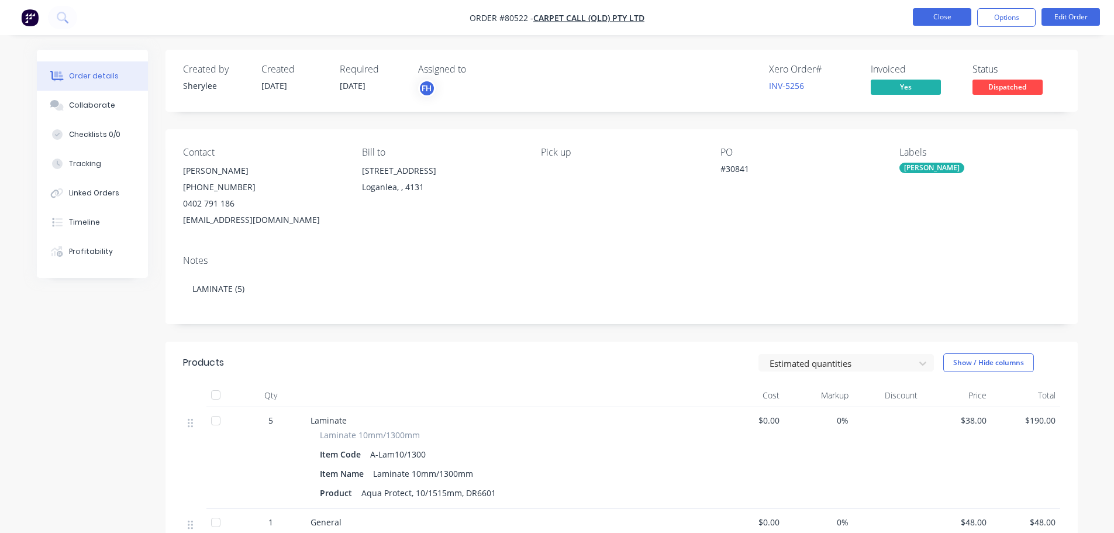
click at [943, 22] on button "Close" at bounding box center [942, 17] width 58 height 18
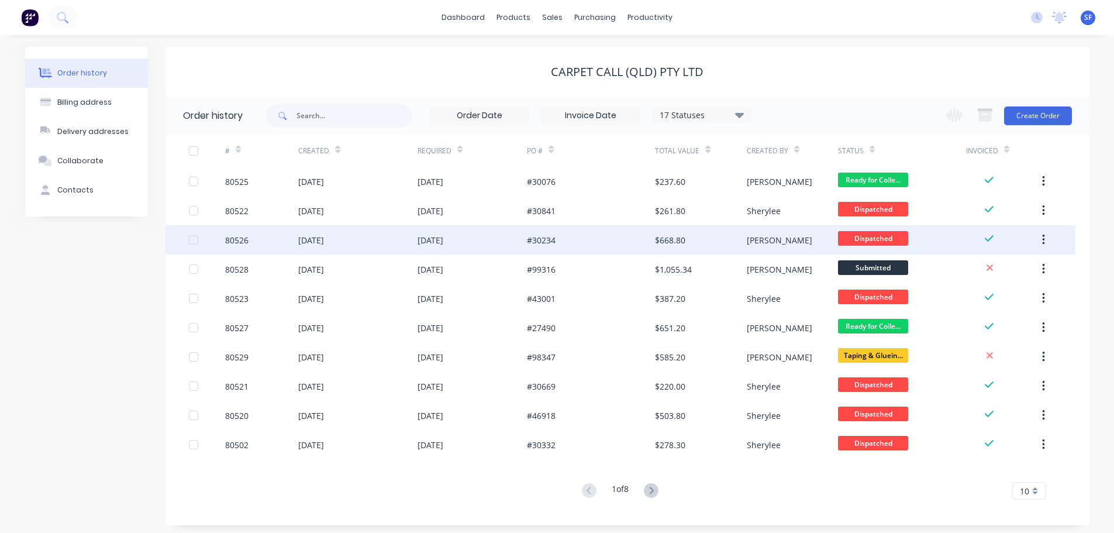
click at [248, 235] on div "80526" at bounding box center [236, 240] width 23 height 12
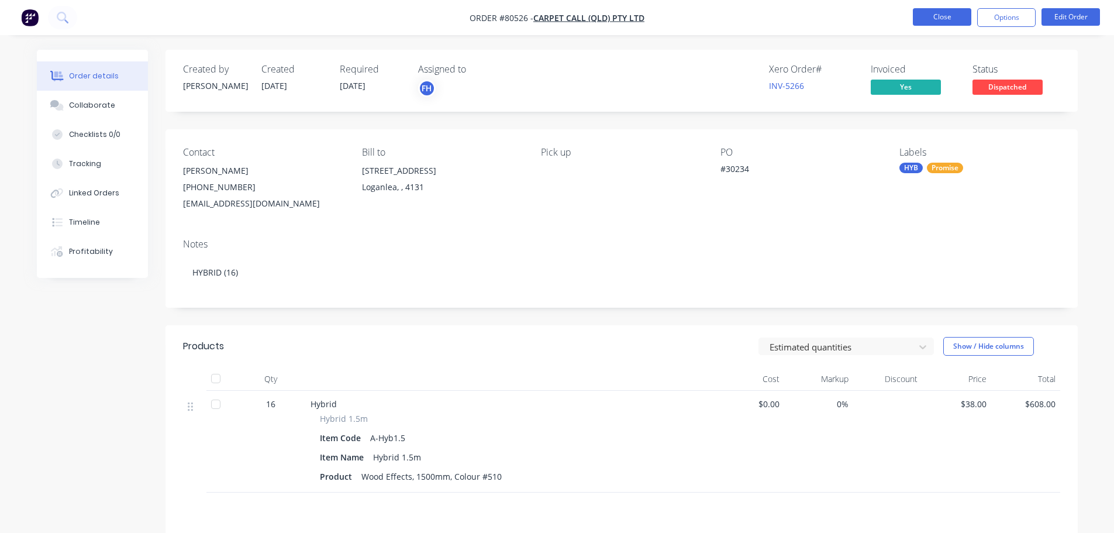
click at [948, 18] on button "Close" at bounding box center [942, 17] width 58 height 18
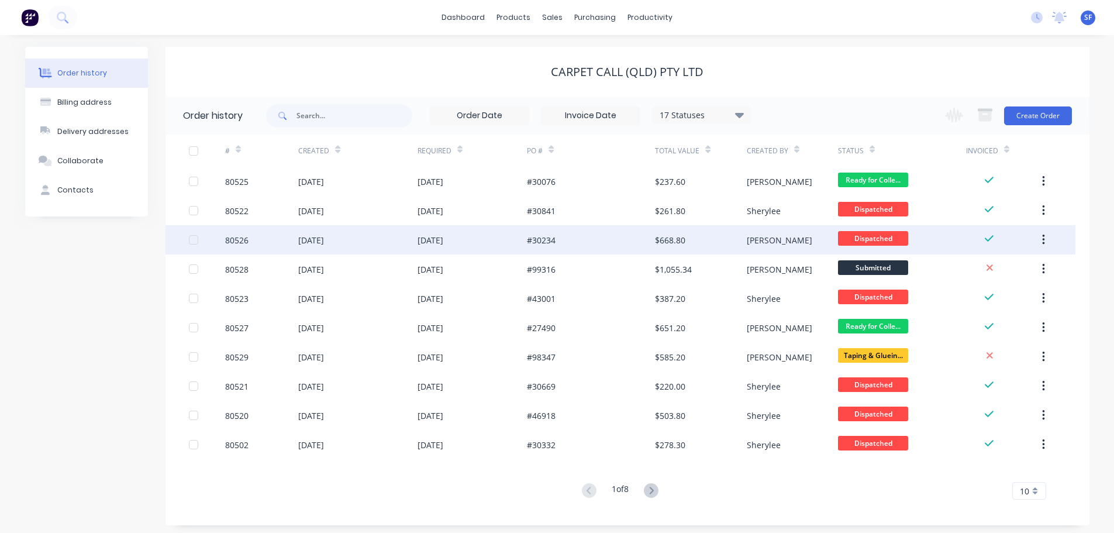
click at [388, 237] on div "[DATE]" at bounding box center [357, 239] width 119 height 29
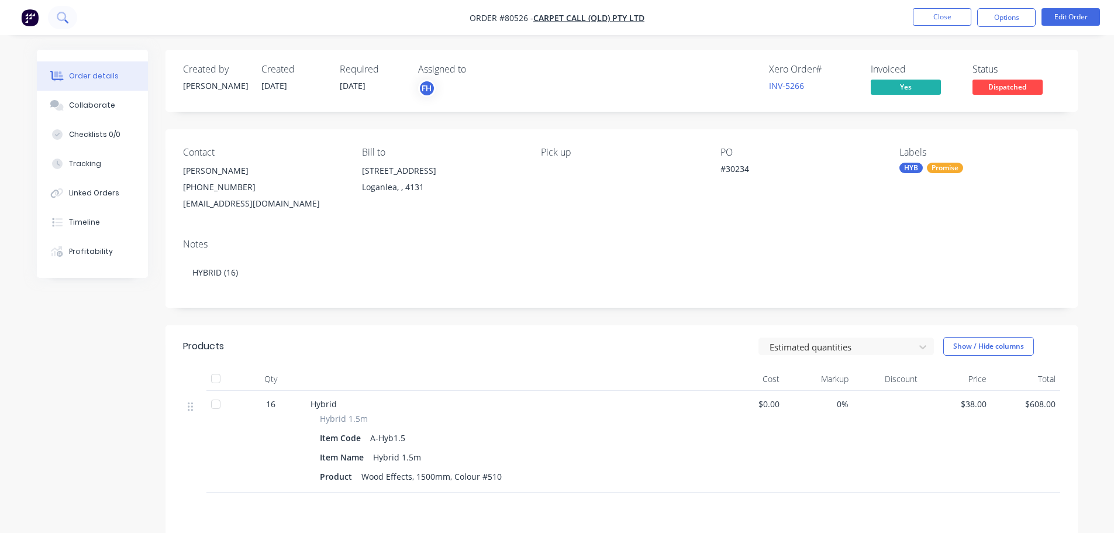
click at [68, 20] on icon at bounding box center [62, 17] width 11 height 11
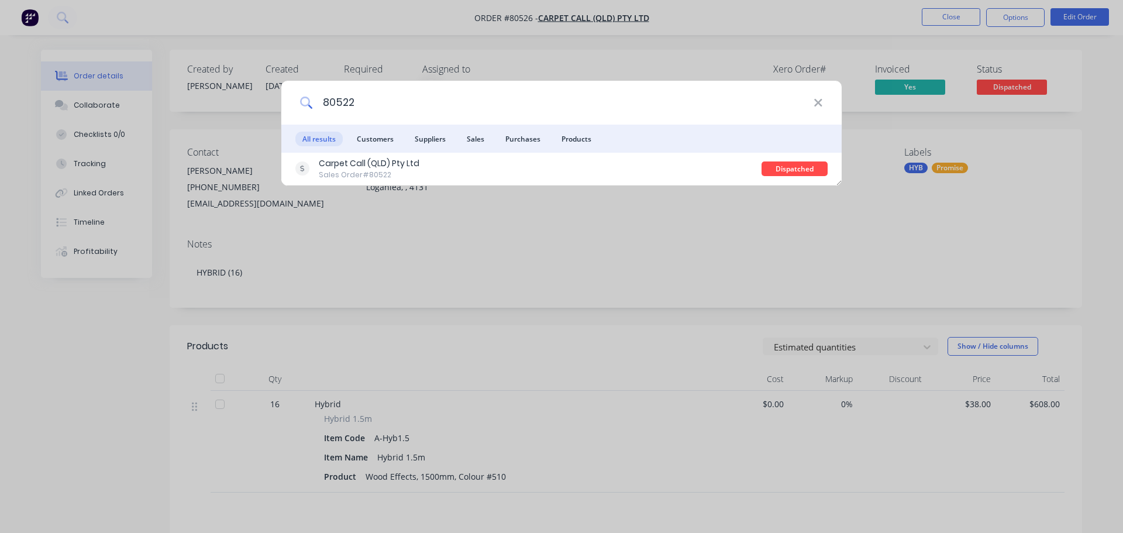
drag, startPoint x: 379, startPoint y: 102, endPoint x: 313, endPoint y: 101, distance: 65.5
click at [313, 101] on input "80522" at bounding box center [563, 103] width 500 height 44
drag, startPoint x: 361, startPoint y: 99, endPoint x: 279, endPoint y: 103, distance: 82.6
click at [279, 103] on div "80526 All results Customers Suppliers Sales Purchases Products Carpet Call (QLD…" at bounding box center [561, 266] width 1123 height 533
type input "80527"
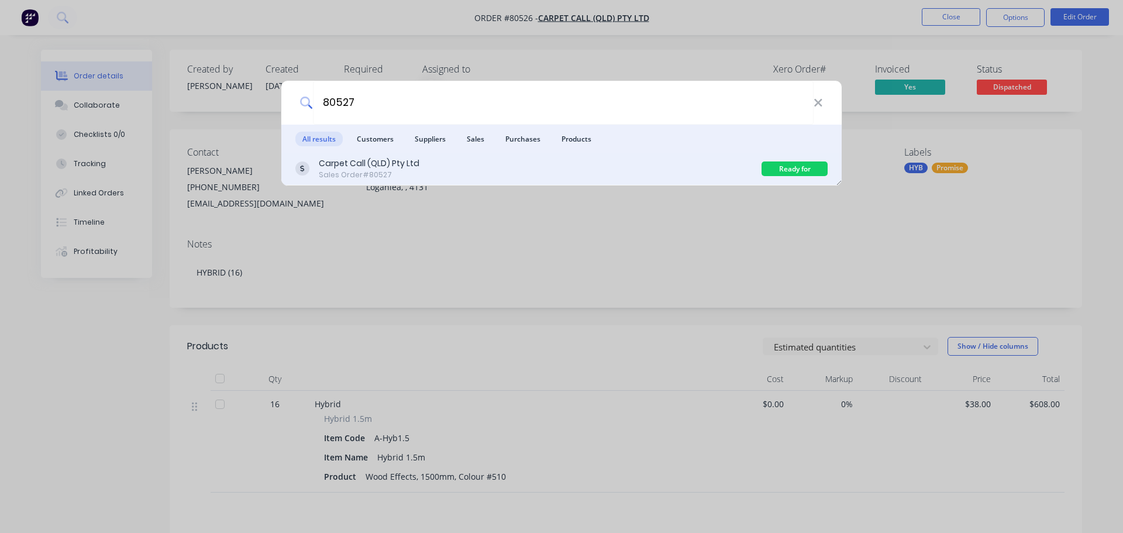
click at [441, 160] on div "Carpet Call (QLD) Pty Ltd Sales Order #80527" at bounding box center [528, 168] width 466 height 23
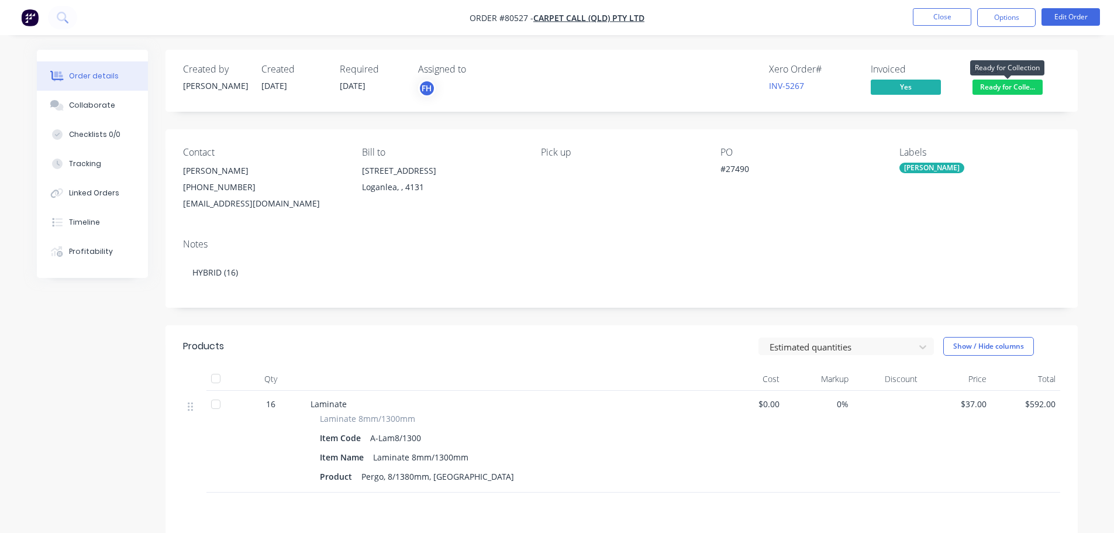
click at [1009, 86] on span "Ready for Colle..." at bounding box center [1007, 87] width 70 height 15
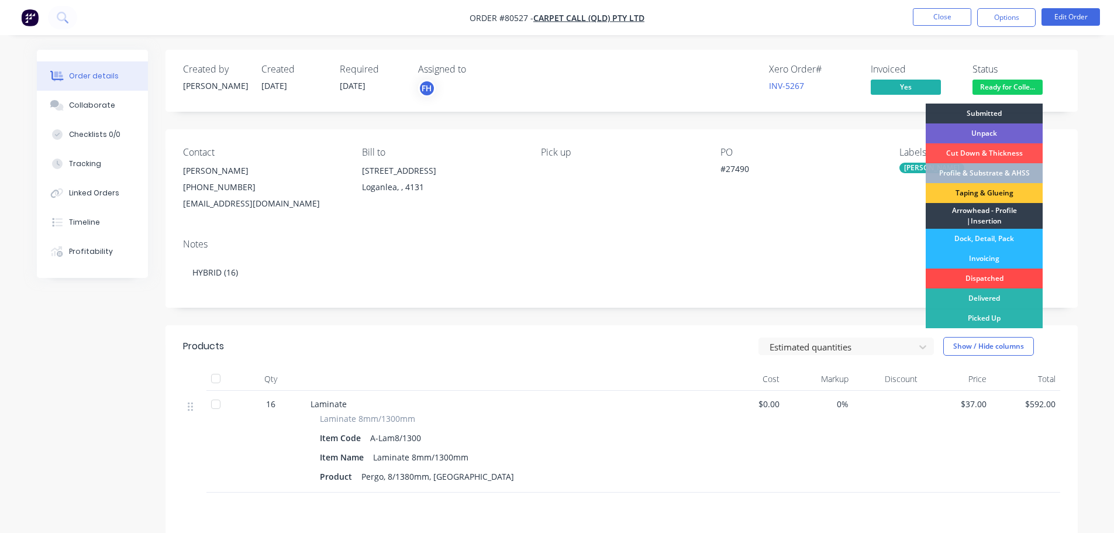
click at [984, 278] on div "Dispatched" at bounding box center [984, 278] width 117 height 20
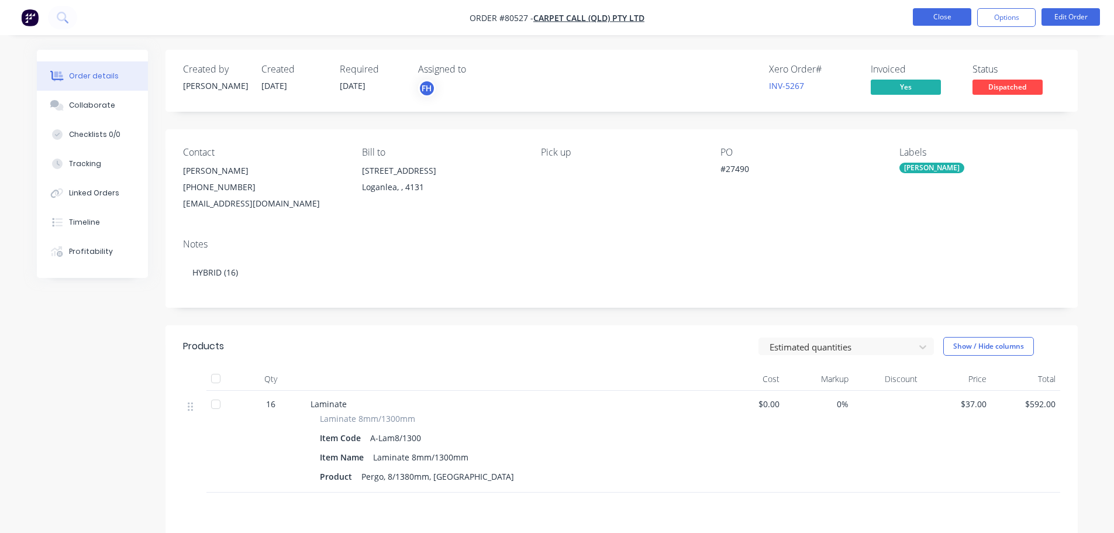
click at [947, 18] on button "Close" at bounding box center [942, 17] width 58 height 18
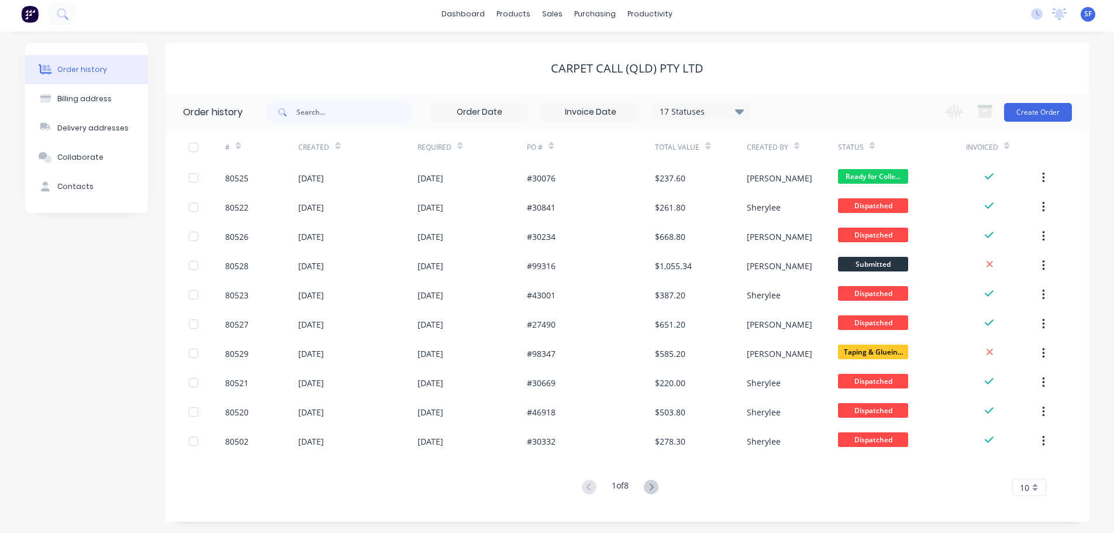
scroll to position [4, 0]
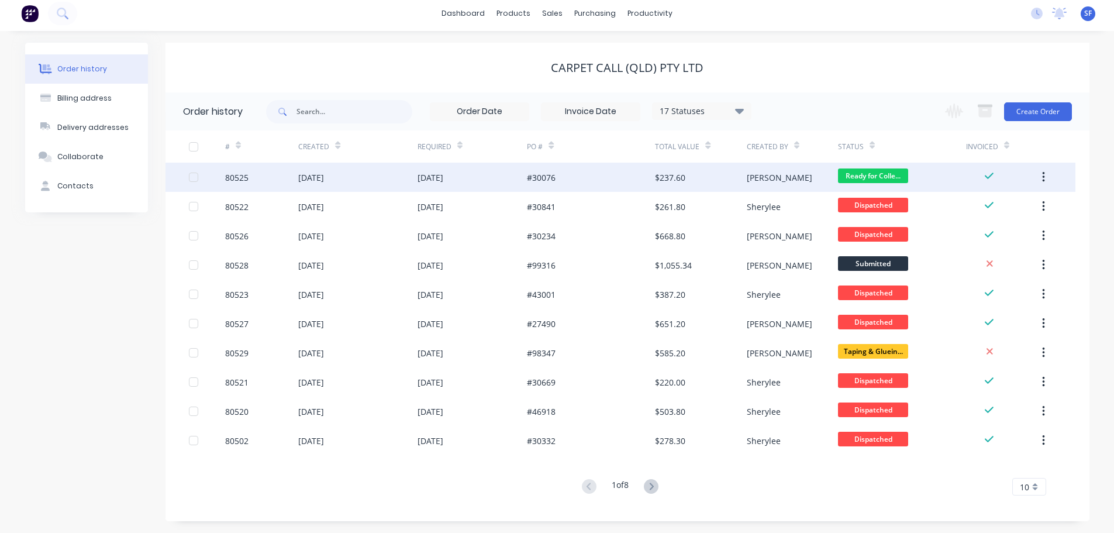
click at [629, 180] on div "#30076" at bounding box center [591, 177] width 128 height 29
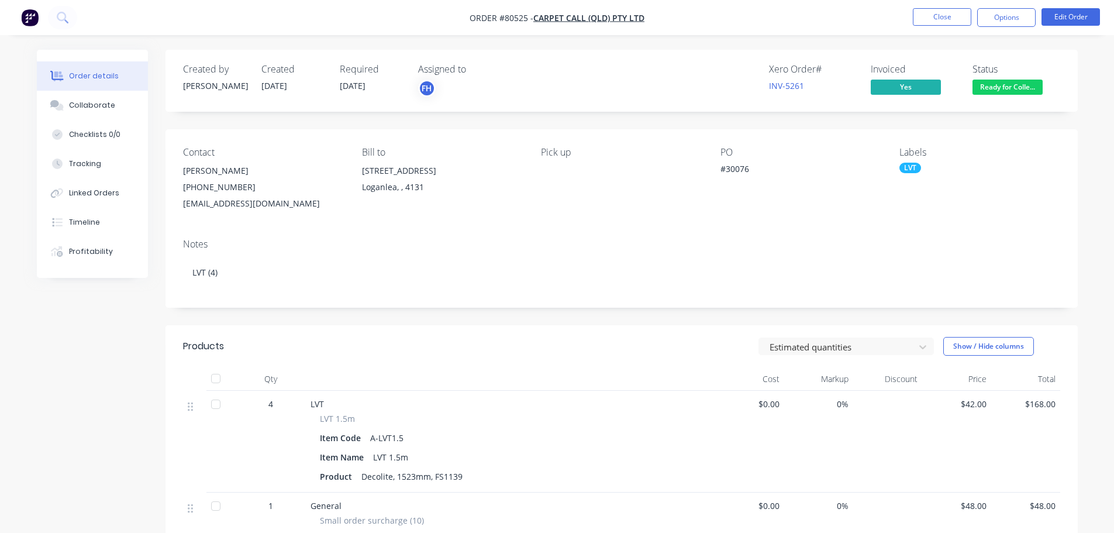
click at [1009, 88] on span "Ready for Colle..." at bounding box center [1007, 87] width 70 height 15
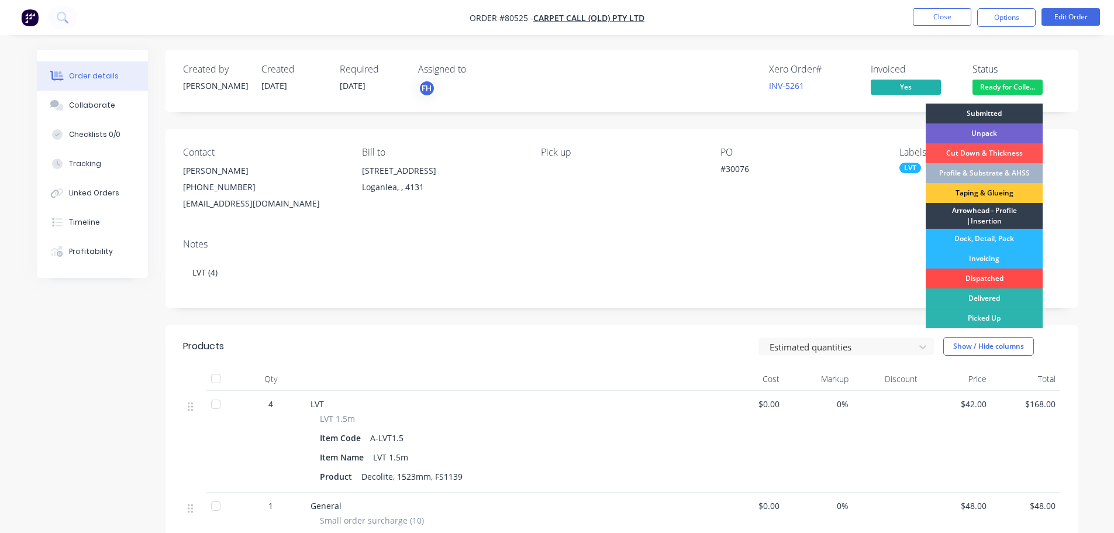
click at [1000, 282] on div "Dispatched" at bounding box center [984, 278] width 117 height 20
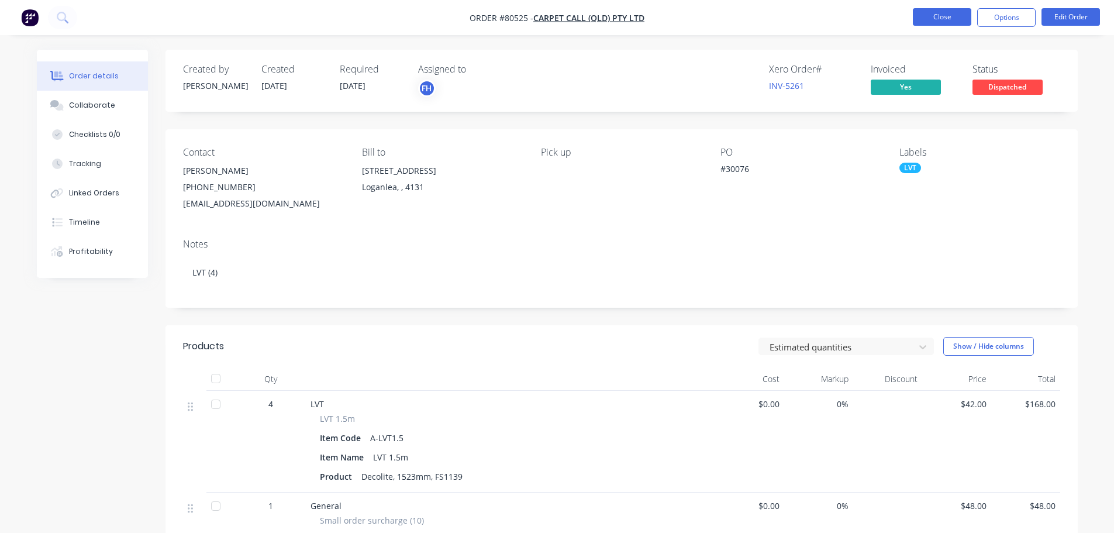
click at [940, 19] on button "Close" at bounding box center [942, 17] width 58 height 18
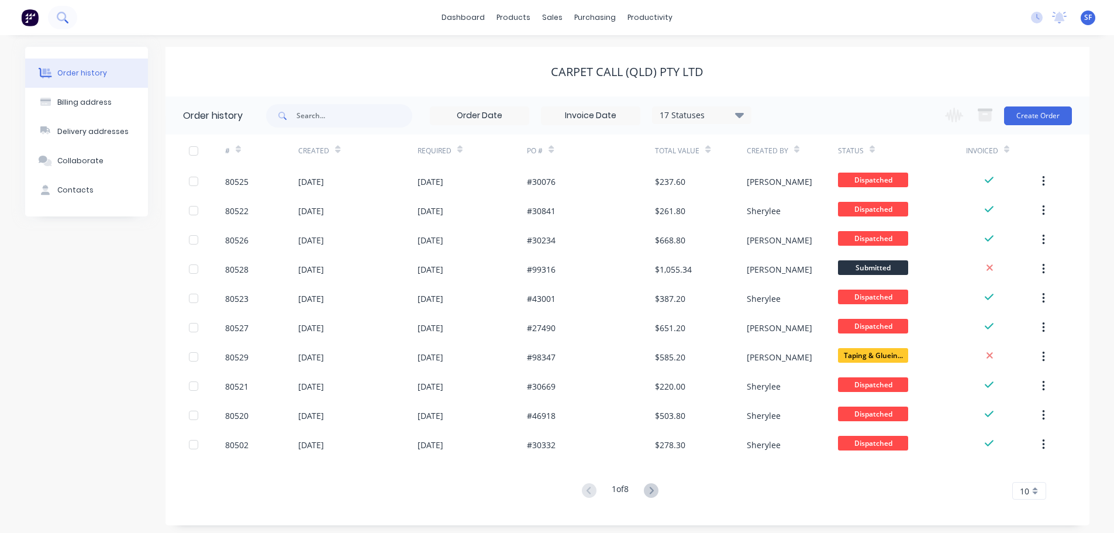
click at [56, 20] on button at bounding box center [62, 17] width 29 height 23
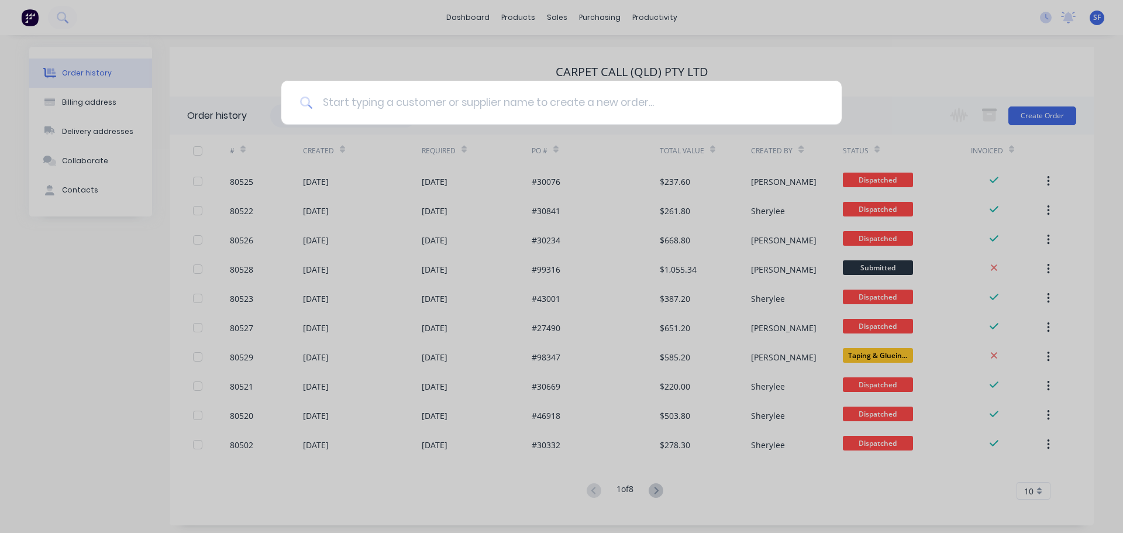
click at [354, 102] on input at bounding box center [568, 103] width 510 height 44
type input "80470"
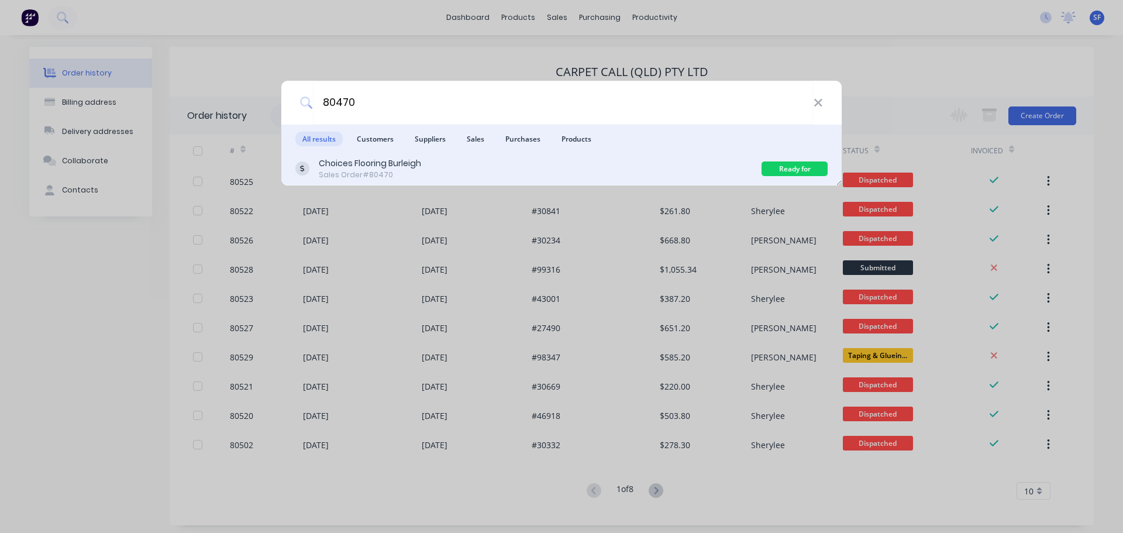
click at [464, 170] on div "Choices Flooring Burleigh Sales Order #80470" at bounding box center [528, 168] width 466 height 23
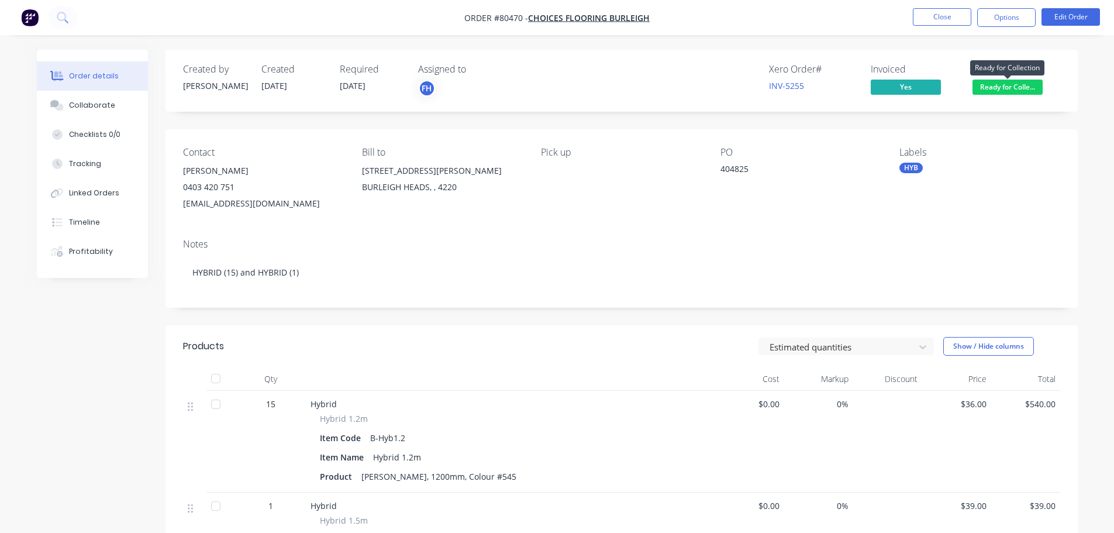
click at [1027, 84] on span "Ready for Colle..." at bounding box center [1007, 87] width 70 height 15
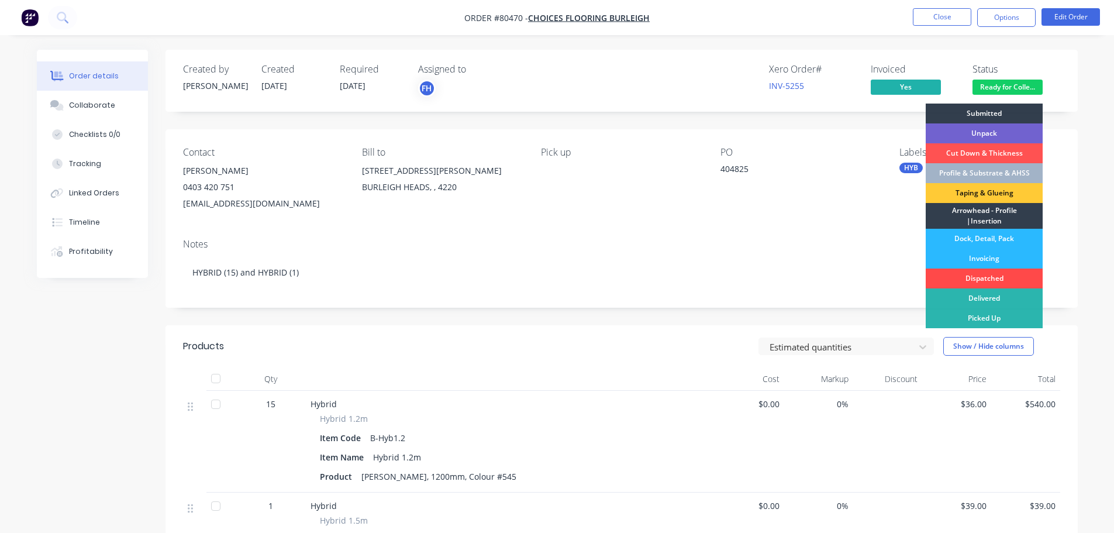
click at [988, 277] on div "Dispatched" at bounding box center [984, 278] width 117 height 20
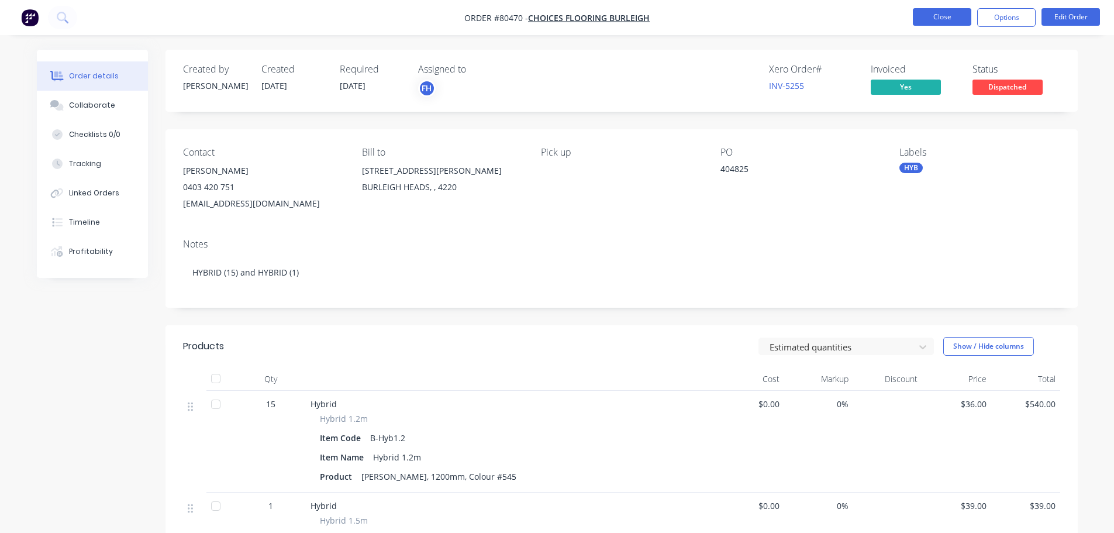
click at [947, 19] on button "Close" at bounding box center [942, 17] width 58 height 18
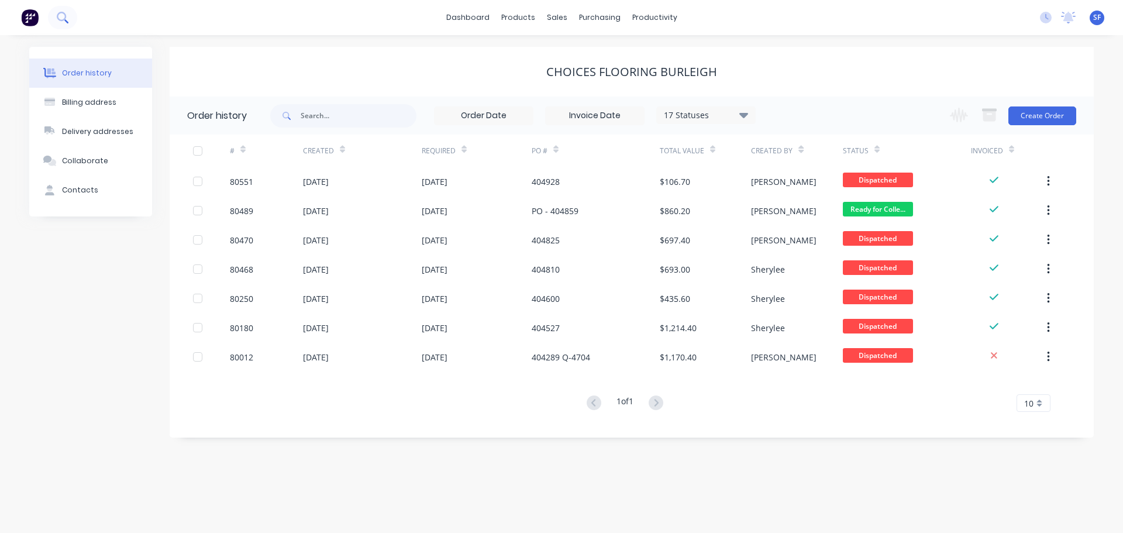
click at [58, 15] on icon at bounding box center [62, 17] width 11 height 11
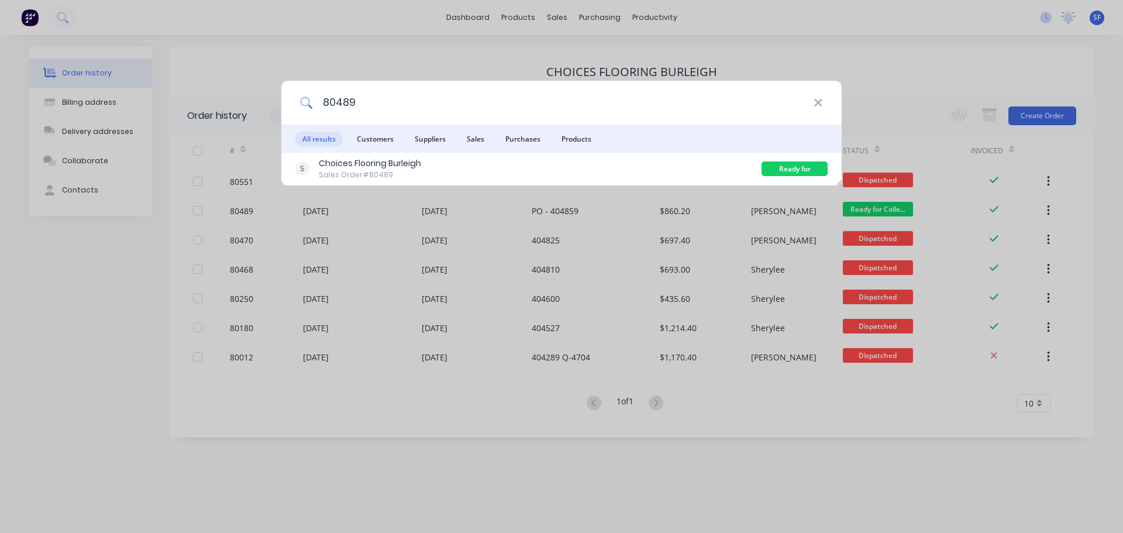
type input "80489"
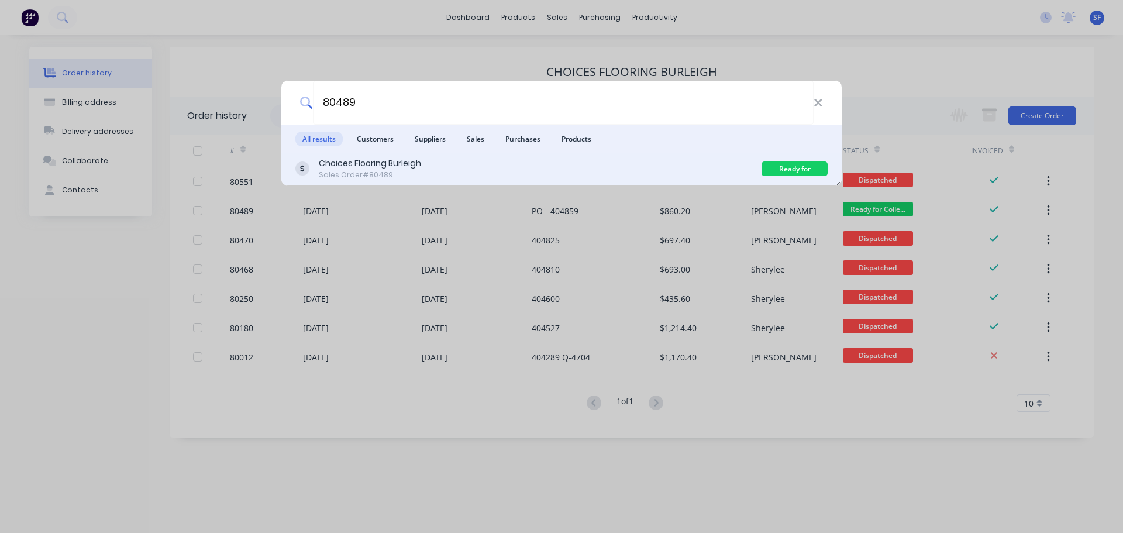
click at [530, 159] on div "Choices Flooring Burleigh Sales Order #80489" at bounding box center [528, 168] width 466 height 23
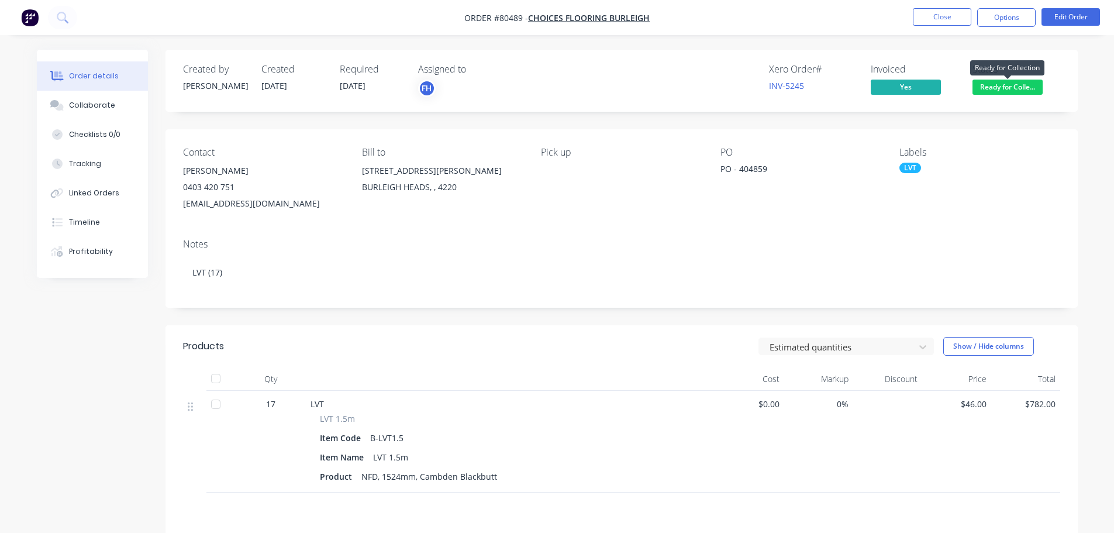
click at [985, 83] on span "Ready for Colle..." at bounding box center [1007, 87] width 70 height 15
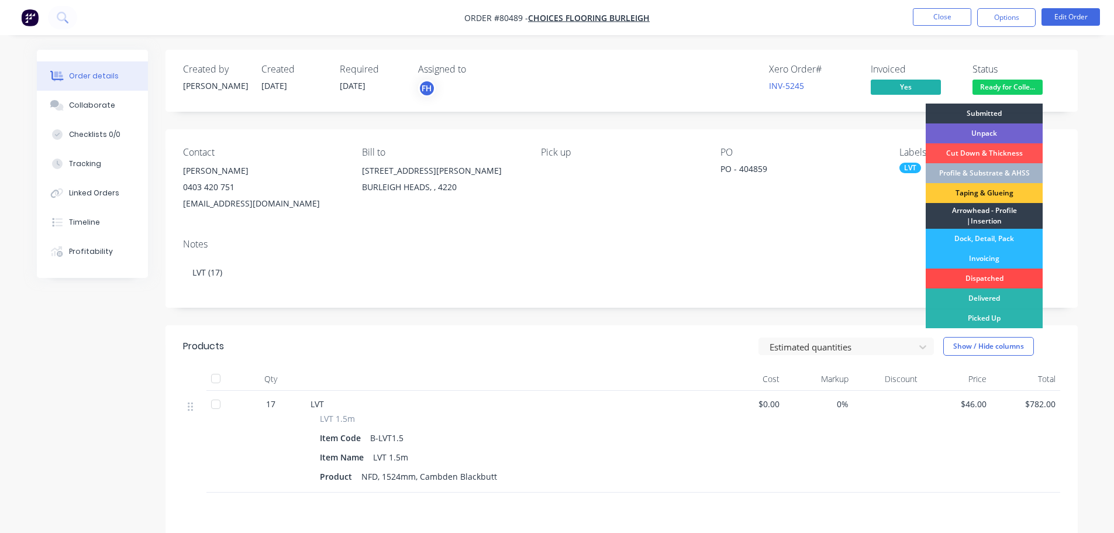
click at [987, 274] on div "Dispatched" at bounding box center [984, 278] width 117 height 20
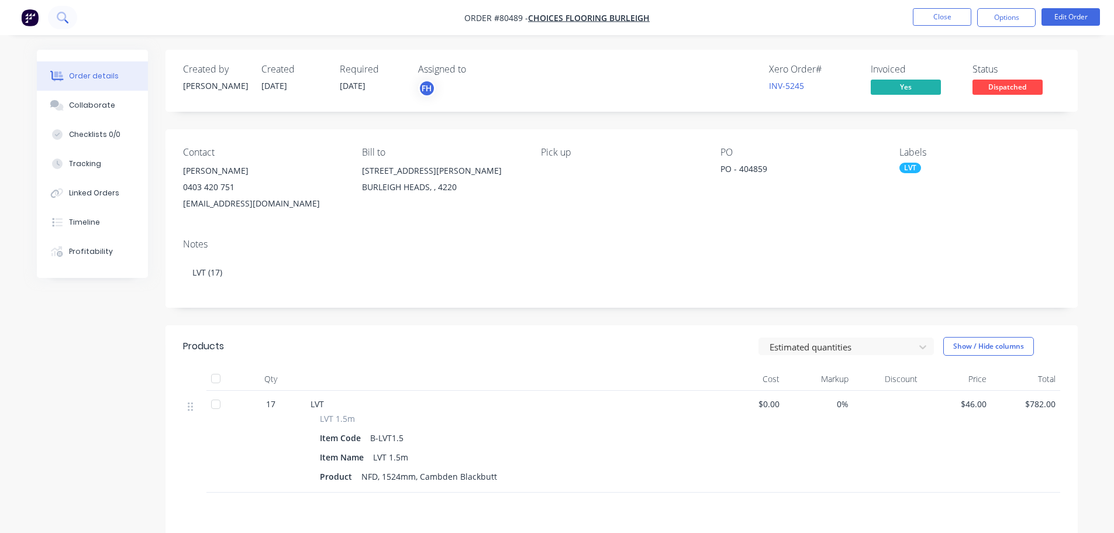
click at [65, 16] on icon at bounding box center [61, 16] width 9 height 9
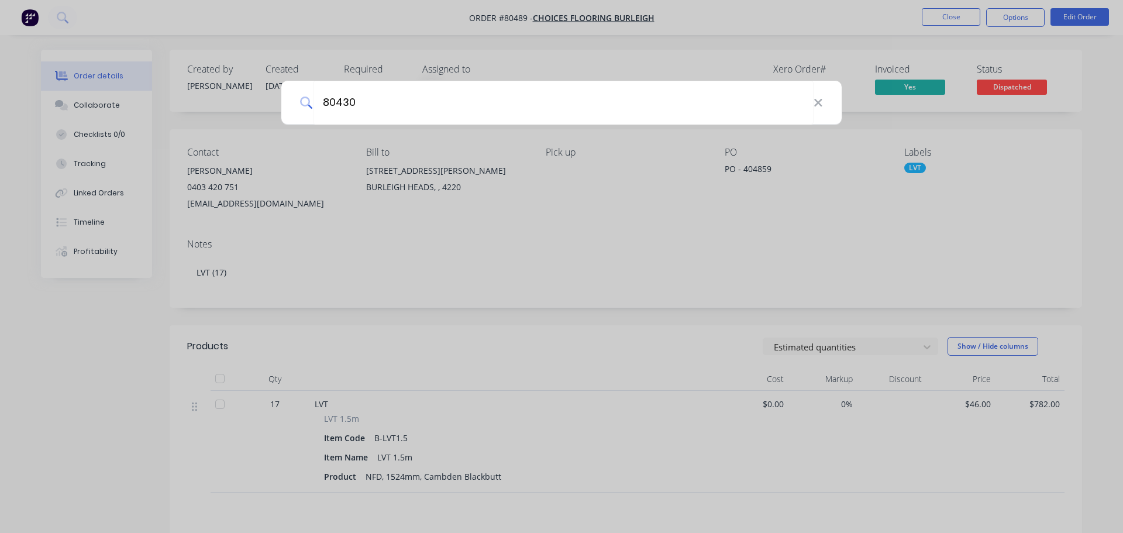
type input "80430"
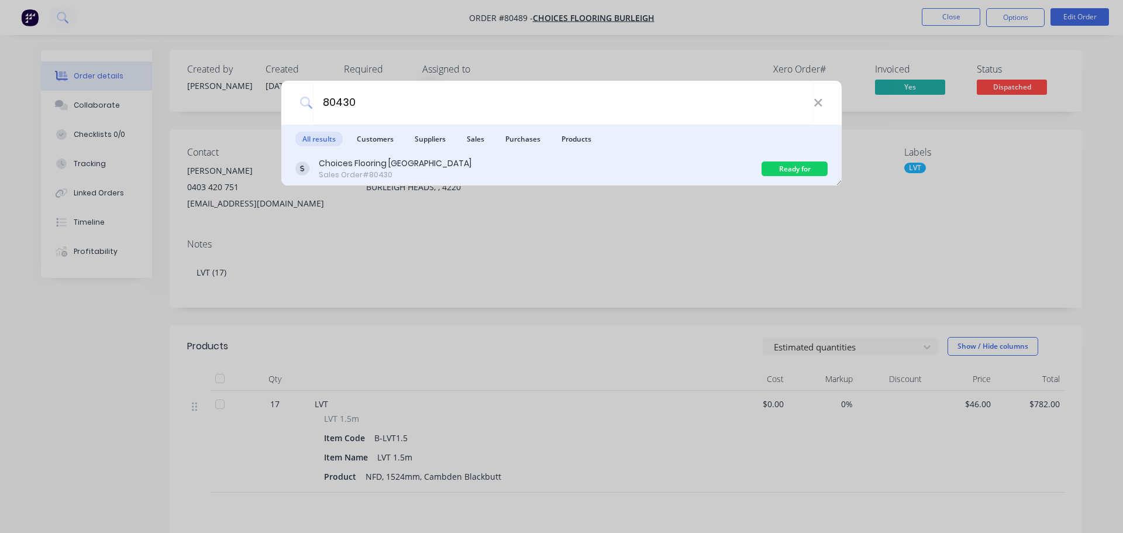
click at [424, 166] on div "Choices Flooring [GEOGRAPHIC_DATA]" at bounding box center [395, 163] width 153 height 12
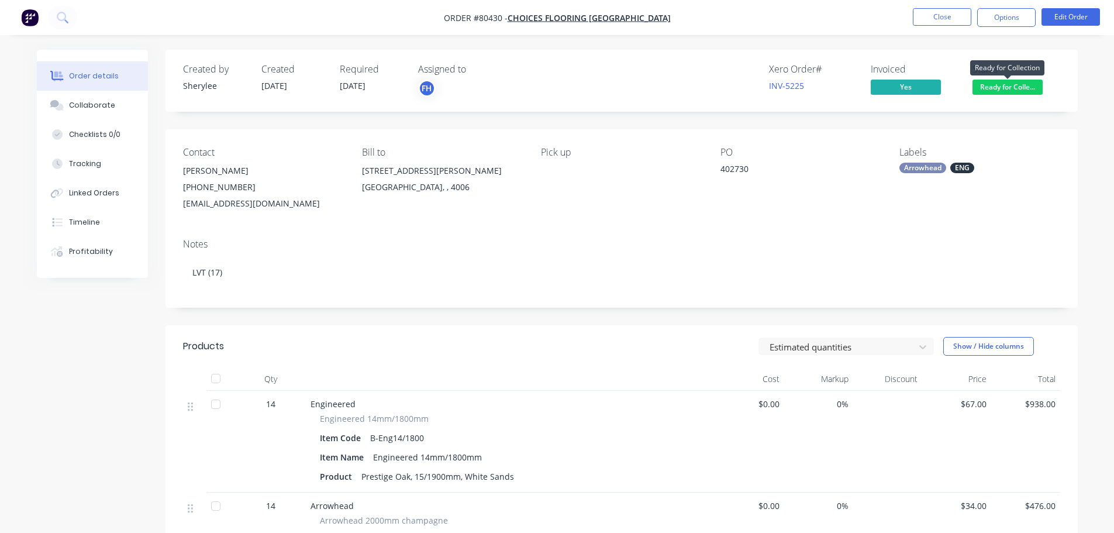
click at [990, 86] on span "Ready for Colle..." at bounding box center [1007, 87] width 70 height 15
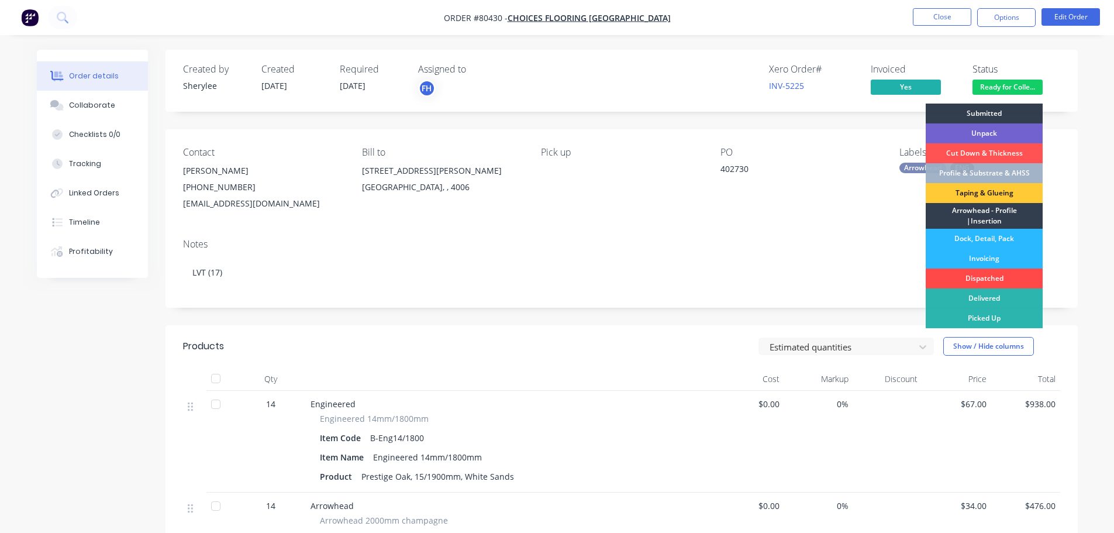
click at [1001, 279] on div "Dispatched" at bounding box center [984, 278] width 117 height 20
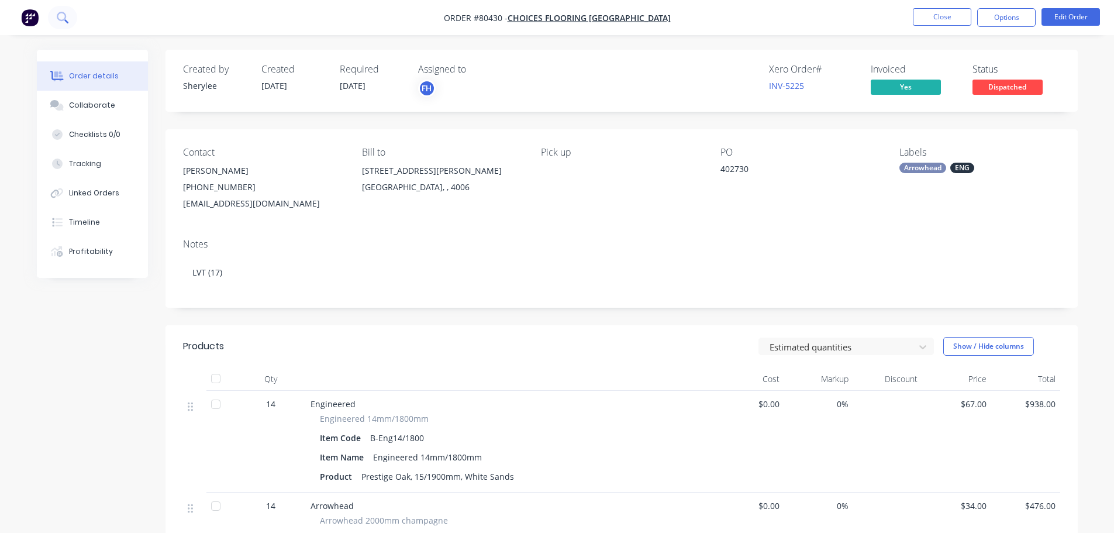
click at [64, 20] on icon at bounding box center [61, 16] width 9 height 9
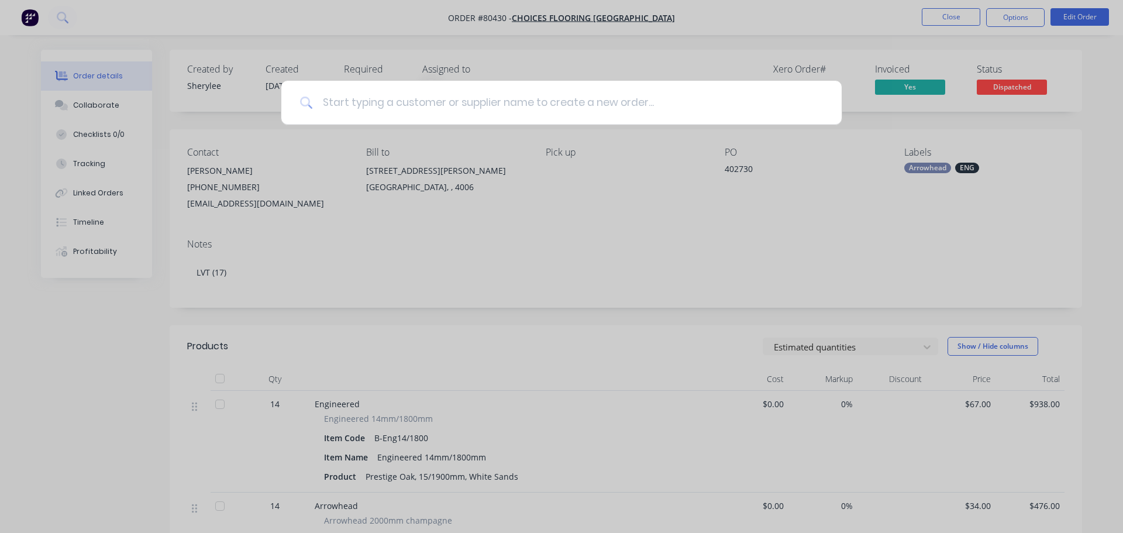
click at [360, 103] on input at bounding box center [568, 103] width 510 height 44
type input "80540"
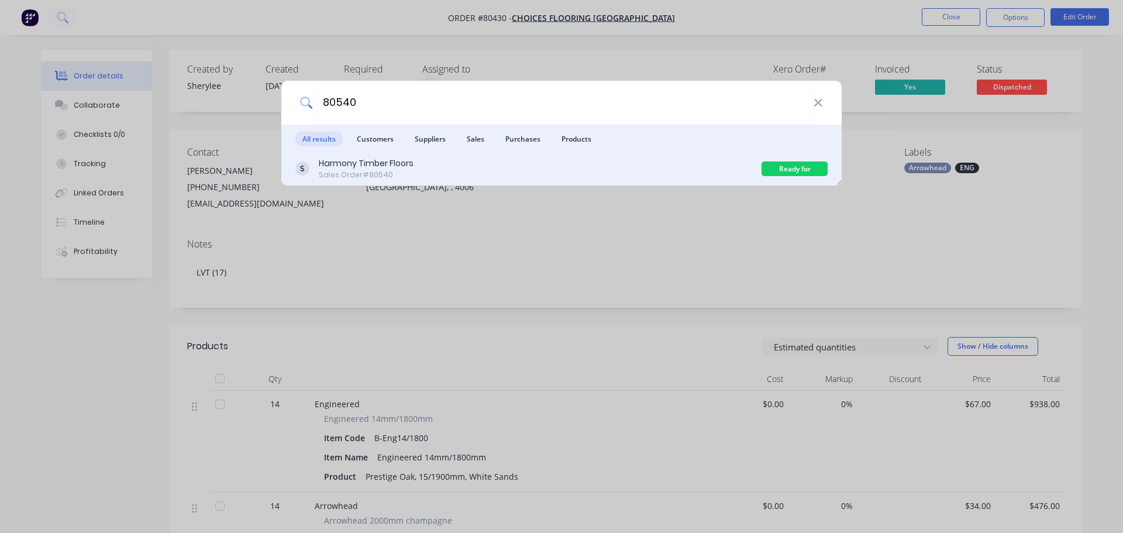
click at [406, 165] on div "Harmony Timber Floors" at bounding box center [366, 163] width 95 height 12
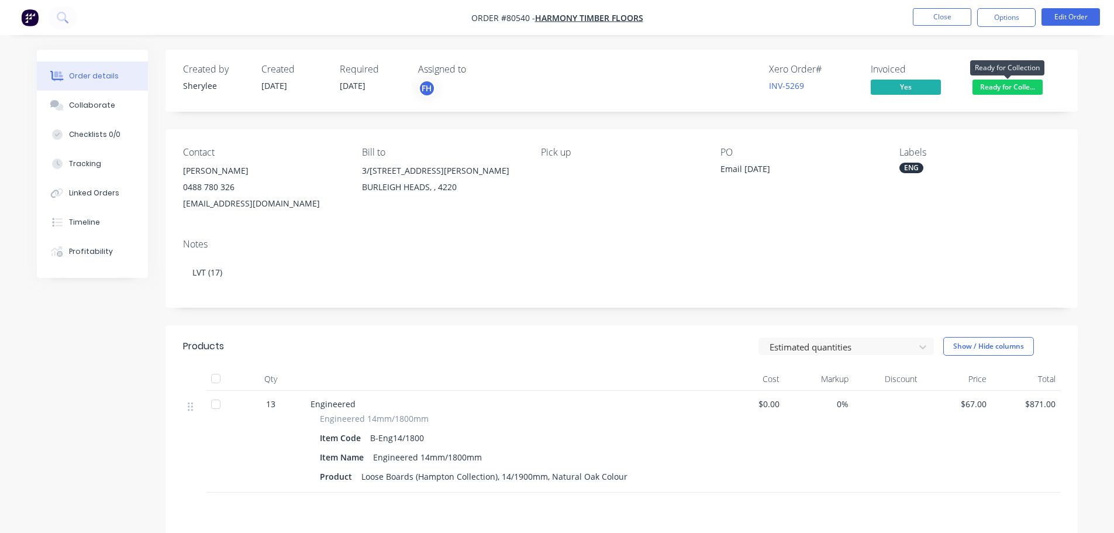
click at [997, 91] on span "Ready for Colle..." at bounding box center [1007, 87] width 70 height 15
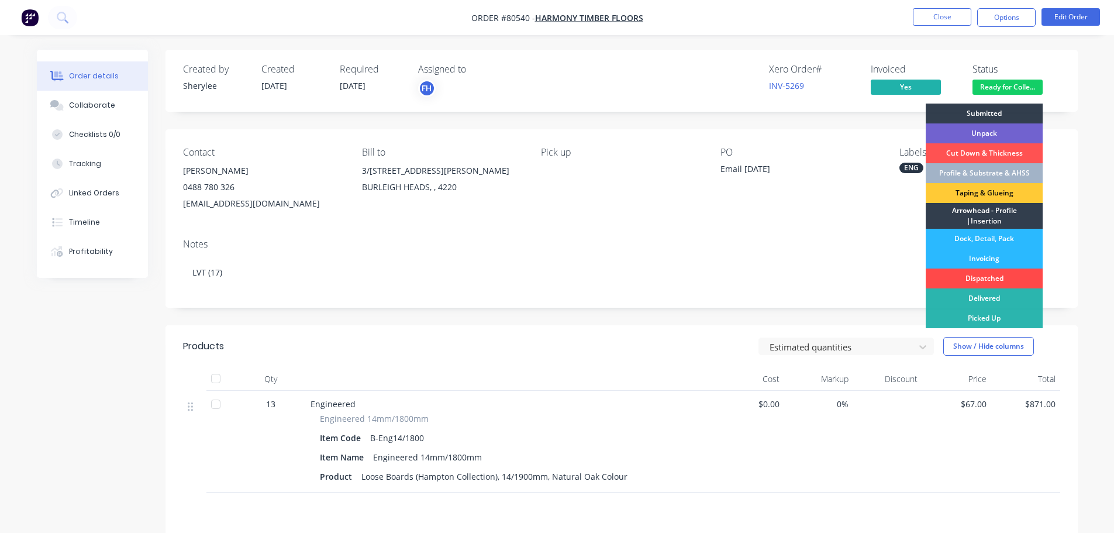
click at [984, 274] on div "Dispatched" at bounding box center [984, 278] width 117 height 20
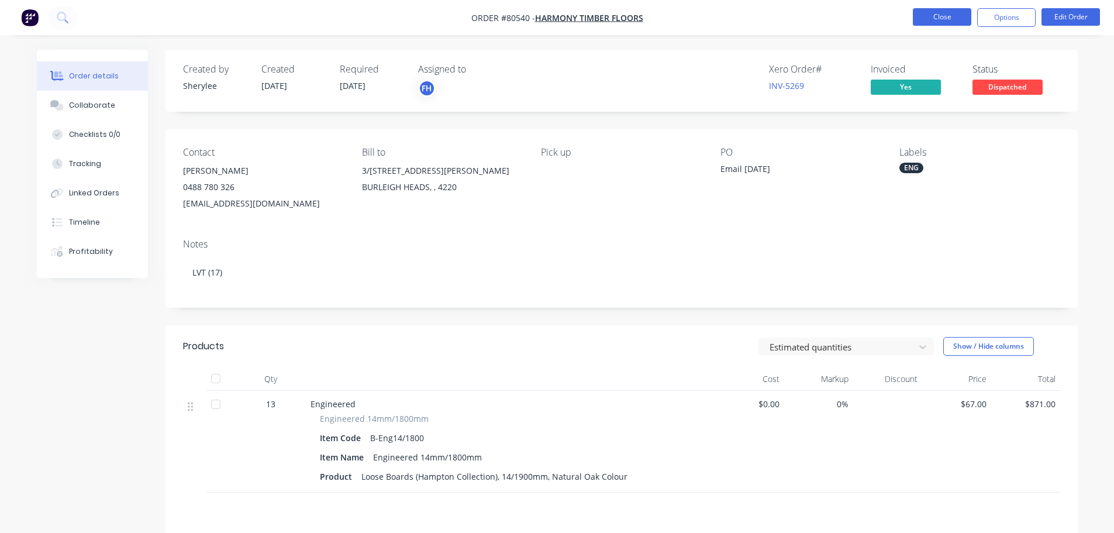
click at [939, 22] on button "Close" at bounding box center [942, 17] width 58 height 18
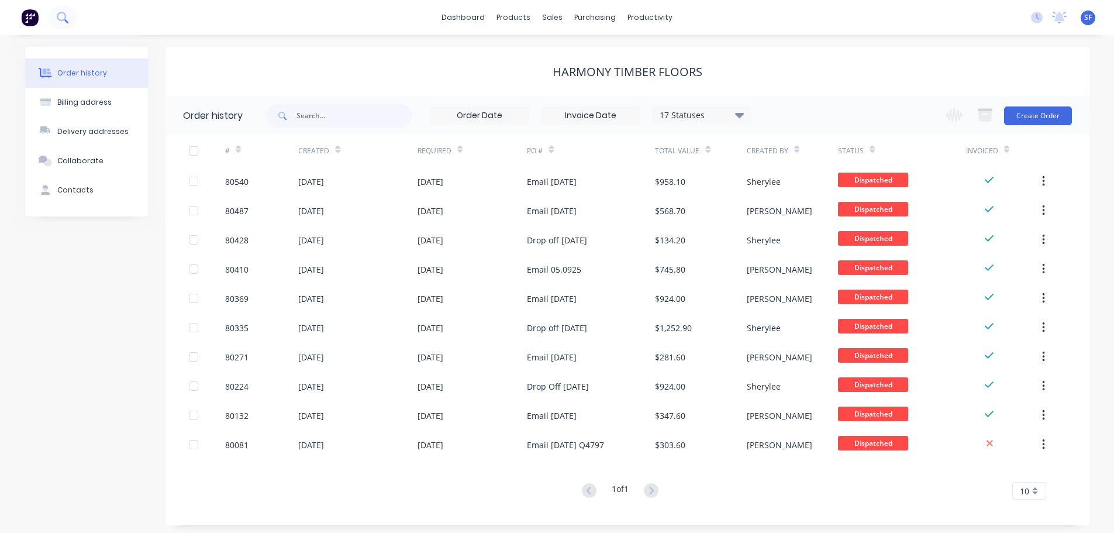
click at [67, 13] on icon at bounding box center [62, 17] width 11 height 11
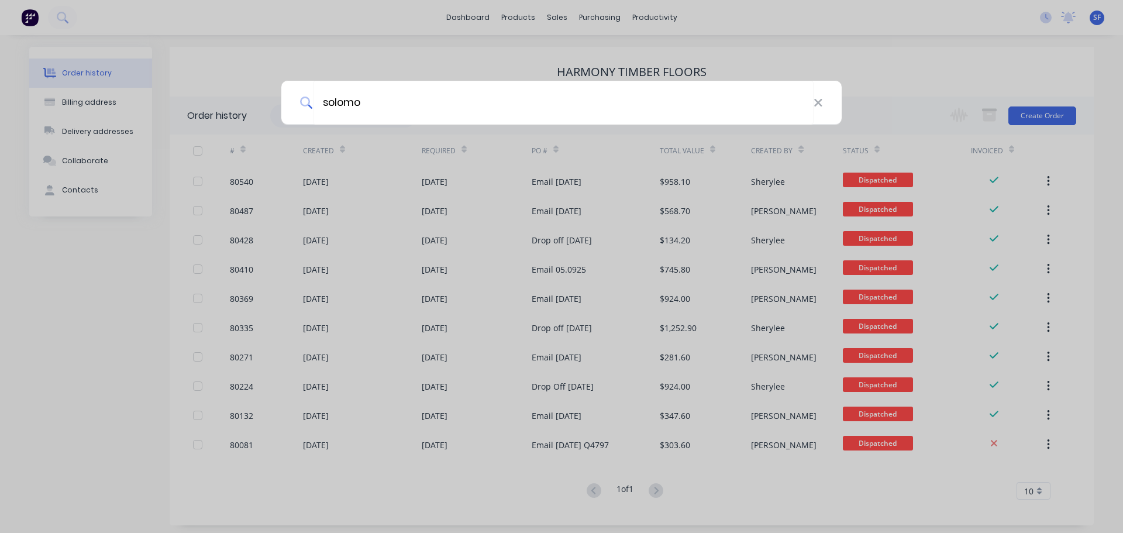
type input "solomo"
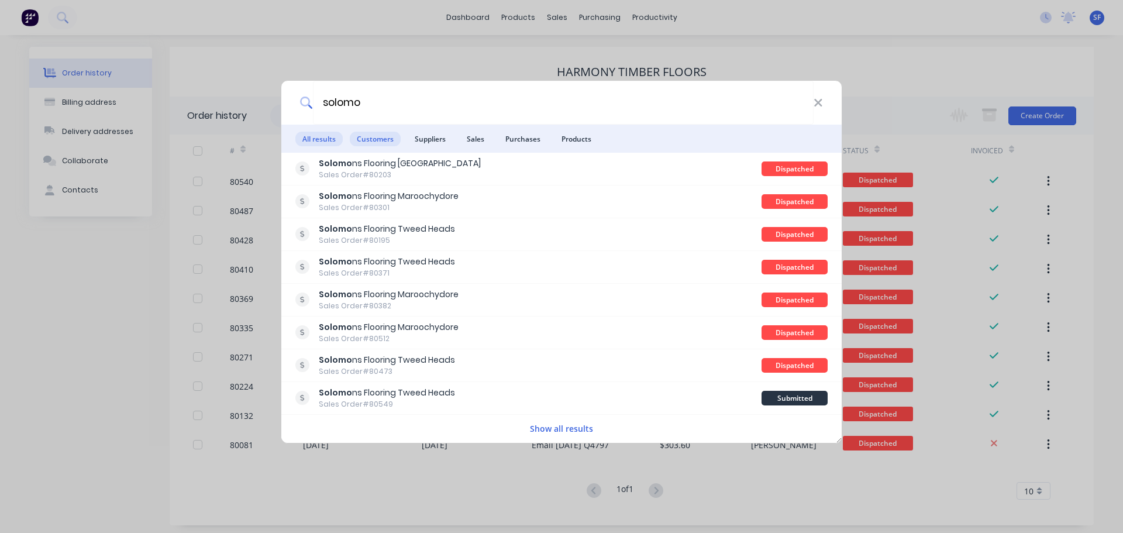
click at [384, 138] on span "Customers" at bounding box center [375, 139] width 51 height 15
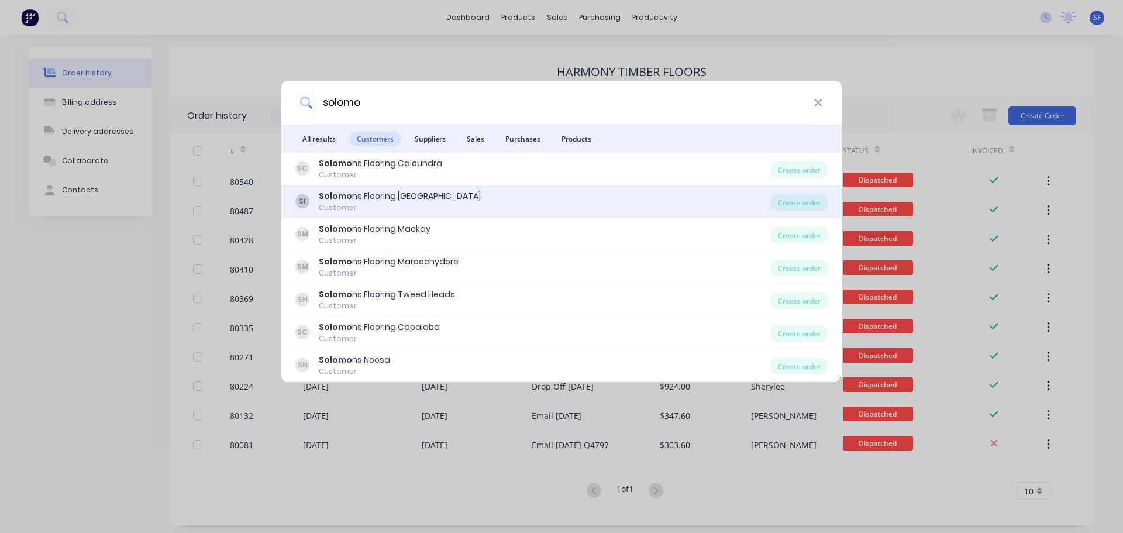
click at [380, 190] on div "Solomo ns Flooring [GEOGRAPHIC_DATA]" at bounding box center [400, 196] width 162 height 12
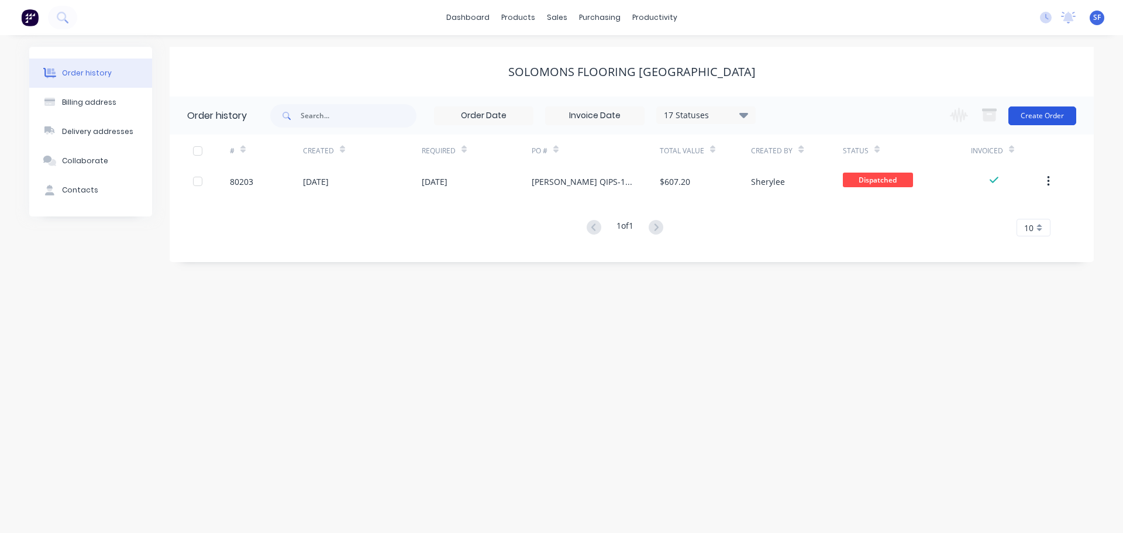
click at [1046, 116] on button "Create Order" at bounding box center [1042, 115] width 68 height 19
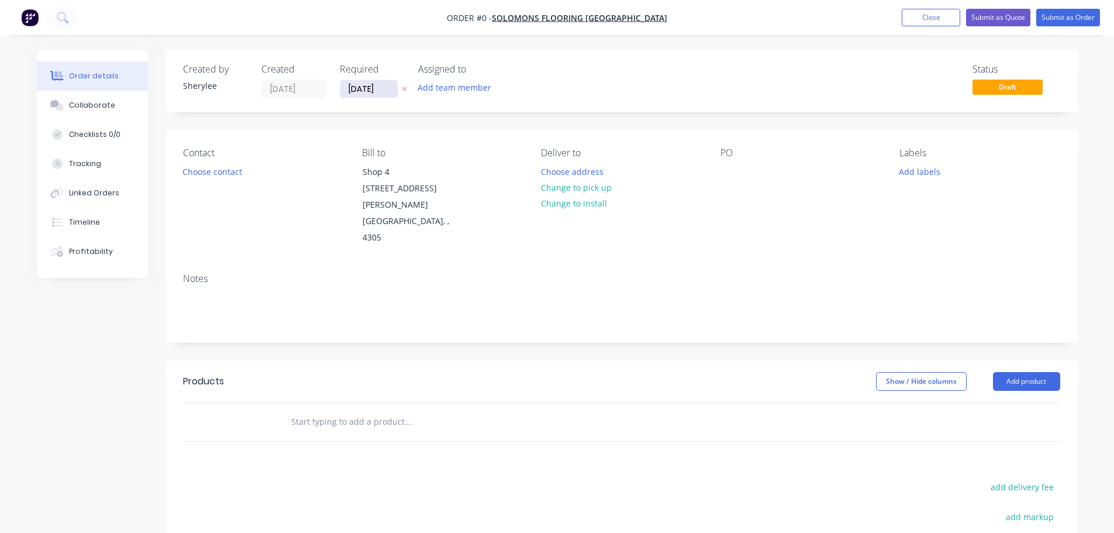
click at [364, 88] on input "[DATE]" at bounding box center [368, 89] width 57 height 18
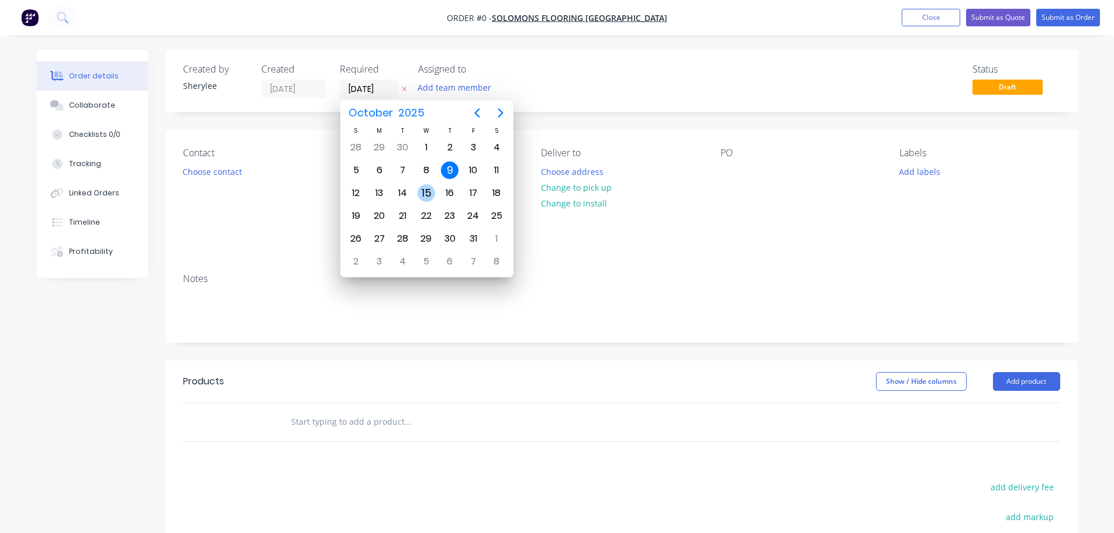
click at [431, 195] on div "15" at bounding box center [426, 193] width 18 height 18
type input "[DATE]"
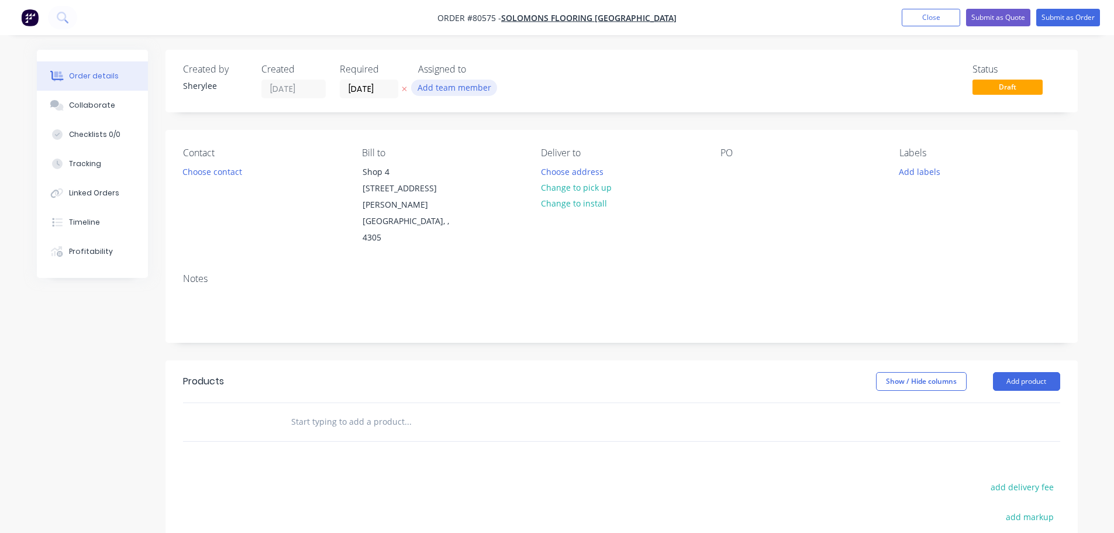
click at [446, 89] on button "Add team member" at bounding box center [454, 88] width 86 height 16
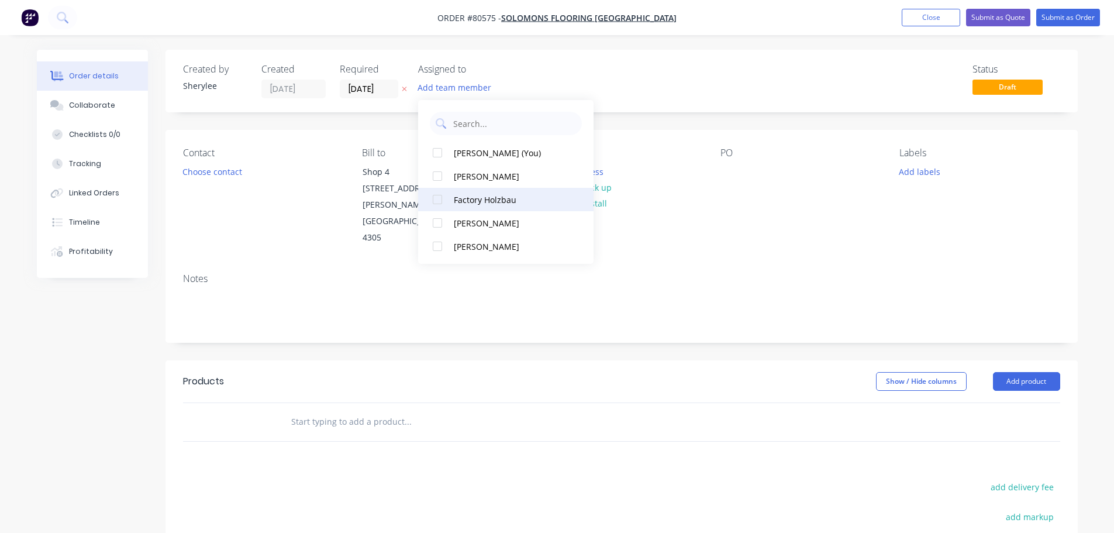
click at [439, 199] on div at bounding box center [437, 199] width 23 height 23
click at [211, 173] on button "Choose contact" at bounding box center [212, 171] width 72 height 16
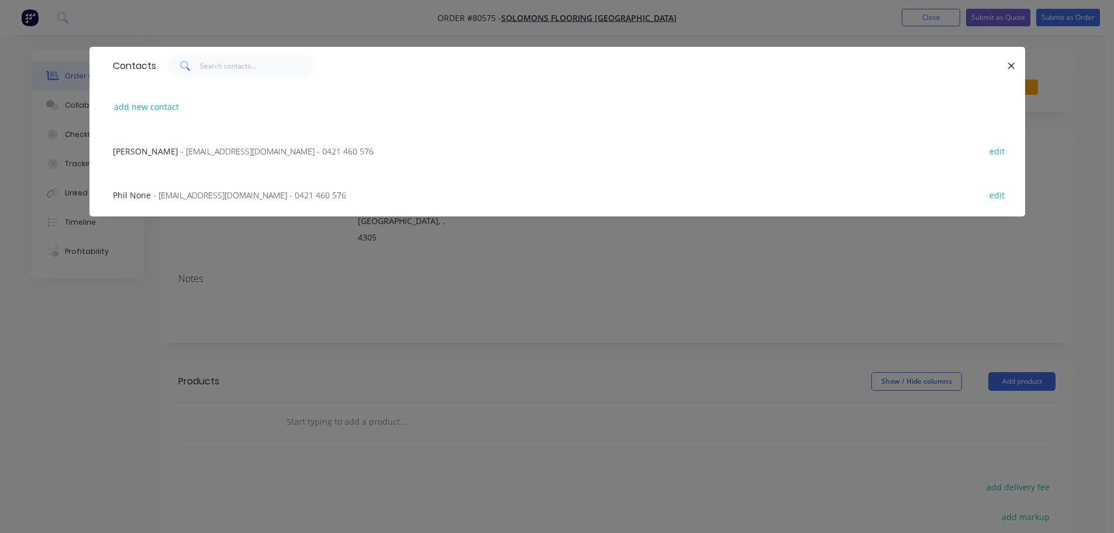
click at [210, 151] on span "- [EMAIL_ADDRESS][DOMAIN_NAME] - 0421 460 576" at bounding box center [277, 151] width 193 height 11
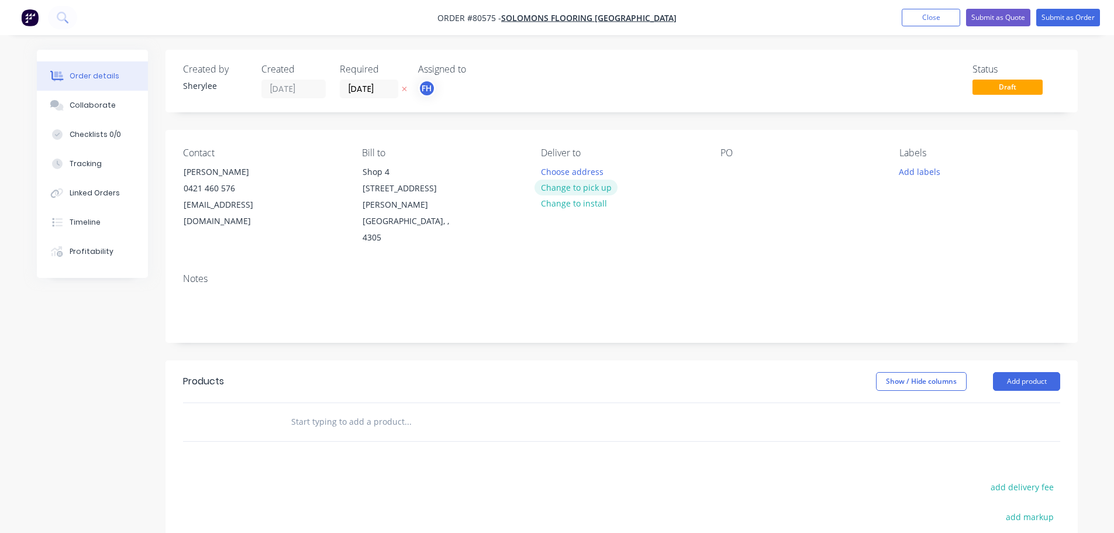
click at [596, 191] on button "Change to pick up" at bounding box center [575, 187] width 83 height 16
click at [734, 174] on div at bounding box center [729, 171] width 19 height 17
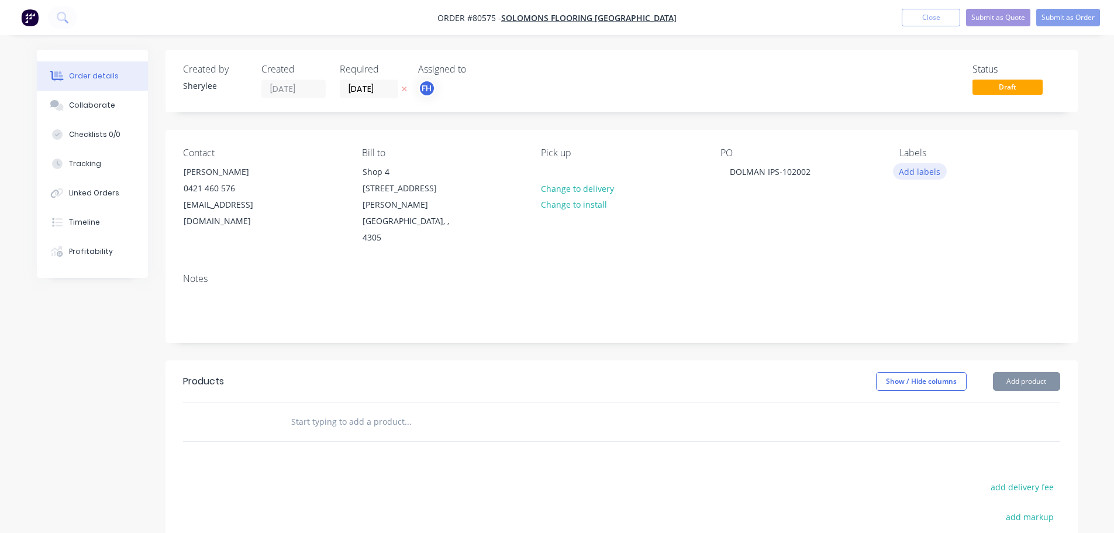
click at [910, 174] on button "Add labels" at bounding box center [920, 171] width 54 height 16
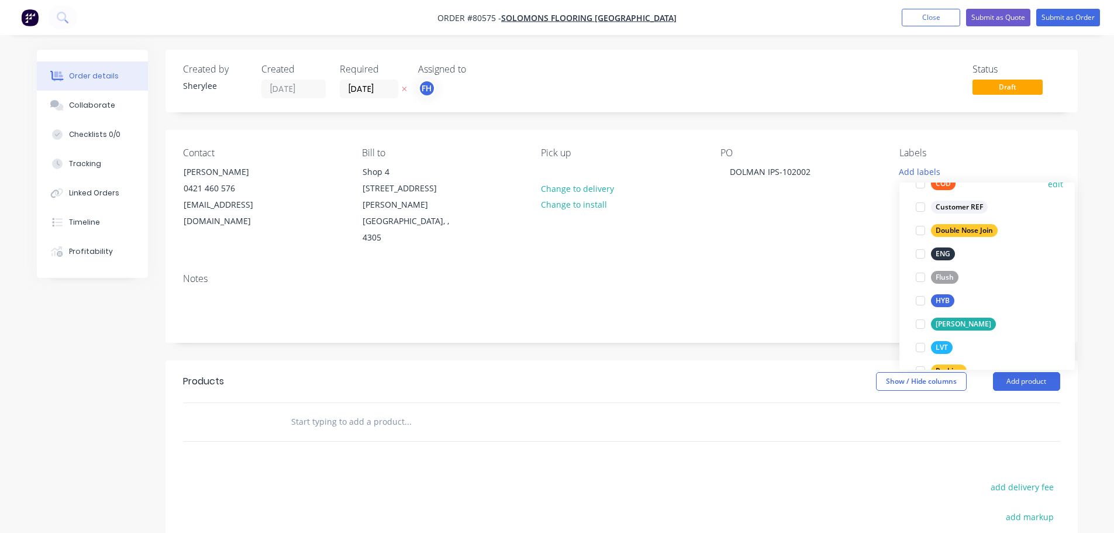
scroll to position [117, 0]
click at [923, 346] on div at bounding box center [920, 345] width 23 height 23
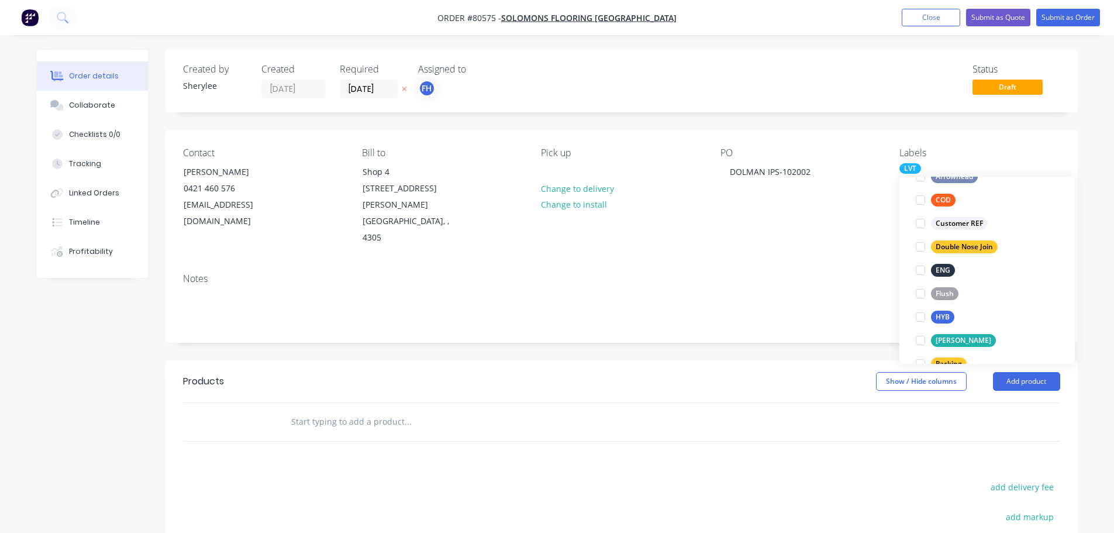
scroll to position [0, 0]
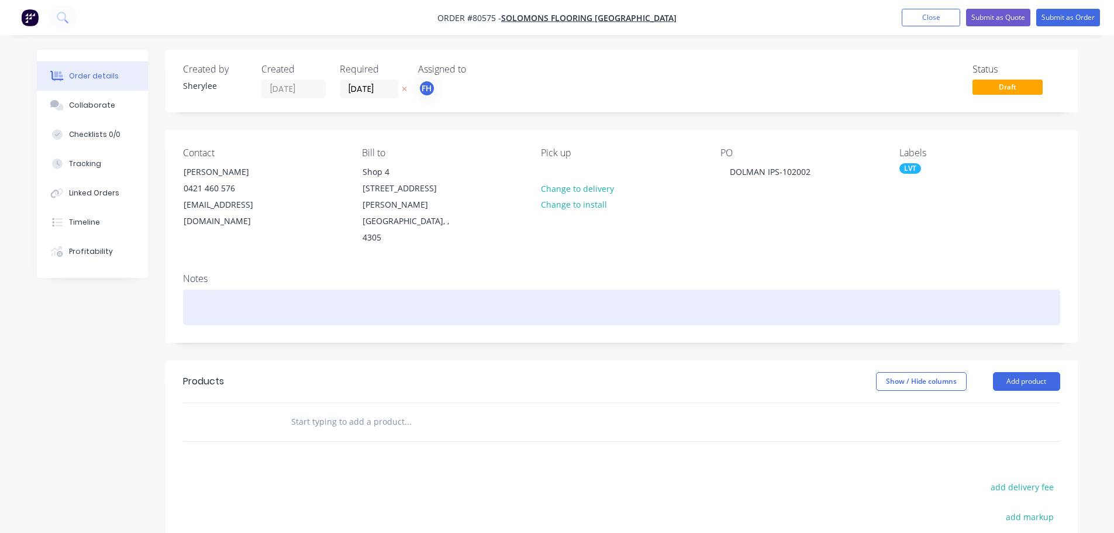
click at [333, 289] on div at bounding box center [621, 307] width 877 height 36
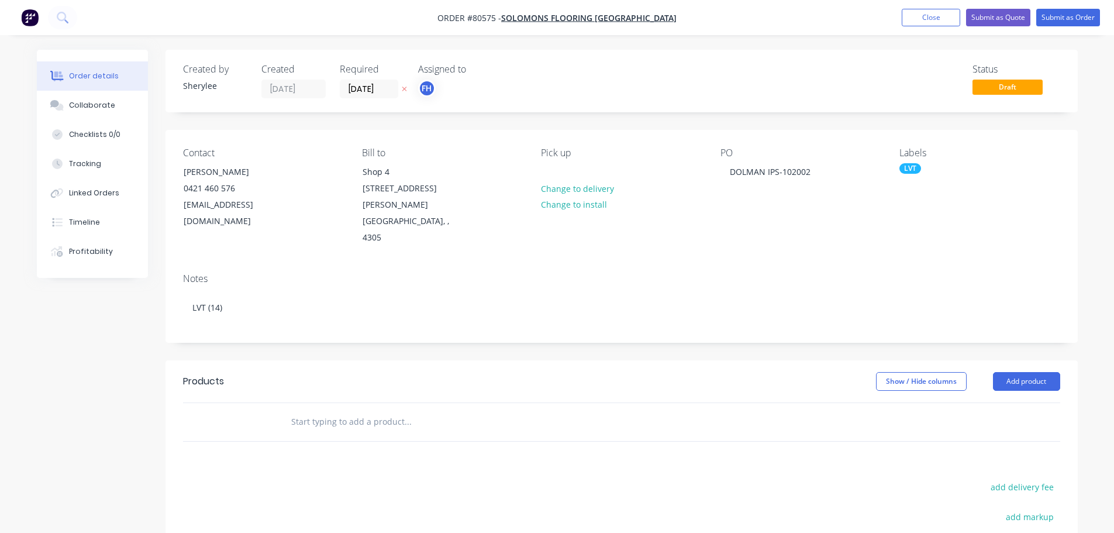
click at [392, 410] on input "text" at bounding box center [408, 421] width 234 height 23
drag, startPoint x: 396, startPoint y: 385, endPoint x: 353, endPoint y: 386, distance: 43.3
click at [353, 410] on input "text" at bounding box center [408, 421] width 234 height 23
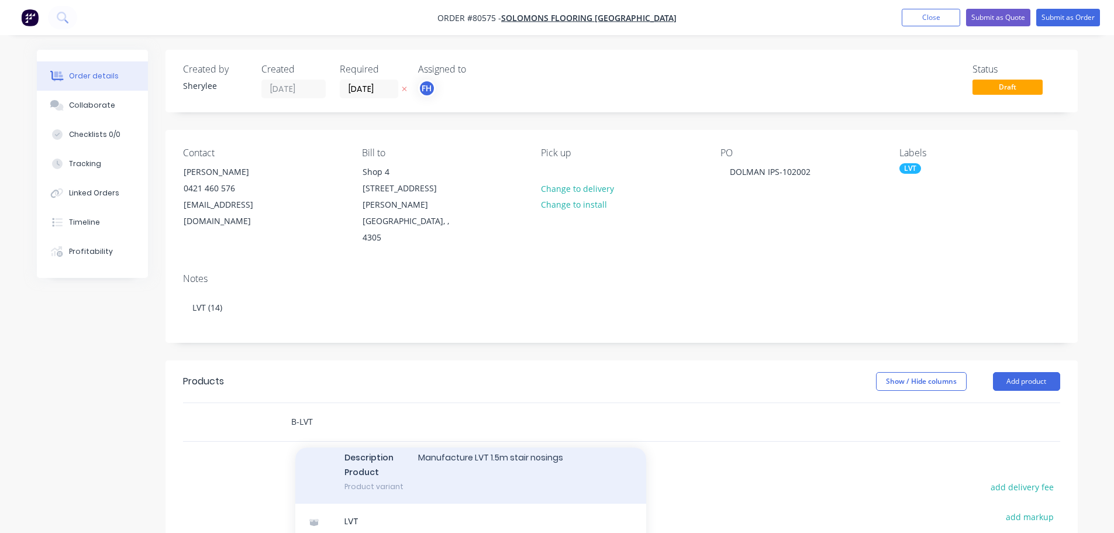
scroll to position [234, 0]
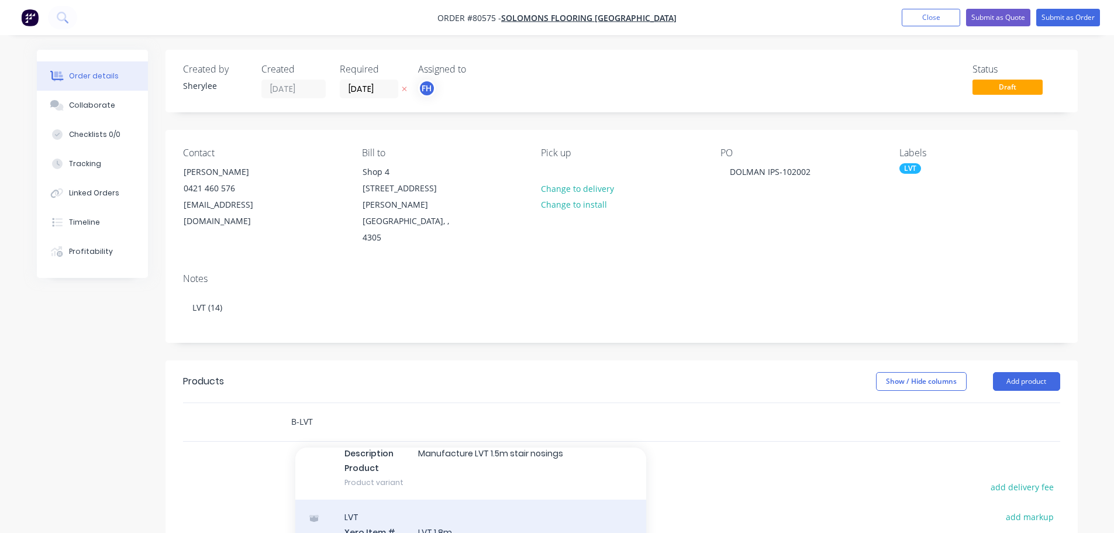
type input "B-LVT"
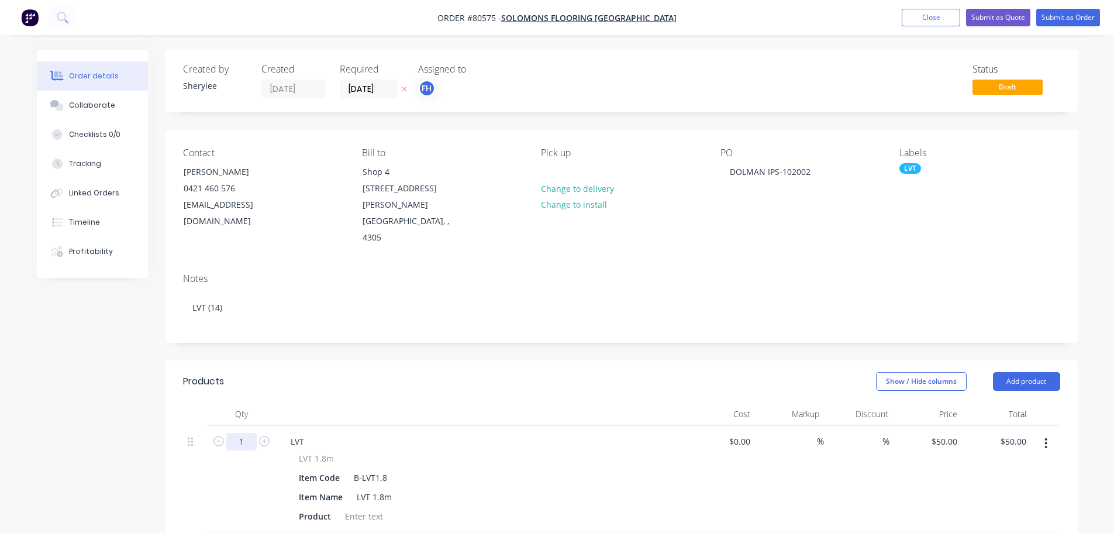
click at [245, 433] on input "1" at bounding box center [241, 442] width 30 height 18
type input "16"
type input "$800.00"
click at [374, 508] on div at bounding box center [363, 516] width 47 height 17
click at [370, 508] on div at bounding box center [363, 516] width 47 height 17
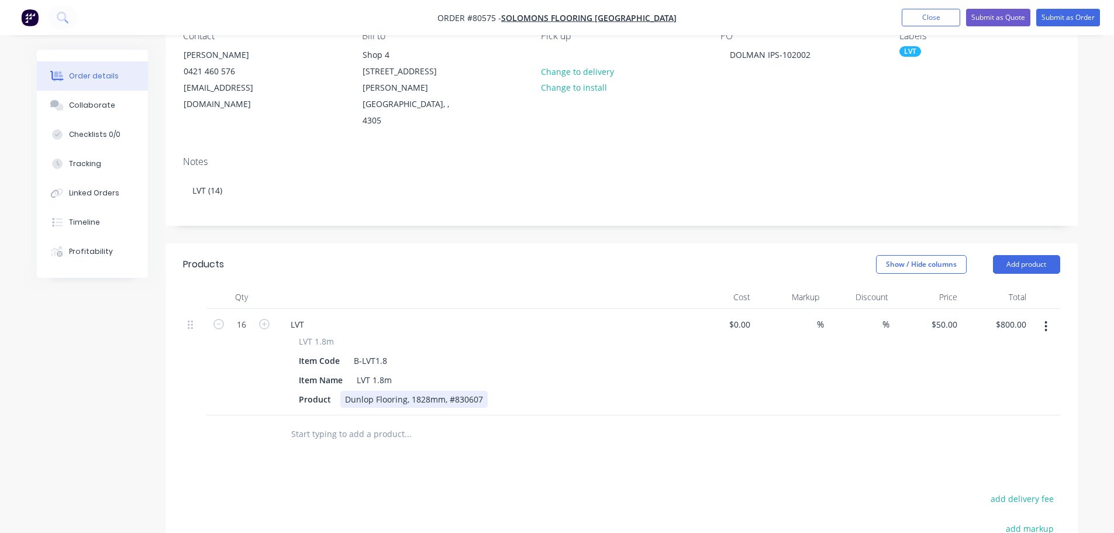
scroll to position [58, 0]
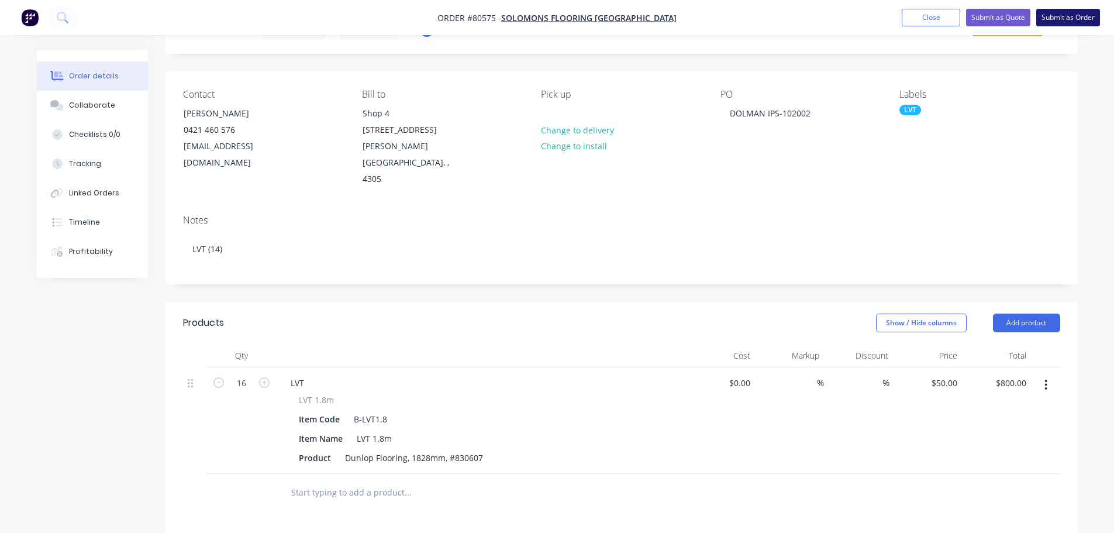
click at [1084, 17] on button "Submit as Order" at bounding box center [1068, 18] width 64 height 18
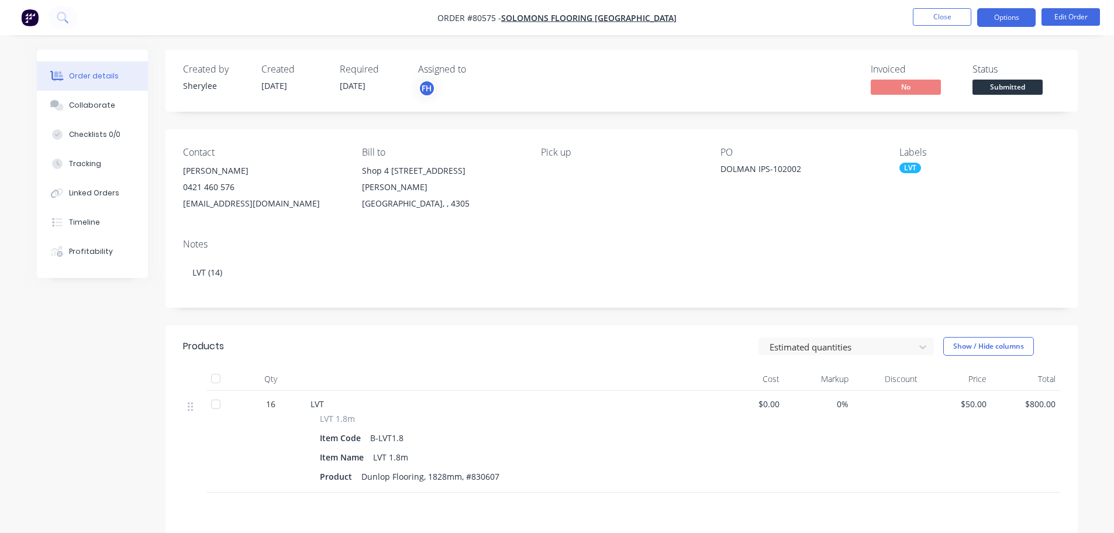
click at [1012, 18] on button "Options" at bounding box center [1006, 17] width 58 height 19
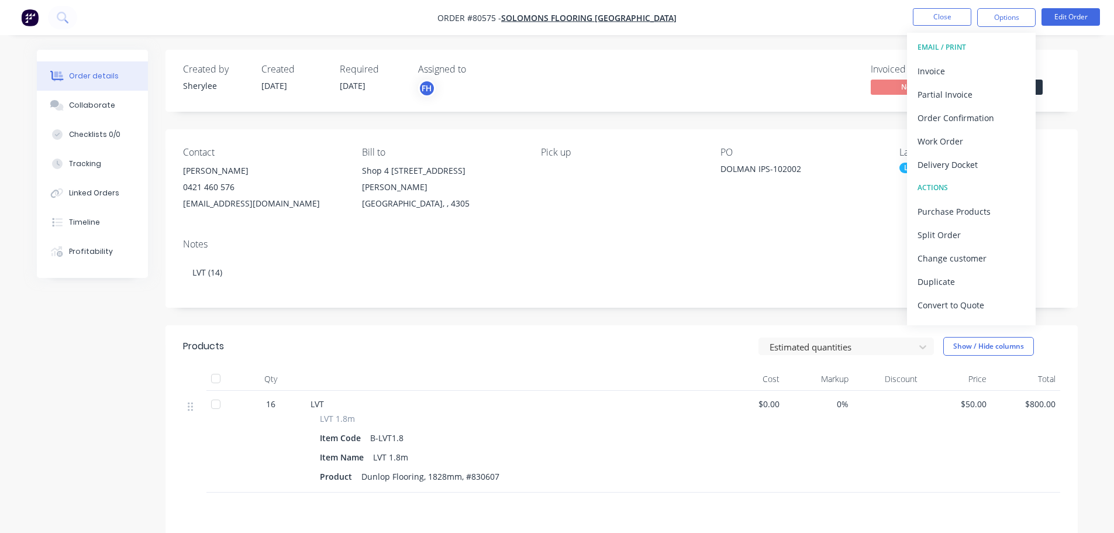
click at [1093, 137] on div "Order details Collaborate Checklists 0/0 Tracking Linked Orders Timeline Profit…" at bounding box center [557, 350] width 1114 height 700
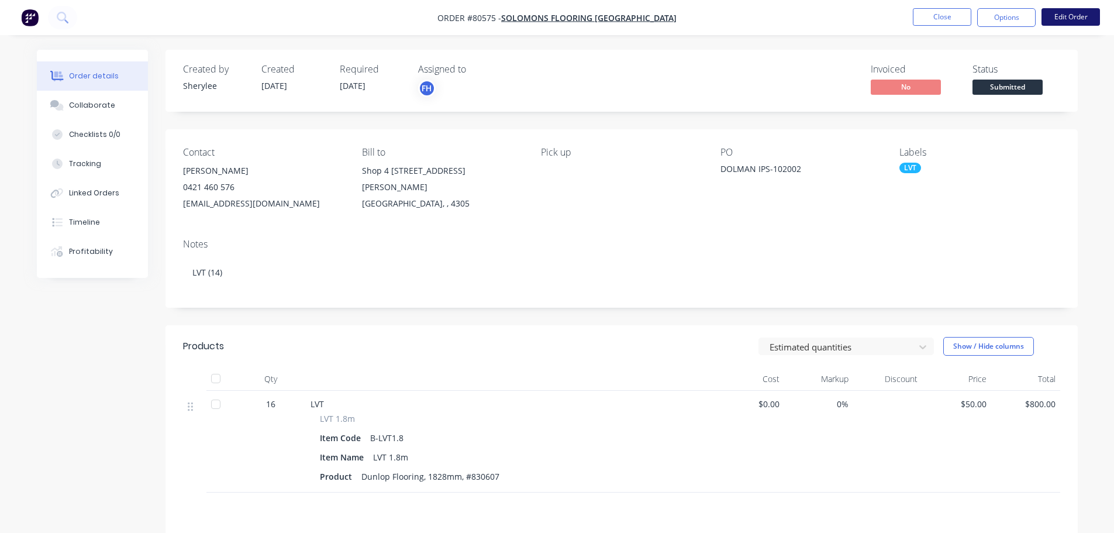
click at [1065, 21] on button "Edit Order" at bounding box center [1070, 17] width 58 height 18
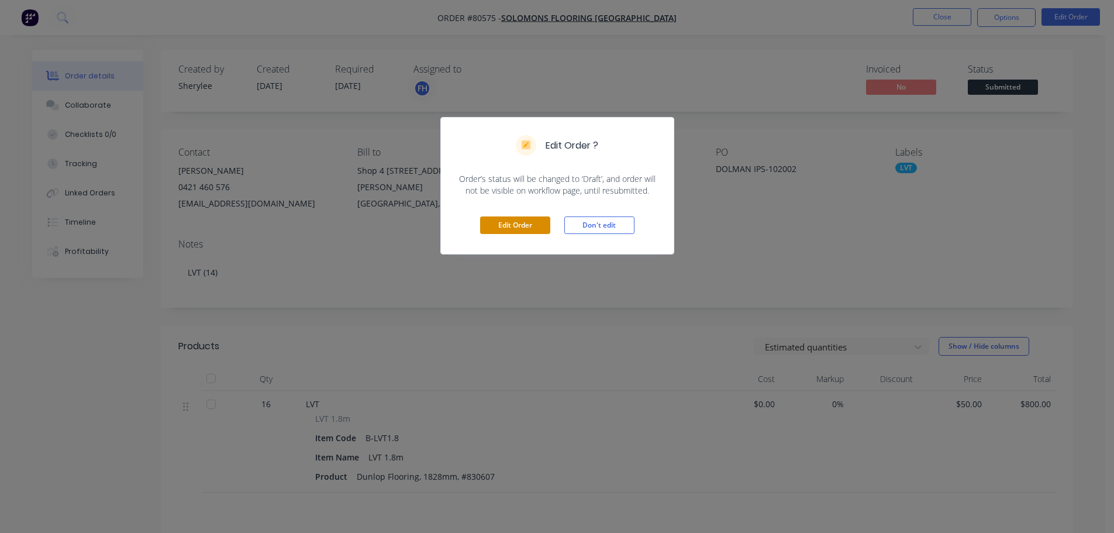
click at [527, 219] on button "Edit Order" at bounding box center [515, 225] width 70 height 18
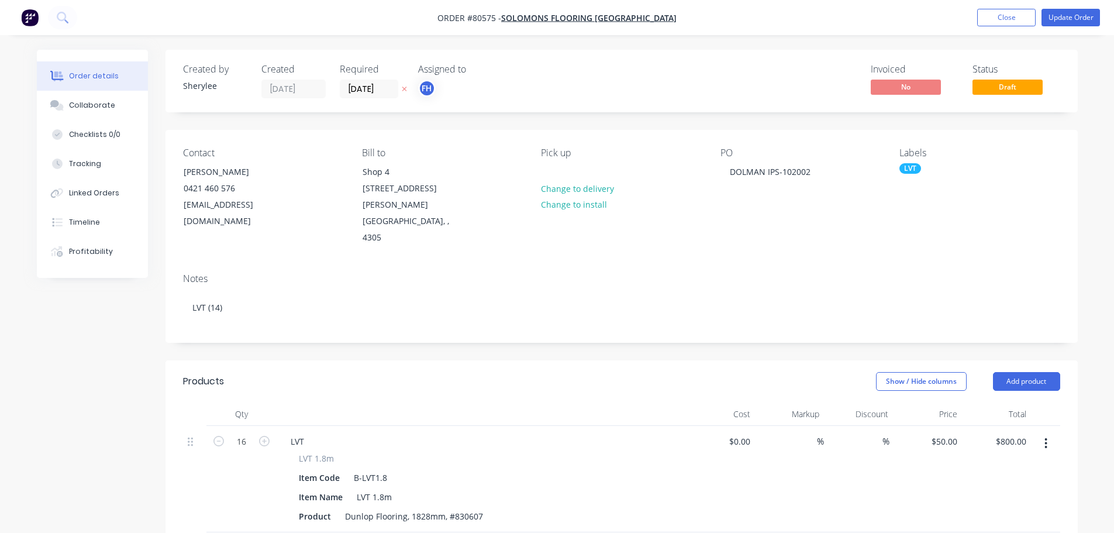
click at [925, 171] on div "LVT" at bounding box center [979, 168] width 160 height 11
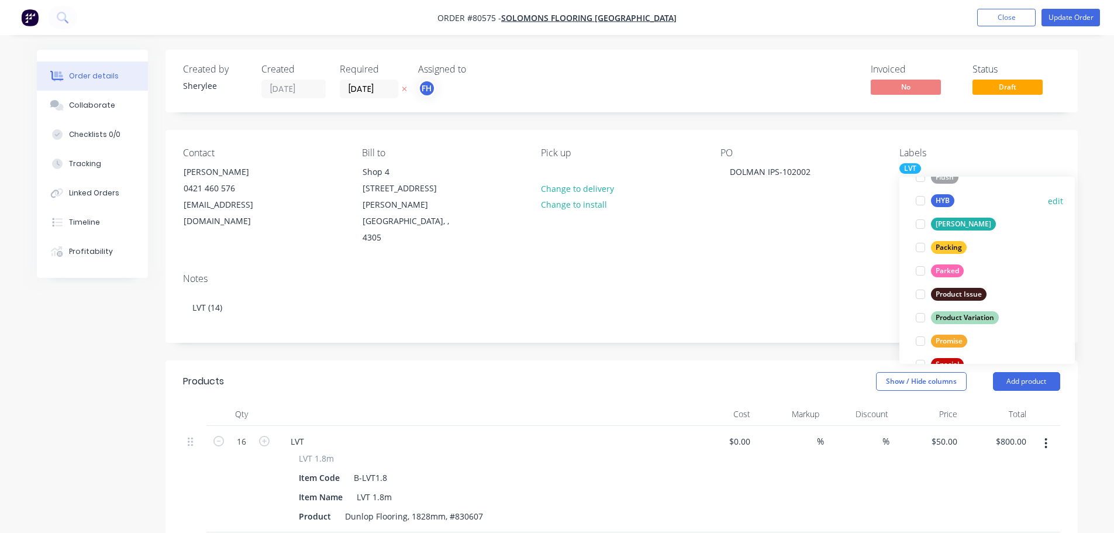
scroll to position [234, 0]
click at [920, 343] on div at bounding box center [920, 340] width 23 height 23
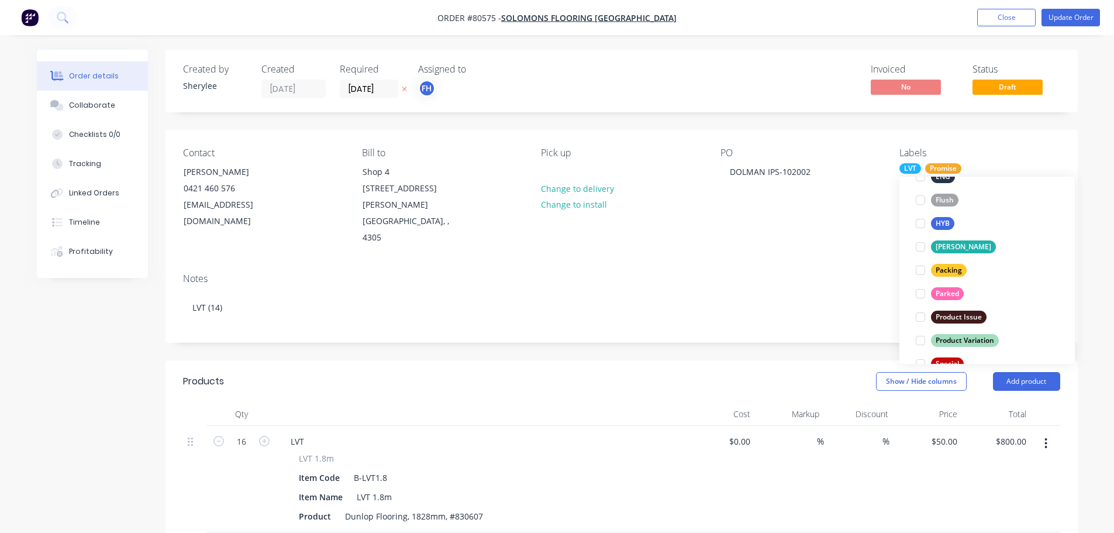
scroll to position [0, 0]
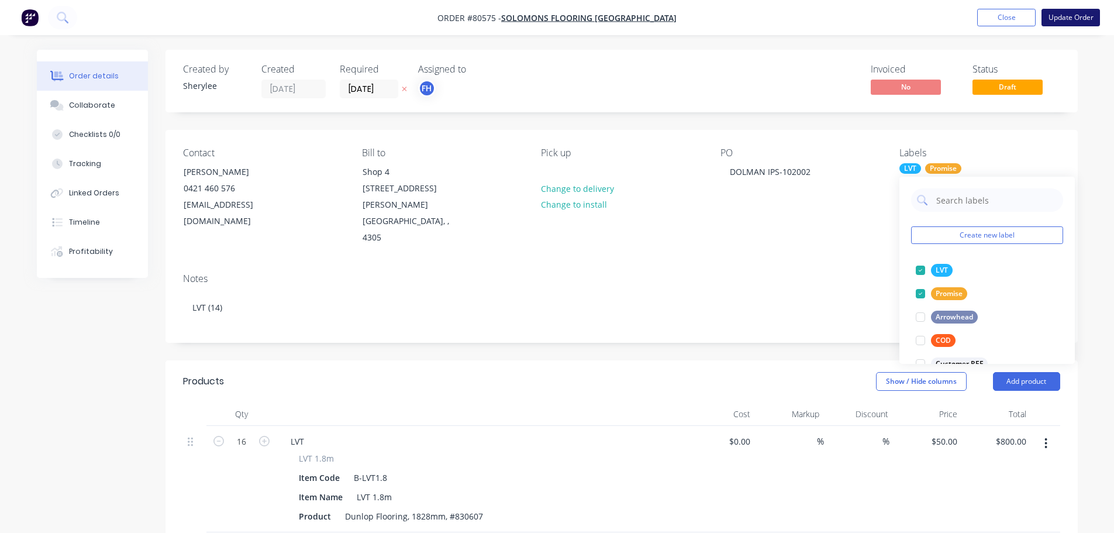
click at [1057, 19] on button "Update Order" at bounding box center [1070, 18] width 58 height 18
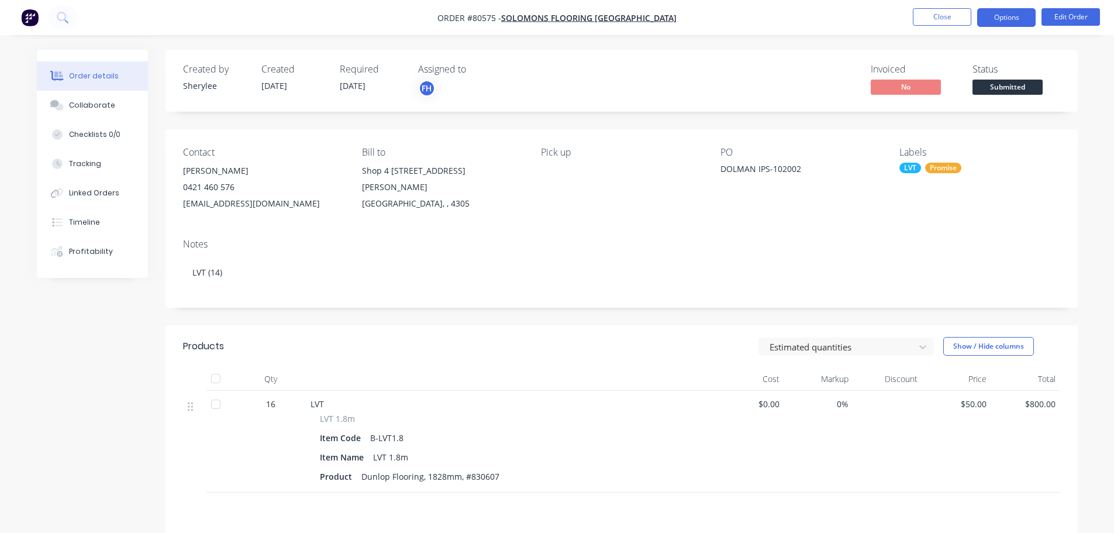
click at [1005, 21] on button "Options" at bounding box center [1006, 17] width 58 height 19
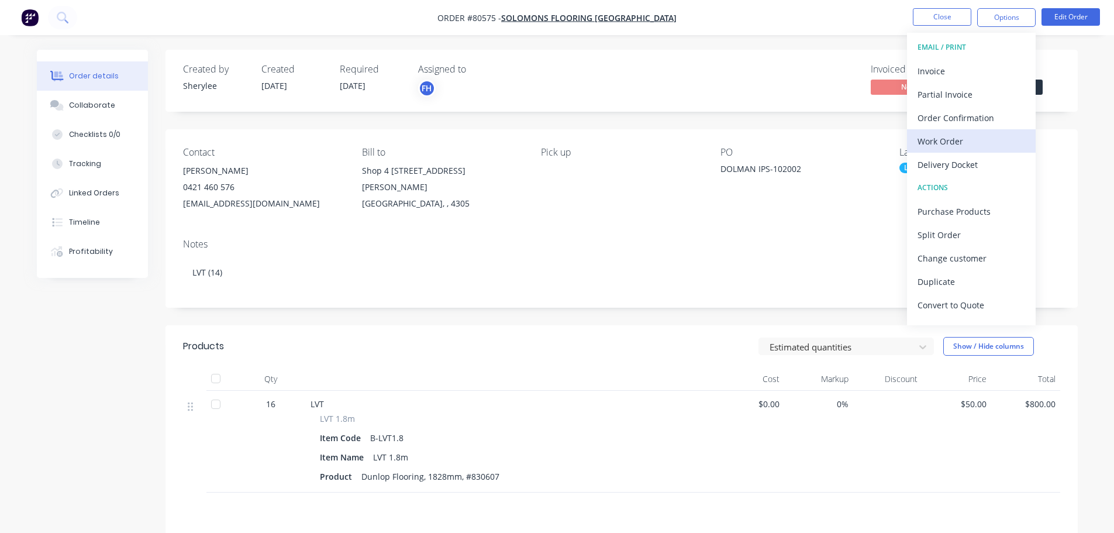
click at [971, 144] on div "Work Order" at bounding box center [971, 141] width 108 height 17
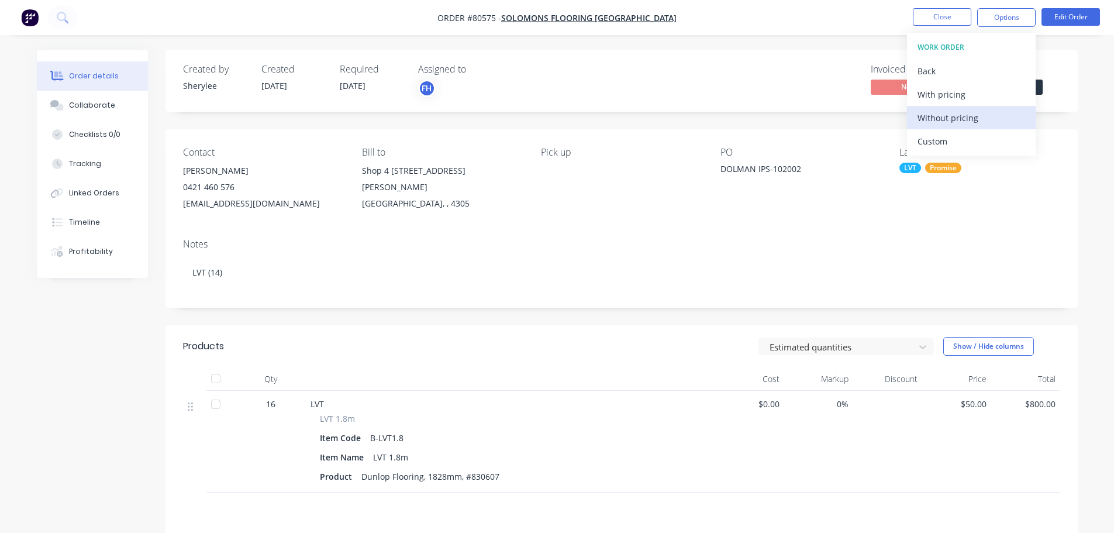
click at [974, 116] on div "Without pricing" at bounding box center [971, 117] width 108 height 17
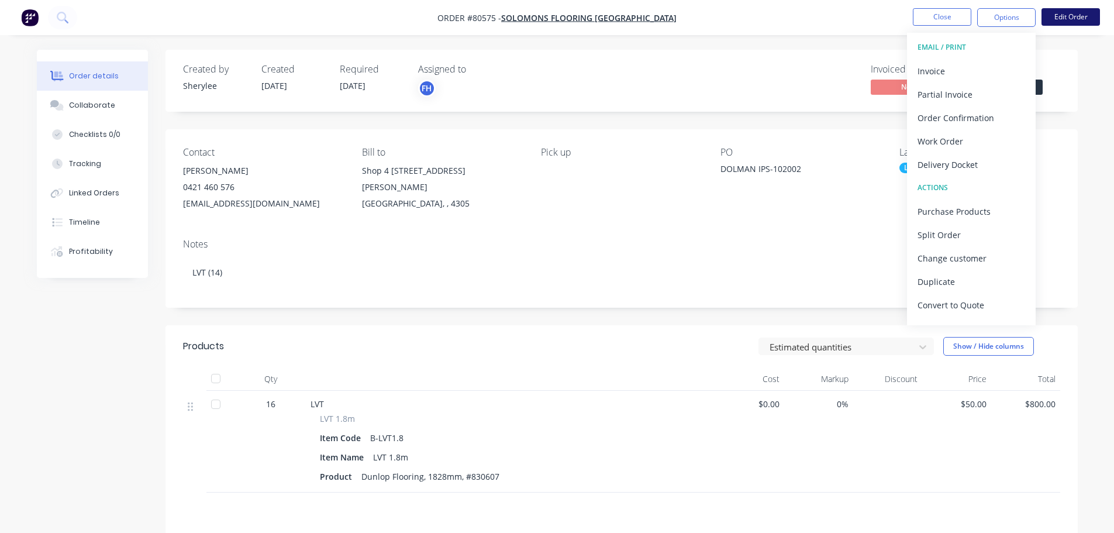
click at [1068, 19] on button "Edit Order" at bounding box center [1070, 17] width 58 height 18
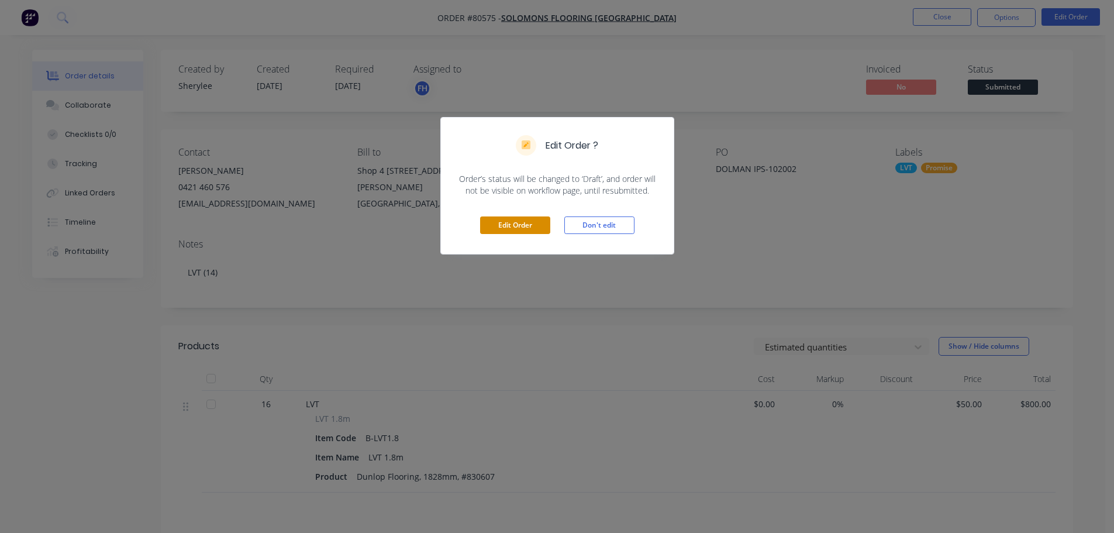
click at [516, 225] on button "Edit Order" at bounding box center [515, 225] width 70 height 18
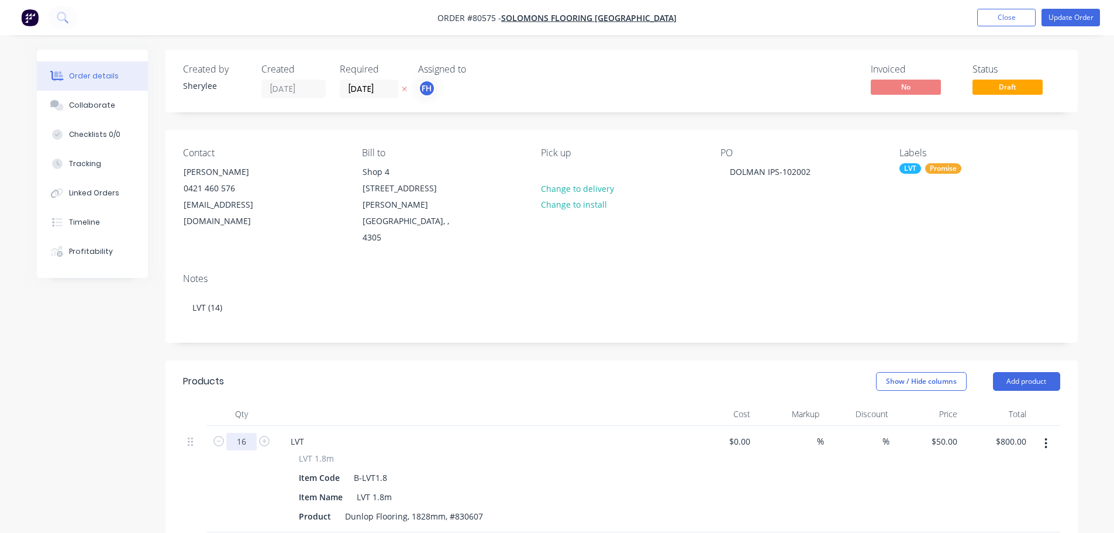
click at [242, 433] on input "16" at bounding box center [241, 442] width 30 height 18
type input "14"
type input "$700.00"
click at [1068, 18] on button "Update Order" at bounding box center [1070, 18] width 58 height 18
